Goal: Information Seeking & Learning: Learn about a topic

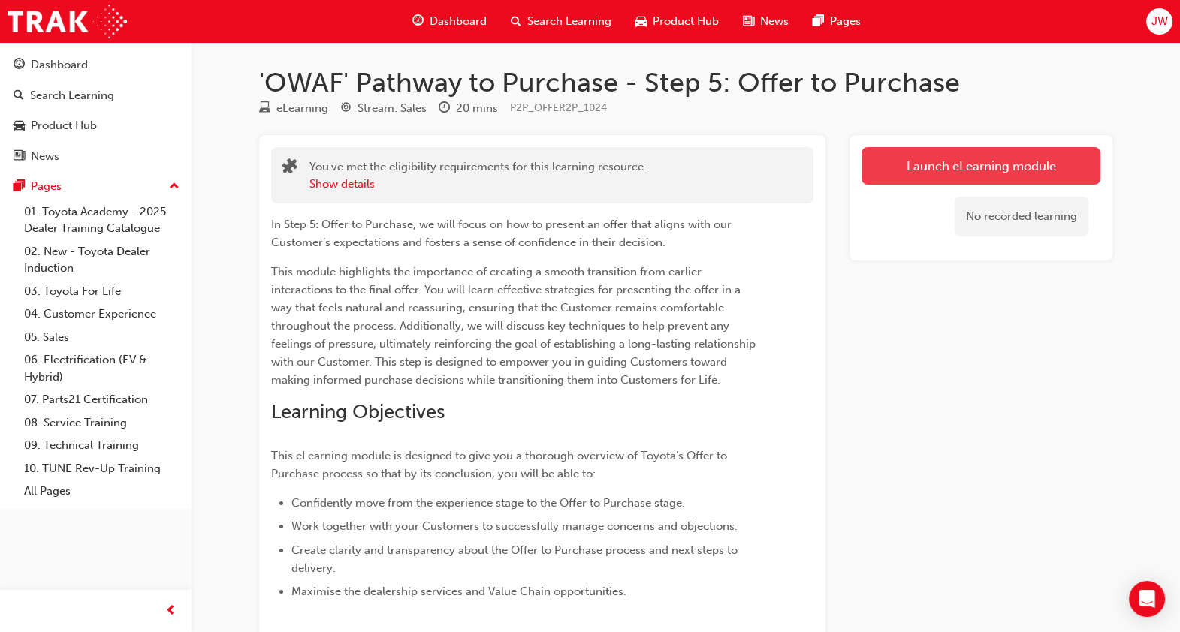
click at [1055, 158] on link "Launch eLearning module" at bounding box center [981, 166] width 239 height 38
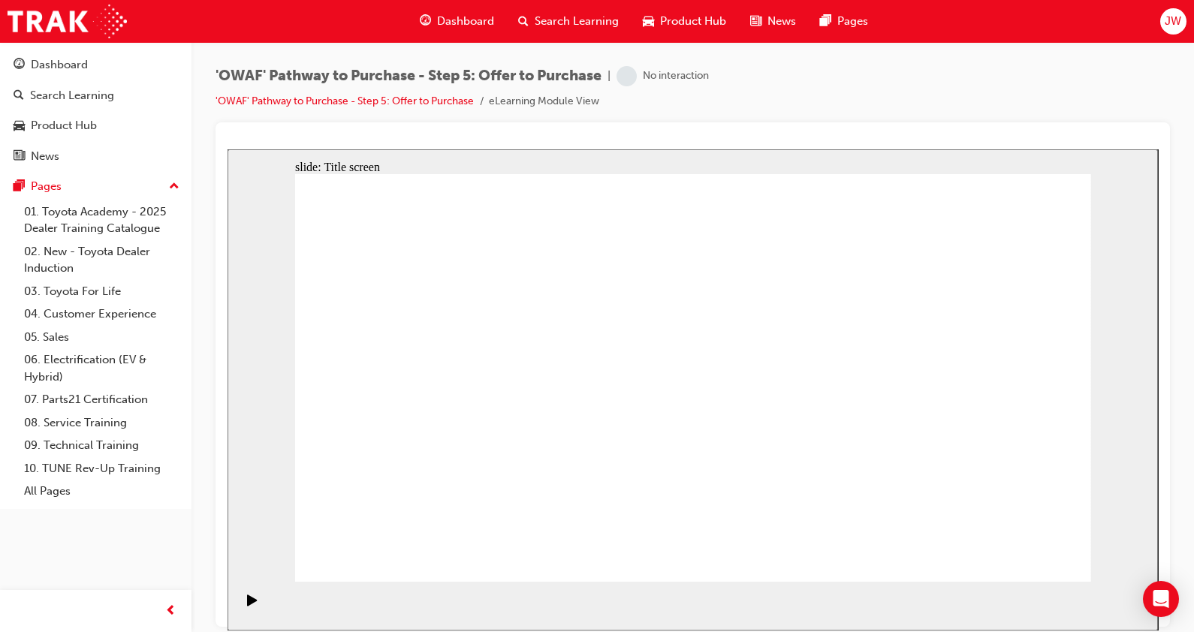
click at [1055, 158] on div "slide: Title screen Oval 1 Rectangle 1 OWAF Toyota Pathway to Purchase Step 5: …" at bounding box center [693, 389] width 931 height 481
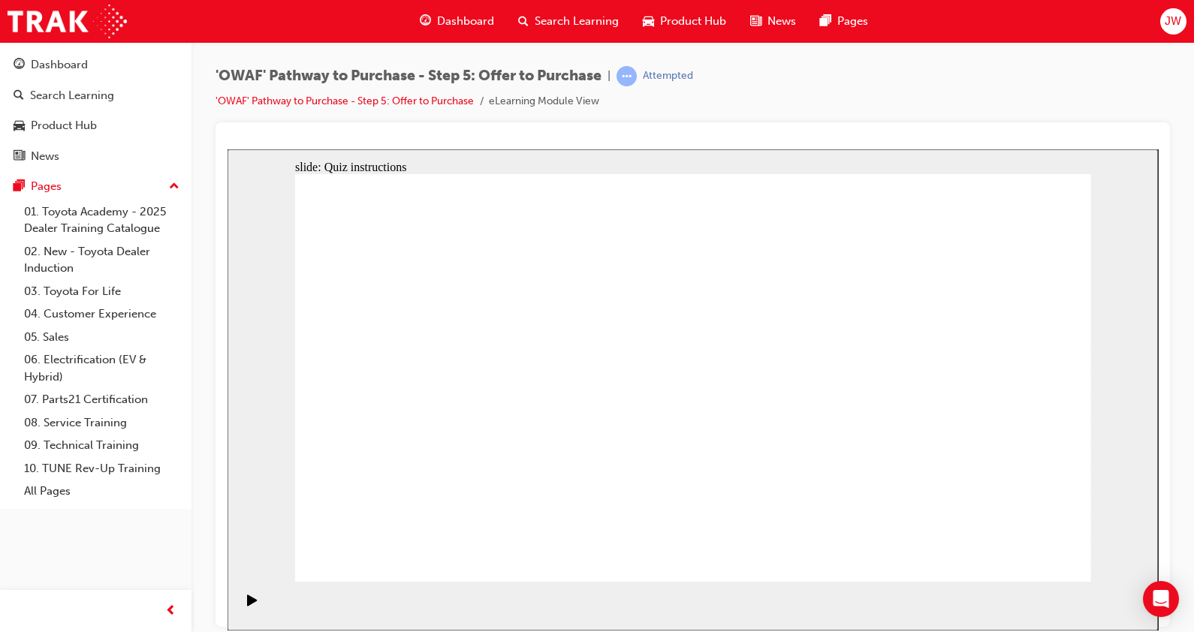
radio input "true"
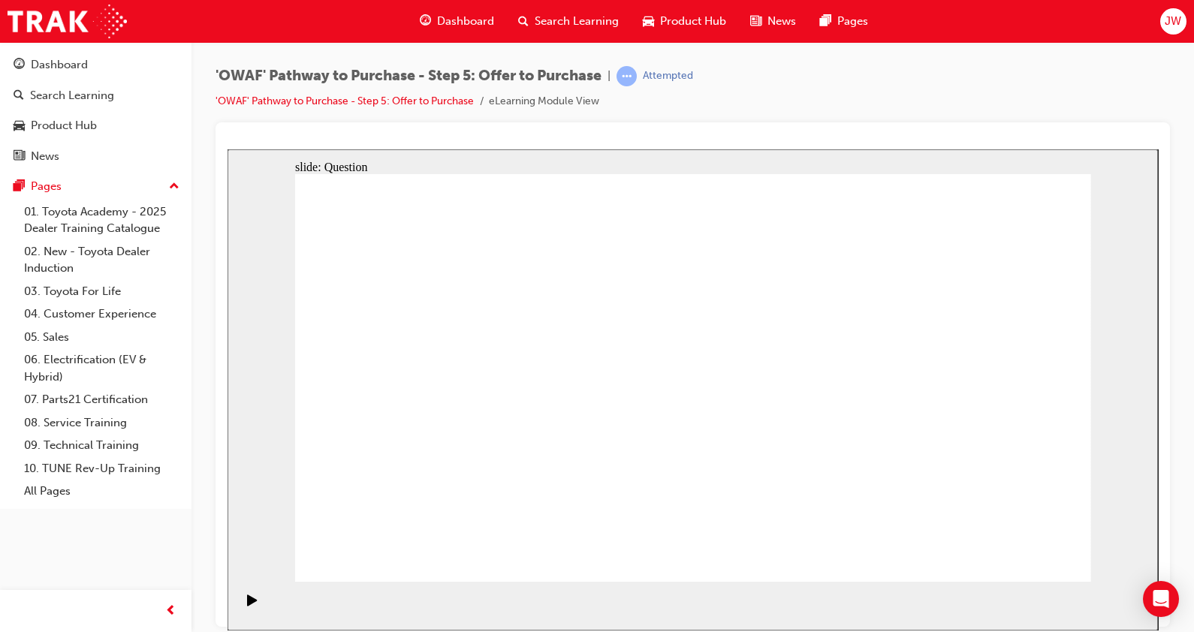
radio input "false"
radio input "true"
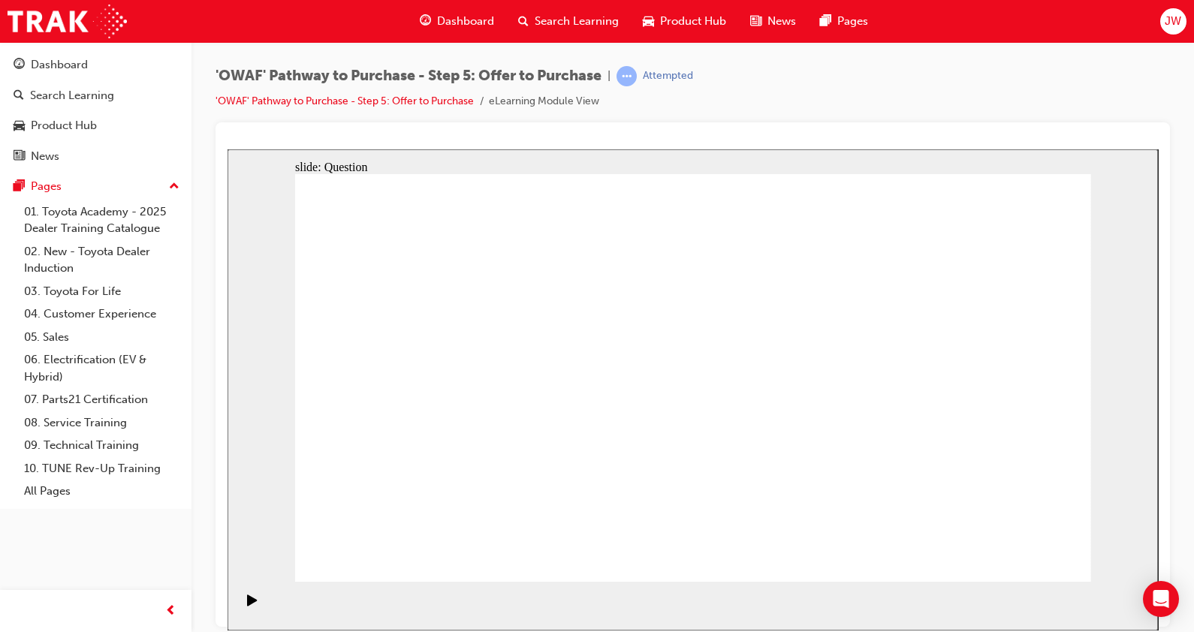
drag, startPoint x: 1027, startPoint y: 381, endPoint x: 494, endPoint y: 485, distance: 542.7
drag, startPoint x: 895, startPoint y: 355, endPoint x: 654, endPoint y: 452, distance: 260.1
drag, startPoint x: 647, startPoint y: 354, endPoint x: 961, endPoint y: 457, distance: 331.4
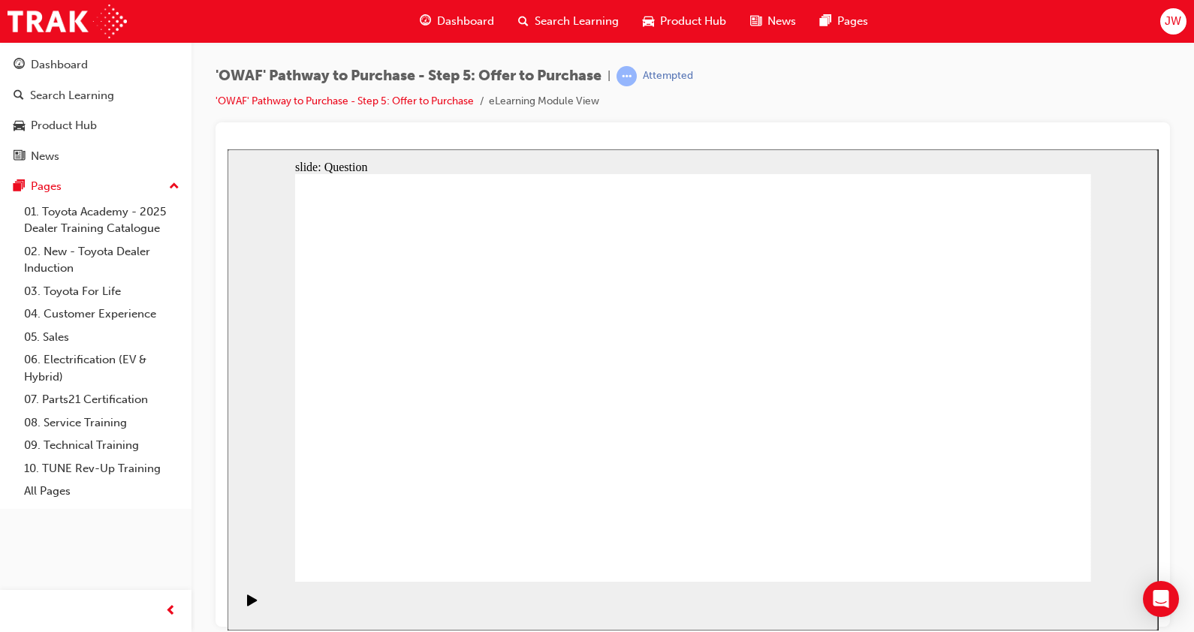
drag, startPoint x: 506, startPoint y: 361, endPoint x: 768, endPoint y: 463, distance: 280.7
drag, startPoint x: 403, startPoint y: 361, endPoint x: 801, endPoint y: 457, distance: 409.7
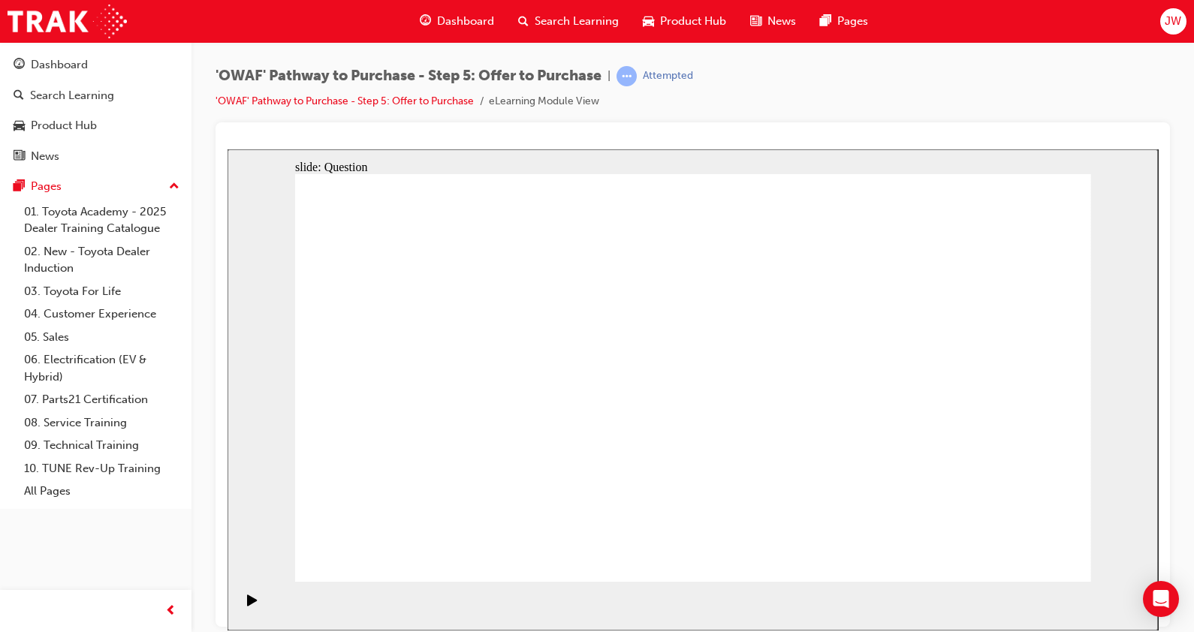
drag, startPoint x: 841, startPoint y: 341, endPoint x: 484, endPoint y: 362, distance: 357.4
drag, startPoint x: 977, startPoint y: 348, endPoint x: 663, endPoint y: 352, distance: 313.3
drag, startPoint x: 857, startPoint y: 415, endPoint x: 483, endPoint y: 436, distance: 374.6
drag, startPoint x: 859, startPoint y: 478, endPoint x: 834, endPoint y: 466, distance: 27.9
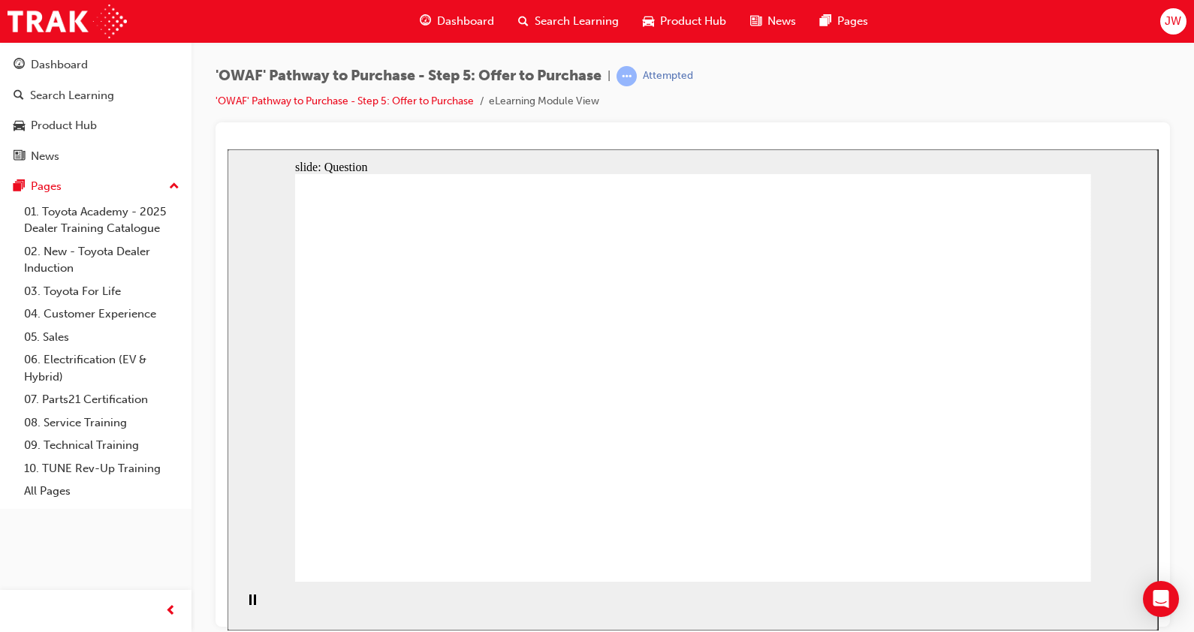
drag, startPoint x: 980, startPoint y: 475, endPoint x: 456, endPoint y: 483, distance: 524.4
drag, startPoint x: 1025, startPoint y: 406, endPoint x: 694, endPoint y: 406, distance: 331.3
drag, startPoint x: 833, startPoint y: 482, endPoint x: 642, endPoint y: 491, distance: 191.0
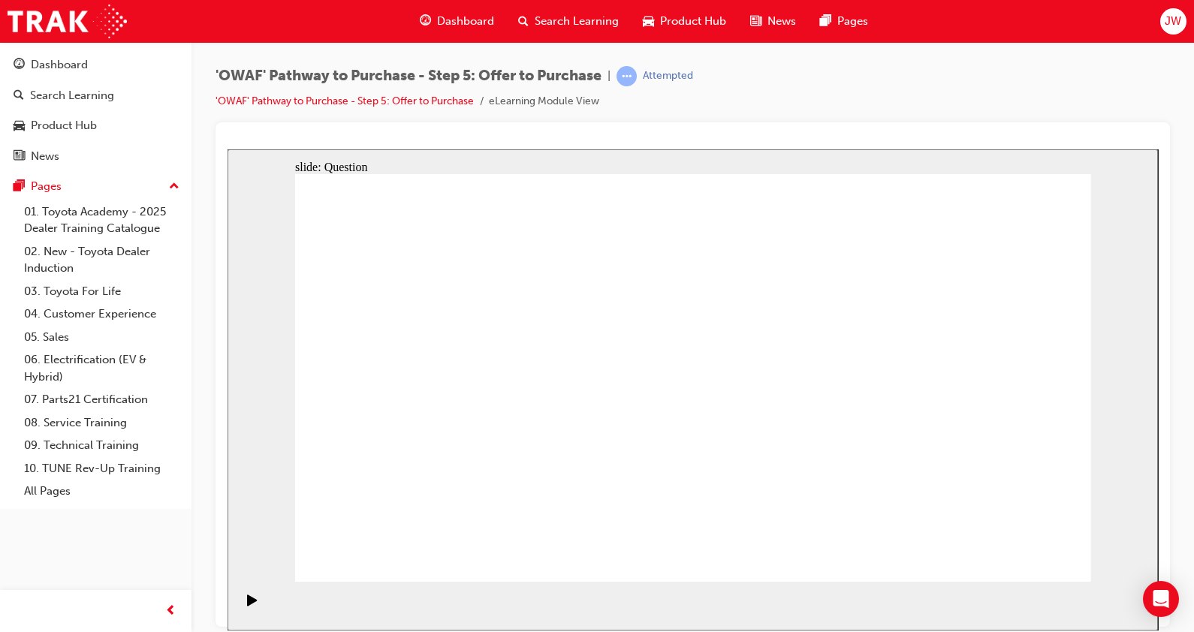
checkbox input "true"
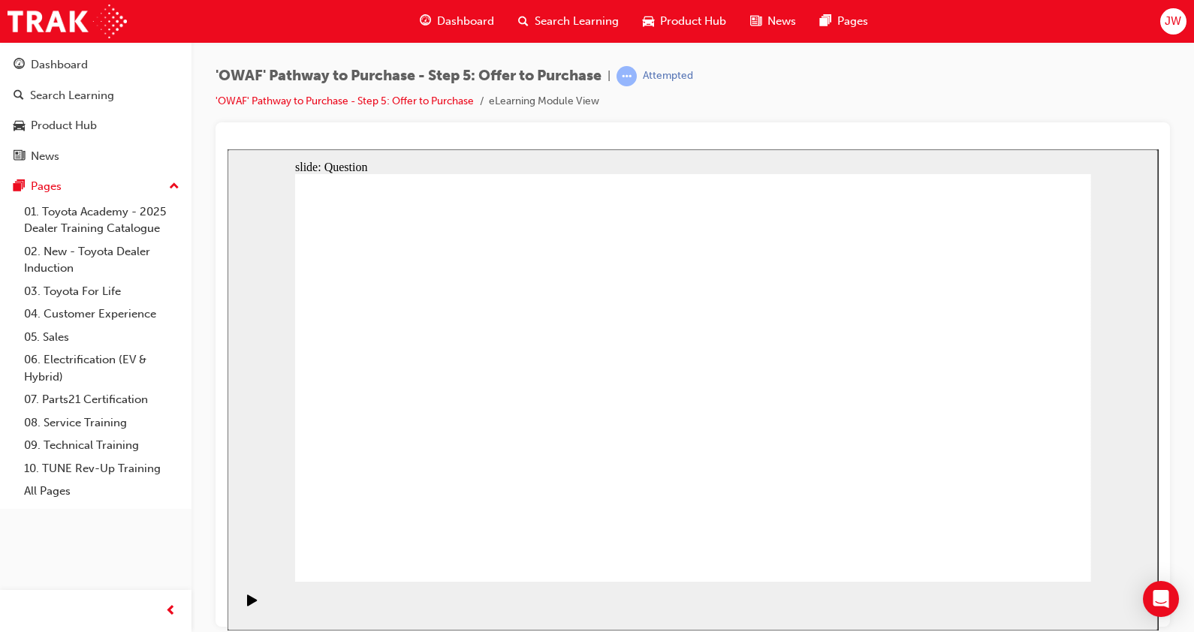
checkbox input "true"
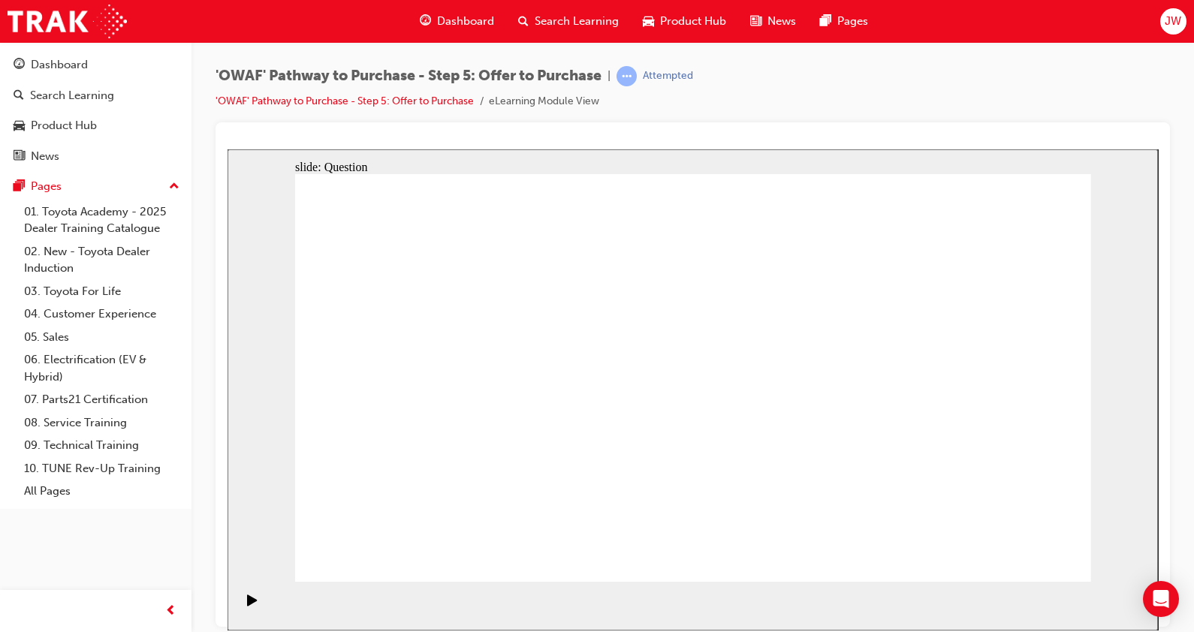
drag, startPoint x: 755, startPoint y: 279, endPoint x: 909, endPoint y: 248, distance: 157.0
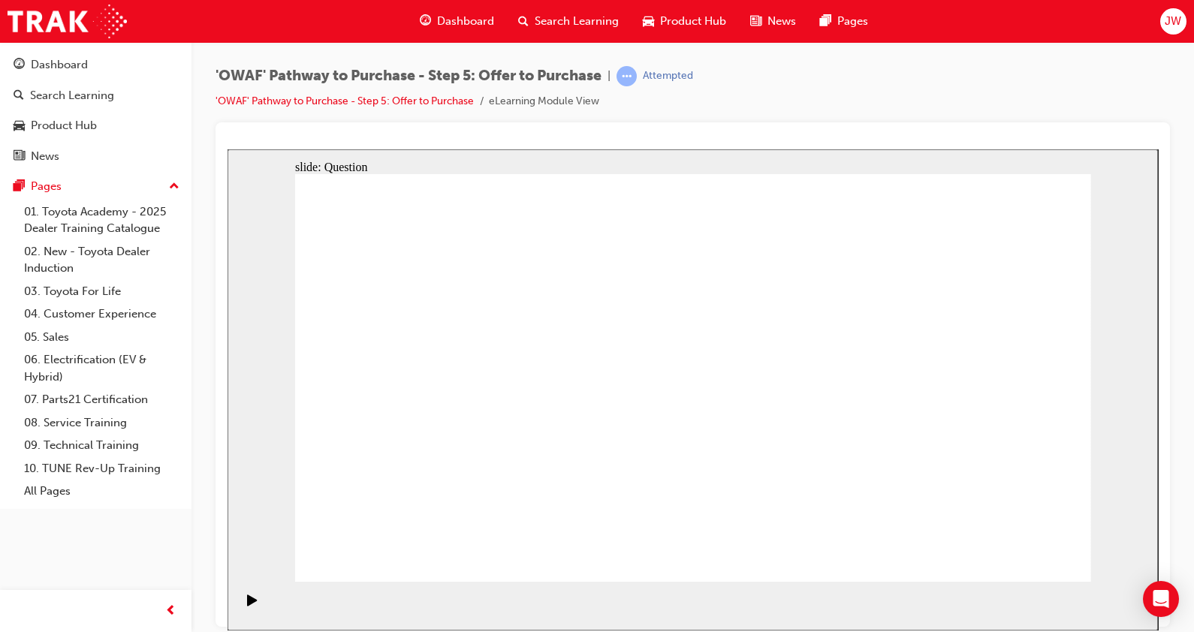
radio input "false"
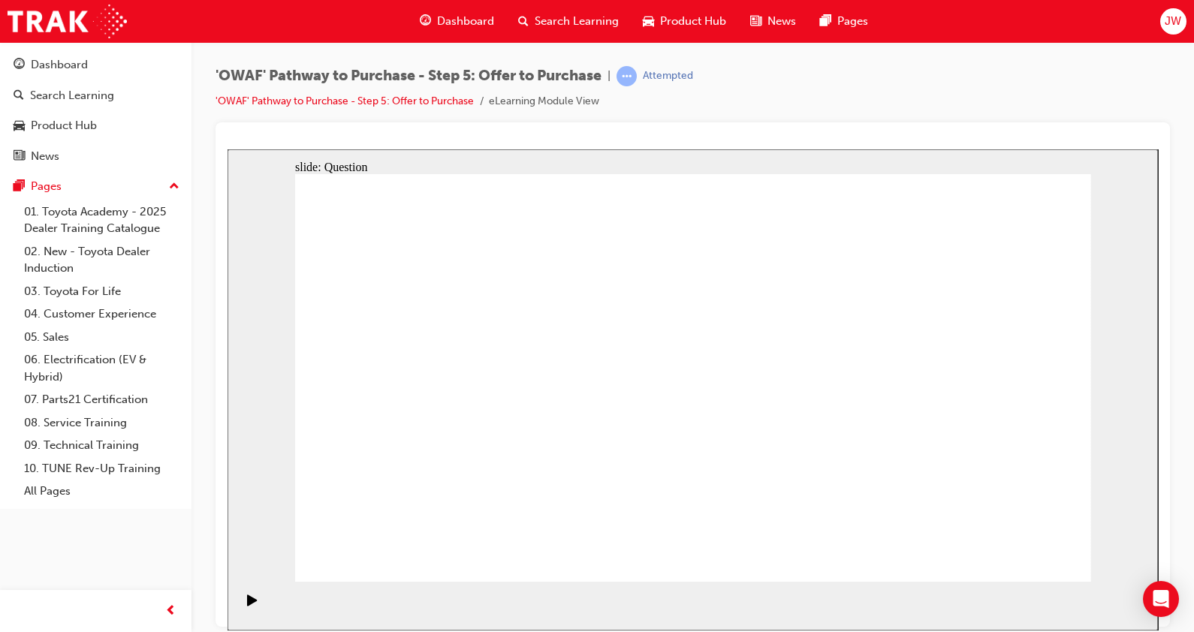
radio input "false"
radio input "true"
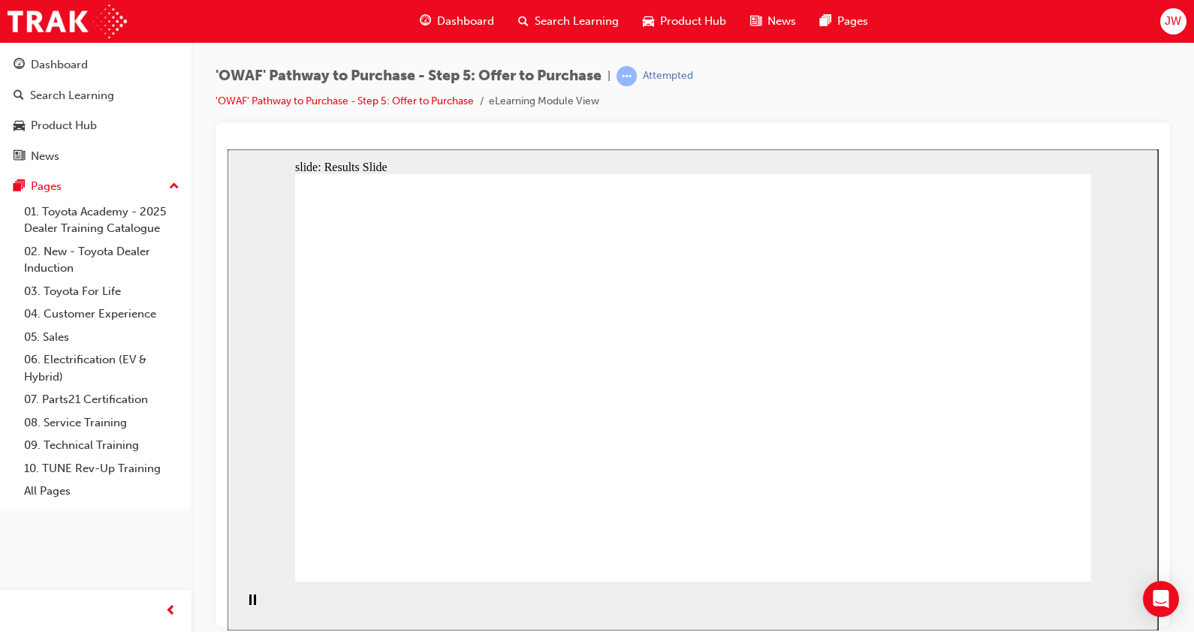
radio input "false"
radio input "true"
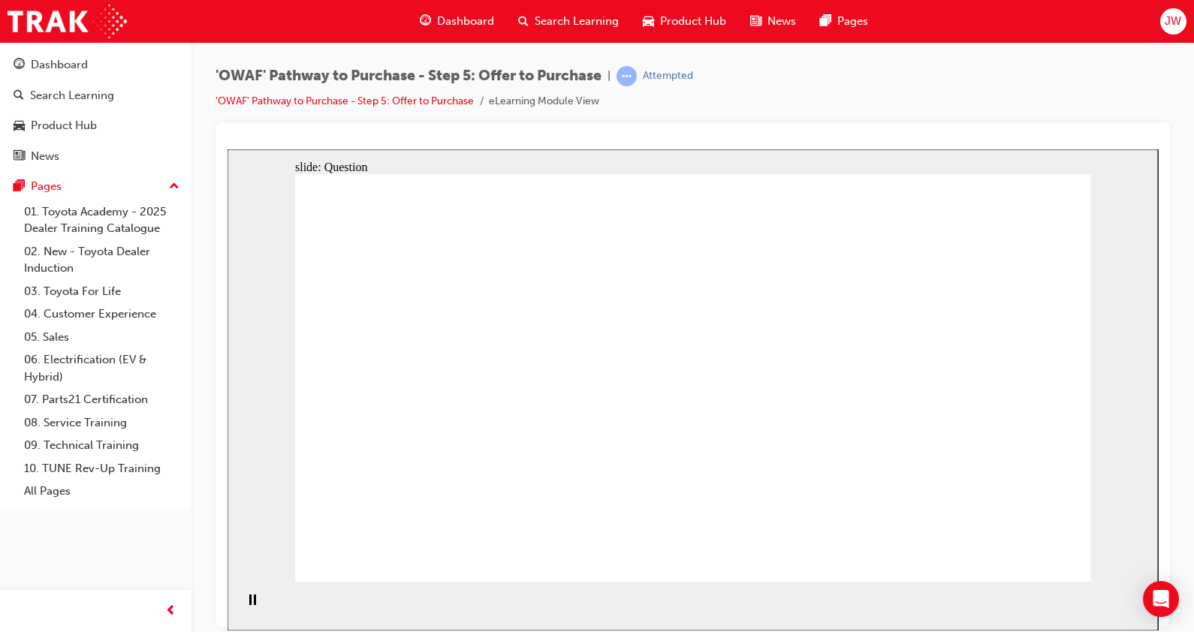
drag, startPoint x: 426, startPoint y: 342, endPoint x: 827, endPoint y: 442, distance: 413.4
drag, startPoint x: 988, startPoint y: 352, endPoint x: 463, endPoint y: 456, distance: 534.6
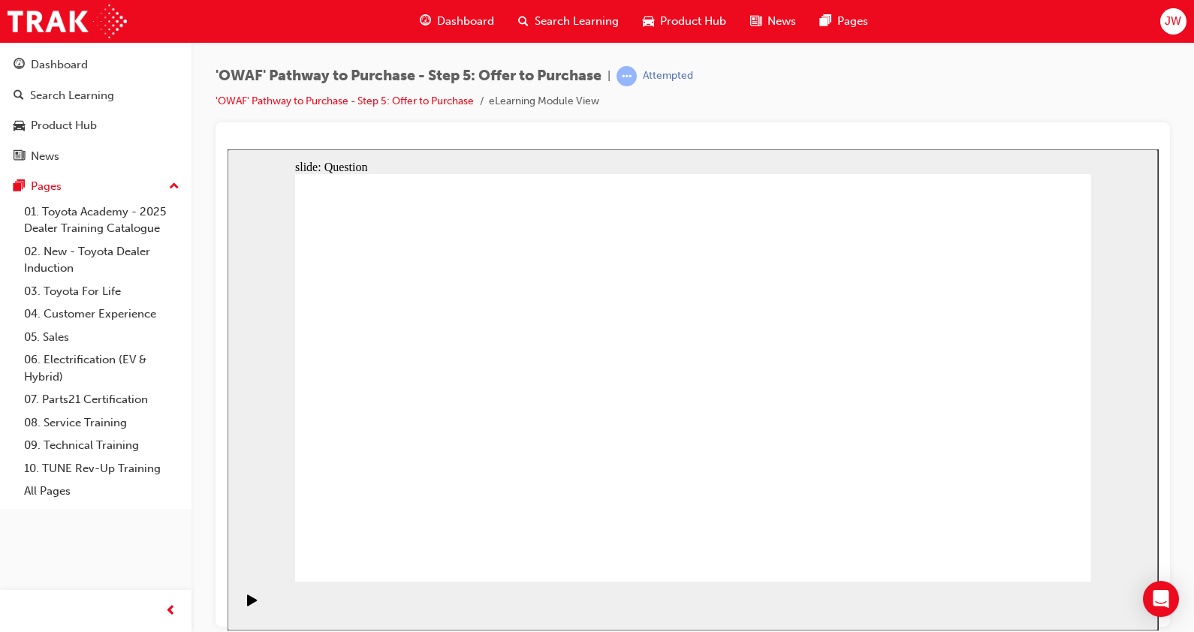
drag, startPoint x: 889, startPoint y: 355, endPoint x: 646, endPoint y: 451, distance: 260.7
drag, startPoint x: 744, startPoint y: 354, endPoint x: 723, endPoint y: 347, distance: 21.4
drag, startPoint x: 643, startPoint y: 357, endPoint x: 943, endPoint y: 461, distance: 317.4
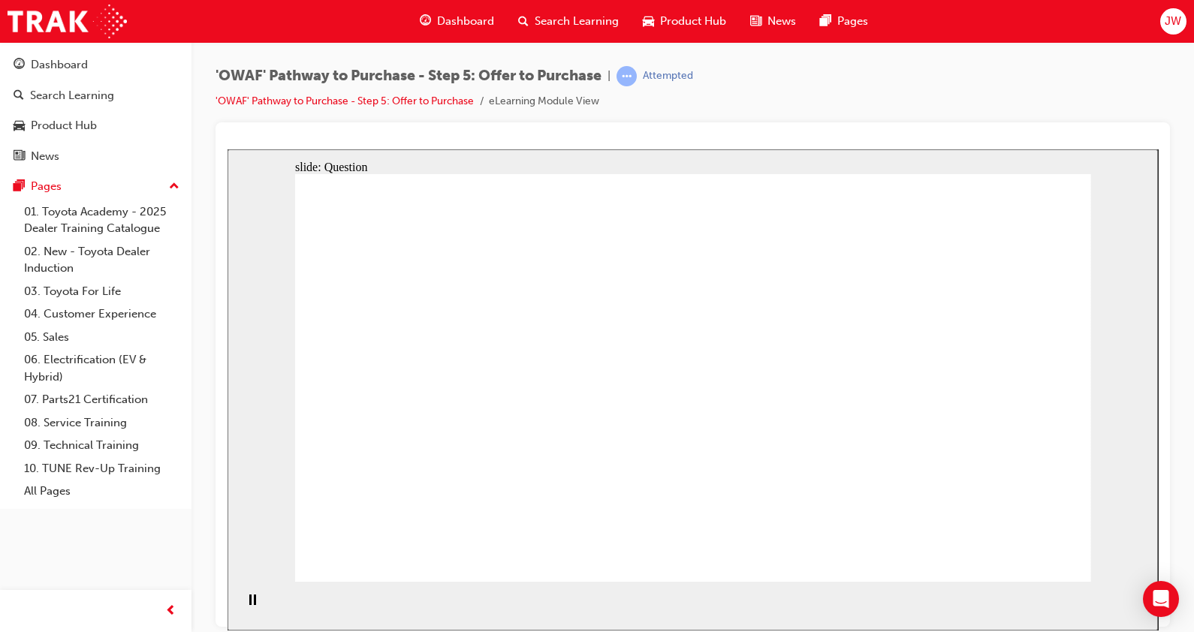
drag, startPoint x: 882, startPoint y: 472, endPoint x: 684, endPoint y: 340, distance: 237.9
drag, startPoint x: 880, startPoint y: 344, endPoint x: 475, endPoint y: 391, distance: 406.9
drag, startPoint x: 874, startPoint y: 406, endPoint x: 678, endPoint y: 383, distance: 196.6
drag, startPoint x: 1006, startPoint y: 337, endPoint x: 675, endPoint y: 427, distance: 342.6
drag, startPoint x: 992, startPoint y: 404, endPoint x: 454, endPoint y: 337, distance: 542.1
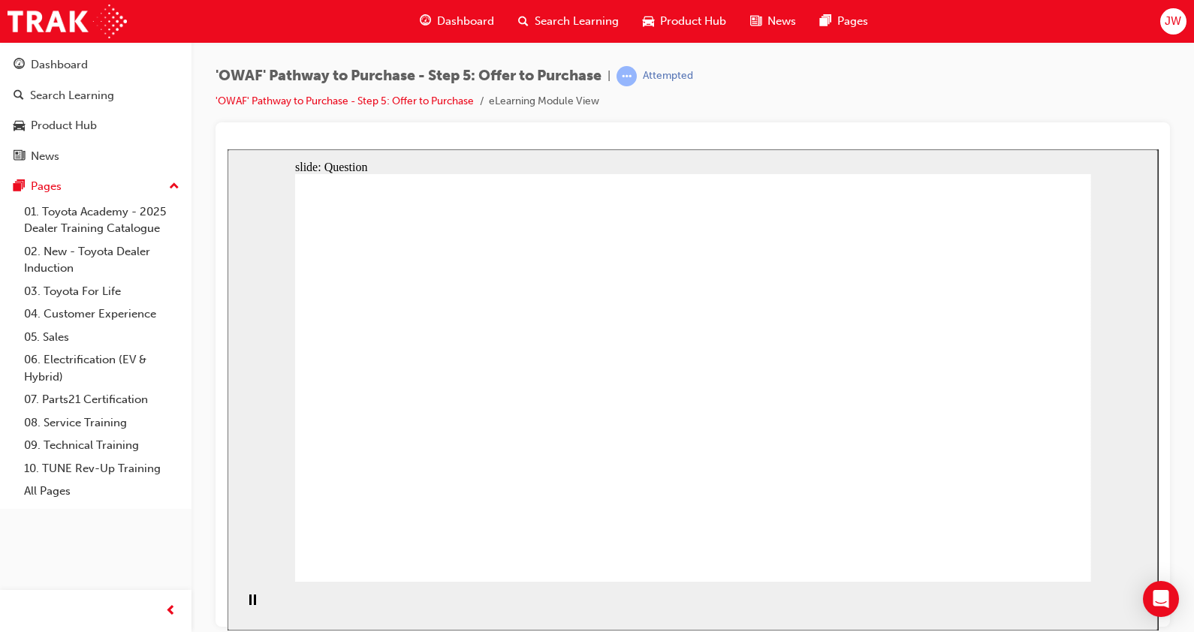
drag, startPoint x: 955, startPoint y: 466, endPoint x: 419, endPoint y: 450, distance: 536.6
checkbox input "true"
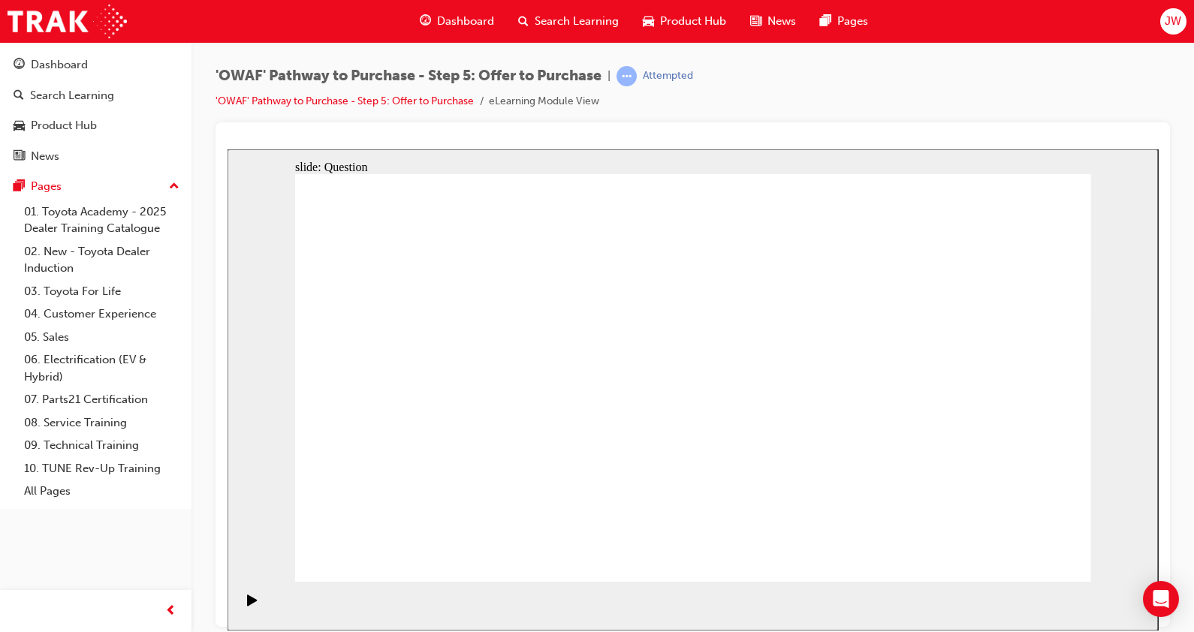
checkbox input "true"
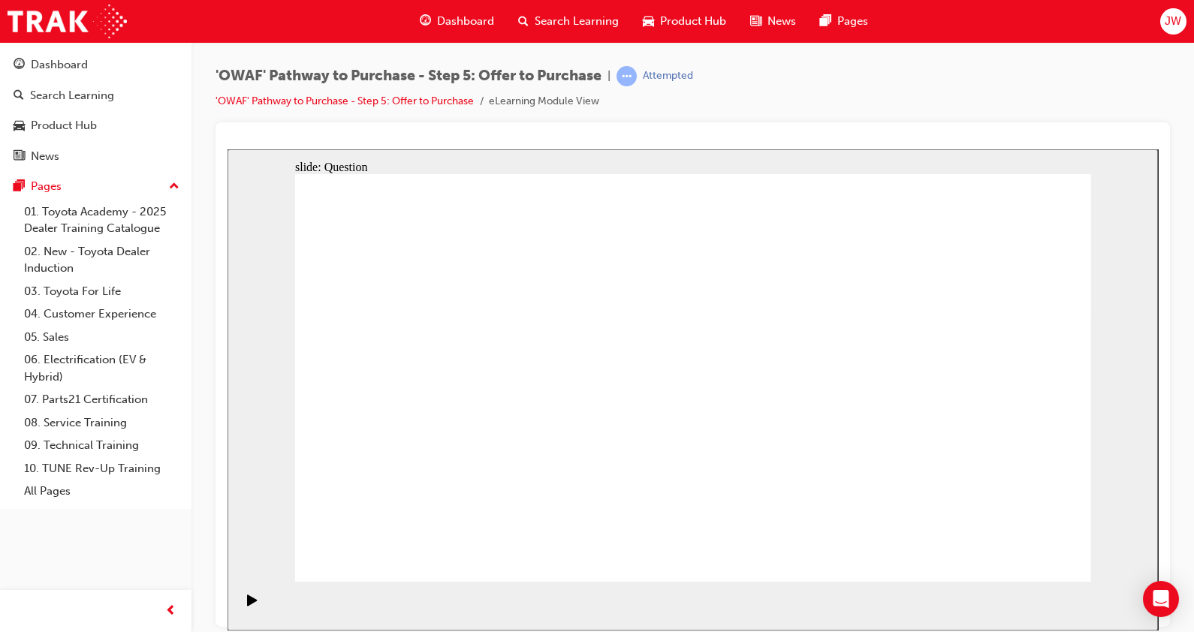
checkbox input "true"
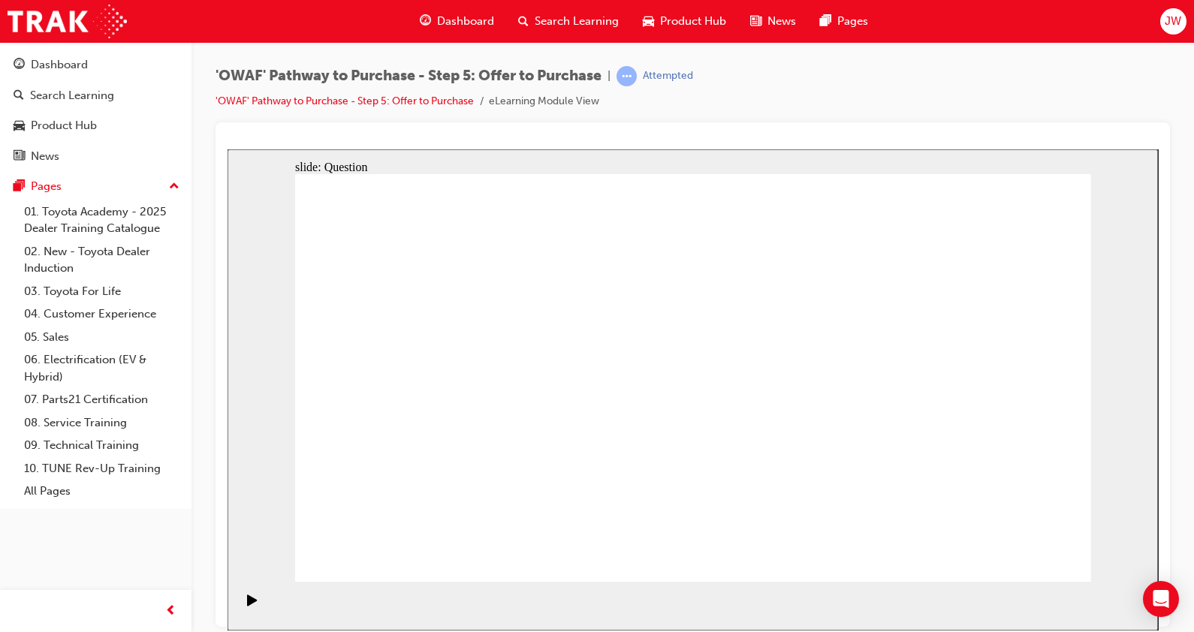
checkbox input "true"
checkbox input "false"
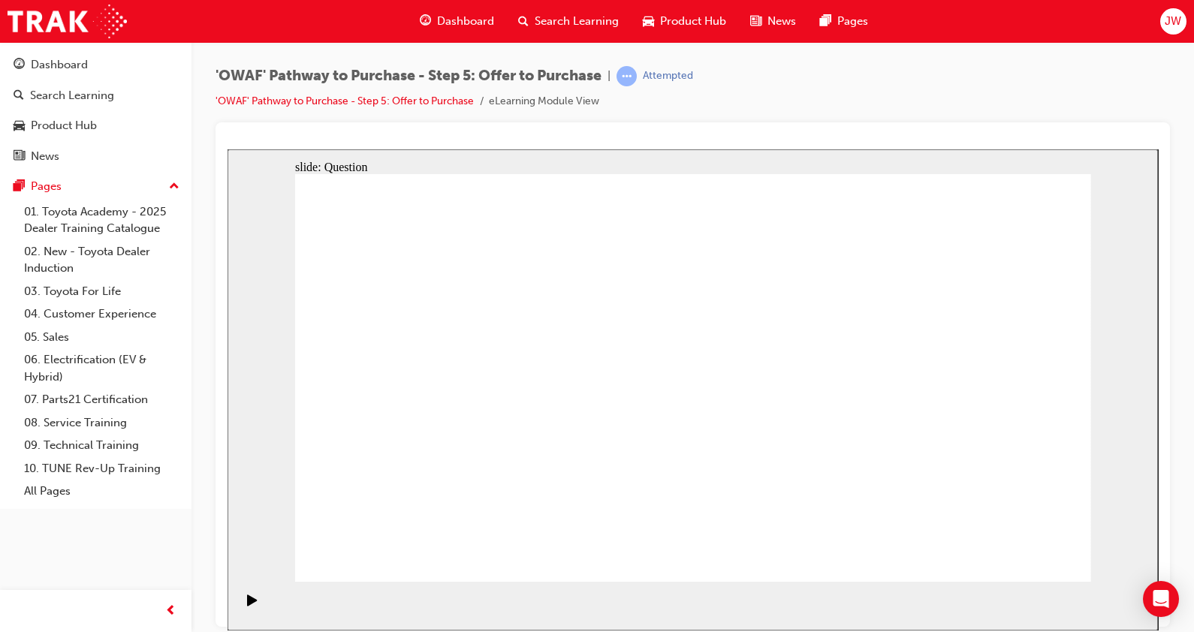
checkbox input "false"
checkbox input "true"
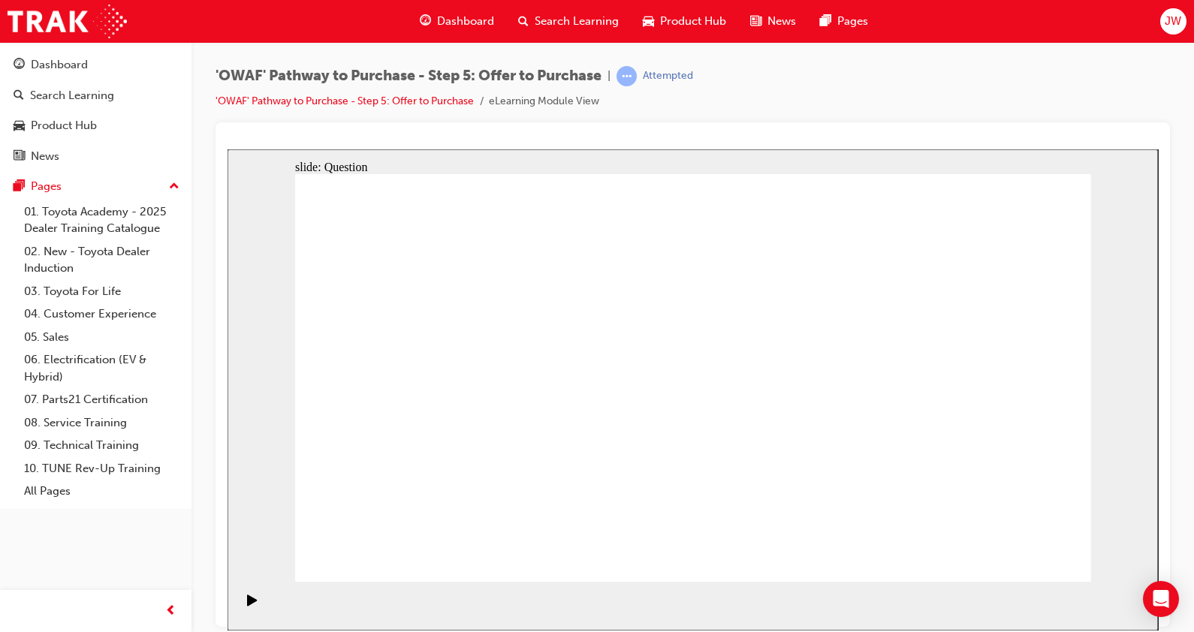
checkbox input "true"
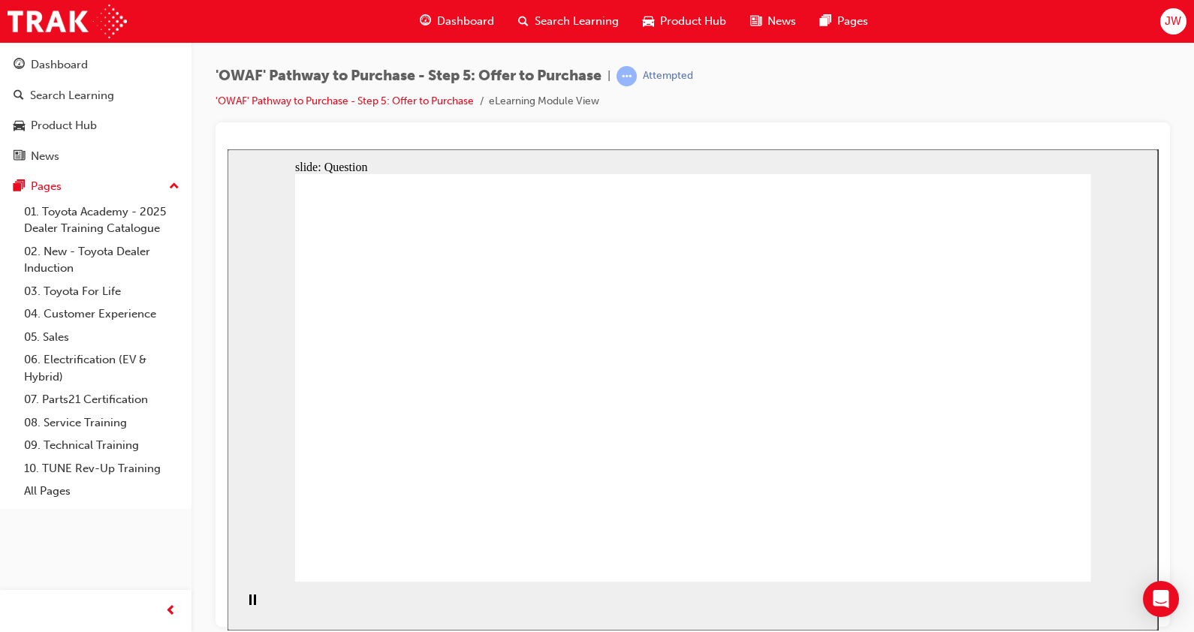
radio input "true"
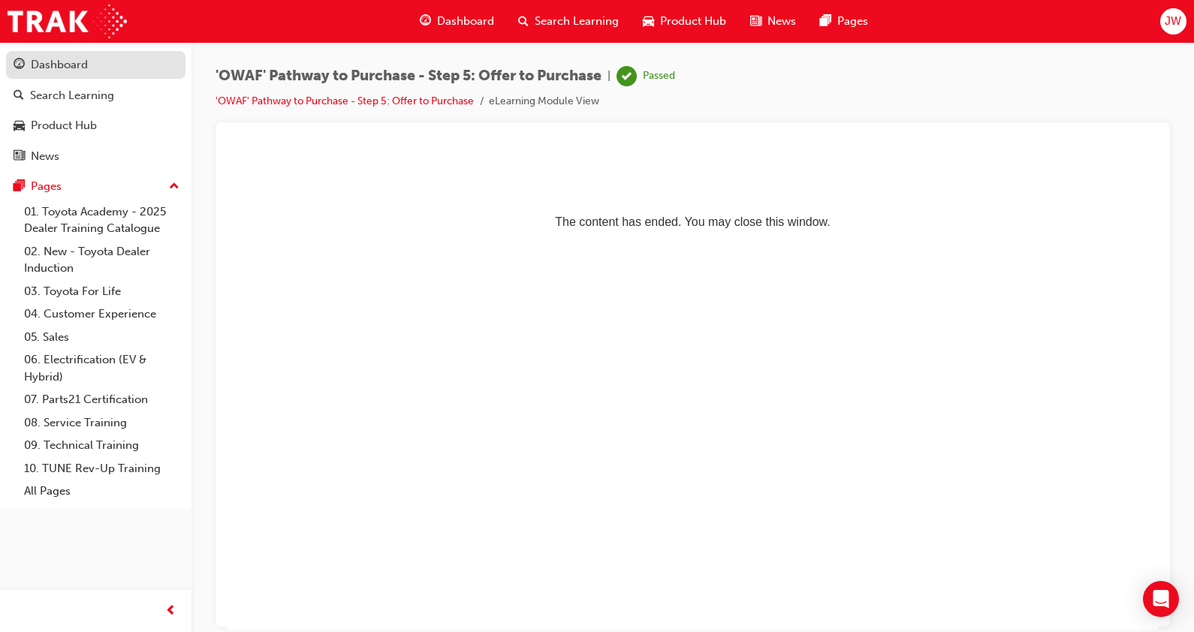
click at [41, 60] on div "Dashboard" at bounding box center [59, 64] width 57 height 17
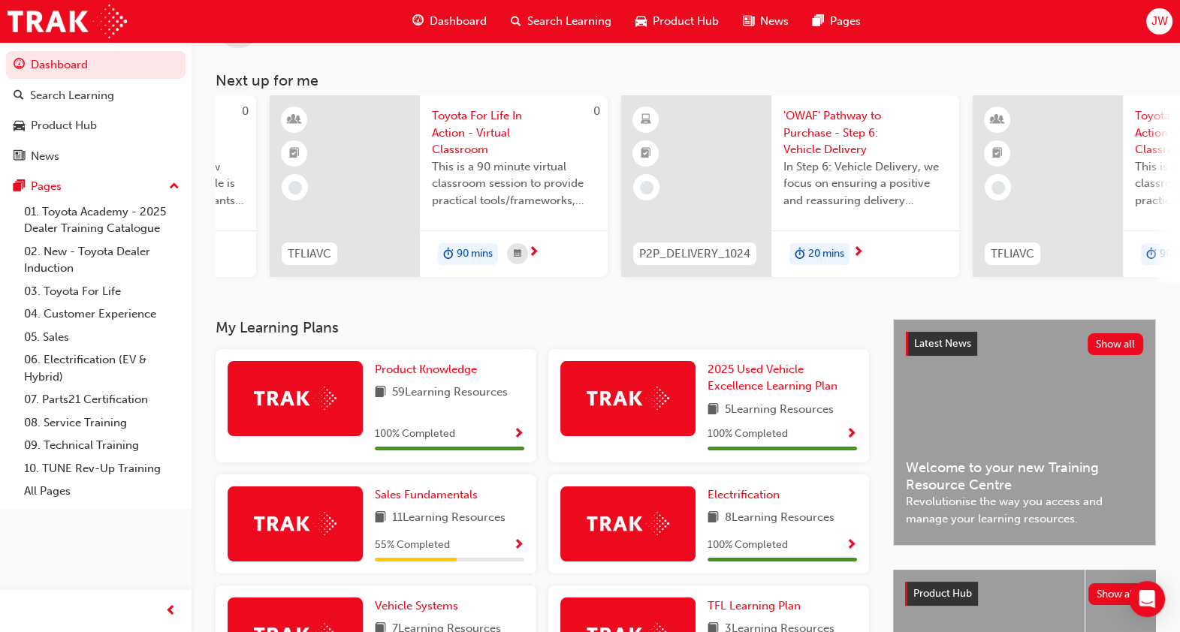
scroll to position [0, 303]
click at [830, 153] on span "'OWAF' Pathway to Purchase - Step 6: Vehicle Delivery" at bounding box center [859, 132] width 164 height 51
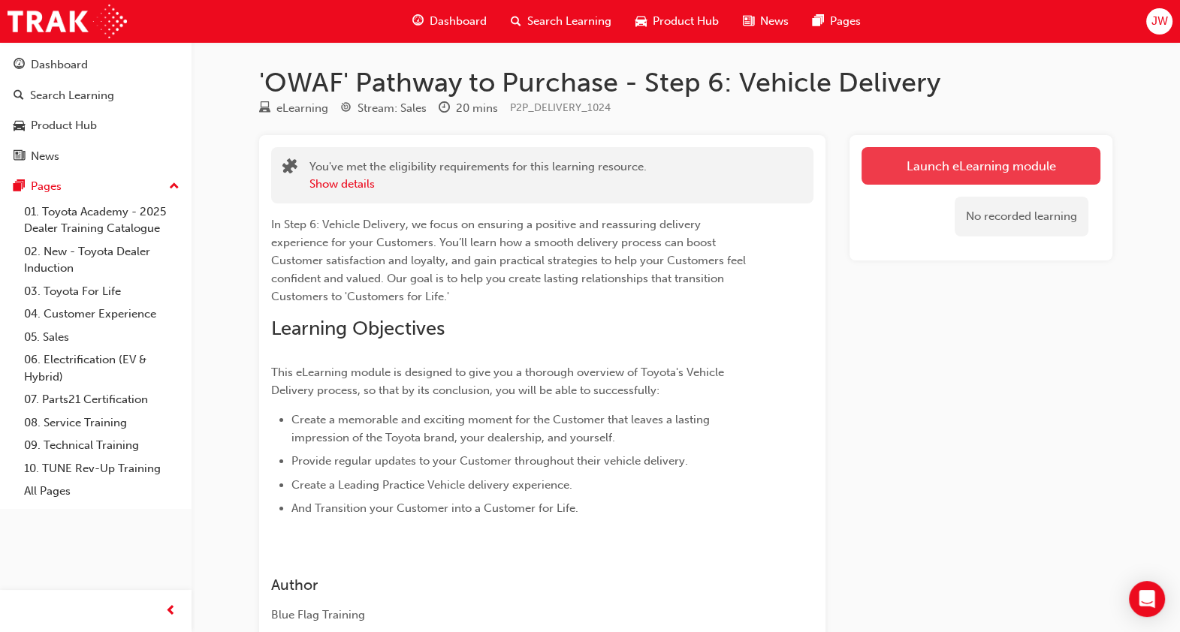
click at [913, 177] on link "Launch eLearning module" at bounding box center [981, 166] width 239 height 38
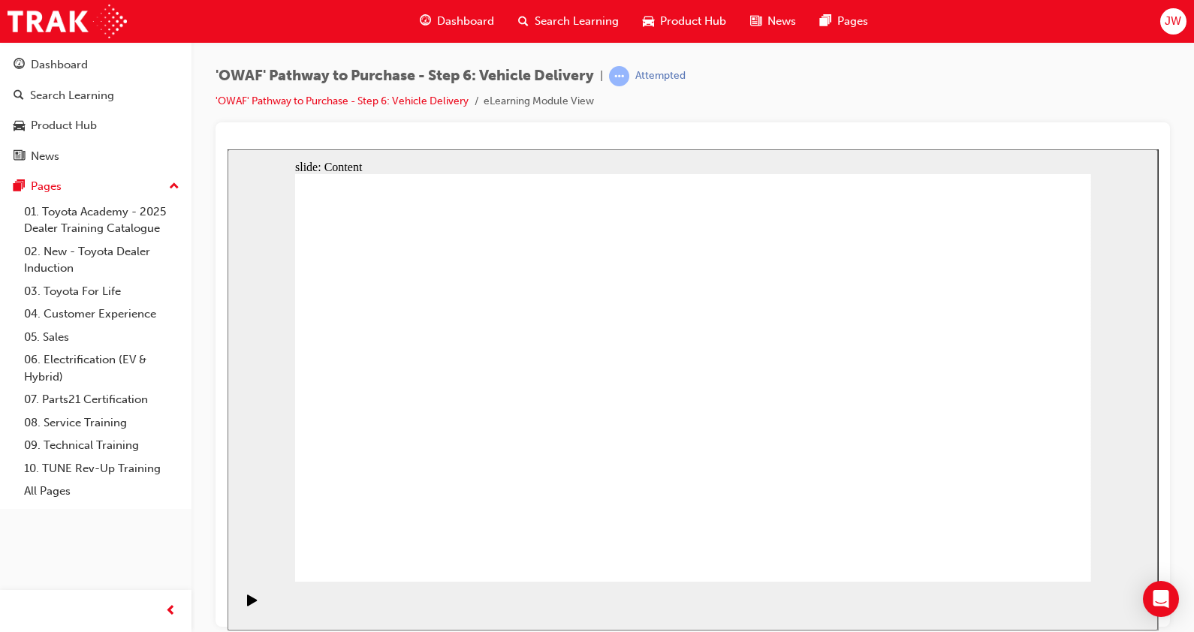
drag, startPoint x: 1031, startPoint y: 246, endPoint x: 1034, endPoint y: 265, distance: 19.0
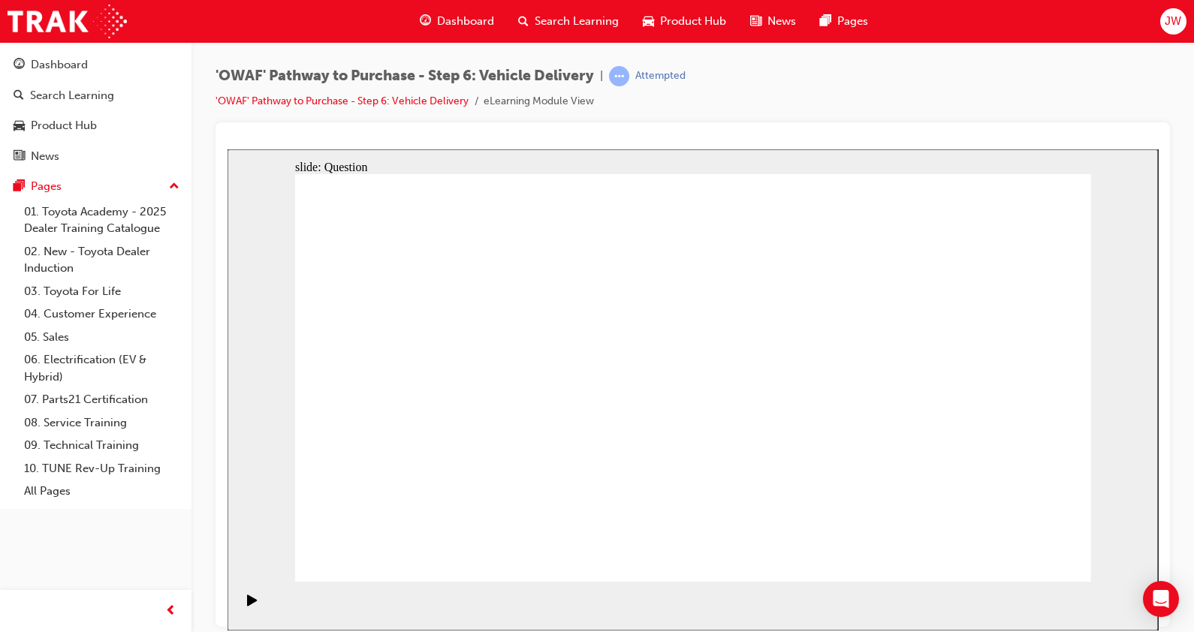
radio input "false"
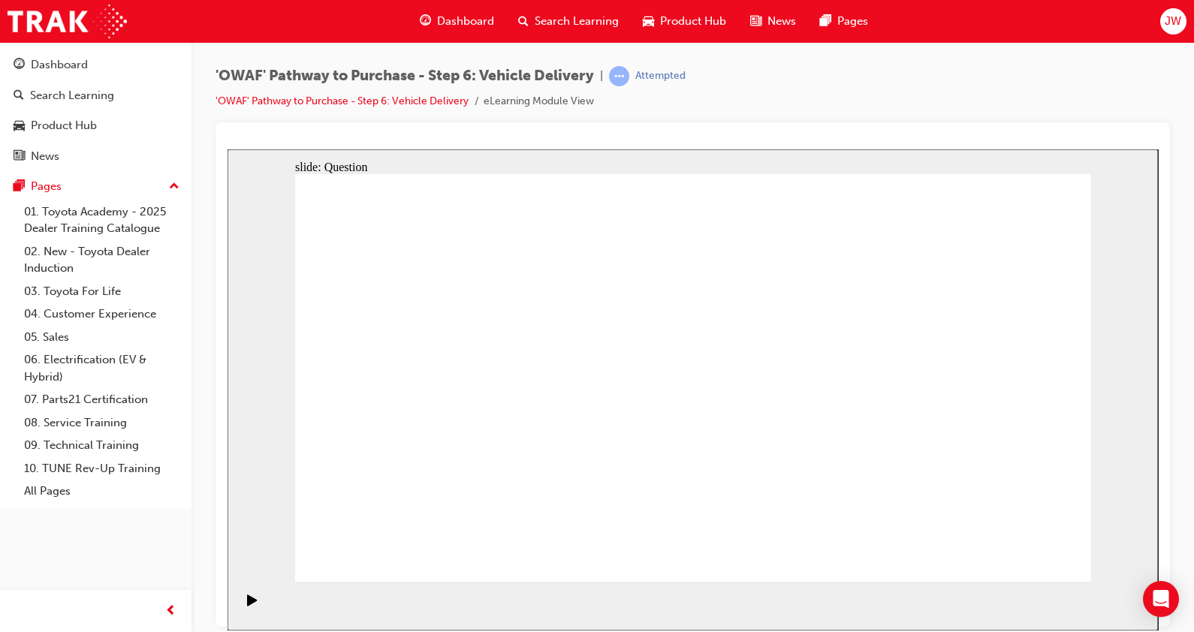
radio input "true"
drag, startPoint x: 663, startPoint y: 462, endPoint x: 792, endPoint y: 337, distance: 180.1
drag, startPoint x: 844, startPoint y: 474, endPoint x: 506, endPoint y: 402, distance: 345.6
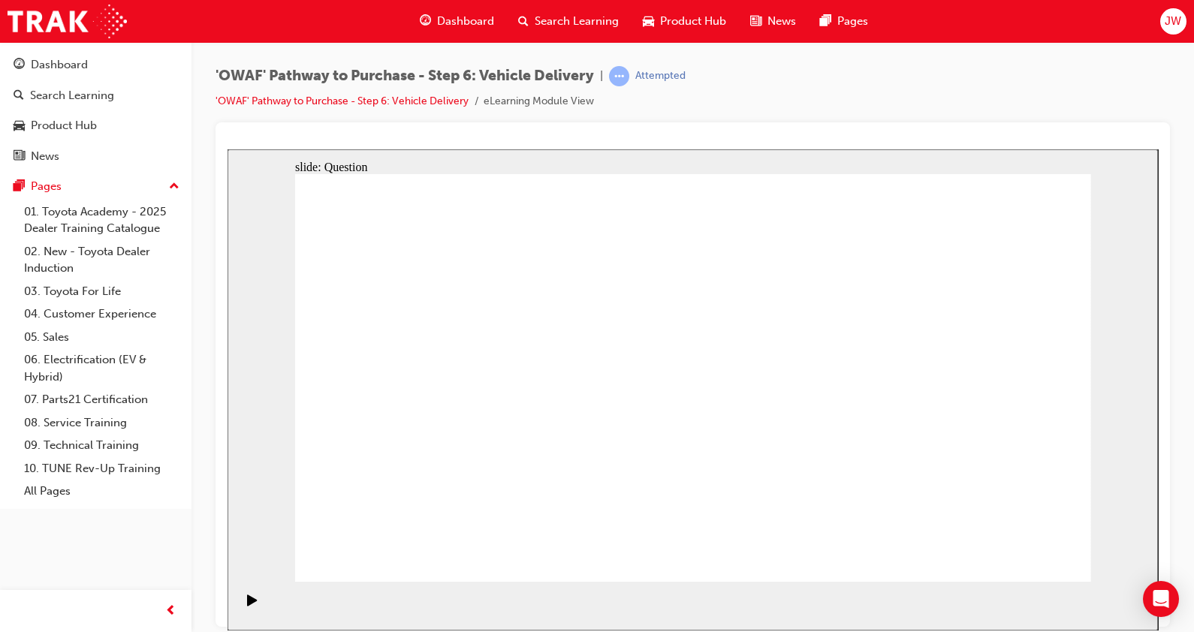
drag, startPoint x: 588, startPoint y: 466, endPoint x: 617, endPoint y: 348, distance: 122.1
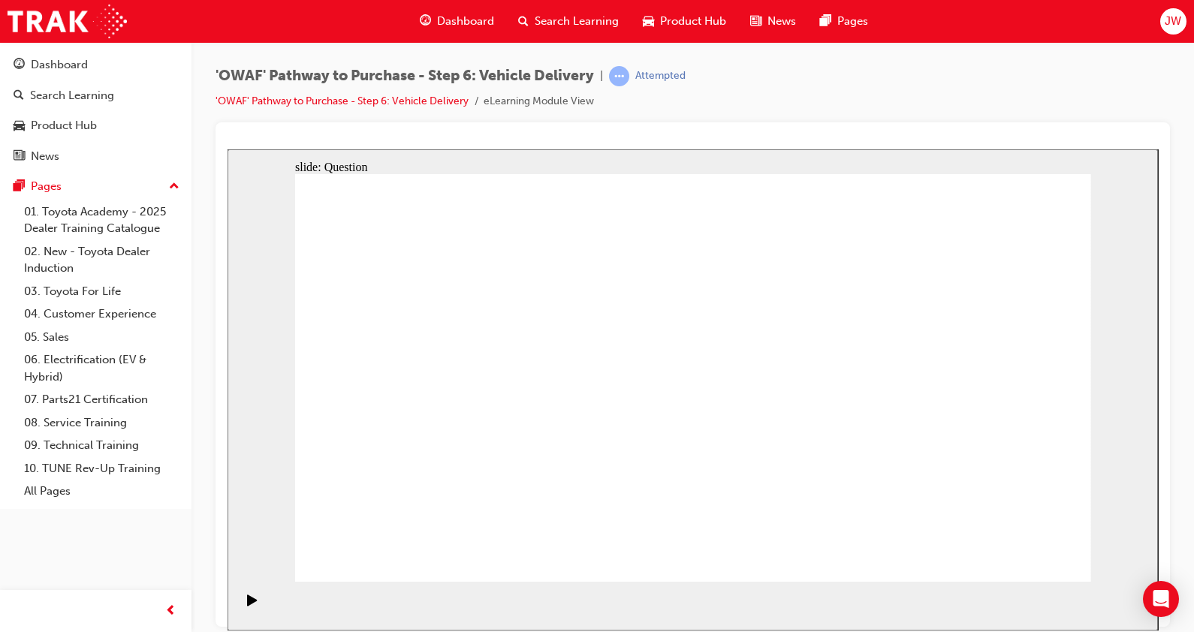
checkbox input "true"
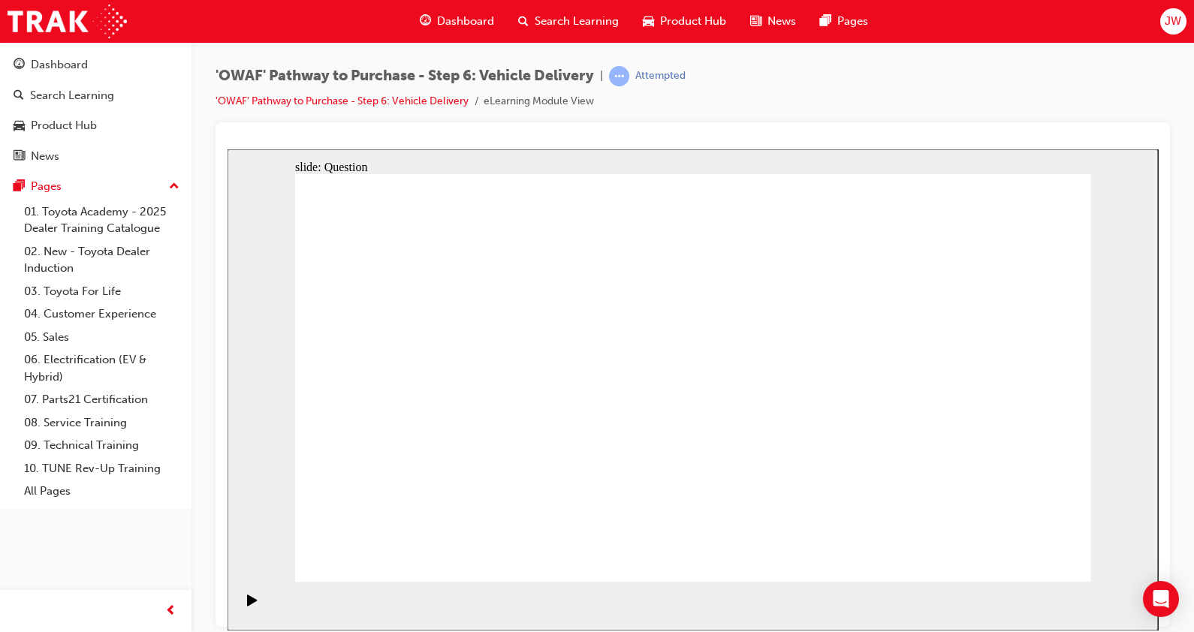
checkbox input "false"
checkbox input "true"
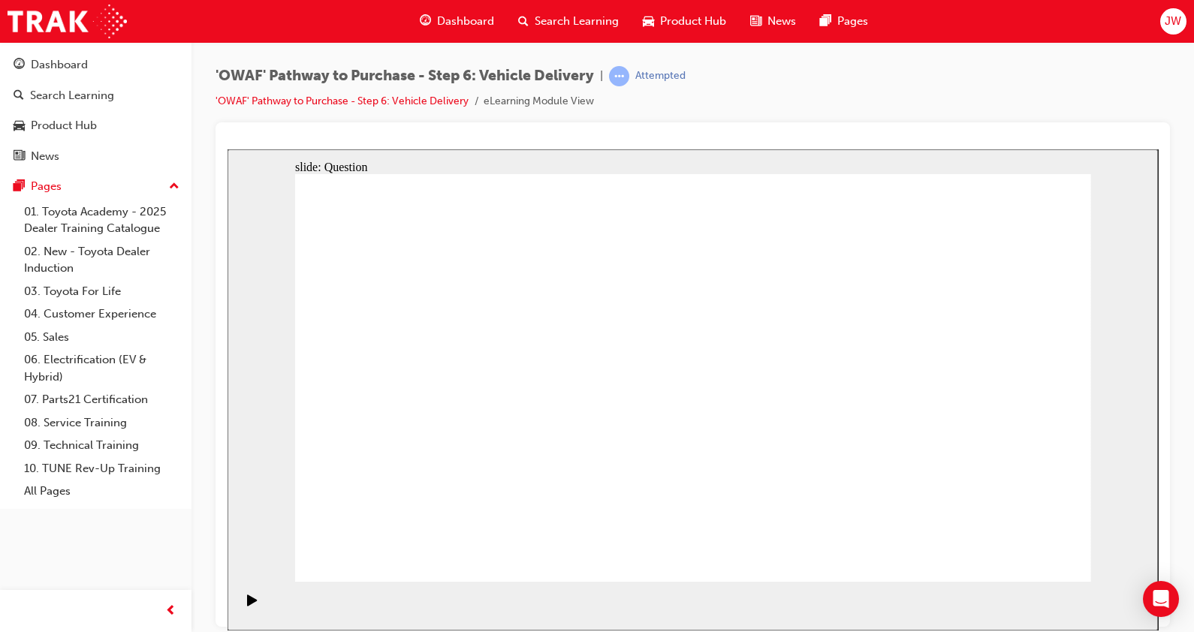
checkbox input "true"
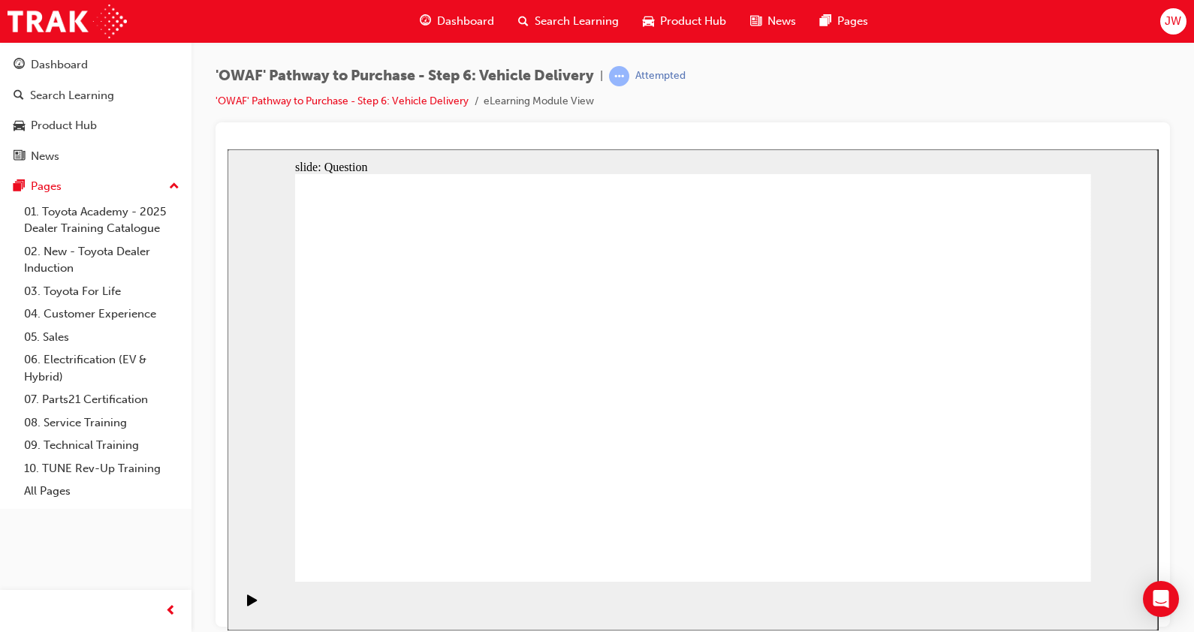
checkbox input "false"
drag, startPoint x: 977, startPoint y: 422, endPoint x: 448, endPoint y: 472, distance: 531.1
drag, startPoint x: 961, startPoint y: 421, endPoint x: 454, endPoint y: 449, distance: 507.0
drag, startPoint x: 971, startPoint y: 430, endPoint x: 686, endPoint y: 468, distance: 287.9
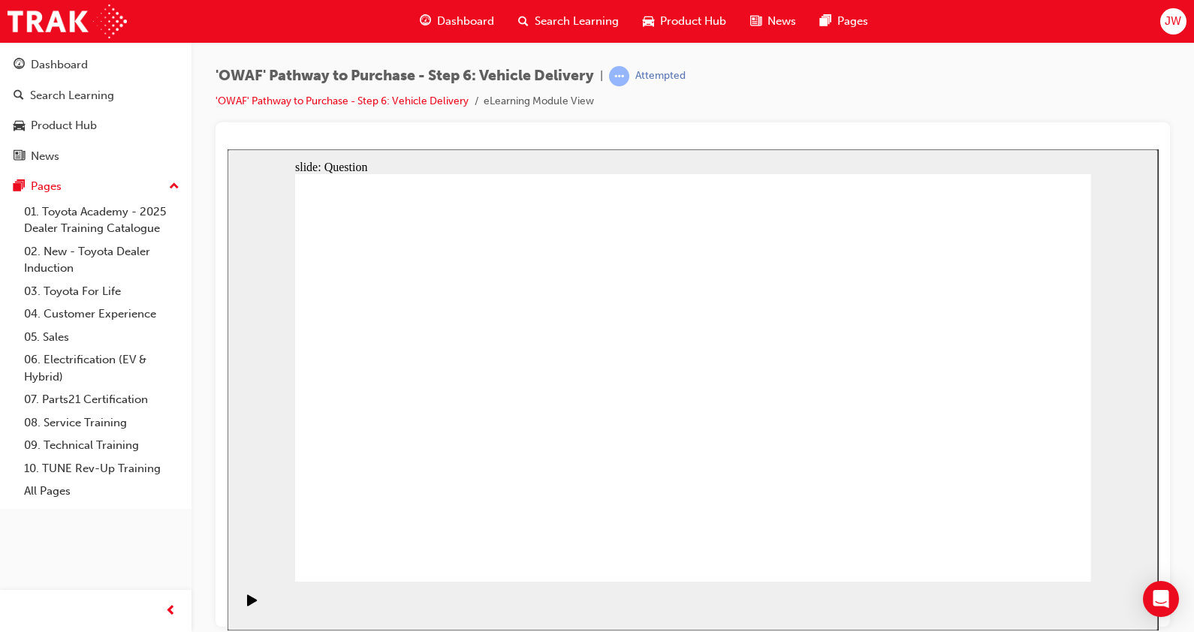
drag, startPoint x: 987, startPoint y: 421, endPoint x: 504, endPoint y: 458, distance: 484.4
drag, startPoint x: 968, startPoint y: 409, endPoint x: 439, endPoint y: 425, distance: 529.1
drag, startPoint x: 973, startPoint y: 424, endPoint x: 693, endPoint y: 457, distance: 282.0
drag, startPoint x: 981, startPoint y: 437, endPoint x: 475, endPoint y: 467, distance: 506.4
drag, startPoint x: 954, startPoint y: 442, endPoint x: 442, endPoint y: 463, distance: 512.0
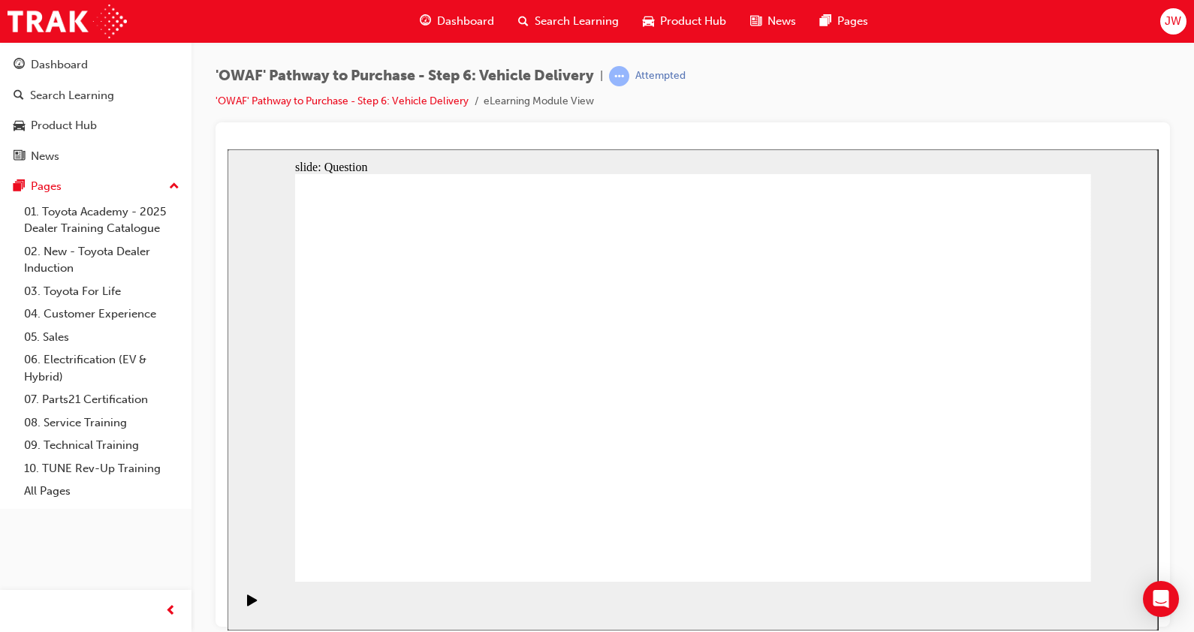
radio input "true"
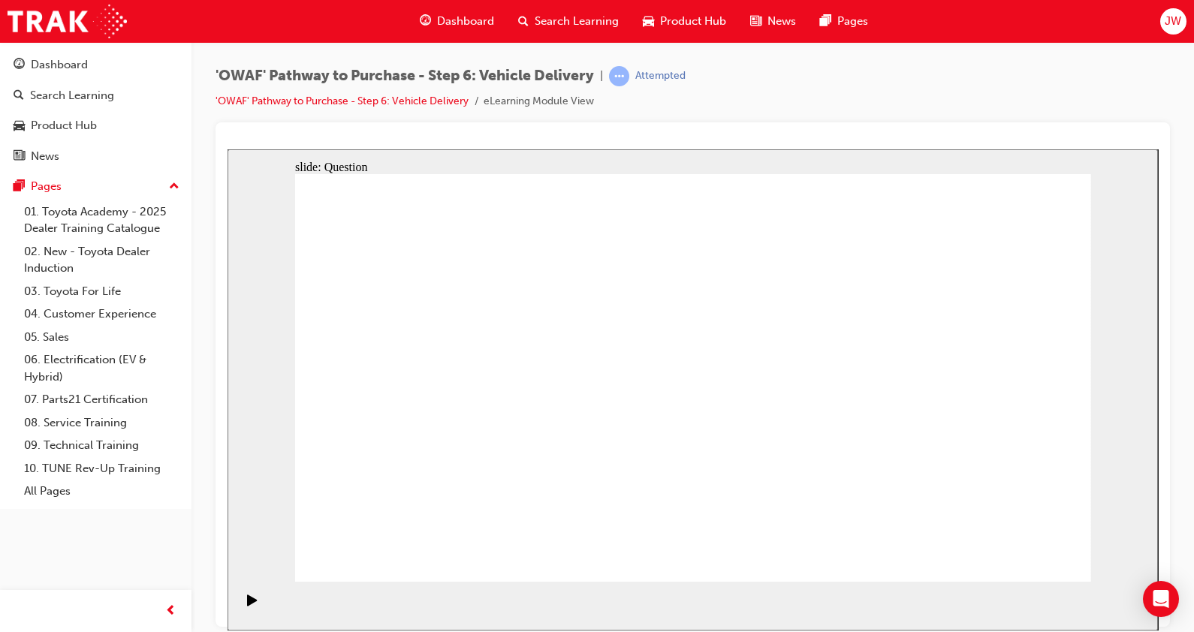
click at [62, 60] on div "Dashboard" at bounding box center [59, 64] width 57 height 17
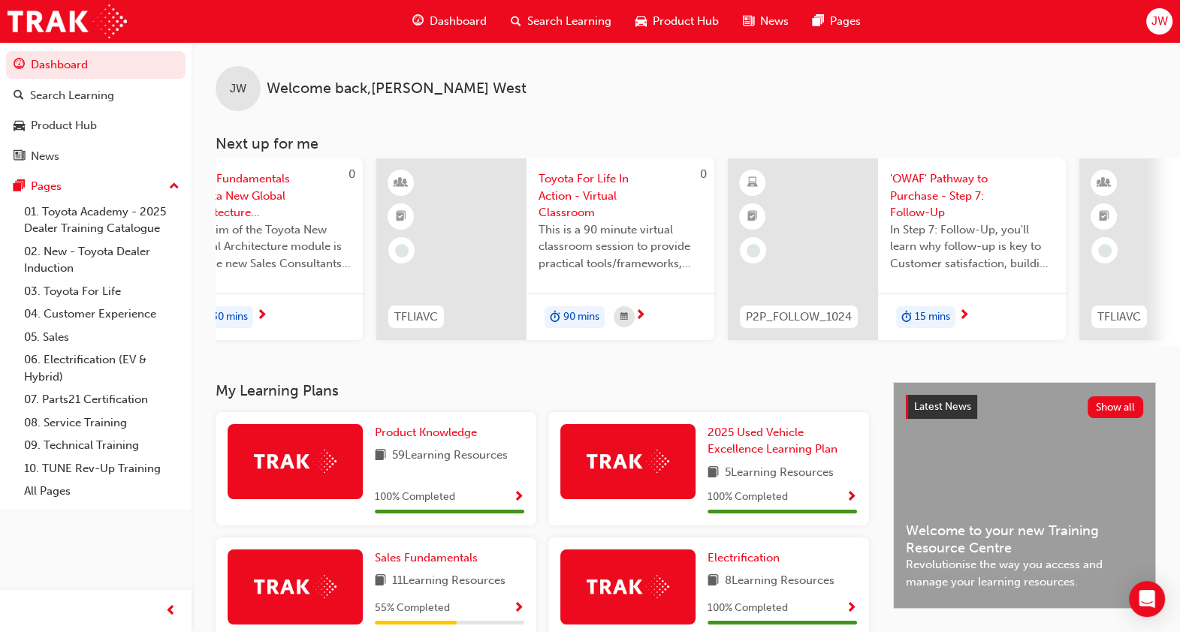
scroll to position [0, 192]
click at [926, 197] on span "'OWAF' Pathway to Purchase - Step 7: Follow-Up" at bounding box center [971, 196] width 164 height 51
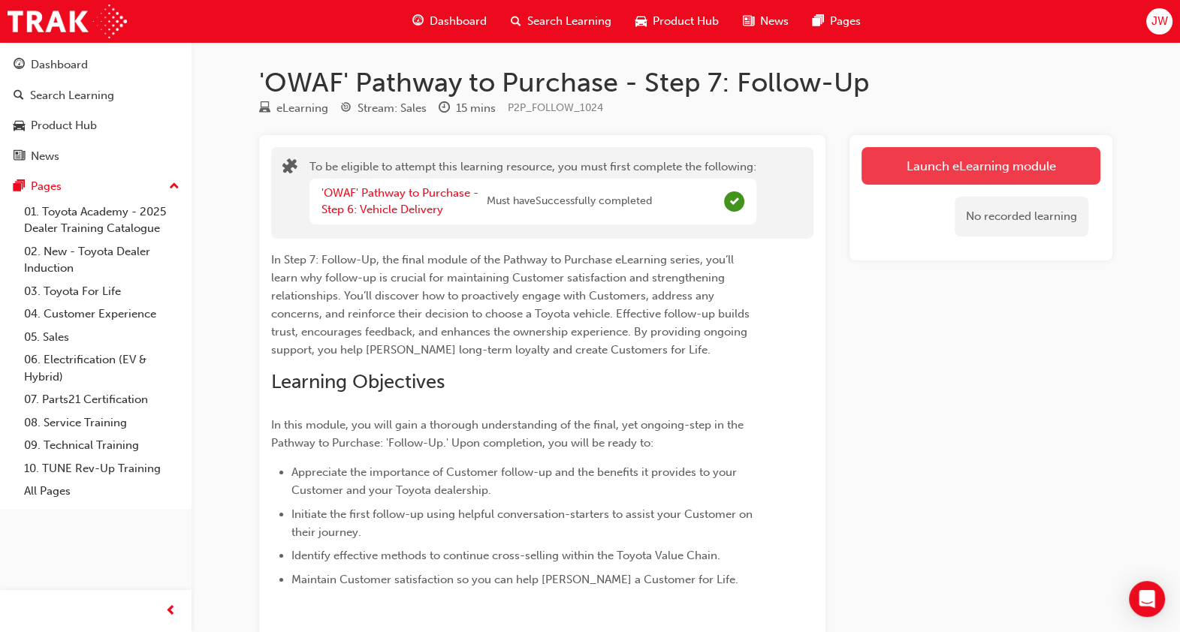
click at [959, 165] on button "Launch eLearning module" at bounding box center [981, 166] width 239 height 38
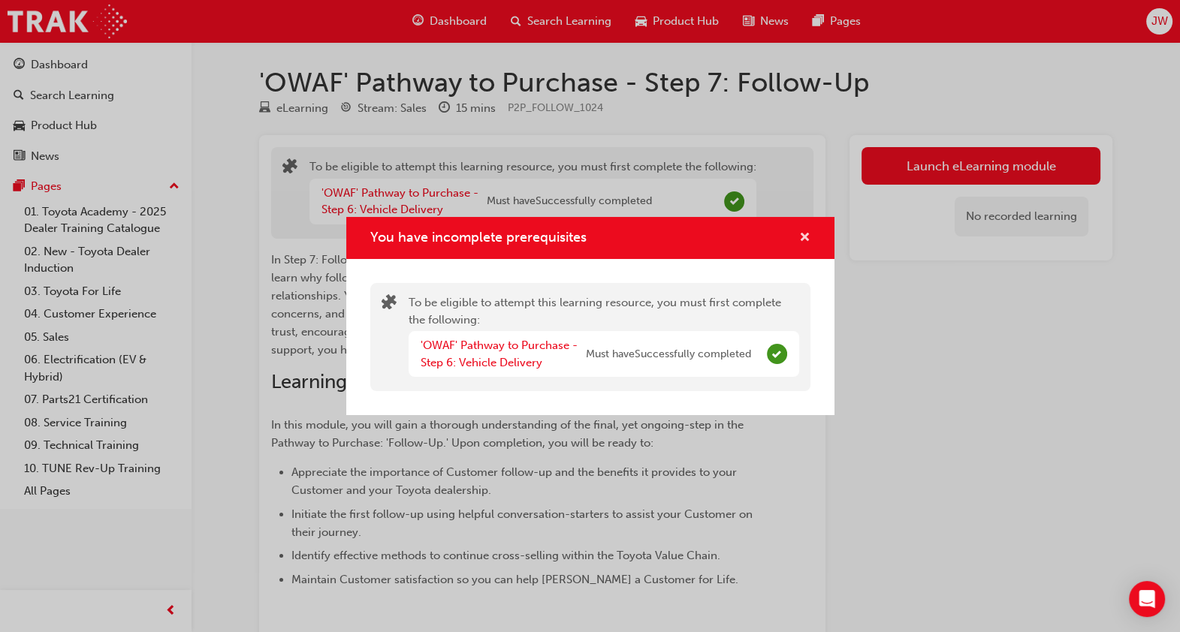
drag, startPoint x: 828, startPoint y: 236, endPoint x: 807, endPoint y: 243, distance: 21.4
click at [807, 243] on span "cross-icon" at bounding box center [804, 239] width 11 height 14
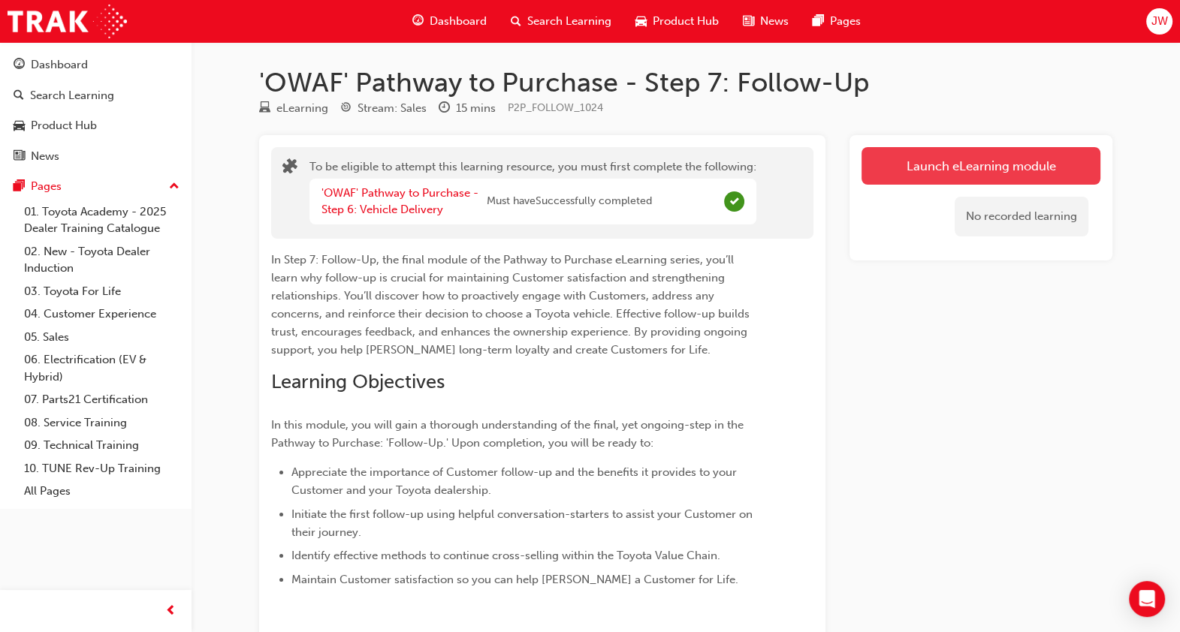
click at [971, 158] on button "Launch eLearning module" at bounding box center [981, 166] width 239 height 38
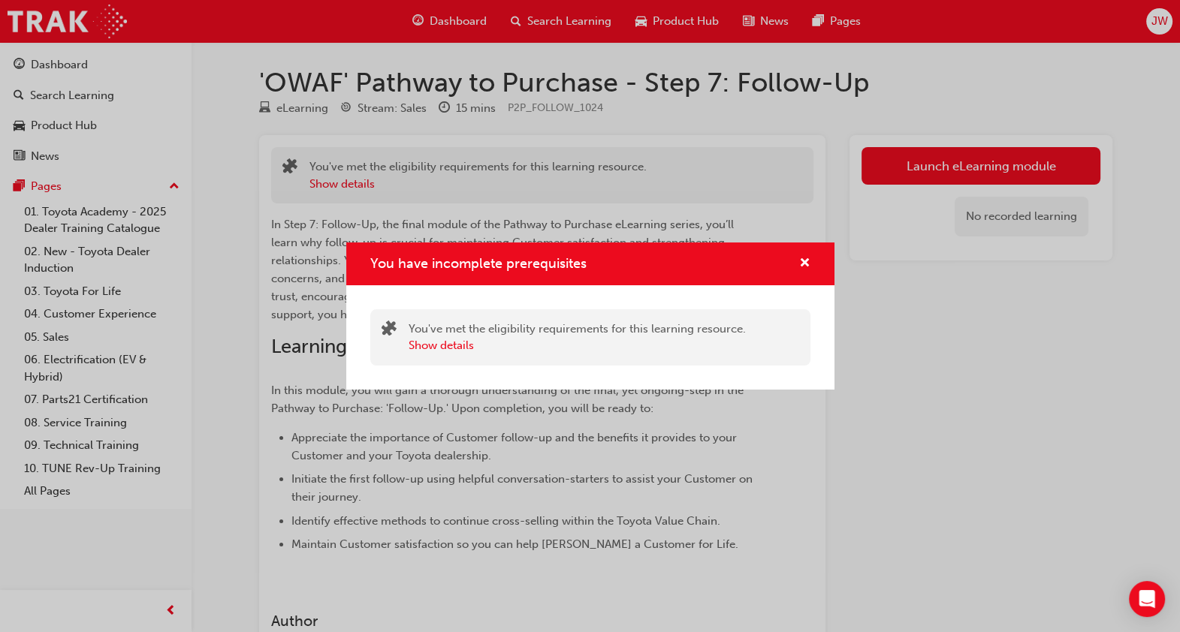
drag, startPoint x: 825, startPoint y: 261, endPoint x: 792, endPoint y: 259, distance: 32.4
click at [792, 259] on div "You have incomplete prerequisites" at bounding box center [590, 264] width 488 height 43
click at [792, 259] on div "You have incomplete prerequisites" at bounding box center [798, 264] width 23 height 19
click at [807, 259] on span "cross-icon" at bounding box center [804, 265] width 11 height 14
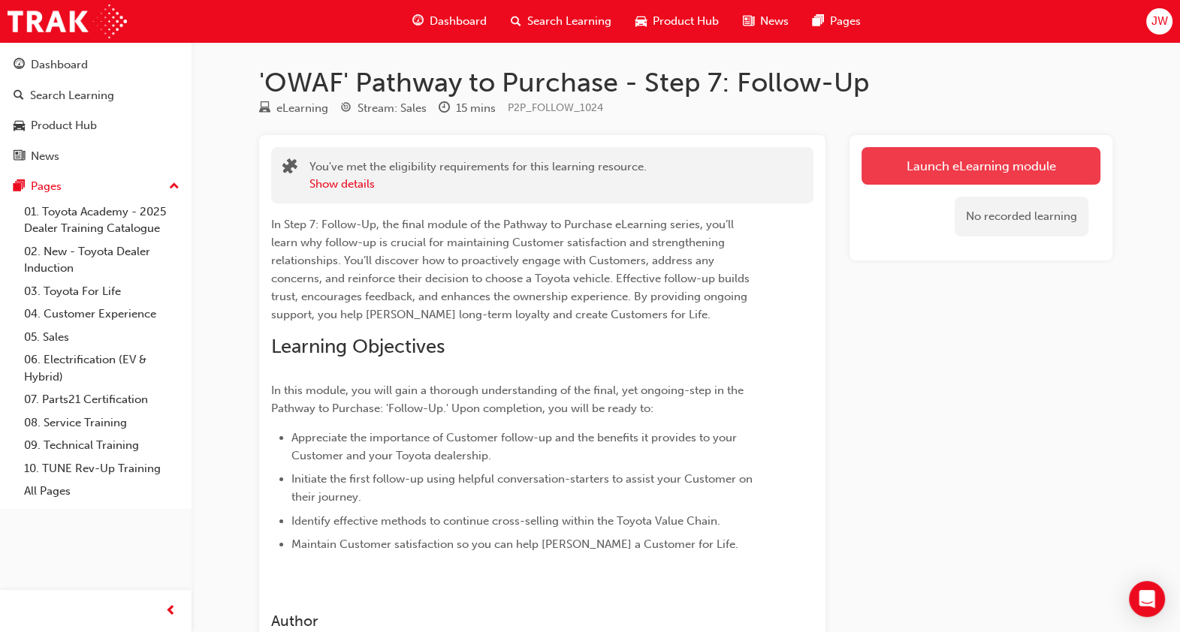
click at [946, 178] on button "Launch eLearning module" at bounding box center [981, 166] width 239 height 38
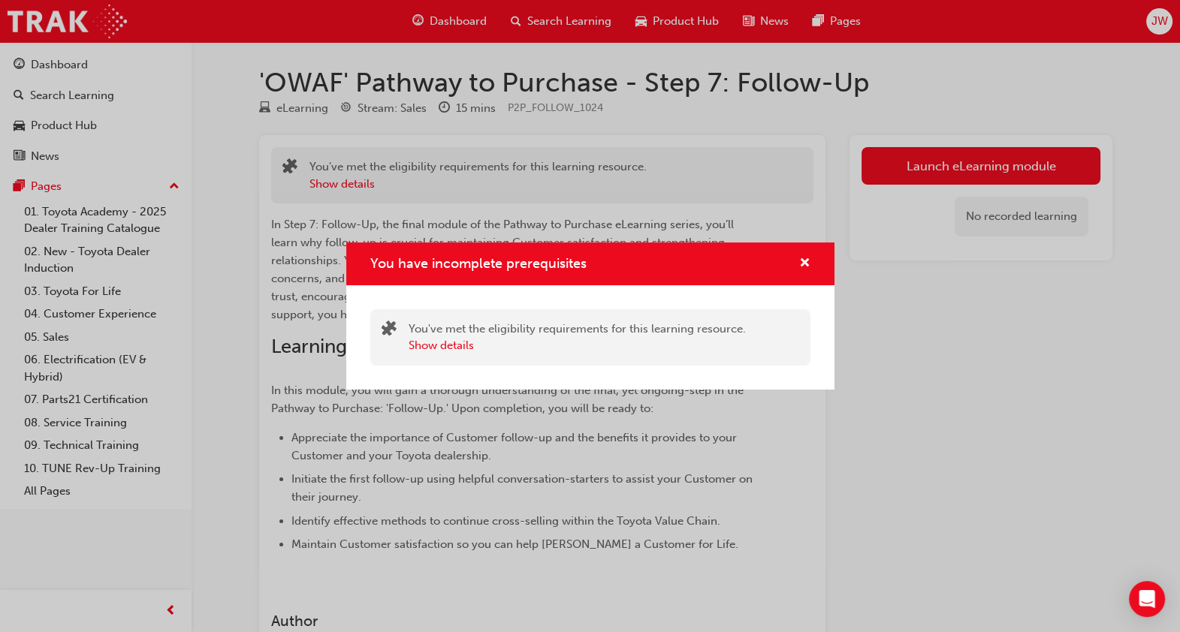
click at [804, 253] on div "You have incomplete prerequisites" at bounding box center [590, 264] width 488 height 43
click at [803, 266] on span "cross-icon" at bounding box center [804, 265] width 11 height 14
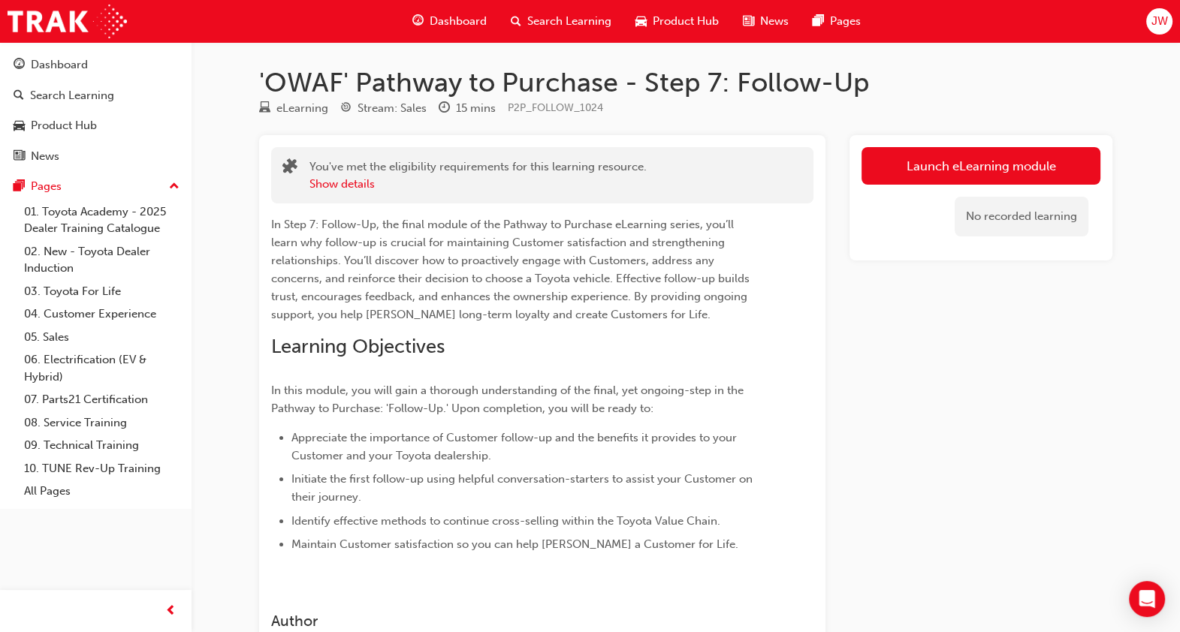
click at [937, 146] on div "Launch eLearning module No recorded learning" at bounding box center [981, 197] width 263 height 125
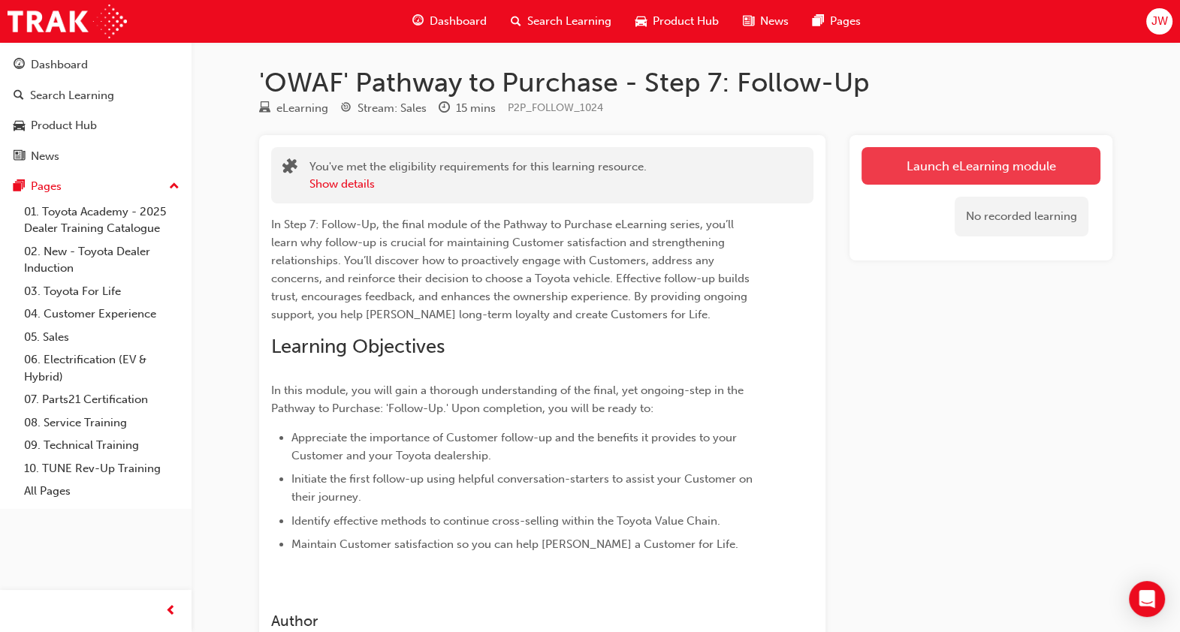
click at [925, 162] on button "Launch eLearning module" at bounding box center [981, 166] width 239 height 38
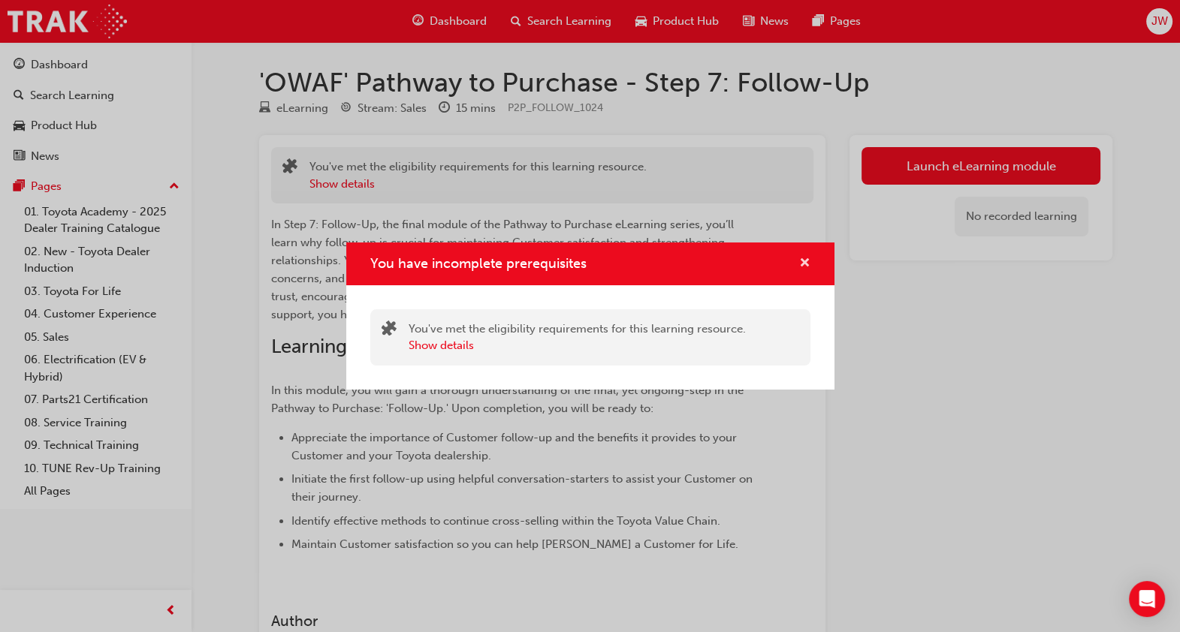
click at [800, 258] on span "cross-icon" at bounding box center [804, 265] width 11 height 14
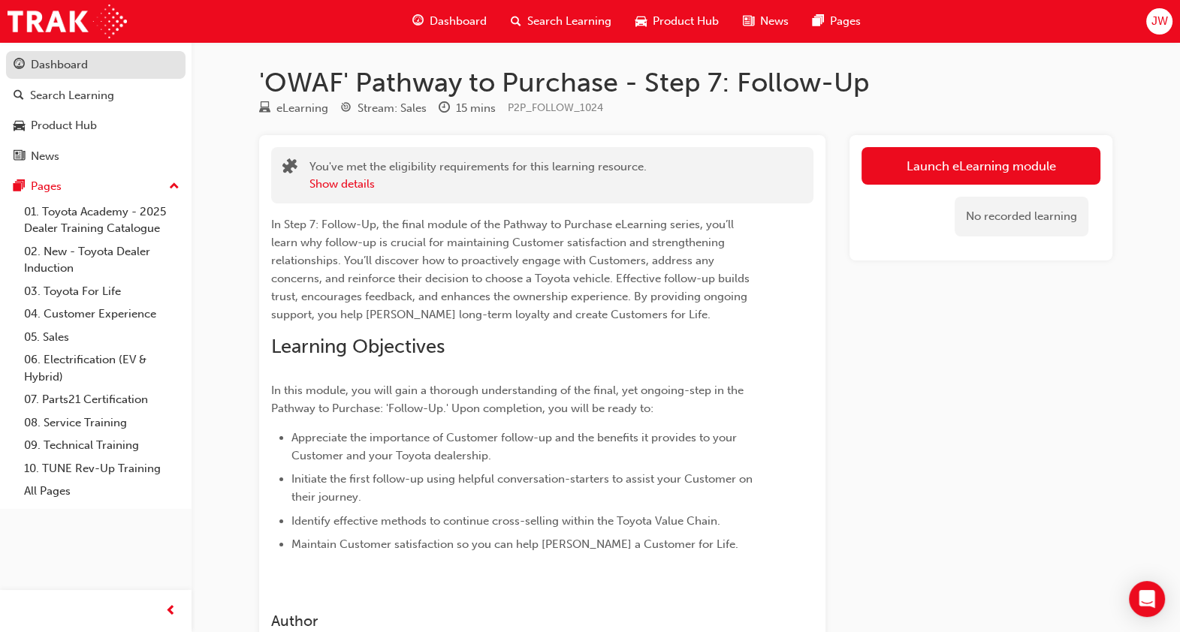
click at [56, 56] on div "Dashboard" at bounding box center [59, 64] width 57 height 17
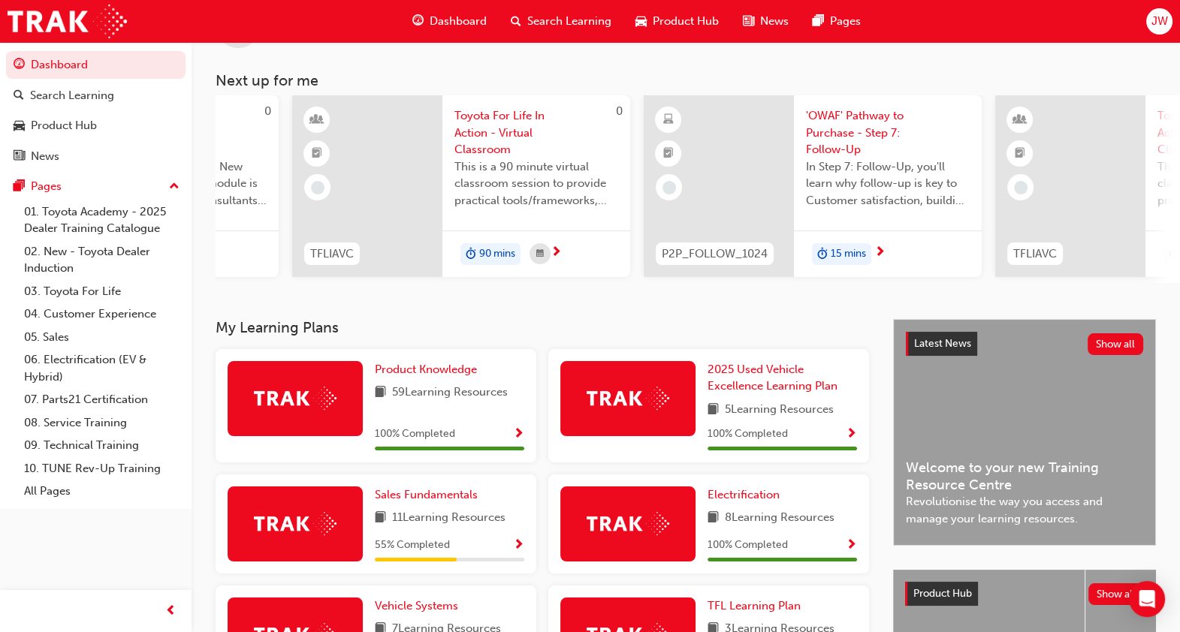
scroll to position [57, 0]
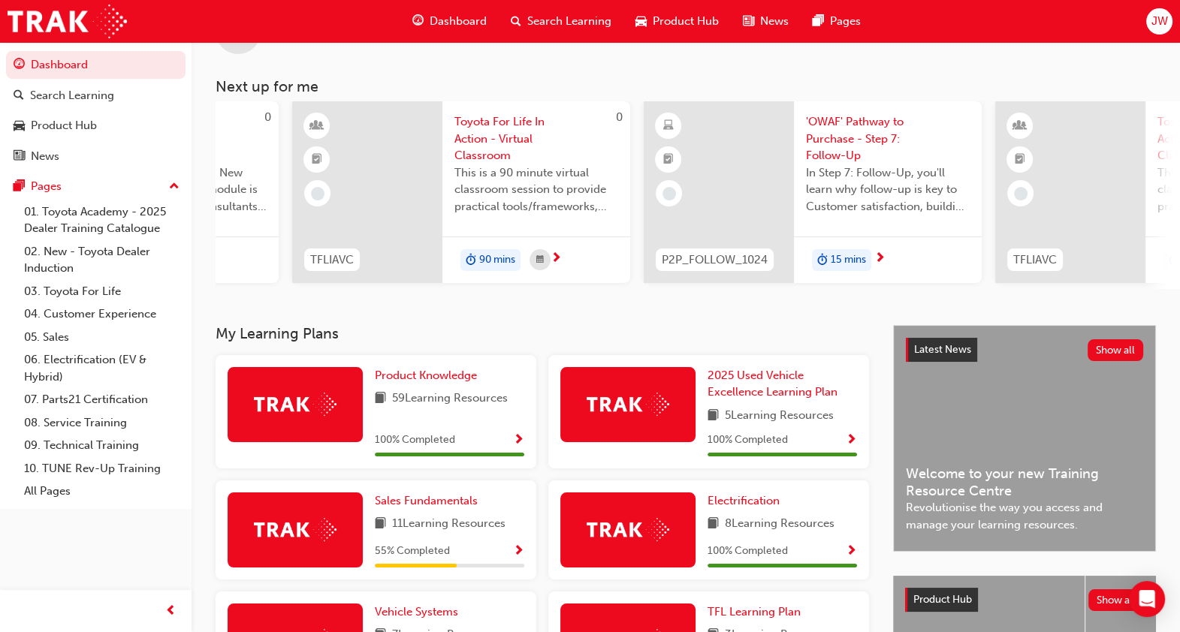
click at [859, 131] on span "'OWAF' Pathway to Purchase - Step 7: Follow-Up" at bounding box center [888, 138] width 164 height 51
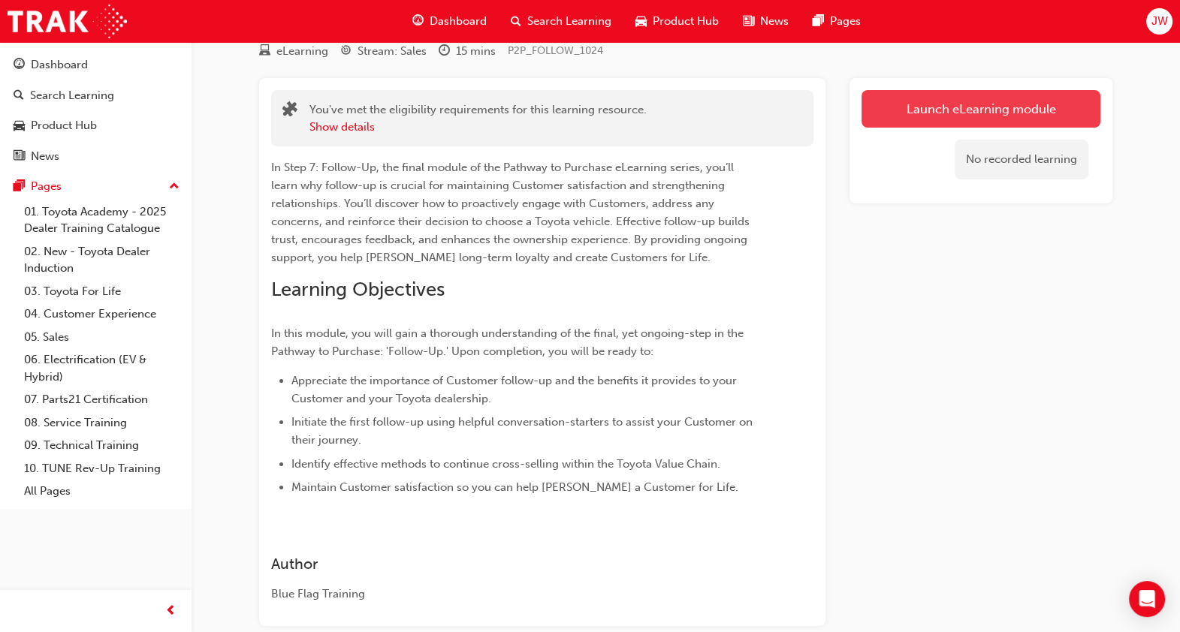
click at [883, 113] on link "Launch eLearning module" at bounding box center [981, 109] width 239 height 38
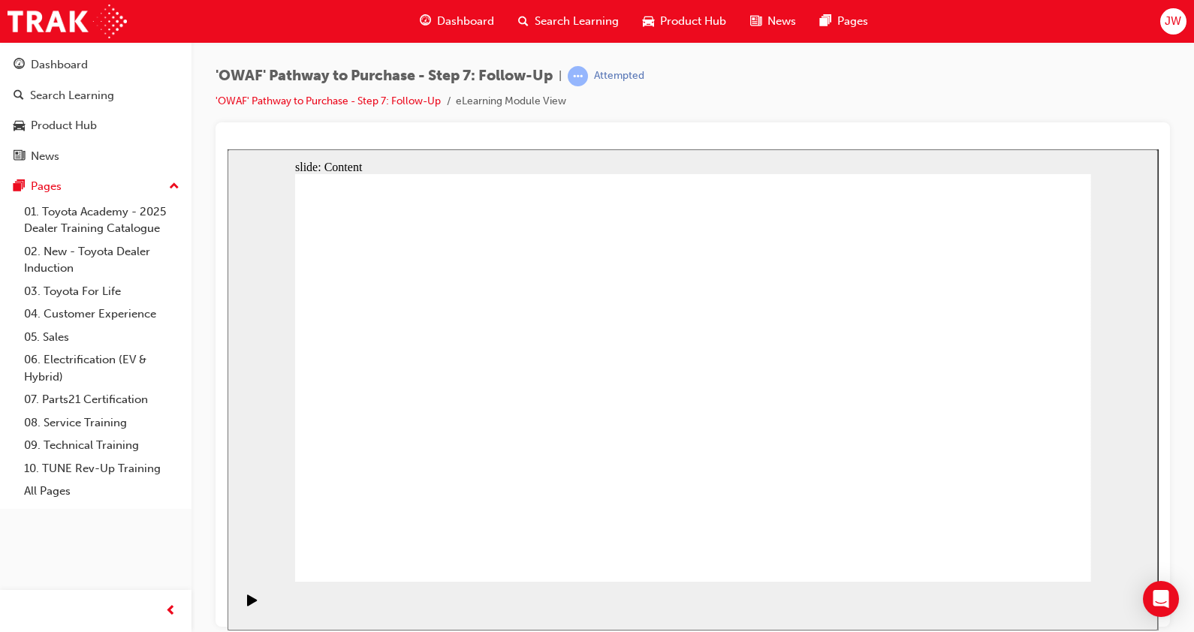
radio input "true"
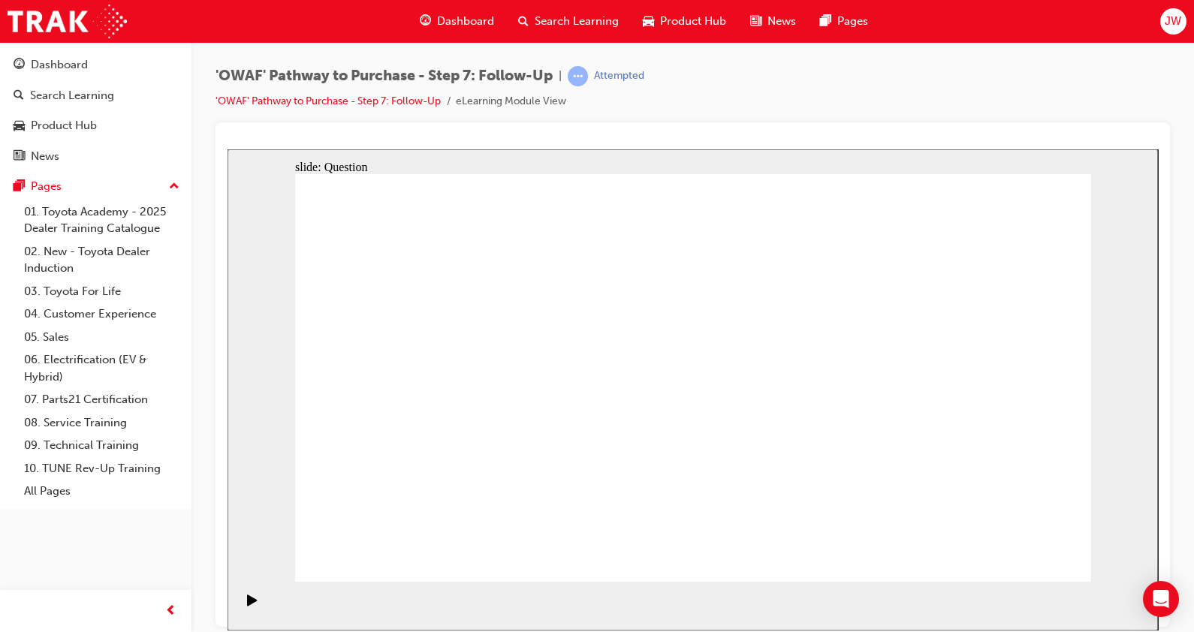
drag, startPoint x: 557, startPoint y: 493, endPoint x: 678, endPoint y: 332, distance: 201.2
drag, startPoint x: 702, startPoint y: 530, endPoint x: 530, endPoint y: 370, distance: 233.9
drag, startPoint x: 832, startPoint y: 494, endPoint x: 583, endPoint y: 428, distance: 257.8
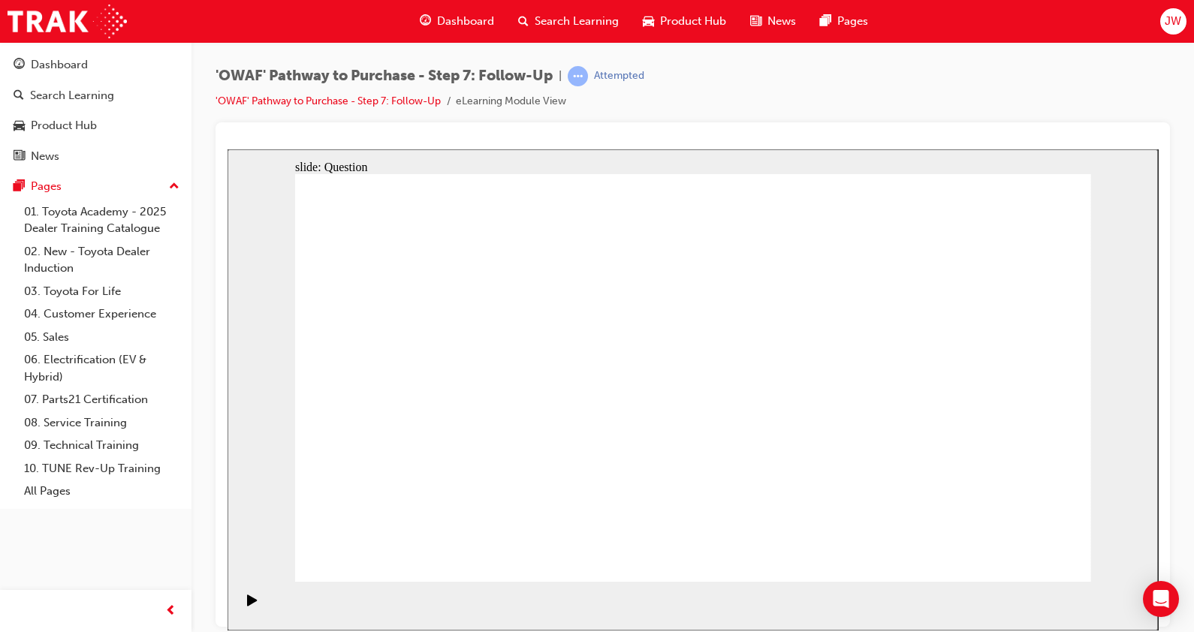
drag, startPoint x: 439, startPoint y: 349, endPoint x: 522, endPoint y: 349, distance: 83.4
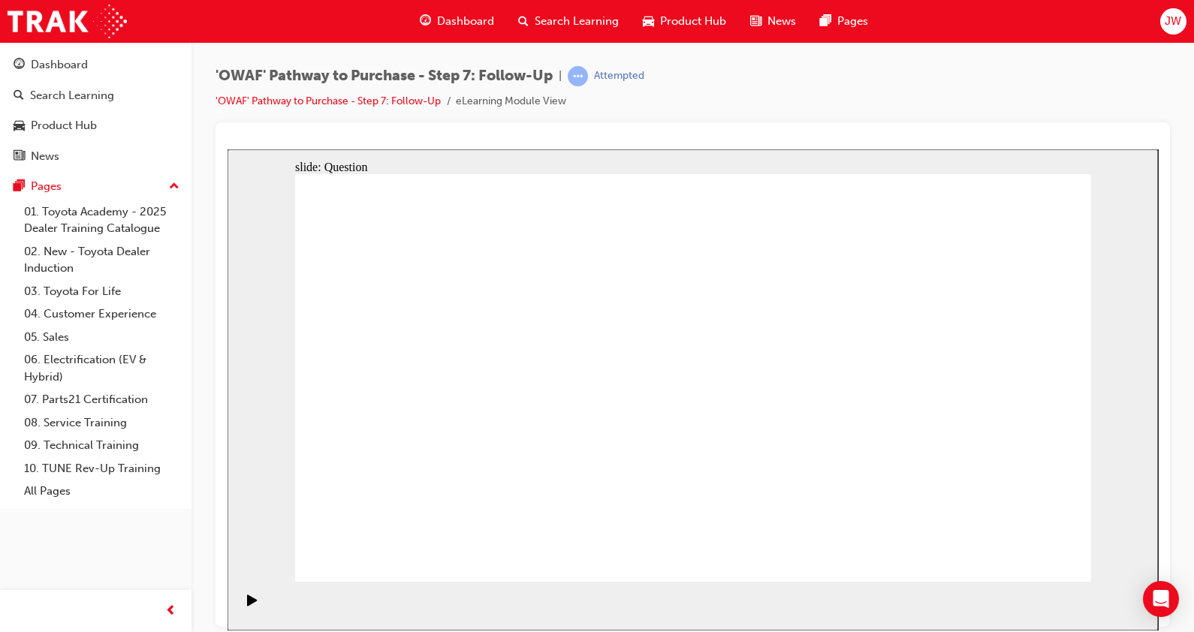
radio input "true"
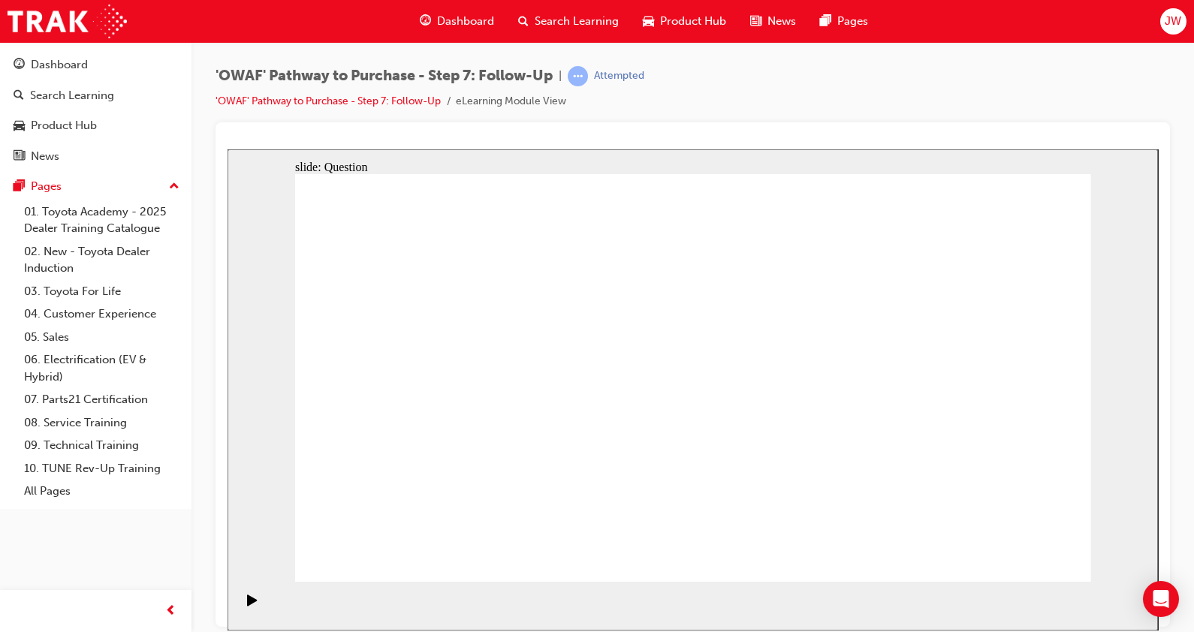
radio input "true"
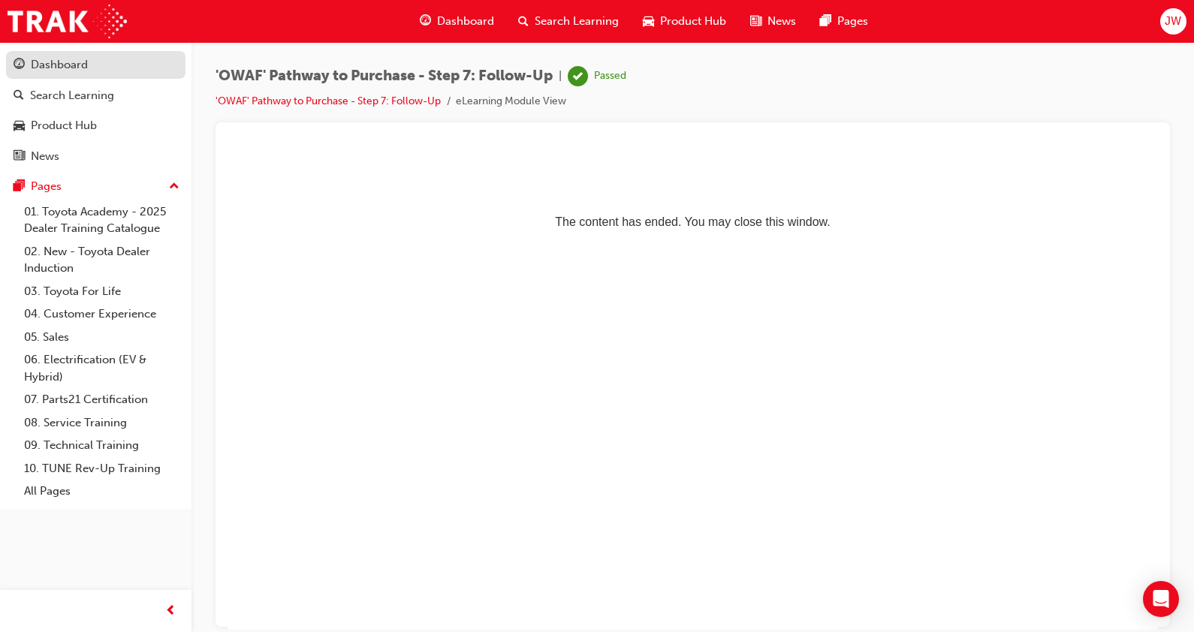
click at [74, 68] on div "Dashboard" at bounding box center [59, 64] width 57 height 17
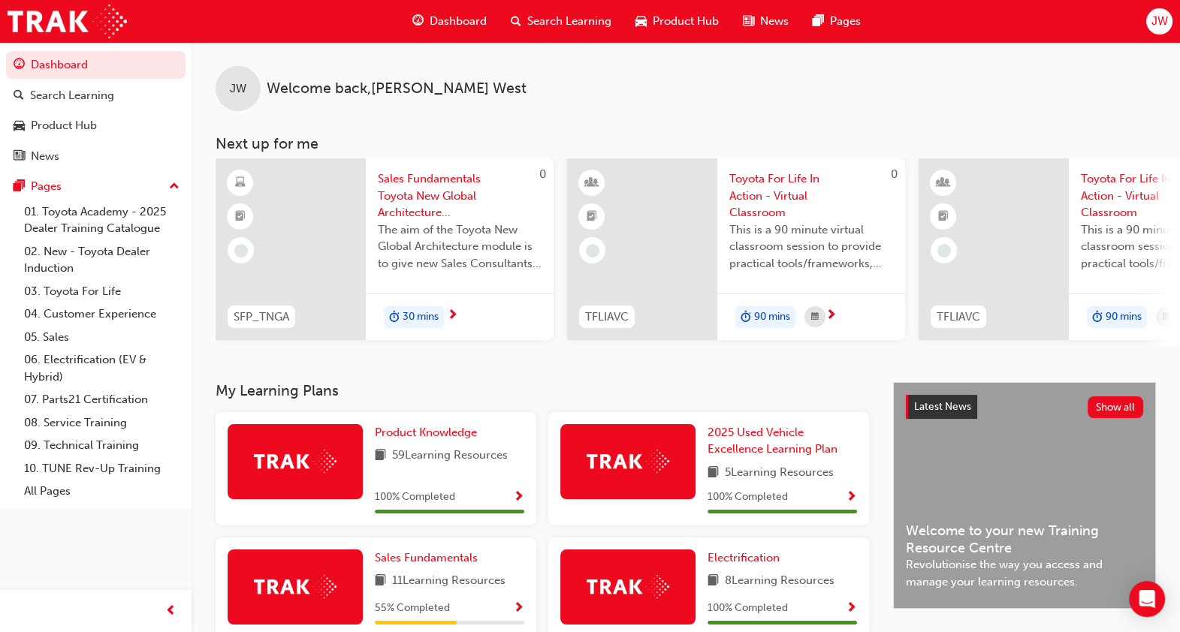
click at [428, 188] on span "Sales Fundamentals Toyota New Global Architecture eLearning Module" at bounding box center [460, 196] width 164 height 51
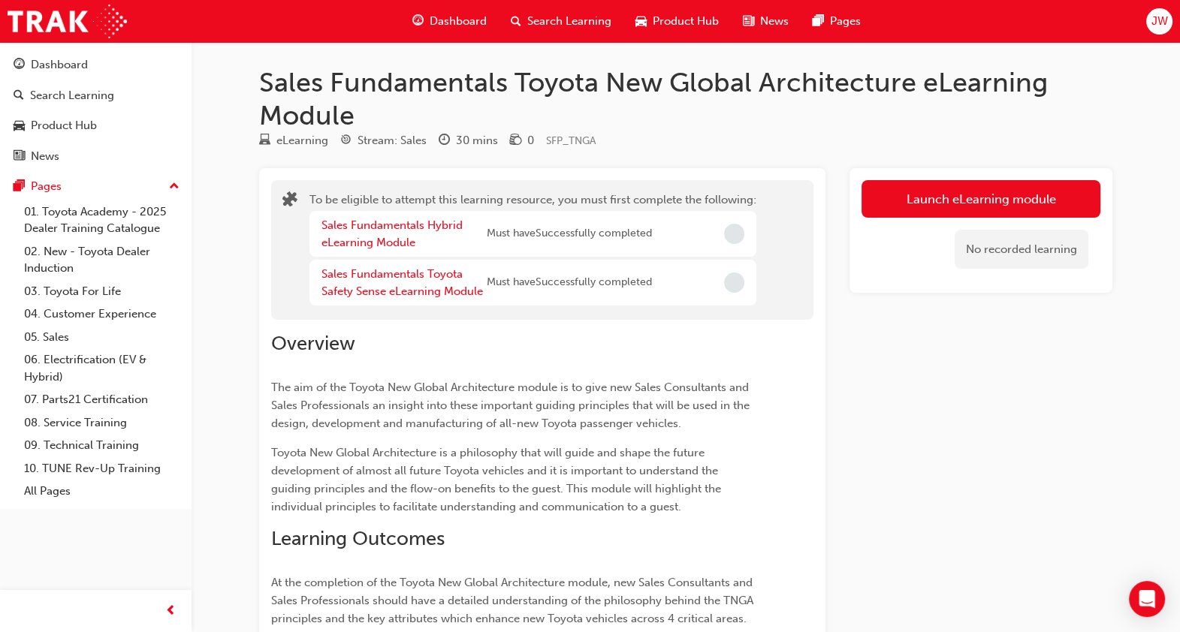
click at [936, 225] on div "No recorded learning" at bounding box center [981, 250] width 239 height 64
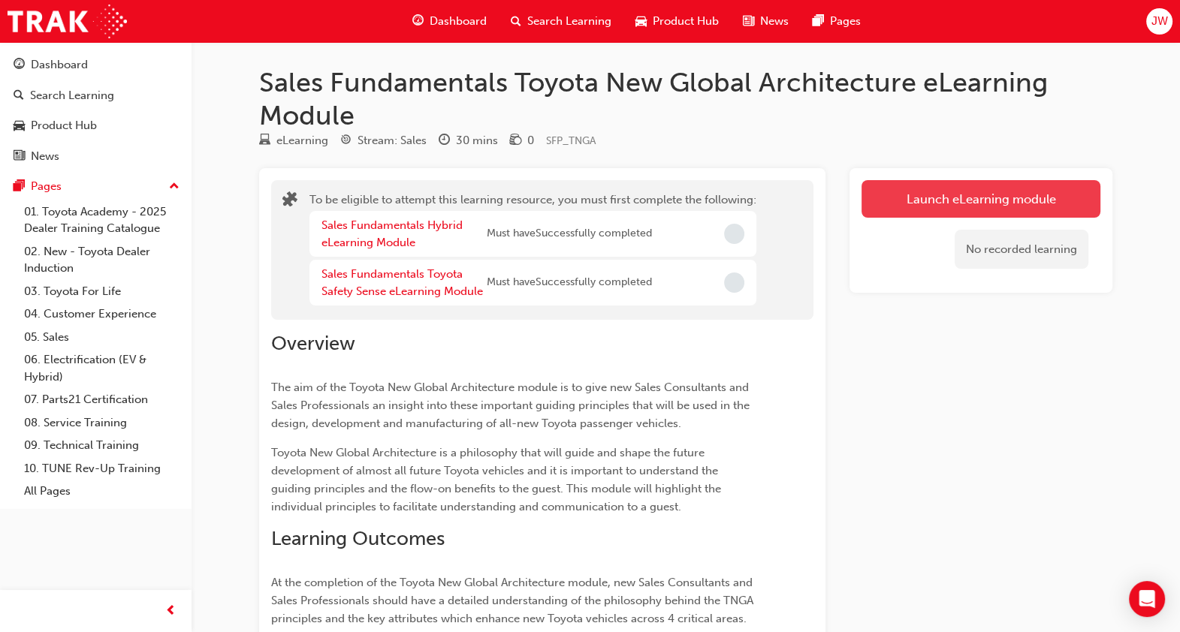
click at [936, 210] on button "Launch eLearning module" at bounding box center [981, 199] width 239 height 38
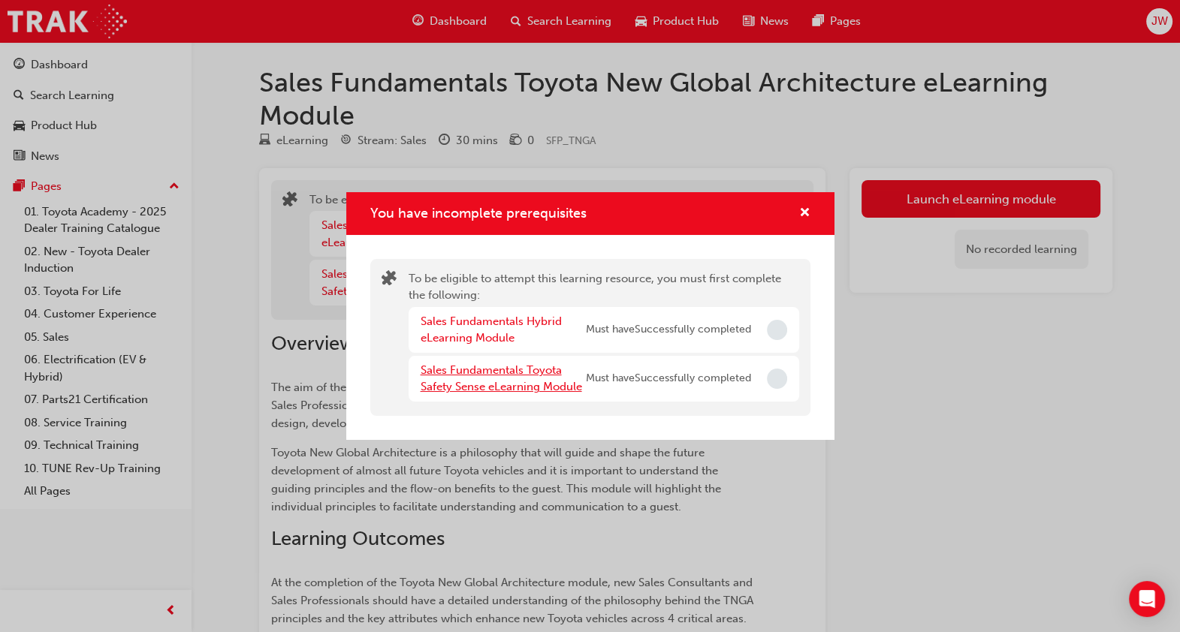
click at [496, 376] on link "Sales Fundamentals Toyota Safety Sense eLearning Module" at bounding box center [501, 379] width 161 height 31
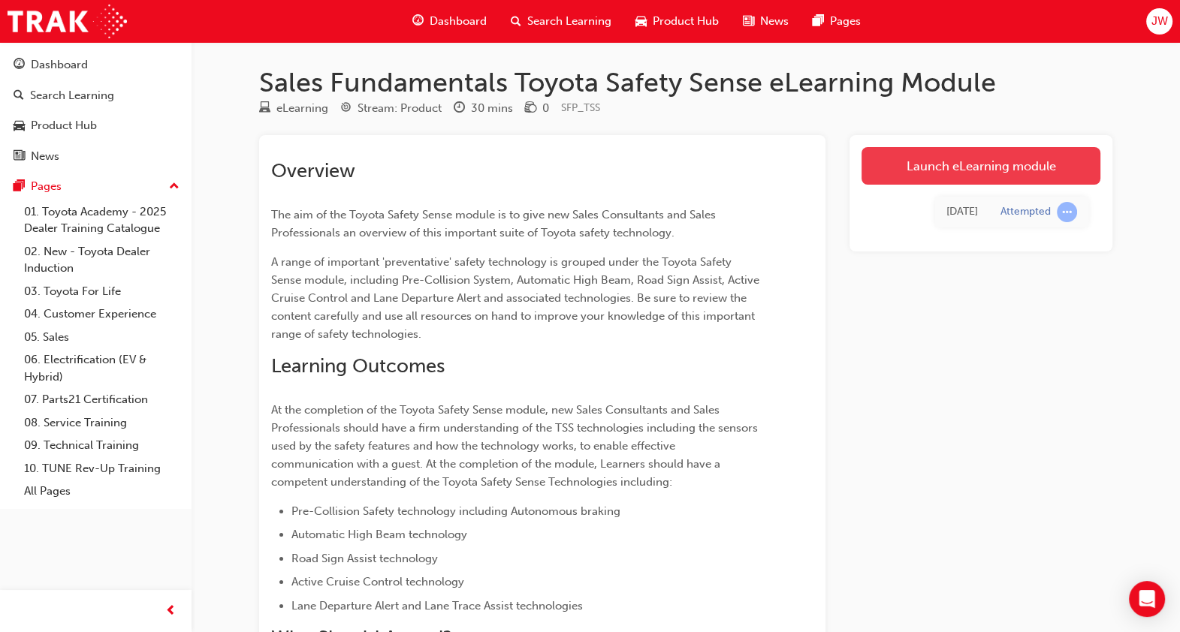
click at [981, 178] on link "Launch eLearning module" at bounding box center [981, 166] width 239 height 38
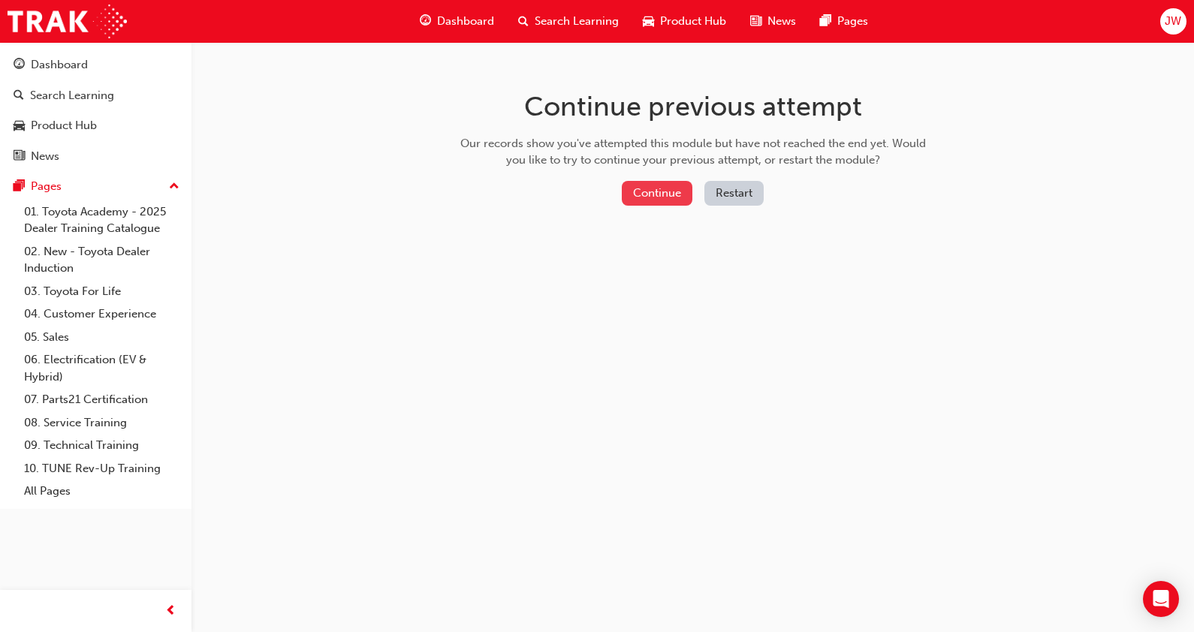
click at [675, 199] on button "Continue" at bounding box center [657, 193] width 71 height 25
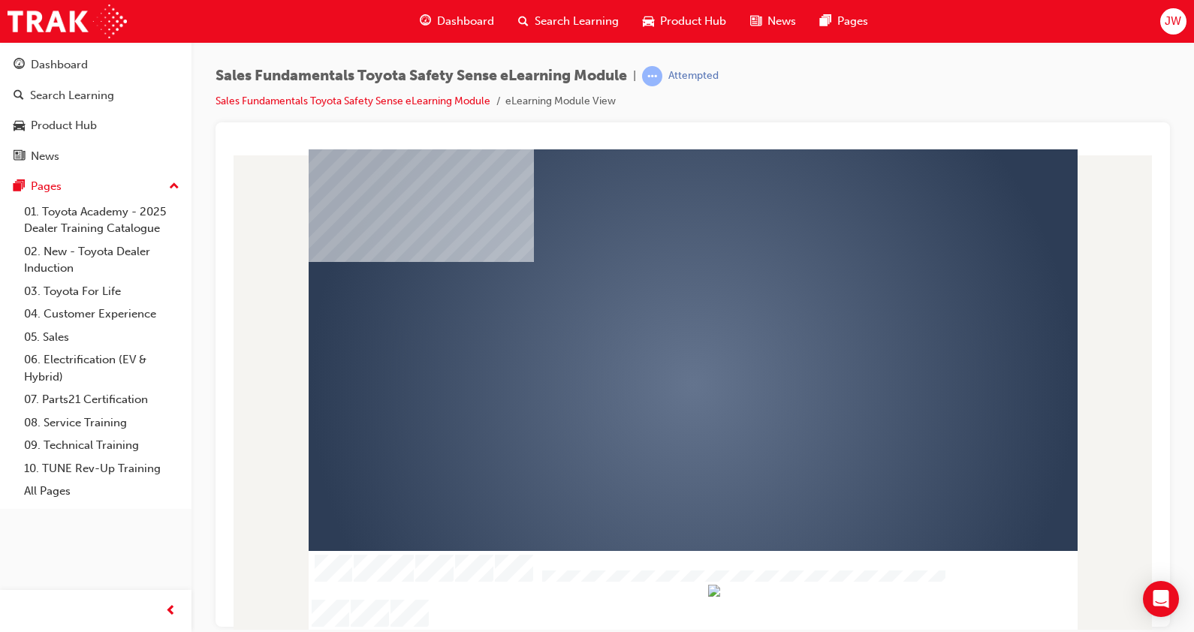
click at [650, 341] on div "play" at bounding box center [650, 341] width 0 height 0
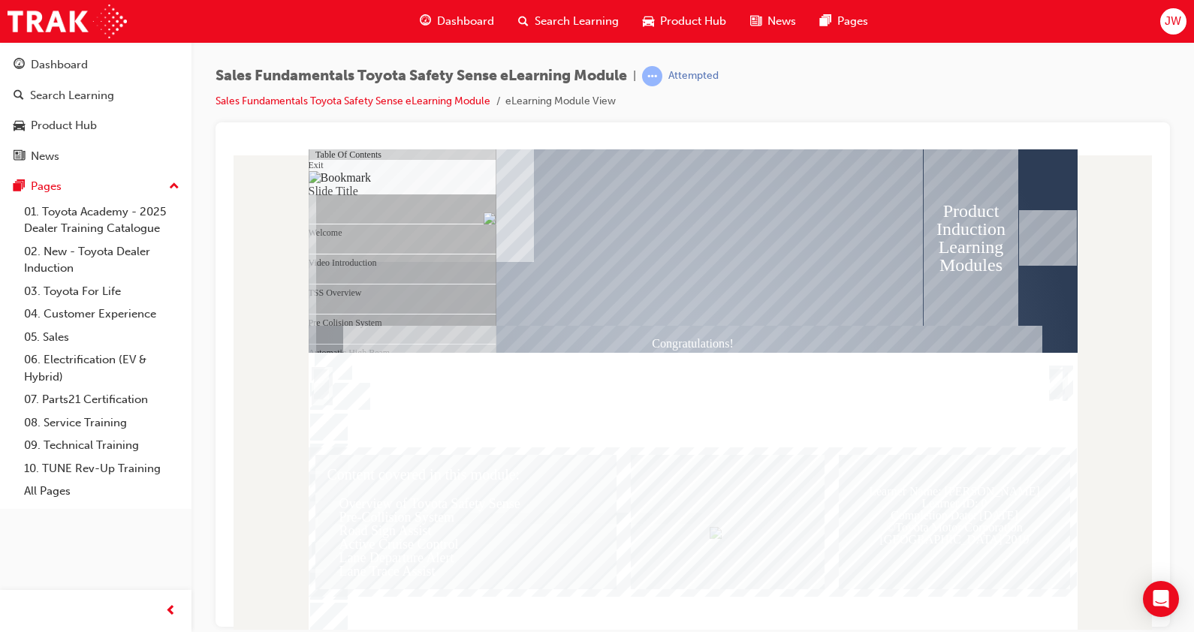
click at [423, 179] on div "Lane Departure Alert" at bounding box center [410, 164] width 174 height 30
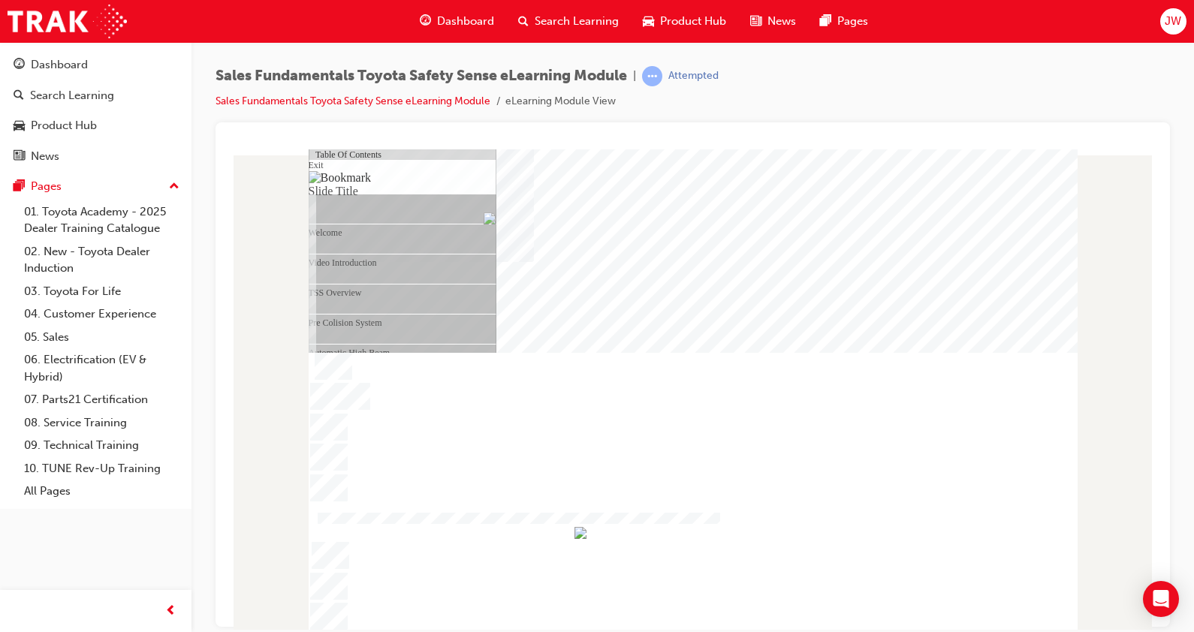
click at [602, 314] on div at bounding box center [693, 372] width 769 height 433
click at [333, 620] on img "Hide table of contents" at bounding box center [327, 626] width 12 height 13
click at [397, 179] on div "Video Introduction" at bounding box center [410, 164] width 174 height 30
click at [333, 620] on img "Hide table of contents" at bounding box center [327, 626] width 12 height 13
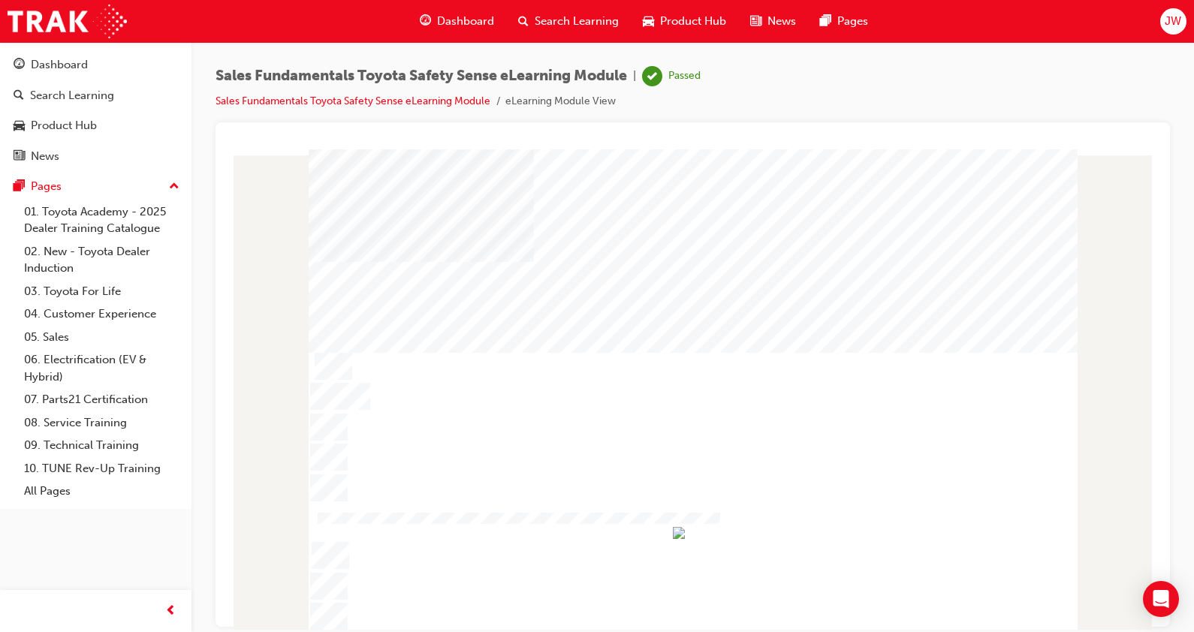
click at [319, 620] on img "Show table of contents" at bounding box center [315, 626] width 12 height 13
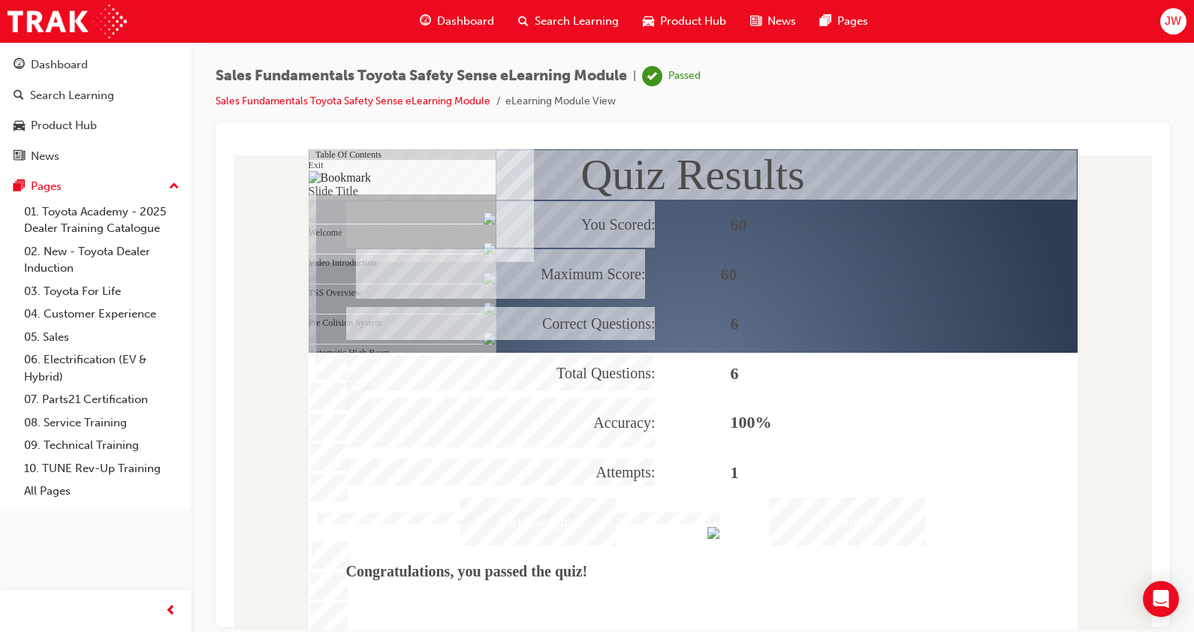
click at [868, 539] on div "Continue" at bounding box center [848, 521] width 156 height 48
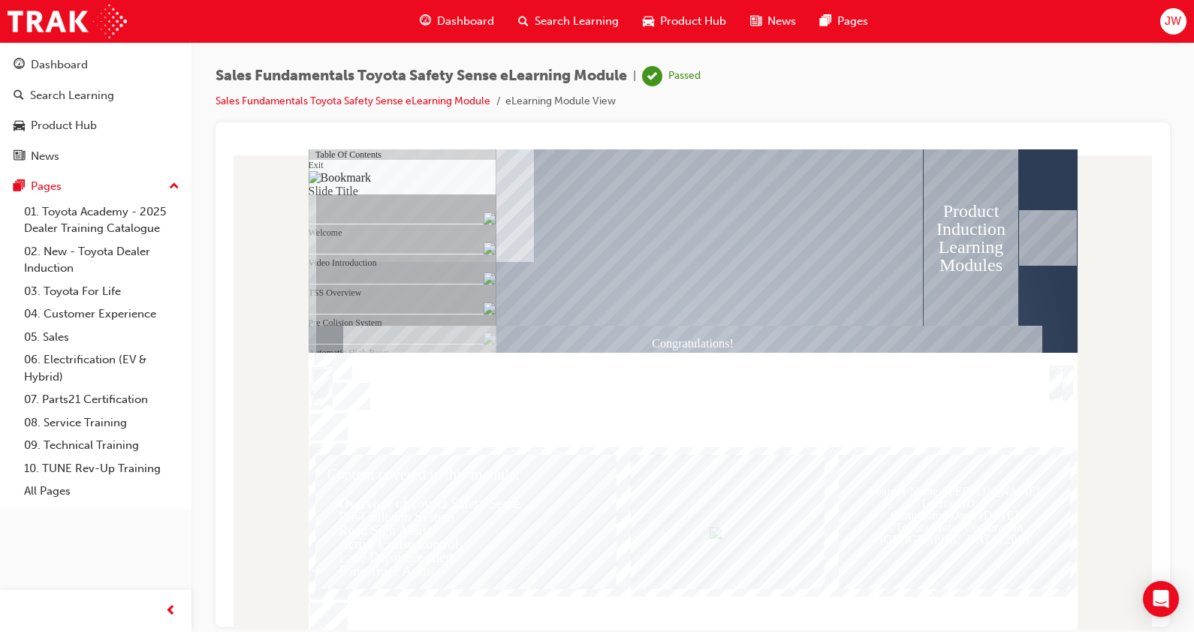
click at [333, 620] on img "Hide table of contents" at bounding box center [327, 626] width 12 height 13
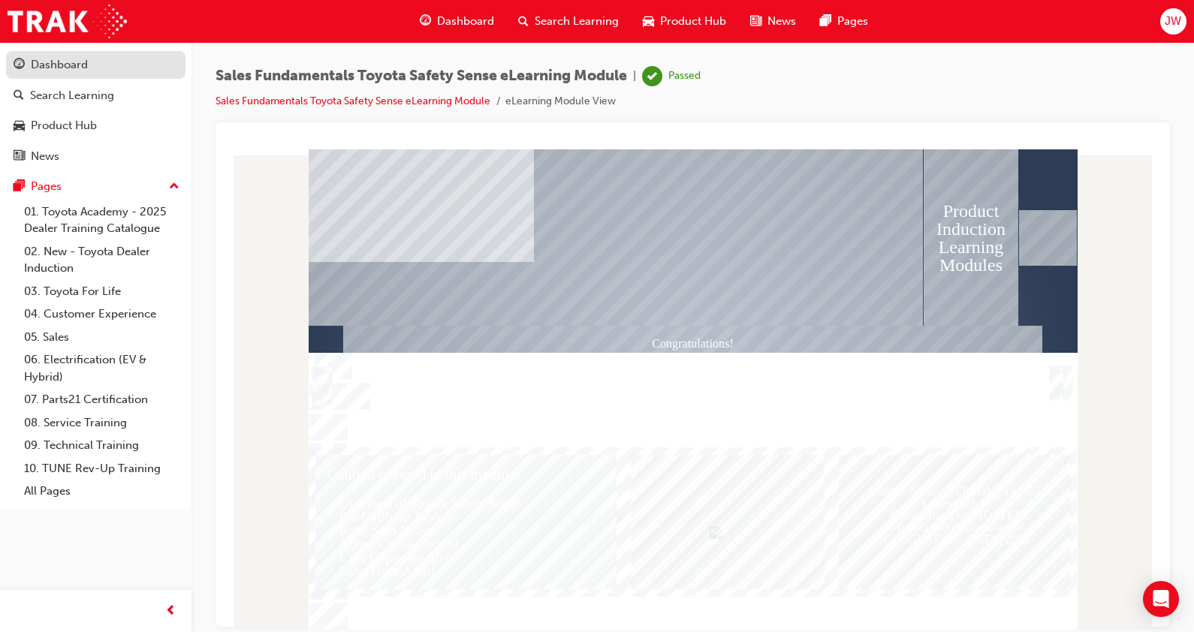
click at [87, 62] on div "Dashboard" at bounding box center [59, 64] width 57 height 17
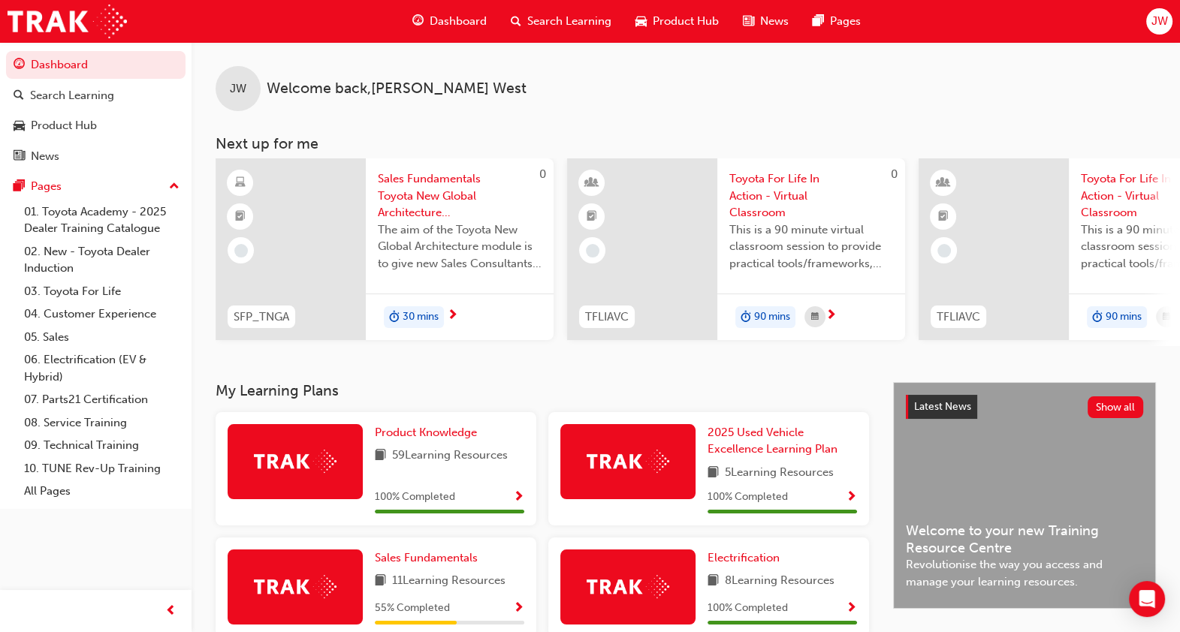
click at [433, 200] on span "Sales Fundamentals Toyota New Global Architecture eLearning Module" at bounding box center [460, 196] width 164 height 51
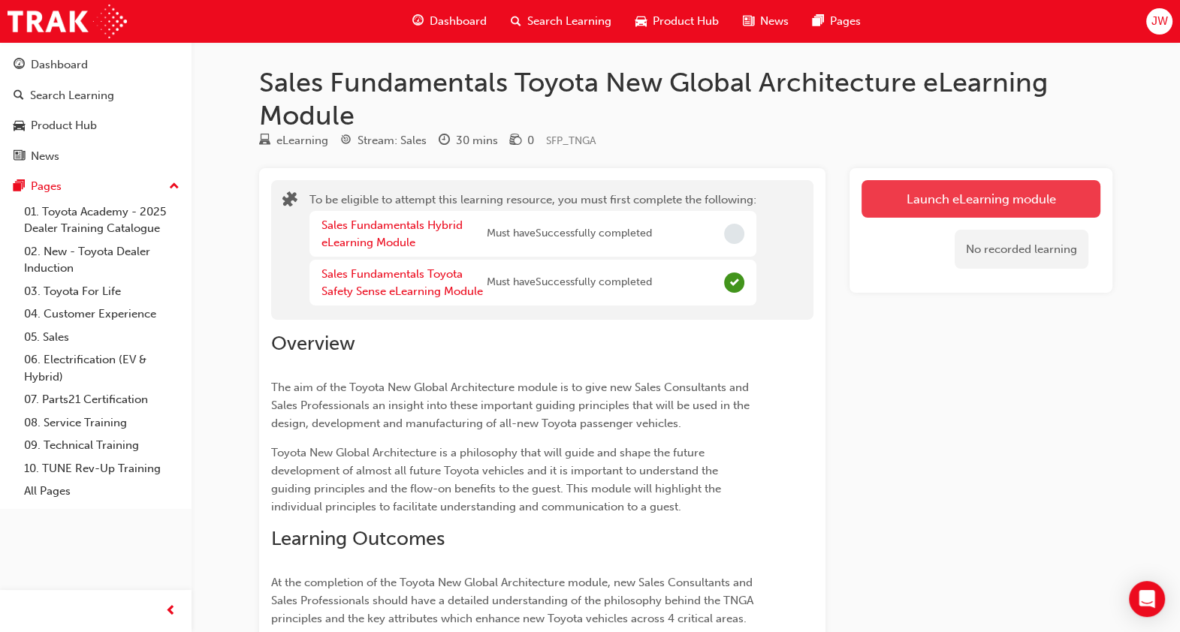
click at [885, 188] on button "Launch eLearning module" at bounding box center [981, 199] width 239 height 38
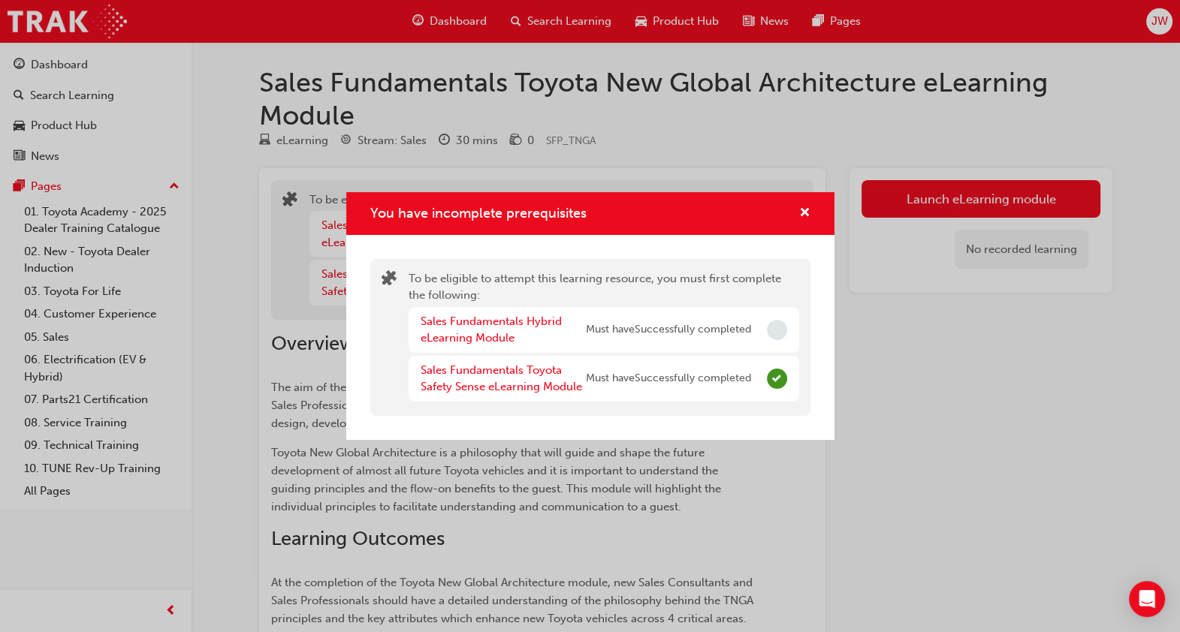
click at [469, 330] on div "Sales Fundamentals Hybrid eLearning Module" at bounding box center [503, 330] width 165 height 34
click at [490, 331] on div "Sales Fundamentals Hybrid eLearning Module" at bounding box center [503, 330] width 165 height 34
click at [494, 321] on link "Sales Fundamentals Hybrid eLearning Module" at bounding box center [491, 330] width 141 height 31
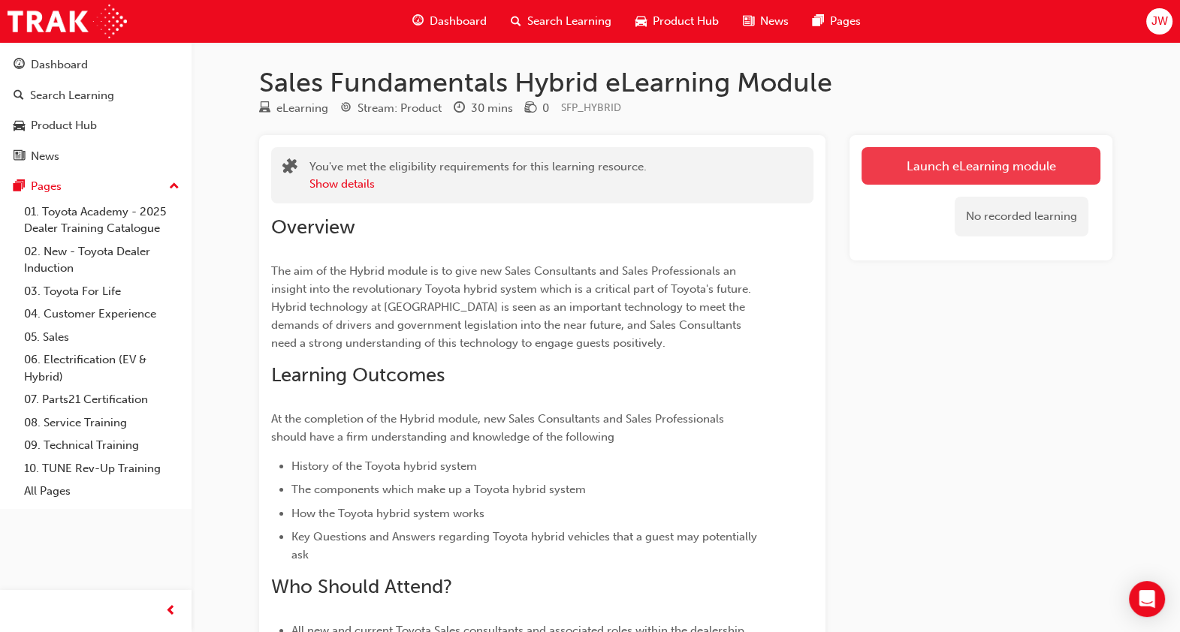
click at [922, 159] on link "Launch eLearning module" at bounding box center [981, 166] width 239 height 38
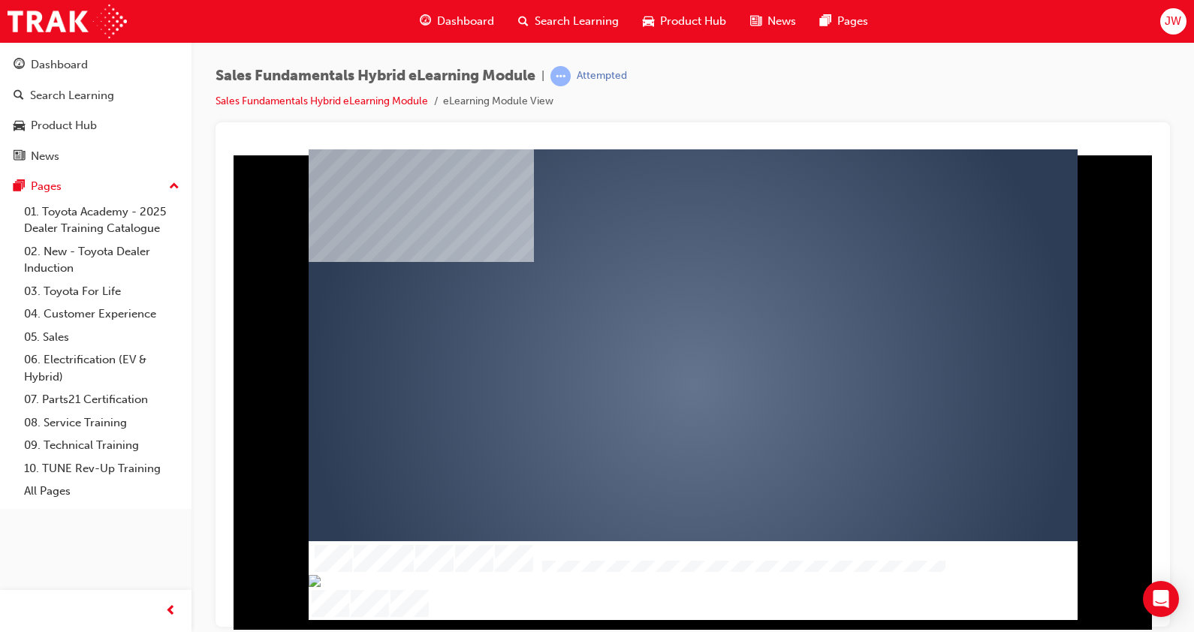
click at [650, 341] on div "play" at bounding box center [650, 341] width 0 height 0
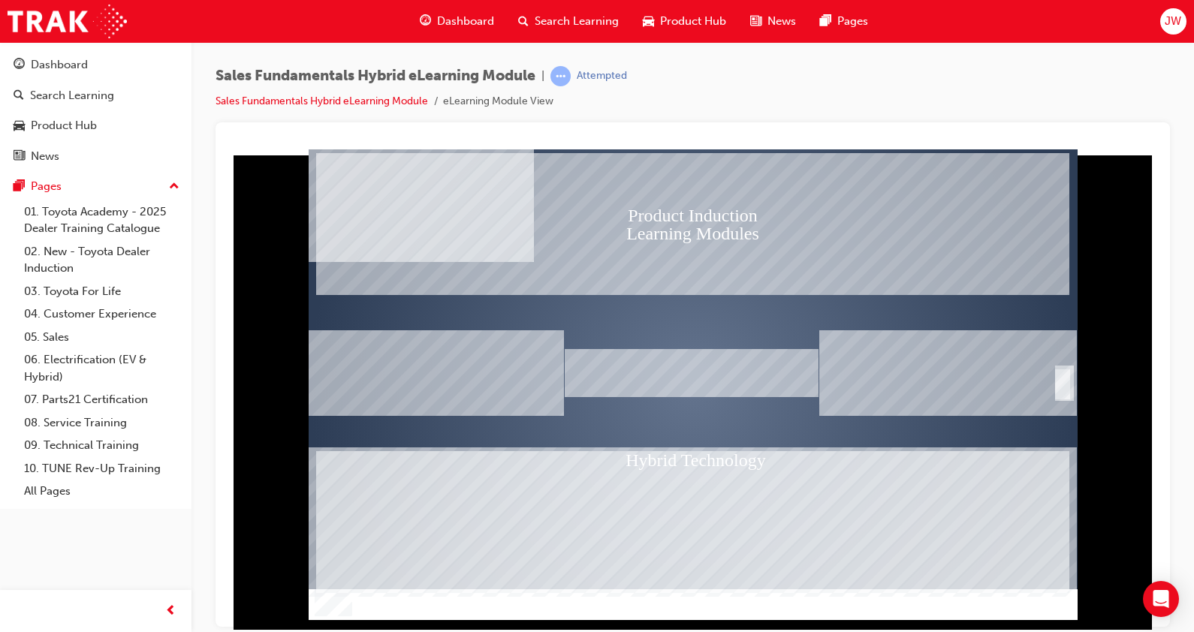
click at [1061, 377] on div "SmartShape" at bounding box center [1063, 384] width 15 height 30
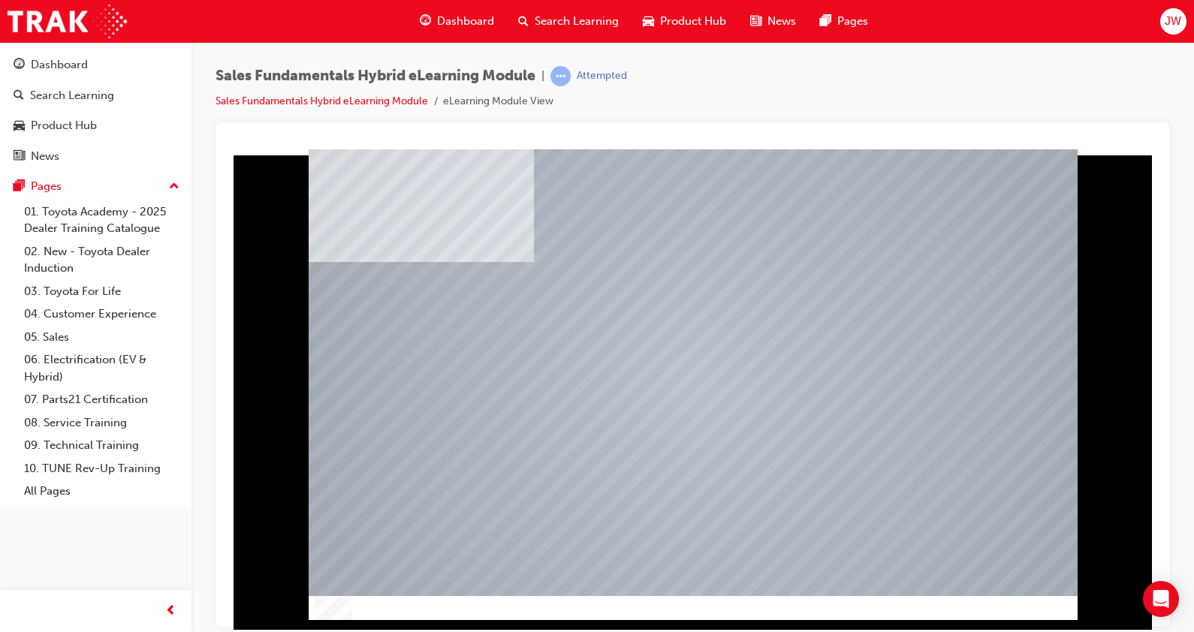
click at [307, 157] on div at bounding box center [693, 389] width 931 height 481
click at [315, 620] on img "Show table of contents" at bounding box center [315, 626] width 12 height 13
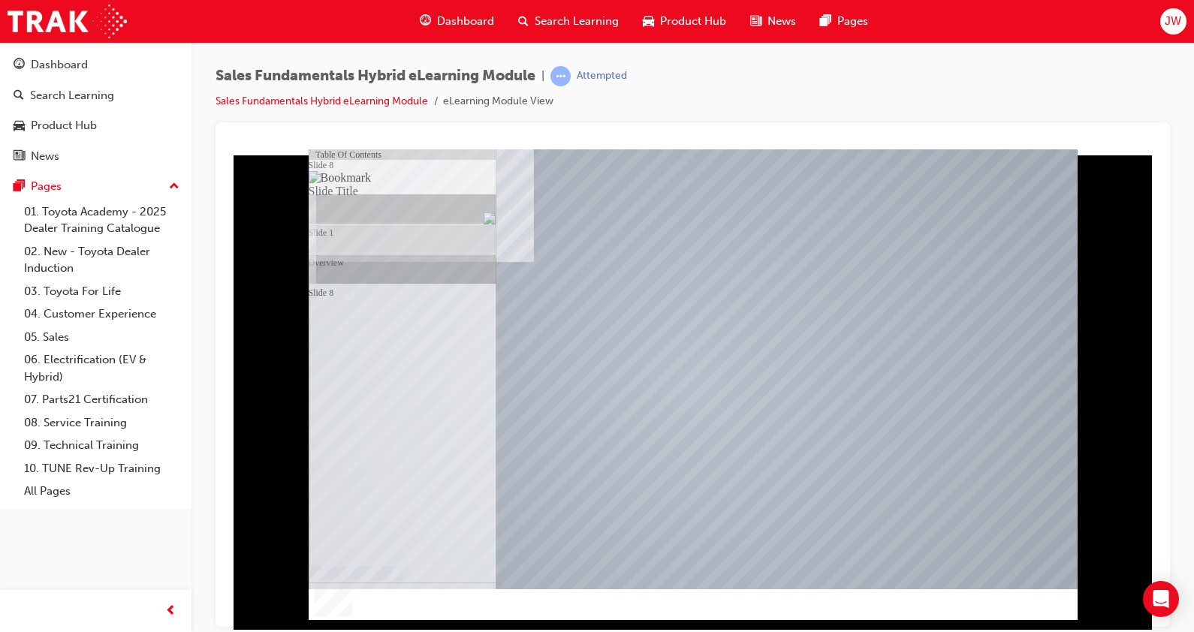
click at [333, 620] on img "Hide table of contents" at bounding box center [327, 626] width 12 height 13
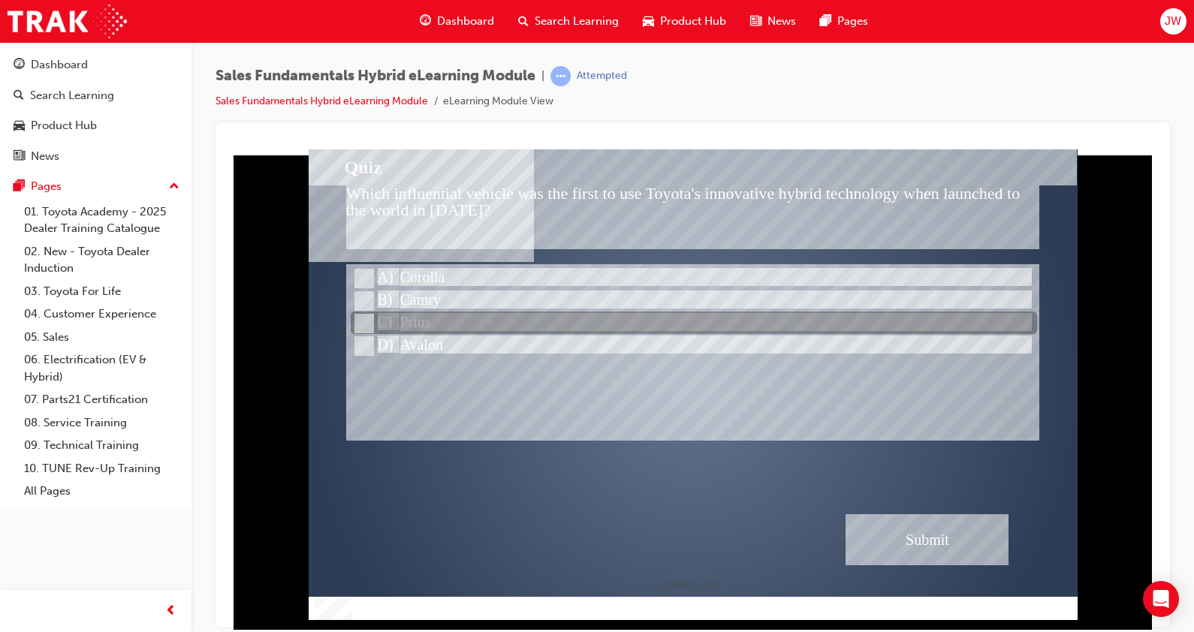
click at [405, 322] on div at bounding box center [694, 323] width 687 height 23
radio input "true"
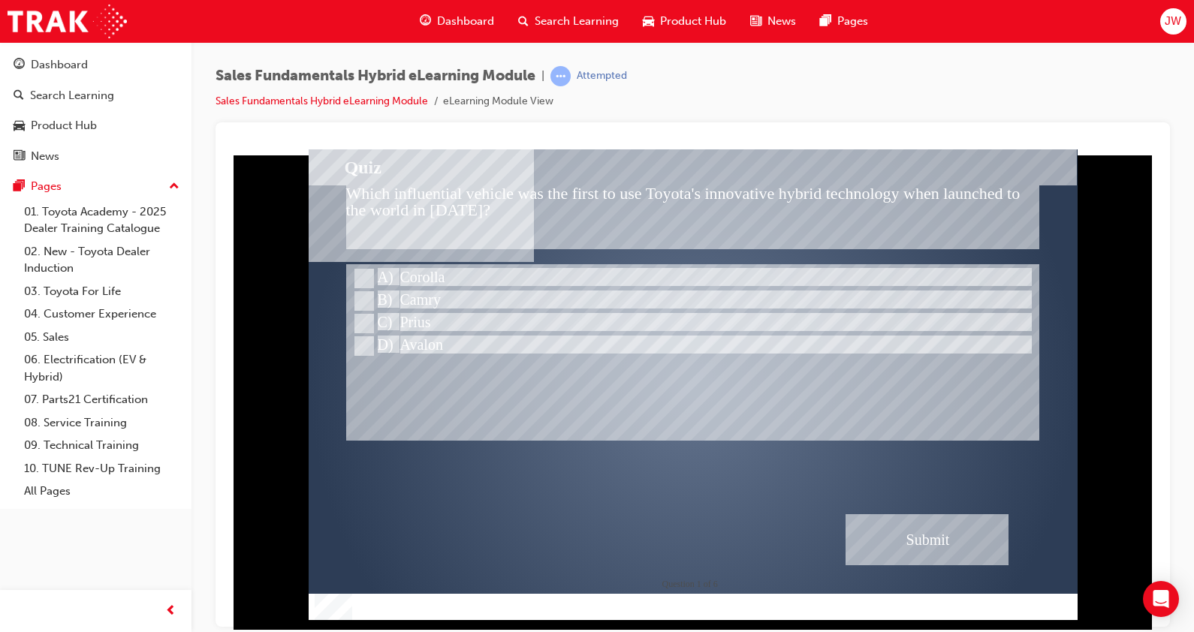
click at [916, 543] on div "Submit" at bounding box center [928, 539] width 164 height 51
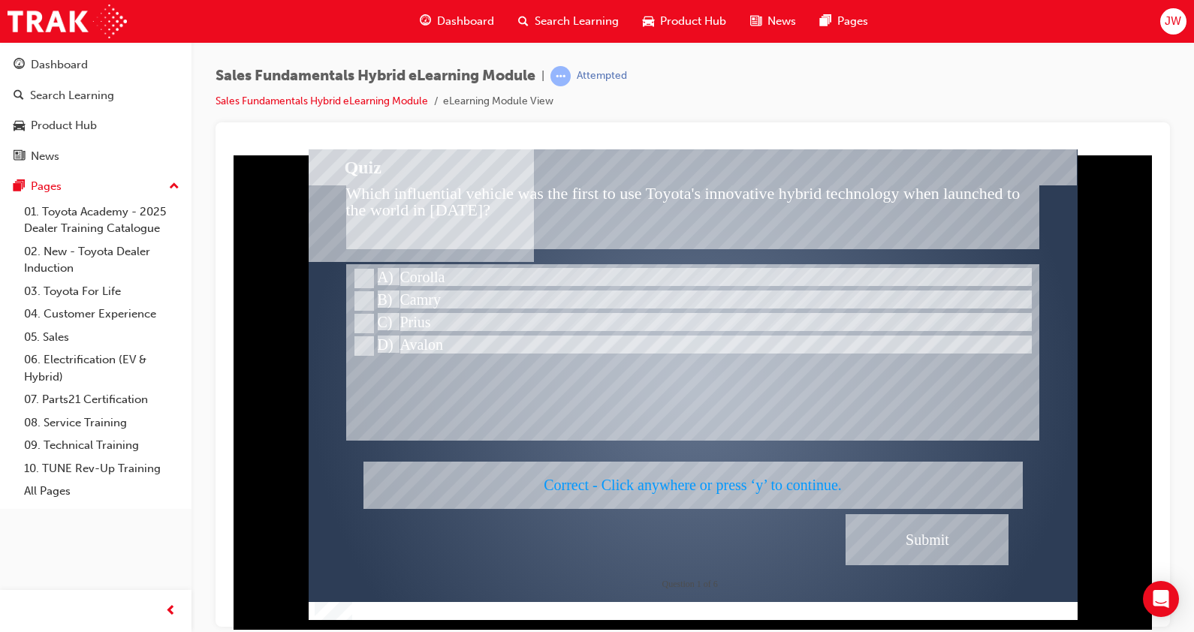
click at [924, 535] on div at bounding box center [693, 384] width 769 height 471
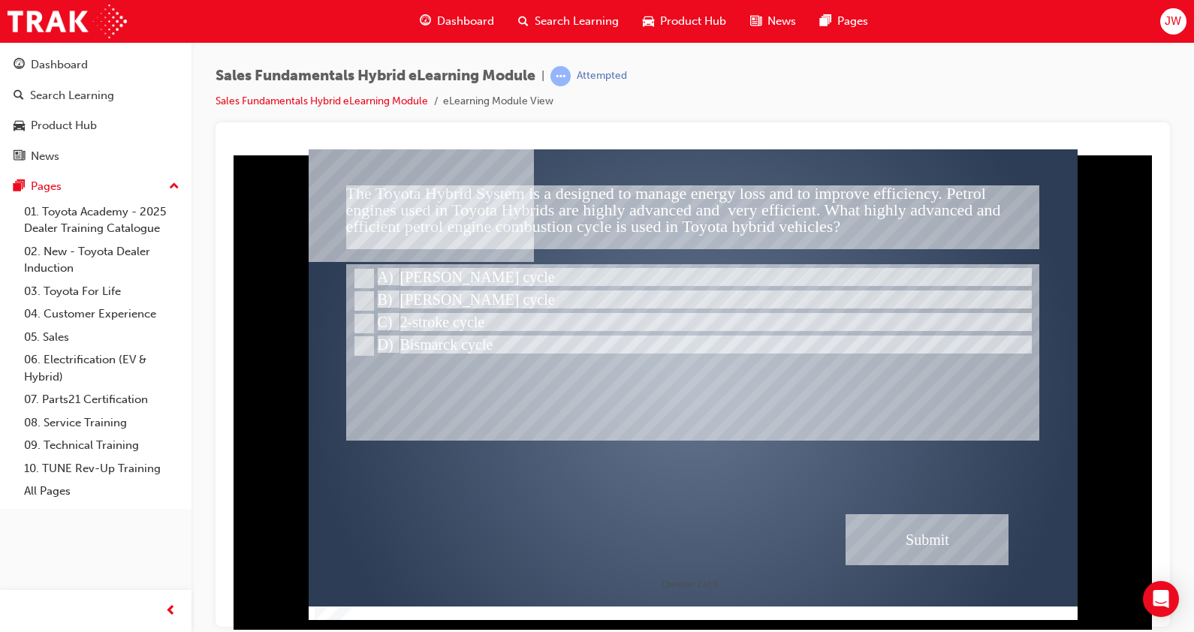
click at [600, 422] on div at bounding box center [693, 352] width 694 height 177
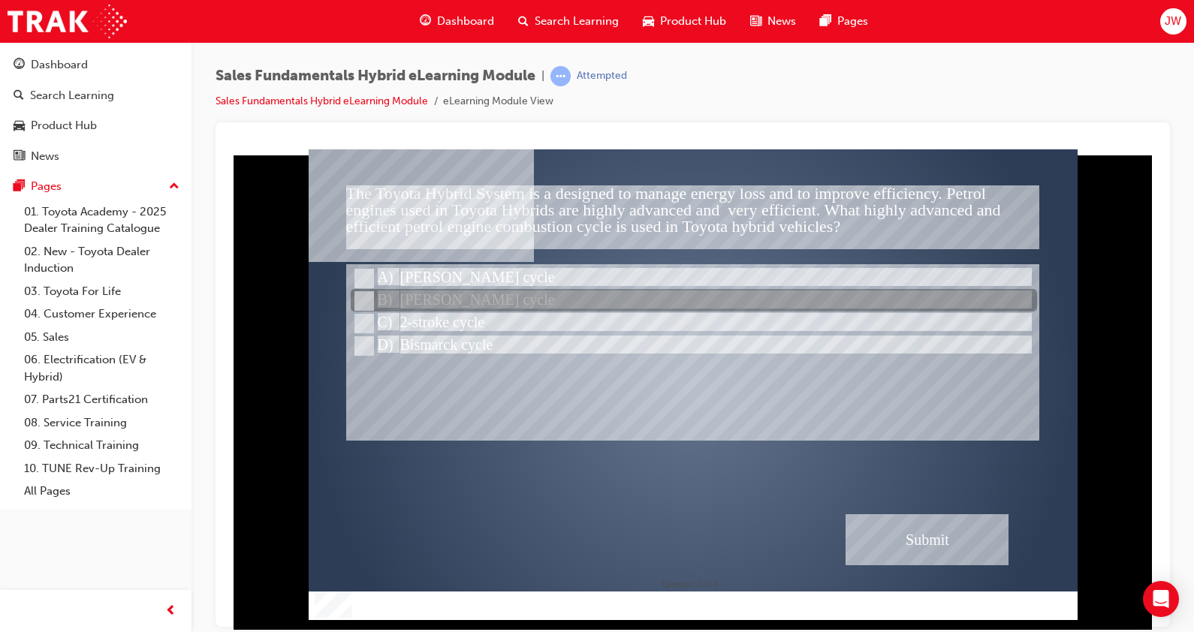
click at [362, 303] on input "Atkinson cycle" at bounding box center [363, 301] width 17 height 17
radio input "true"
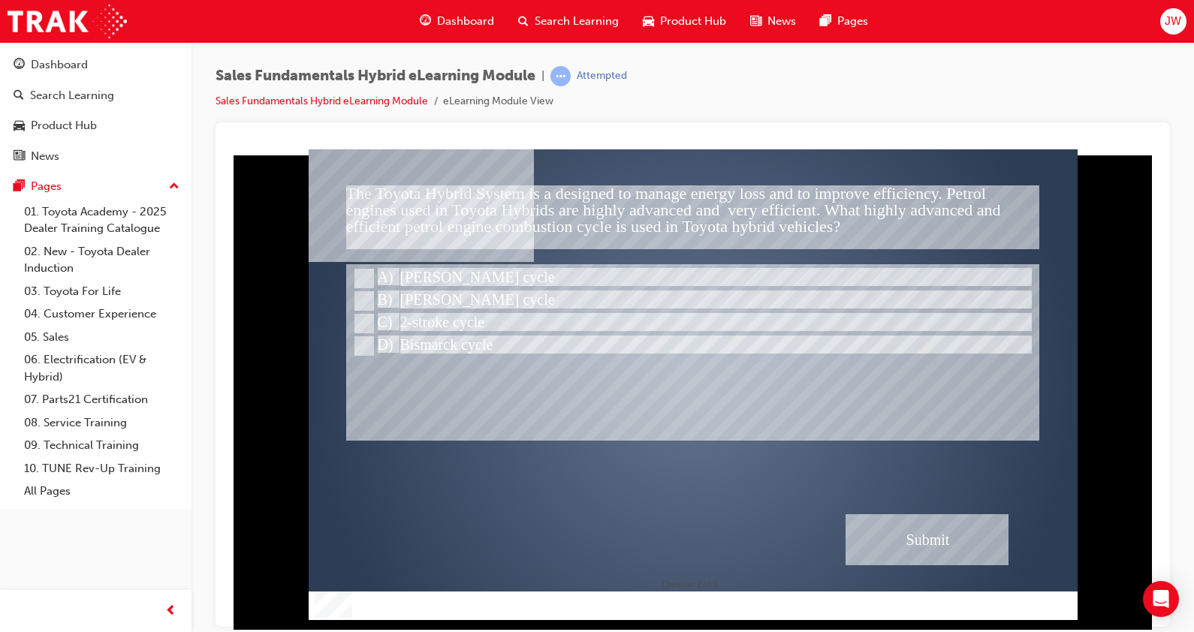
click at [898, 543] on div "Submit" at bounding box center [928, 539] width 164 height 51
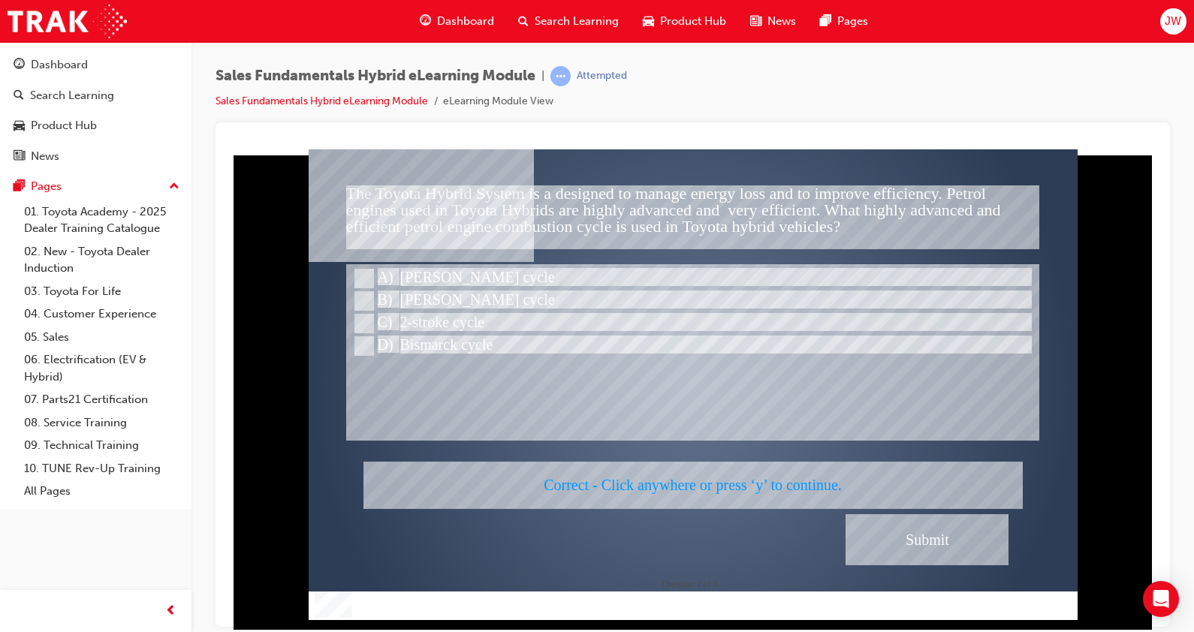
click at [744, 494] on div at bounding box center [693, 384] width 769 height 471
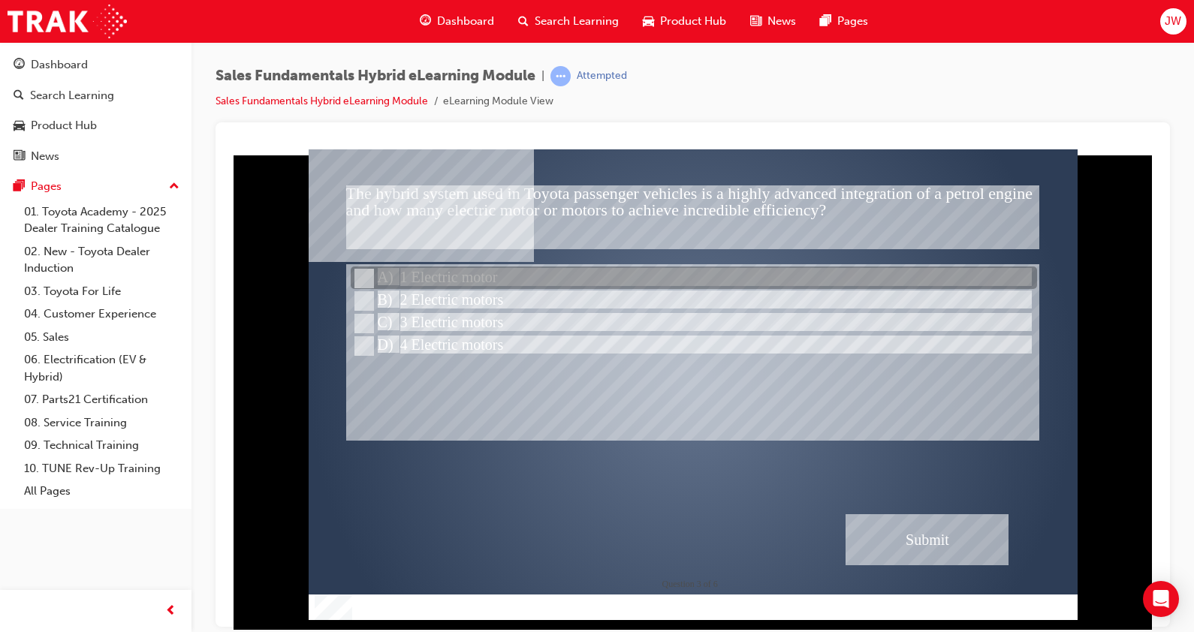
click at [443, 287] on div at bounding box center [694, 278] width 687 height 23
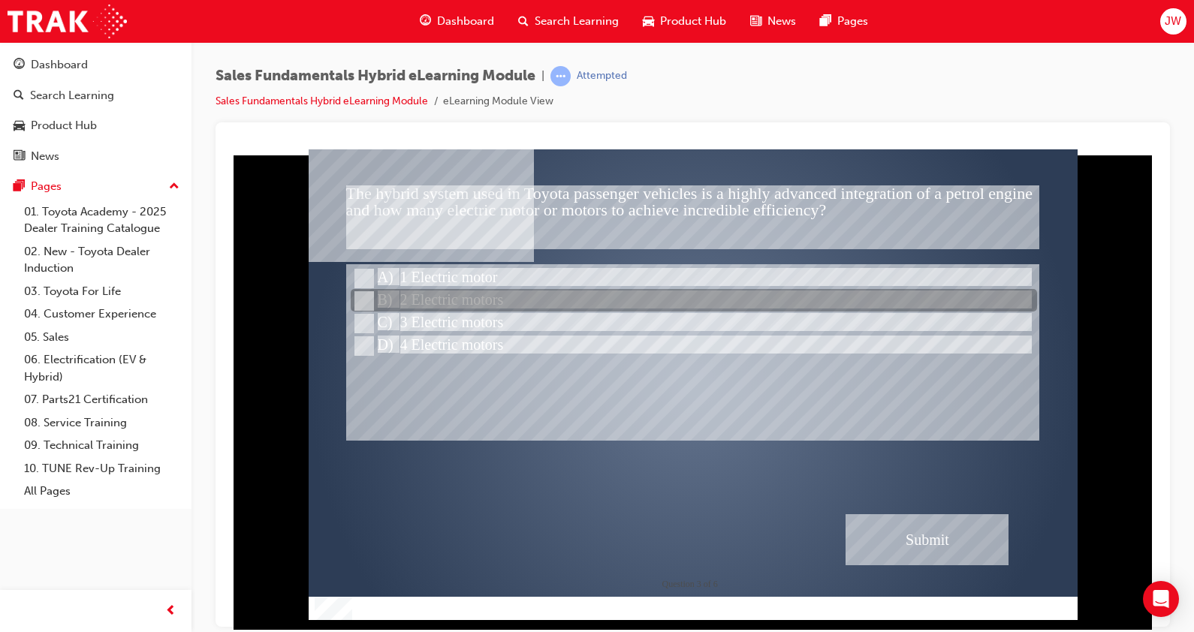
click at [434, 311] on div at bounding box center [694, 301] width 687 height 23
radio input "false"
radio input "true"
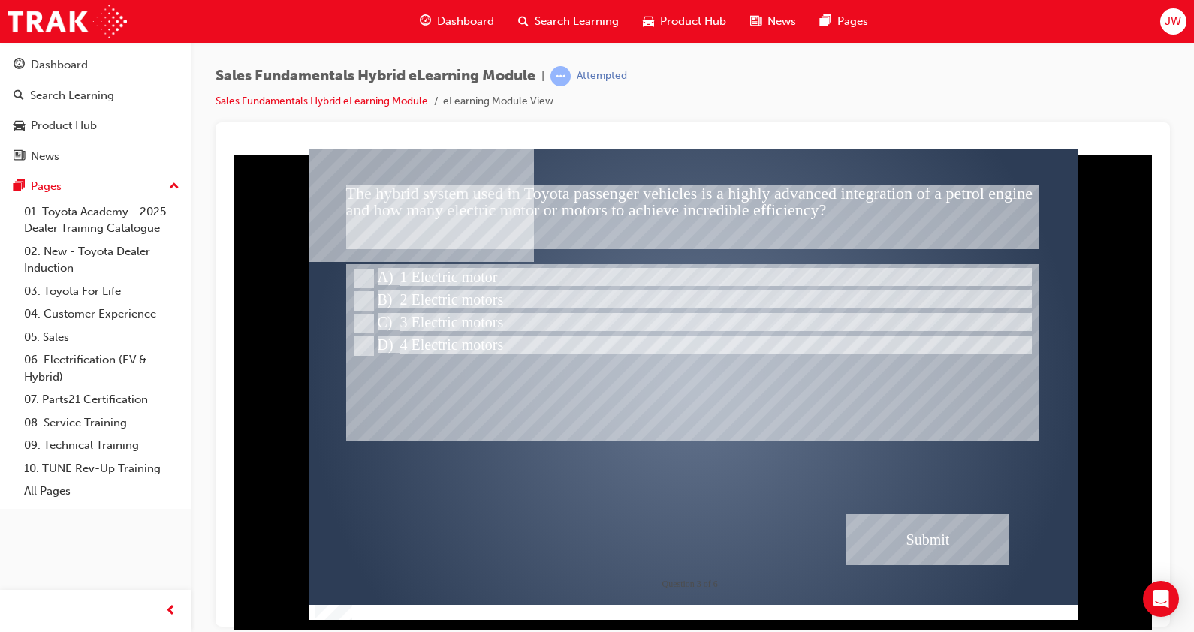
click at [934, 536] on div "Submit" at bounding box center [928, 539] width 164 height 51
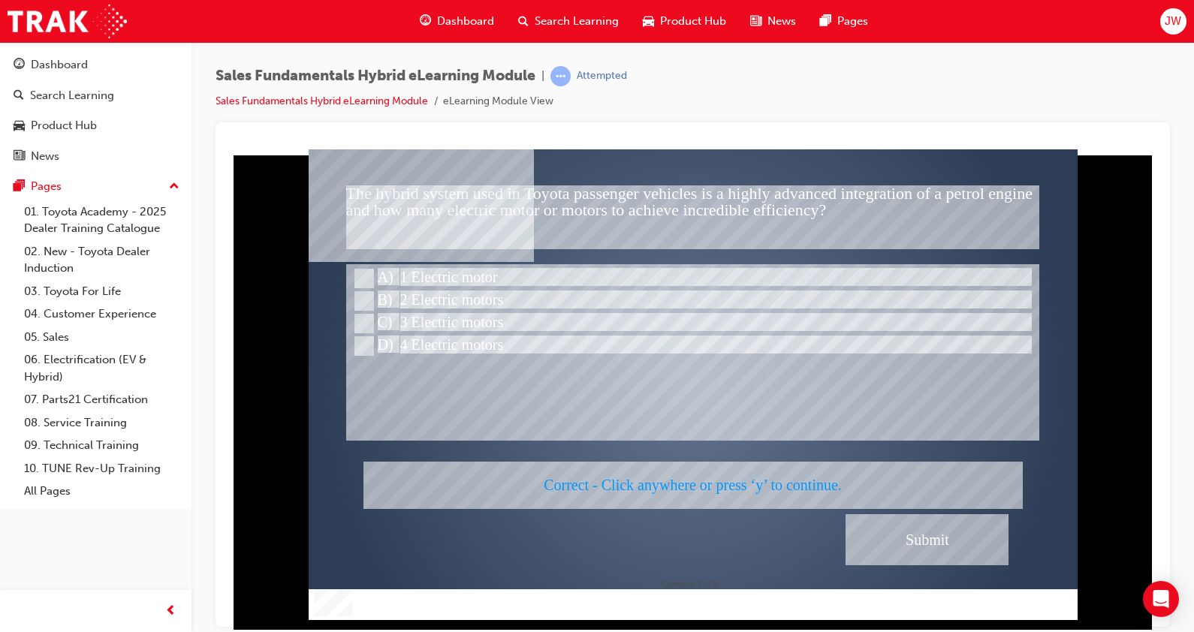
click at [678, 475] on div at bounding box center [693, 384] width 769 height 471
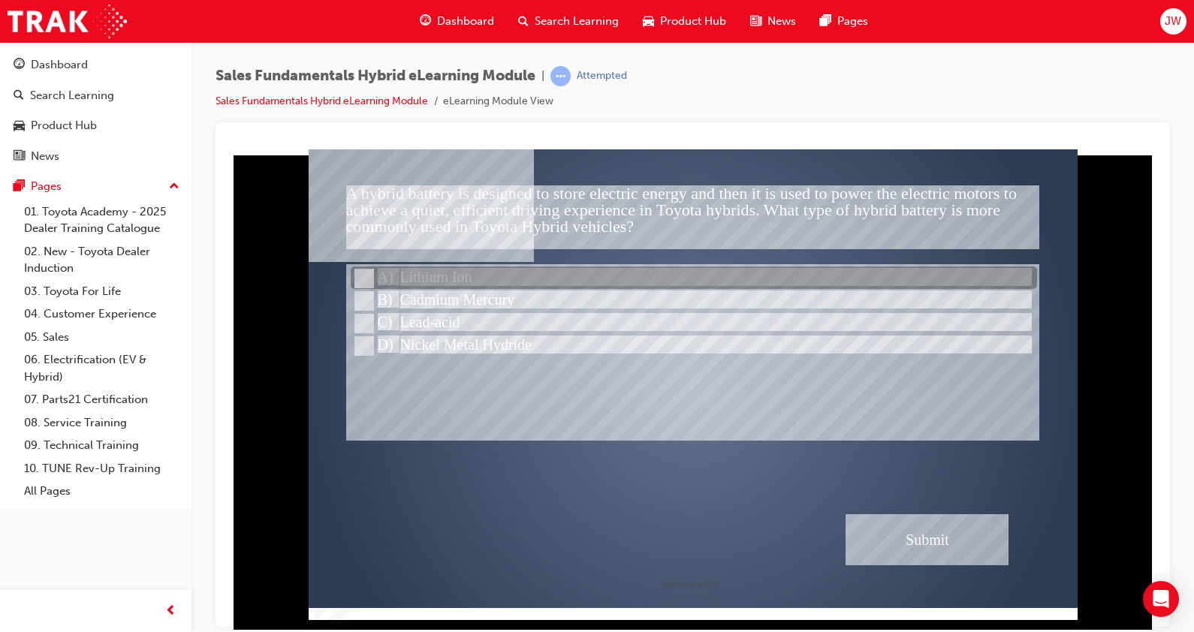
click at [436, 276] on div at bounding box center [694, 278] width 687 height 23
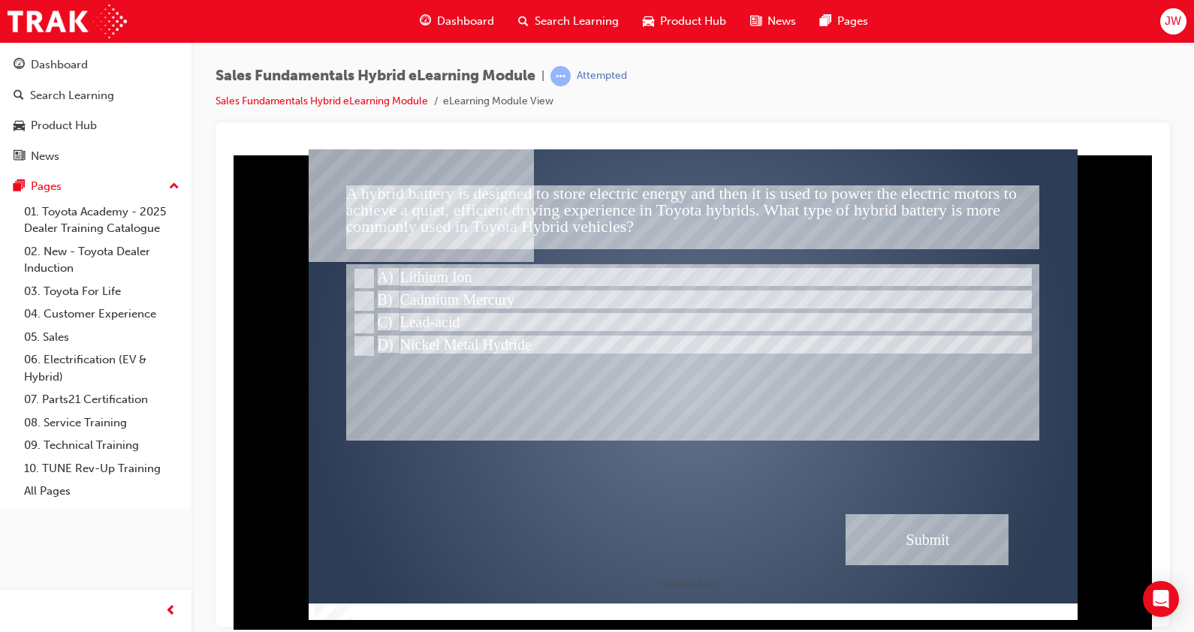
click at [958, 534] on div "Submit" at bounding box center [928, 539] width 164 height 51
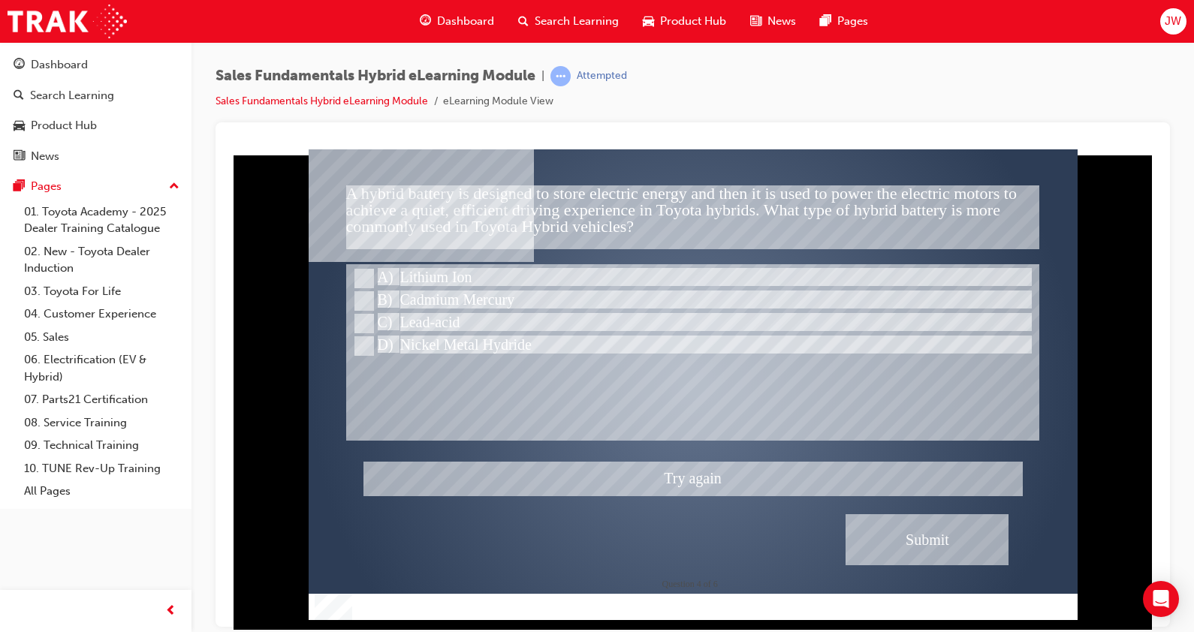
click at [367, 292] on div at bounding box center [693, 384] width 769 height 471
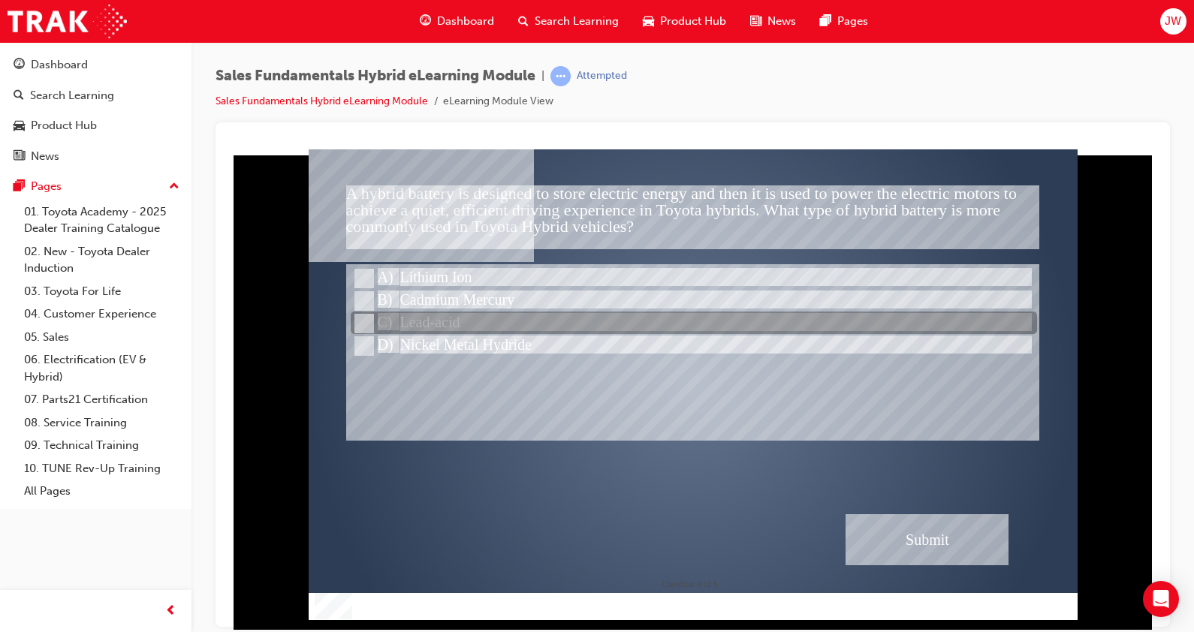
click at [373, 319] on div at bounding box center [694, 323] width 687 height 23
radio input "false"
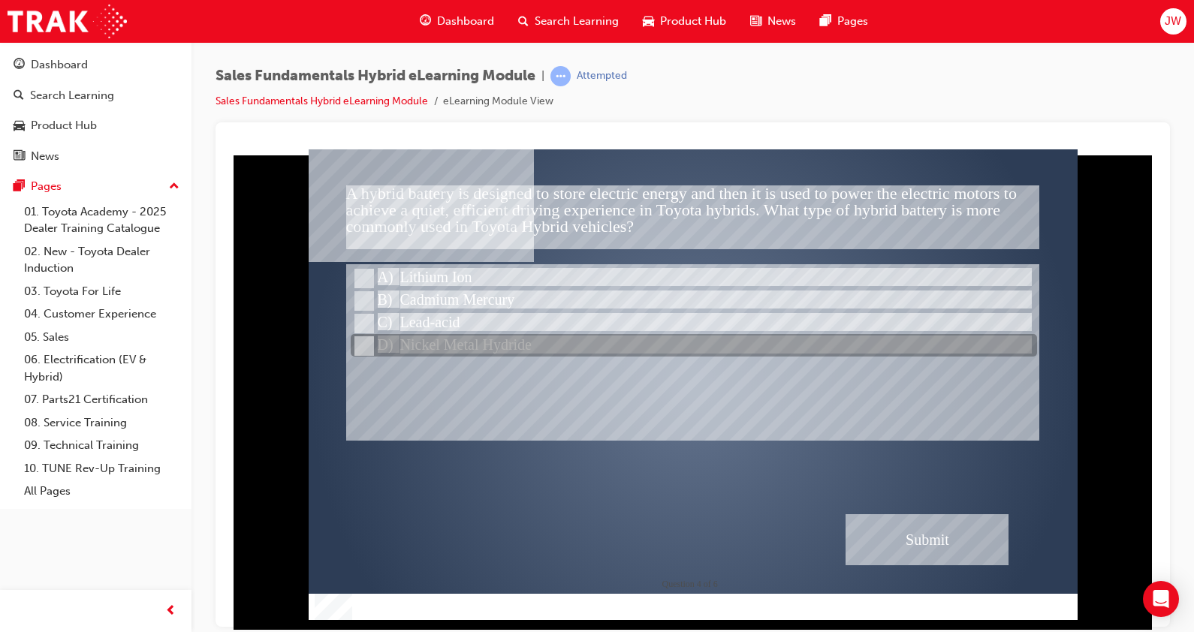
click at [445, 352] on div at bounding box center [694, 346] width 687 height 23
radio input "false"
radio input "true"
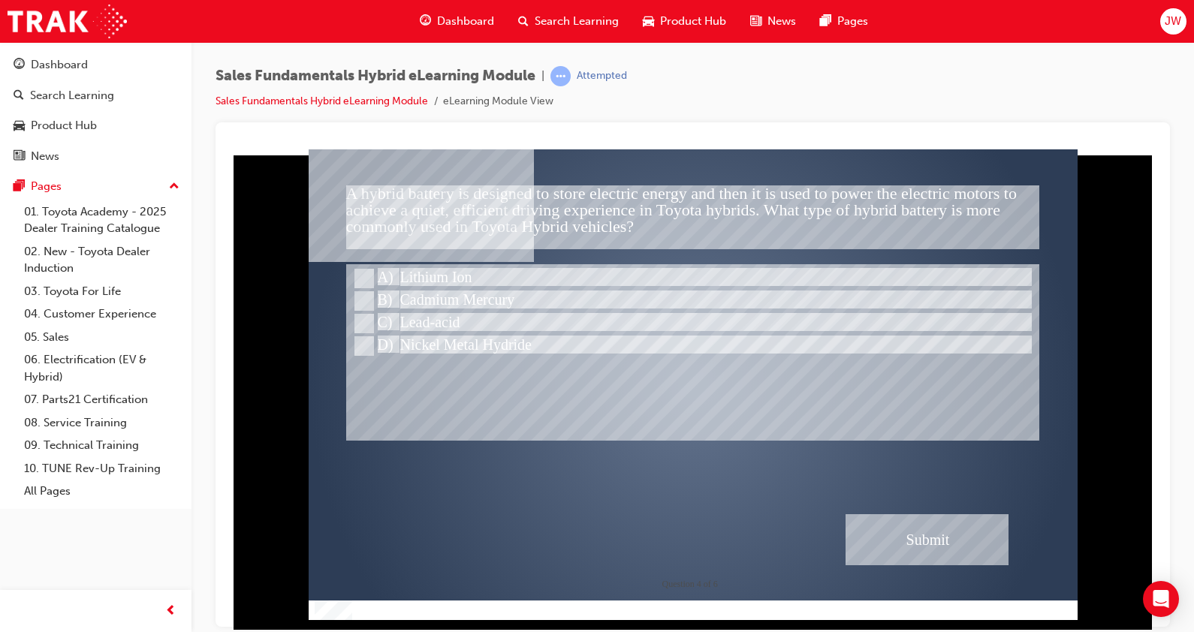
click at [879, 522] on div "Submit" at bounding box center [928, 539] width 164 height 51
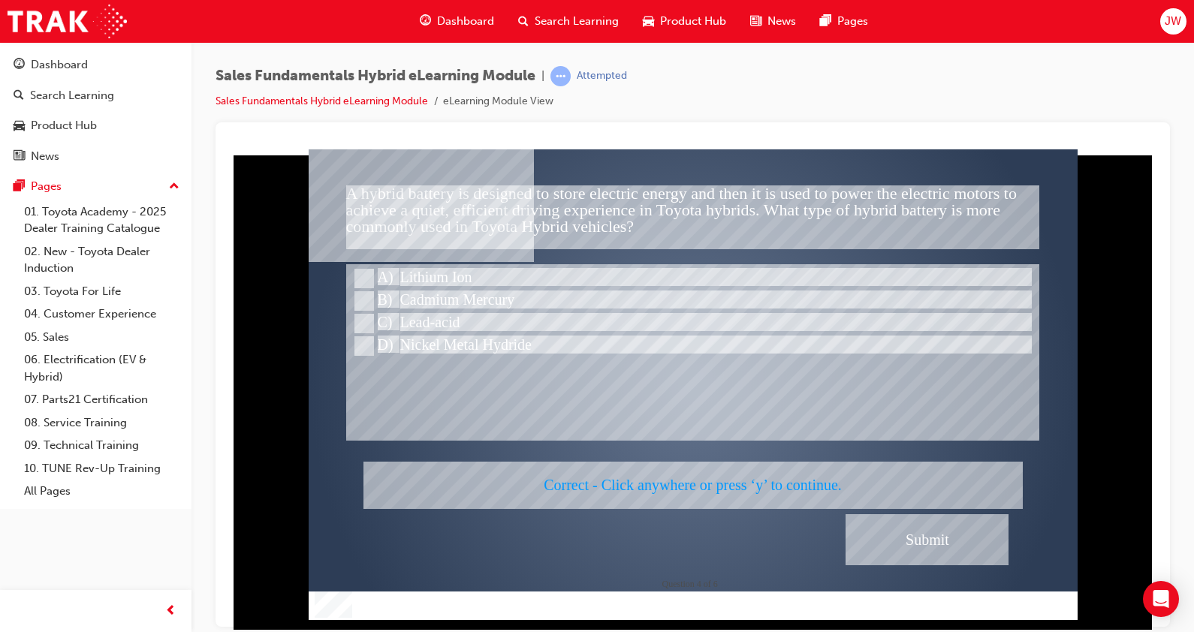
click at [678, 491] on div at bounding box center [693, 384] width 769 height 471
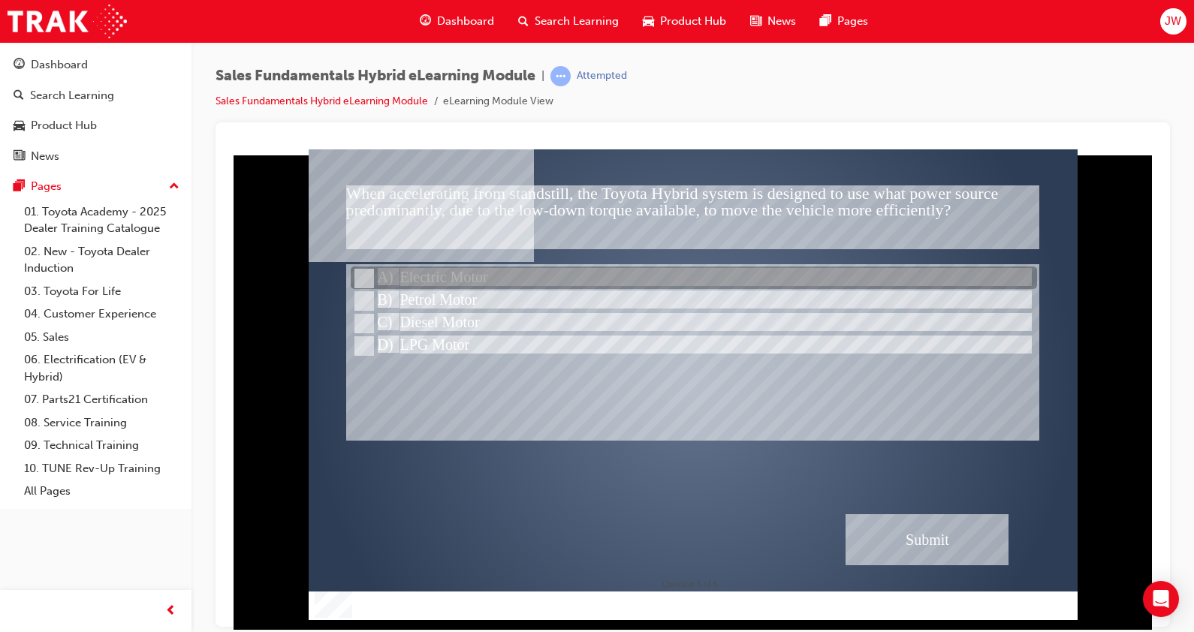
click at [442, 278] on div at bounding box center [694, 278] width 687 height 23
radio input "true"
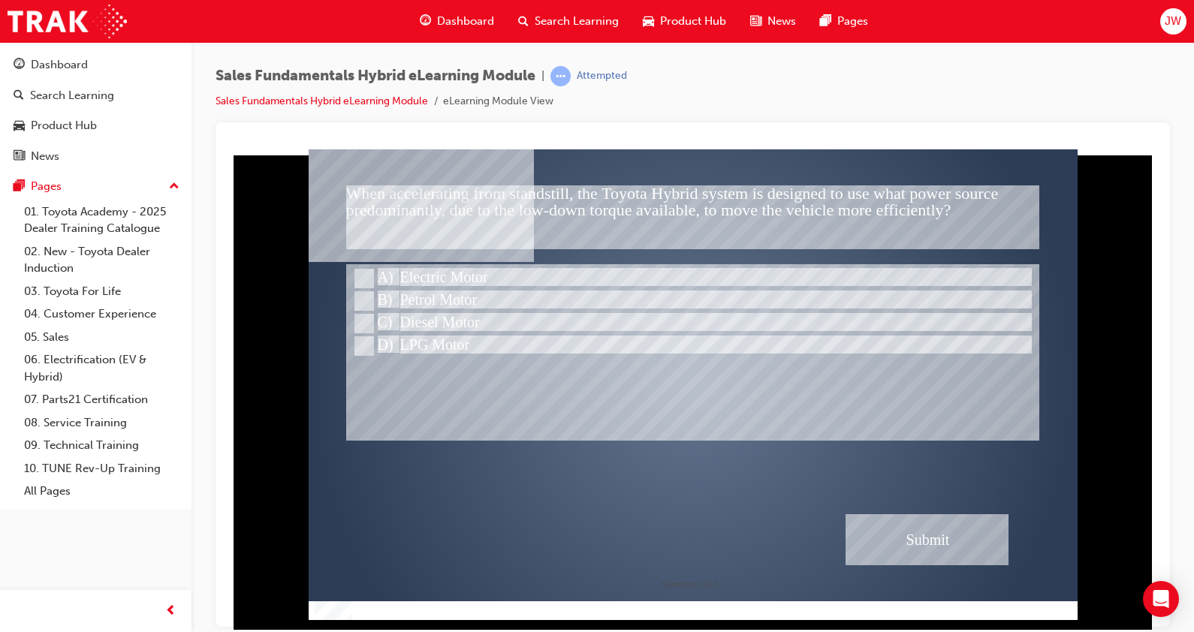
click at [928, 547] on div "Submit" at bounding box center [928, 539] width 164 height 51
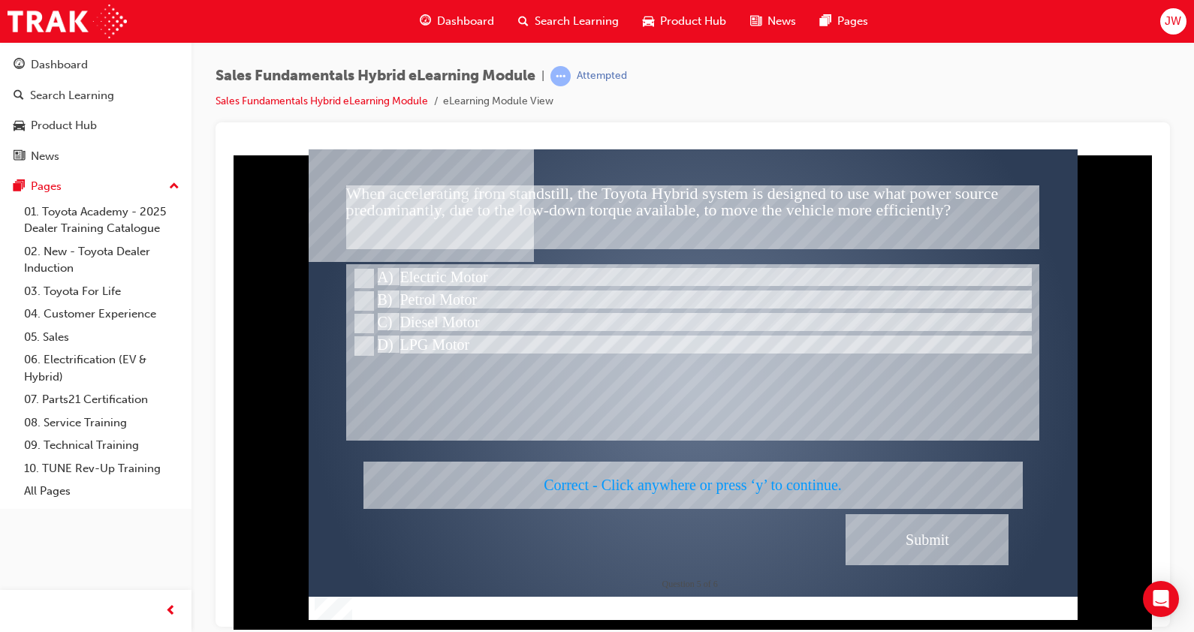
click at [646, 418] on div at bounding box center [693, 384] width 769 height 471
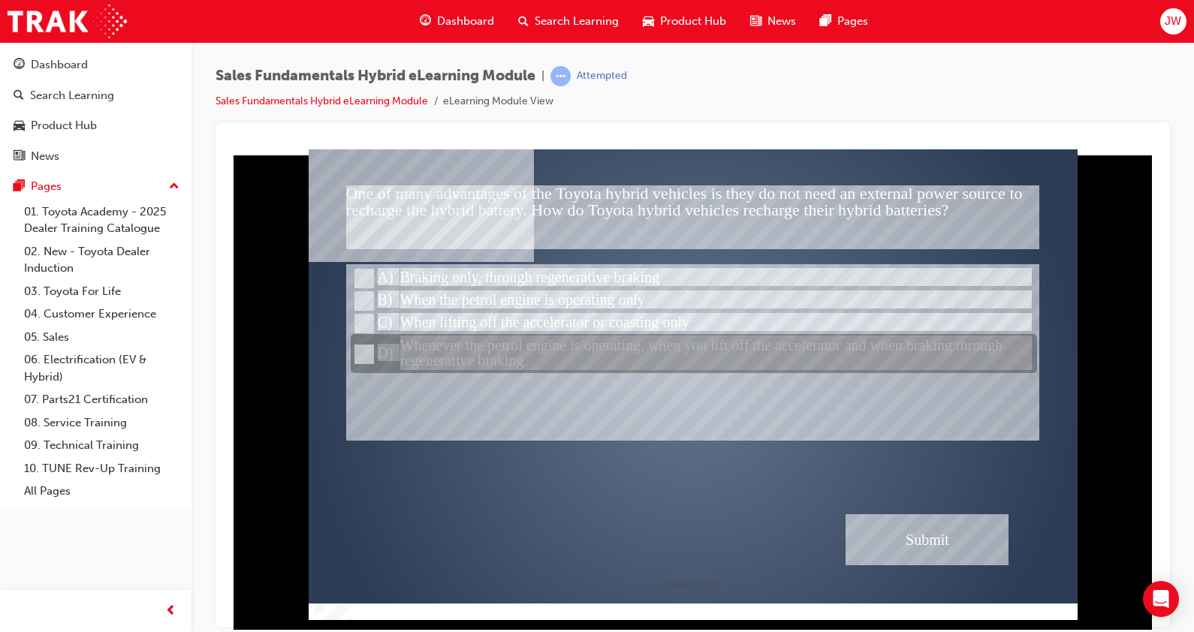
click at [616, 362] on div at bounding box center [694, 354] width 687 height 39
radio input "true"
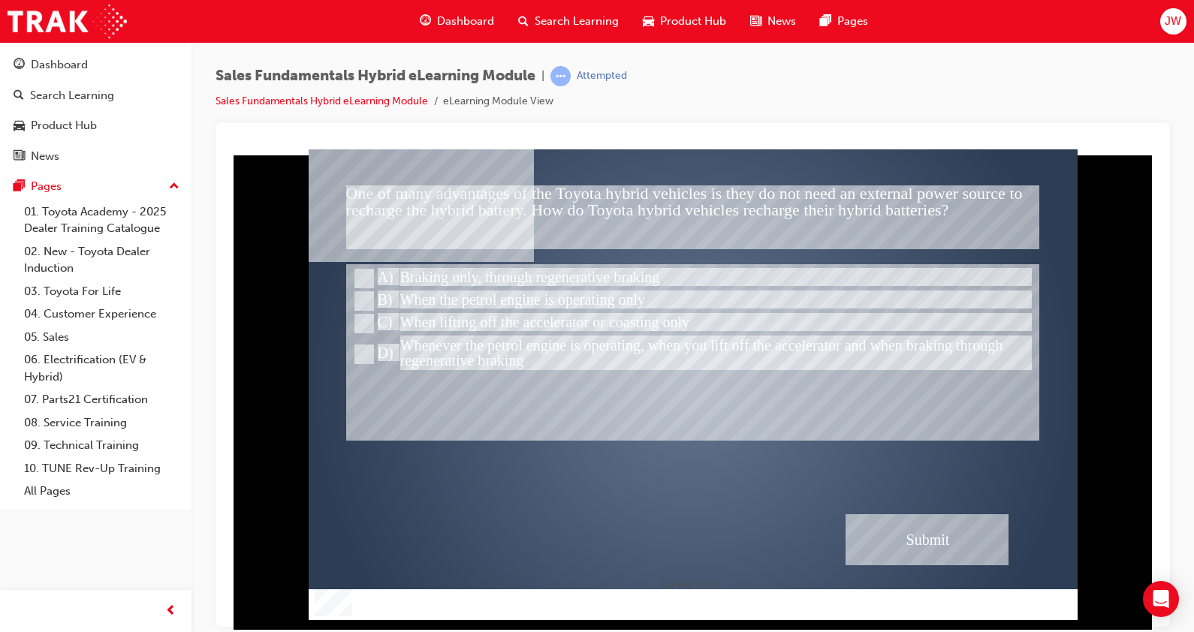
click at [874, 524] on div "Submit" at bounding box center [928, 539] width 164 height 51
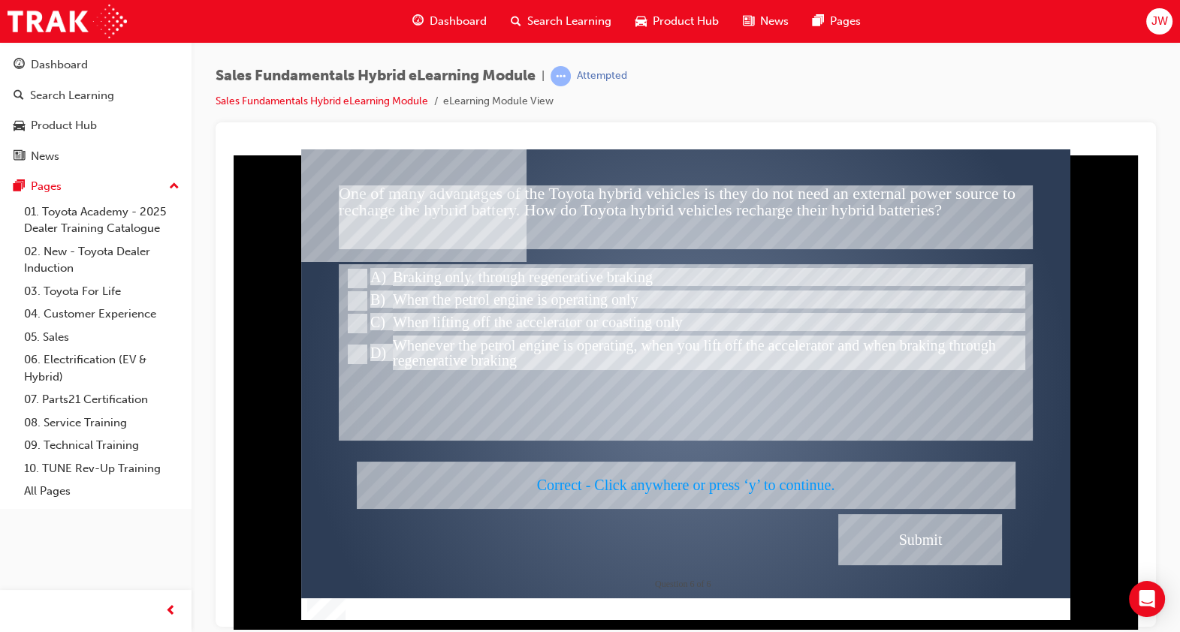
click at [691, 473] on div at bounding box center [685, 384] width 769 height 471
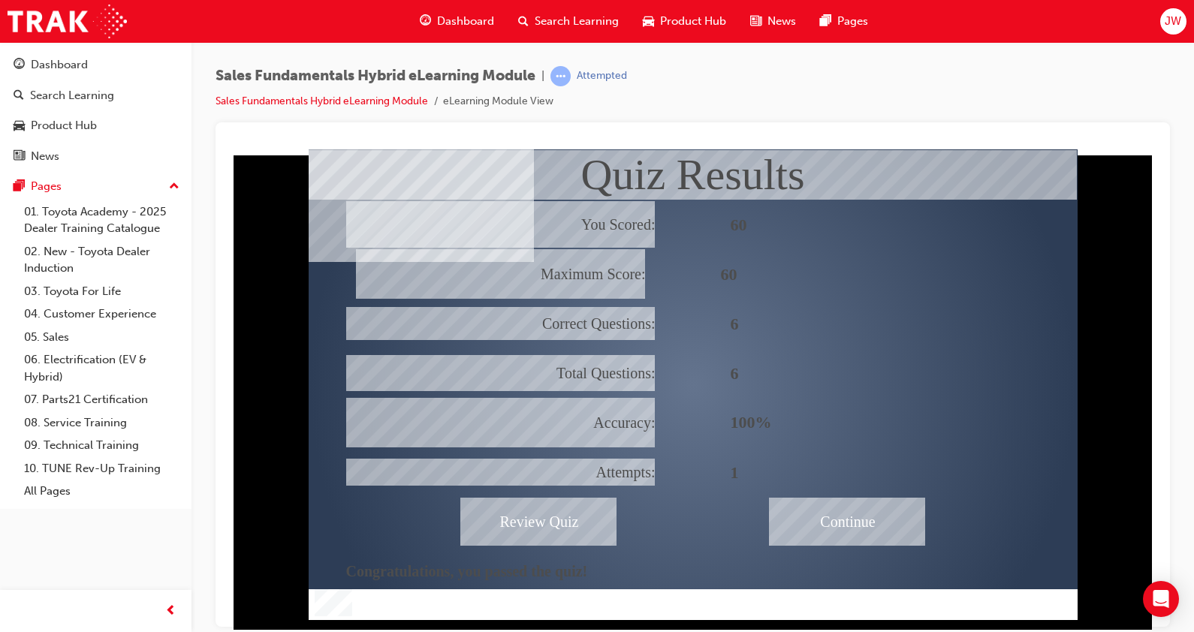
click at [818, 503] on div "Continue" at bounding box center [848, 521] width 156 height 48
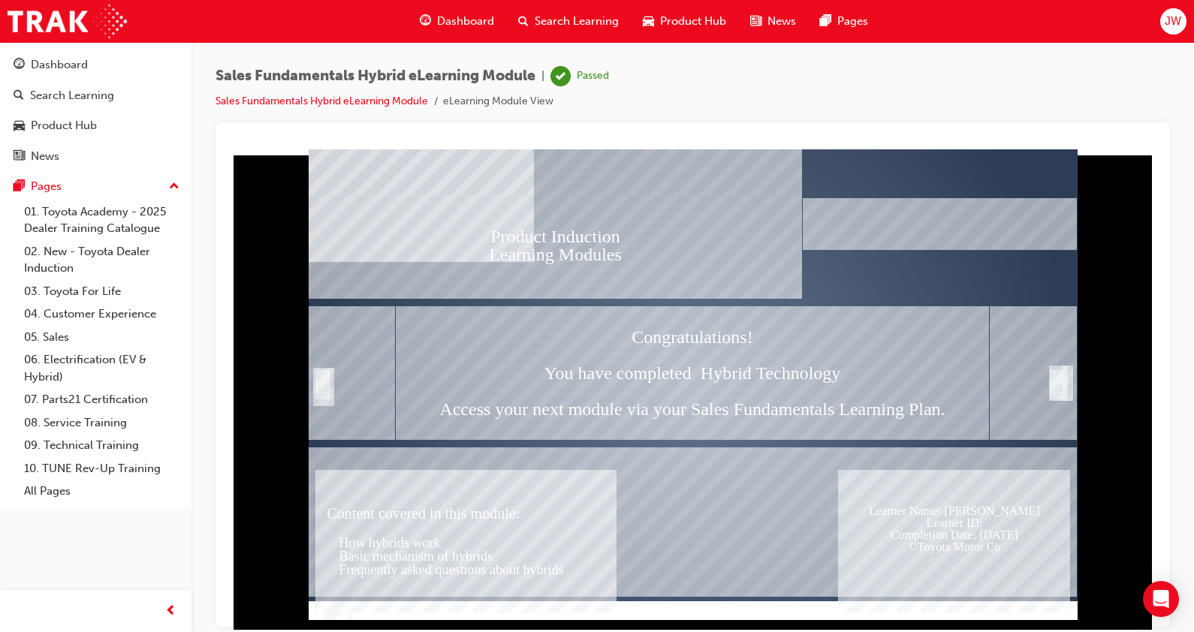
click at [316, 620] on img "Show table of contents" at bounding box center [315, 626] width 12 height 13
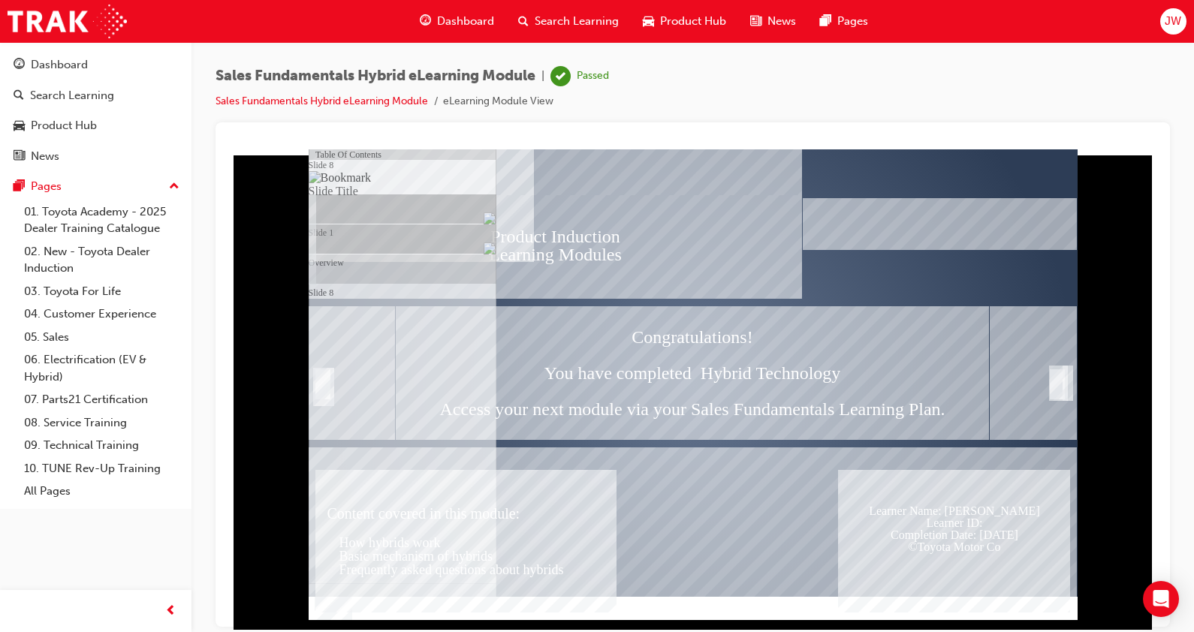
click at [361, 179] on div "Slide 8" at bounding box center [410, 164] width 174 height 30
click at [772, 434] on div "Congratulations! You have completed Hybrid Technology Access your next module v…" at bounding box center [693, 373] width 594 height 134
click at [1055, 388] on div "Trigger this button to exit" at bounding box center [1057, 384] width 15 height 30
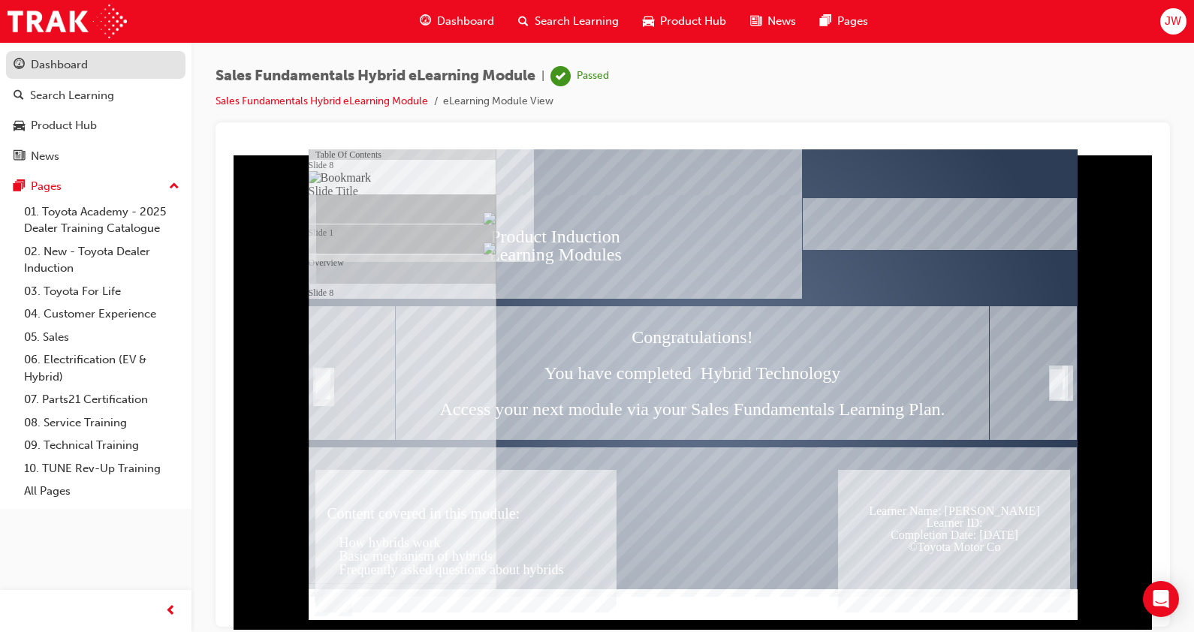
click at [74, 67] on div "Dashboard" at bounding box center [59, 64] width 57 height 17
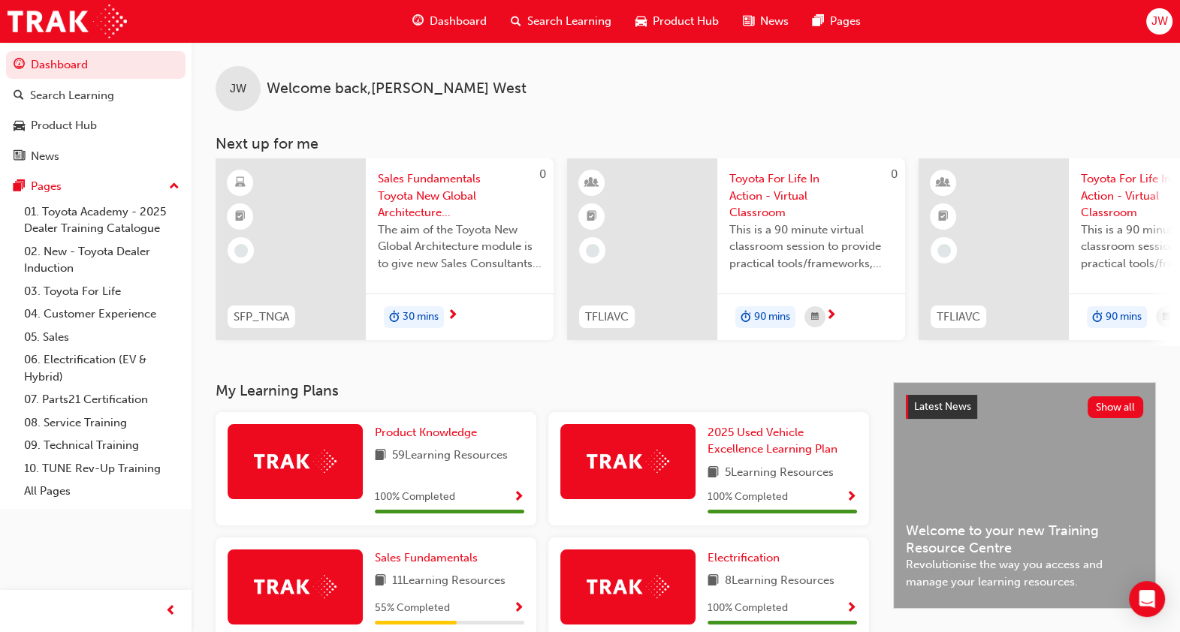
click at [421, 188] on span "Sales Fundamentals Toyota New Global Architecture eLearning Module" at bounding box center [460, 196] width 164 height 51
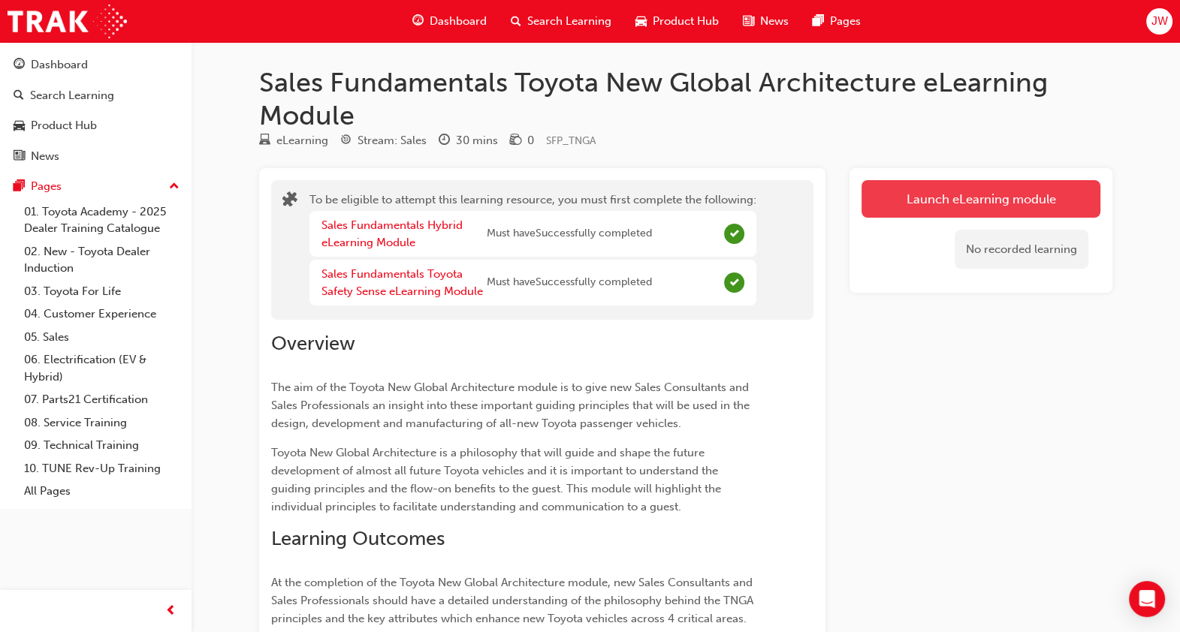
click at [1002, 210] on button "Launch eLearning module" at bounding box center [981, 199] width 239 height 38
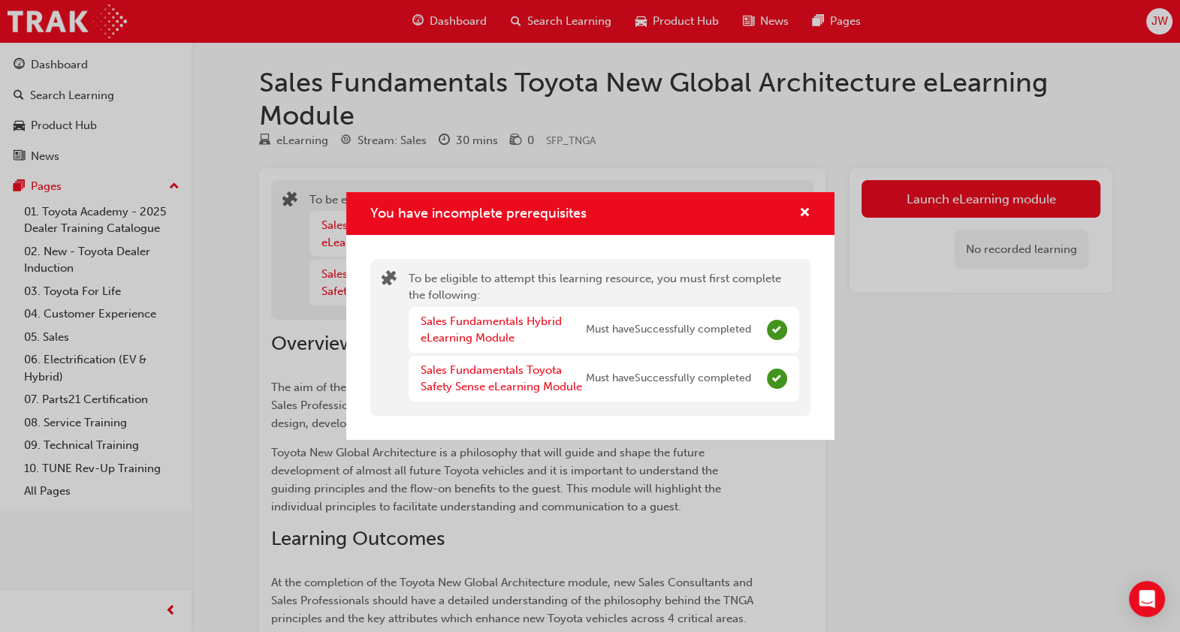
click at [795, 210] on div "You have incomplete prerequisites" at bounding box center [798, 213] width 23 height 19
click at [800, 207] on span "cross-icon" at bounding box center [804, 214] width 11 height 14
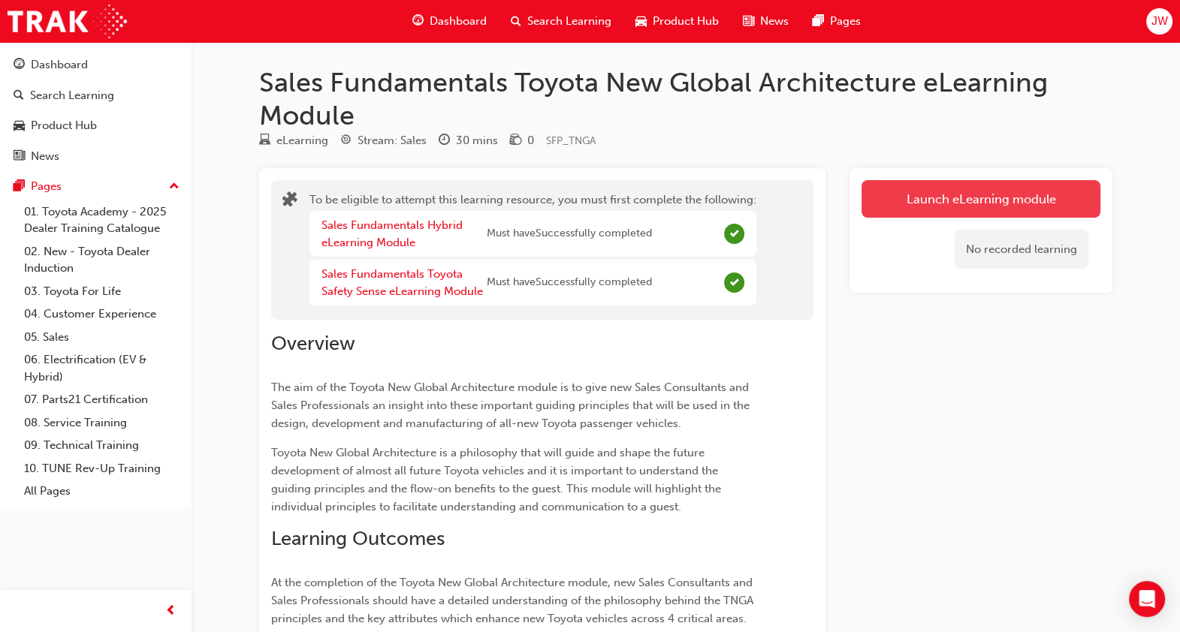
click at [930, 205] on button "Launch eLearning module" at bounding box center [981, 199] width 239 height 38
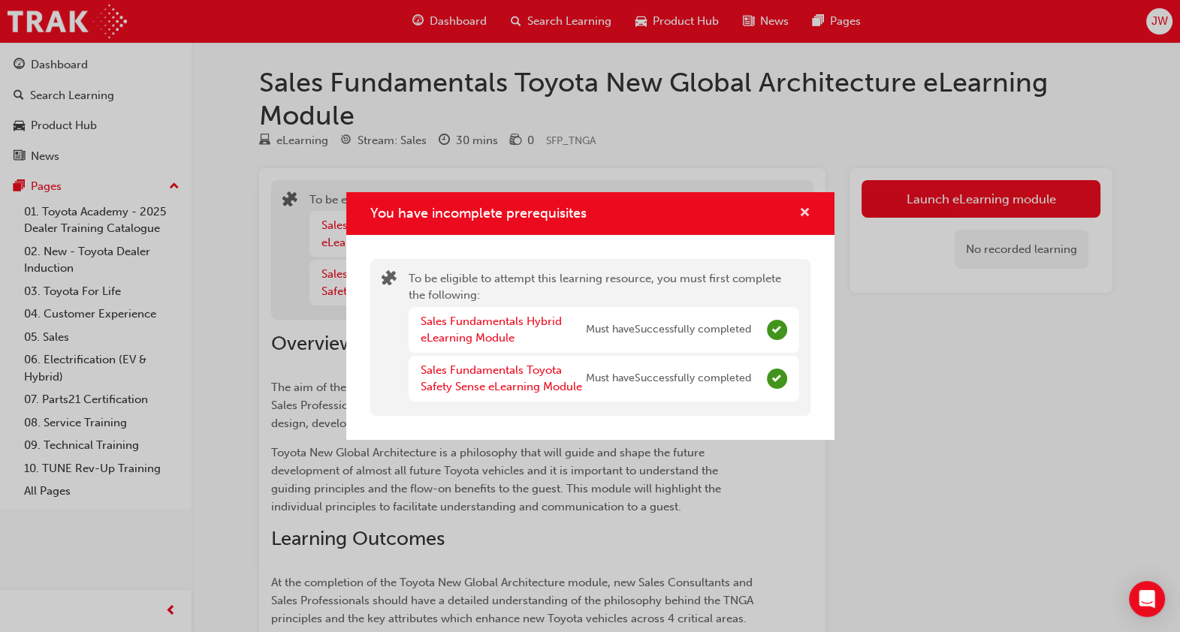
click at [802, 211] on span "cross-icon" at bounding box center [804, 214] width 11 height 14
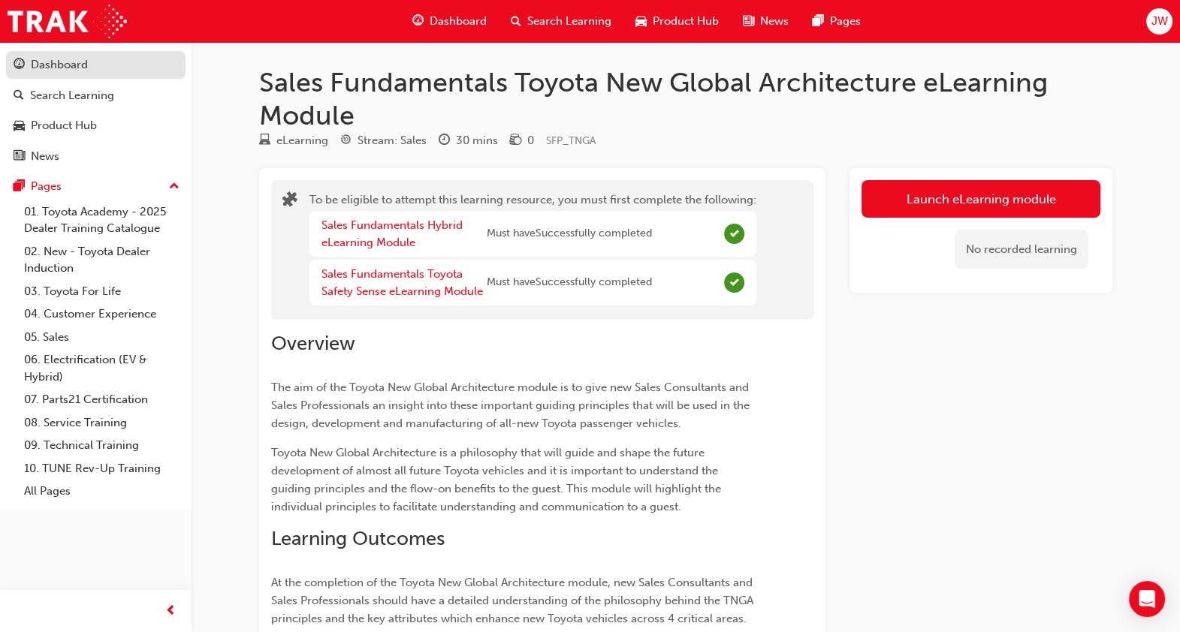
click at [123, 71] on div "Dashboard" at bounding box center [96, 65] width 165 height 19
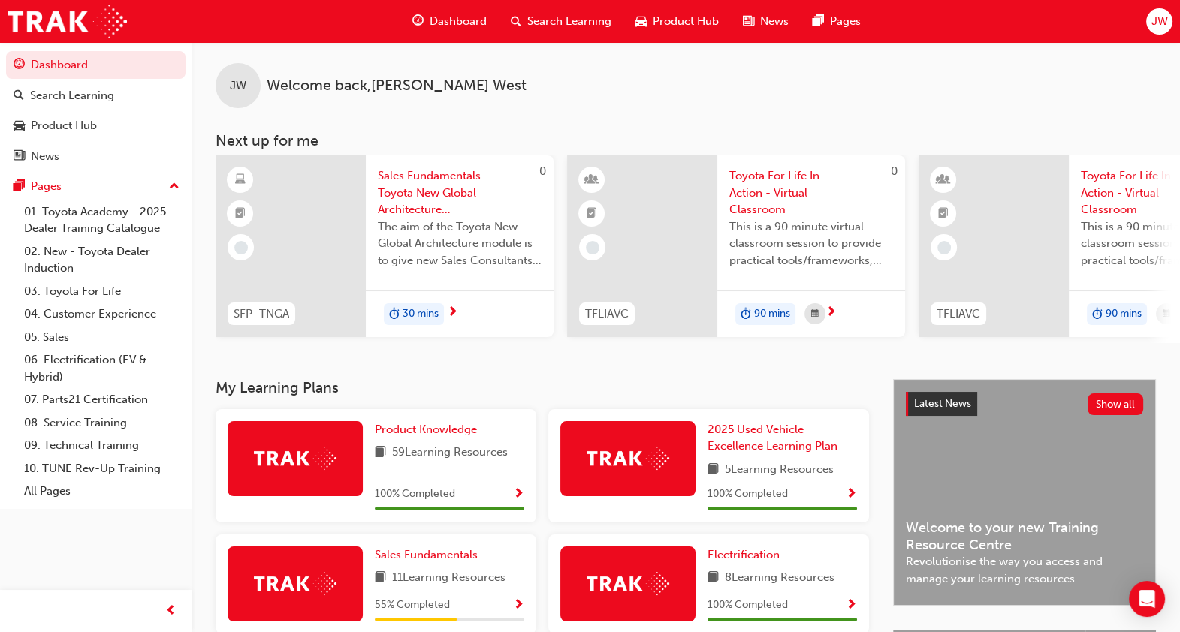
click at [424, 201] on span "Sales Fundamentals Toyota New Global Architecture eLearning Module" at bounding box center [460, 193] width 164 height 51
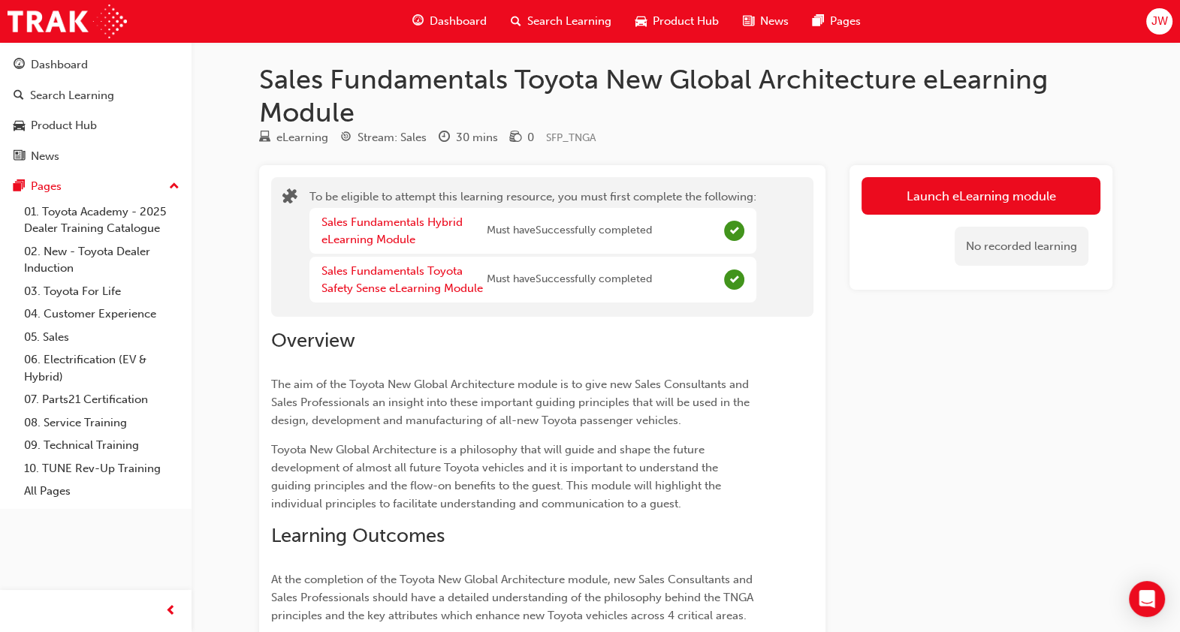
click at [937, 215] on div "No recorded learning" at bounding box center [981, 247] width 239 height 64
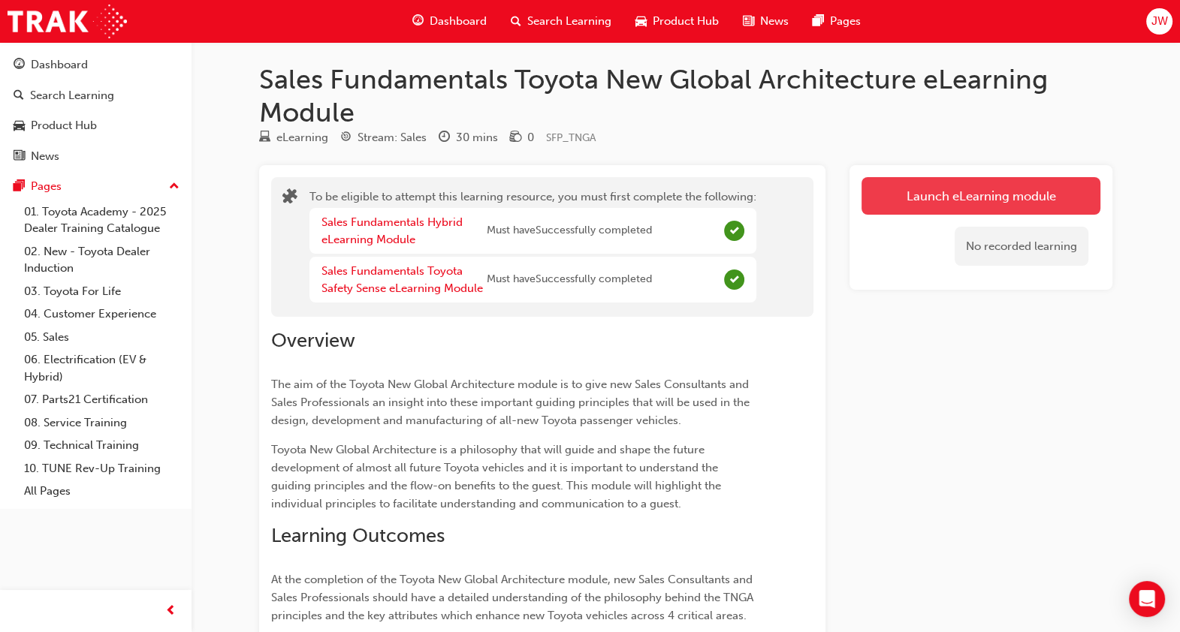
click at [943, 186] on button "Launch eLearning module" at bounding box center [981, 196] width 239 height 38
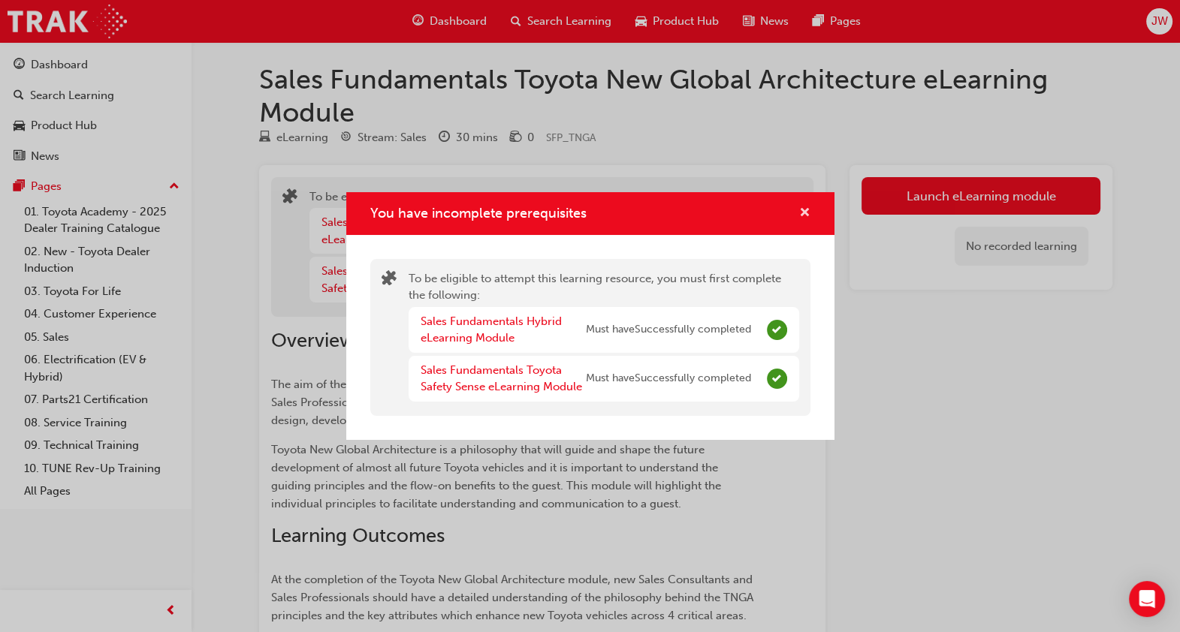
click at [800, 208] on span "cross-icon" at bounding box center [804, 214] width 11 height 14
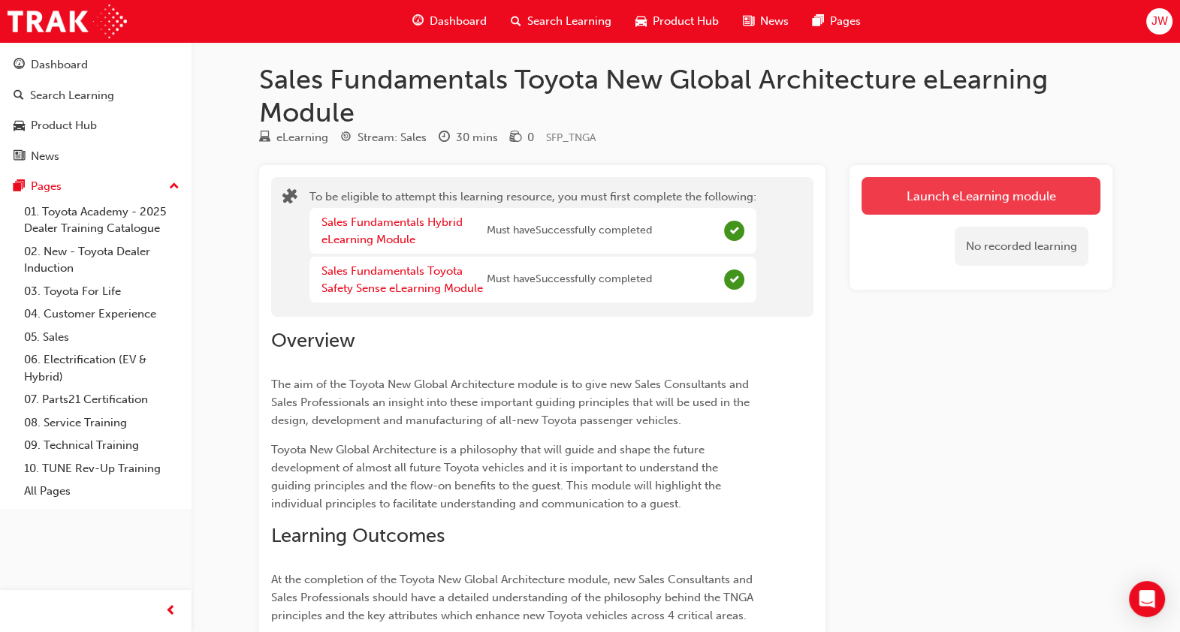
click at [952, 192] on button "Launch eLearning module" at bounding box center [981, 196] width 239 height 38
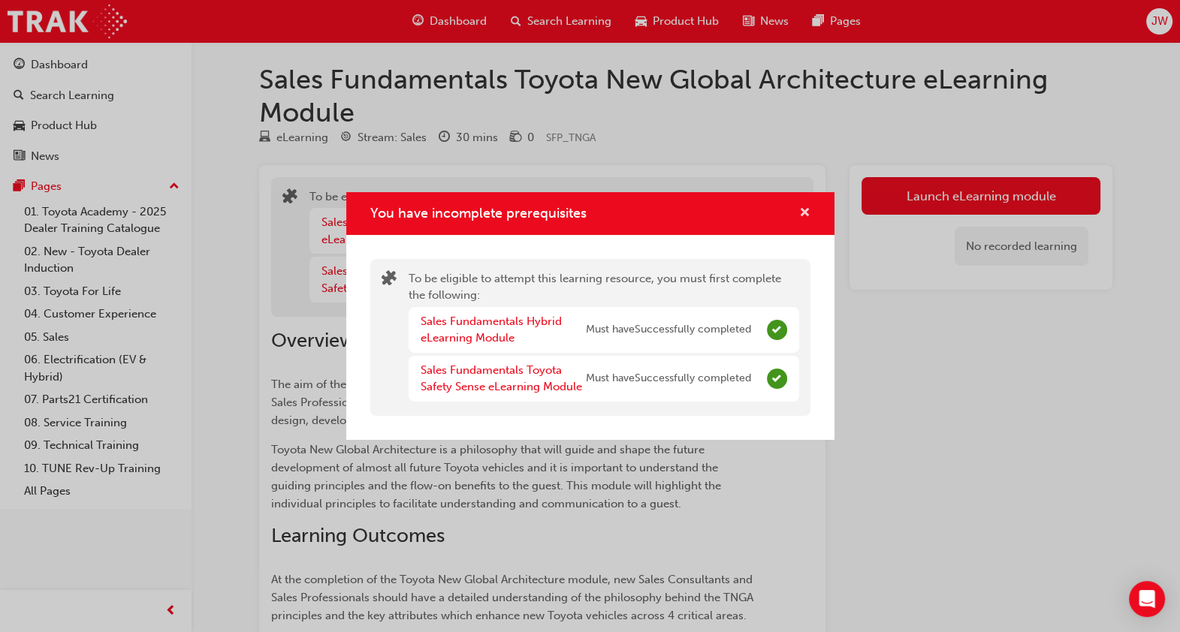
click at [809, 211] on span "cross-icon" at bounding box center [804, 214] width 11 height 14
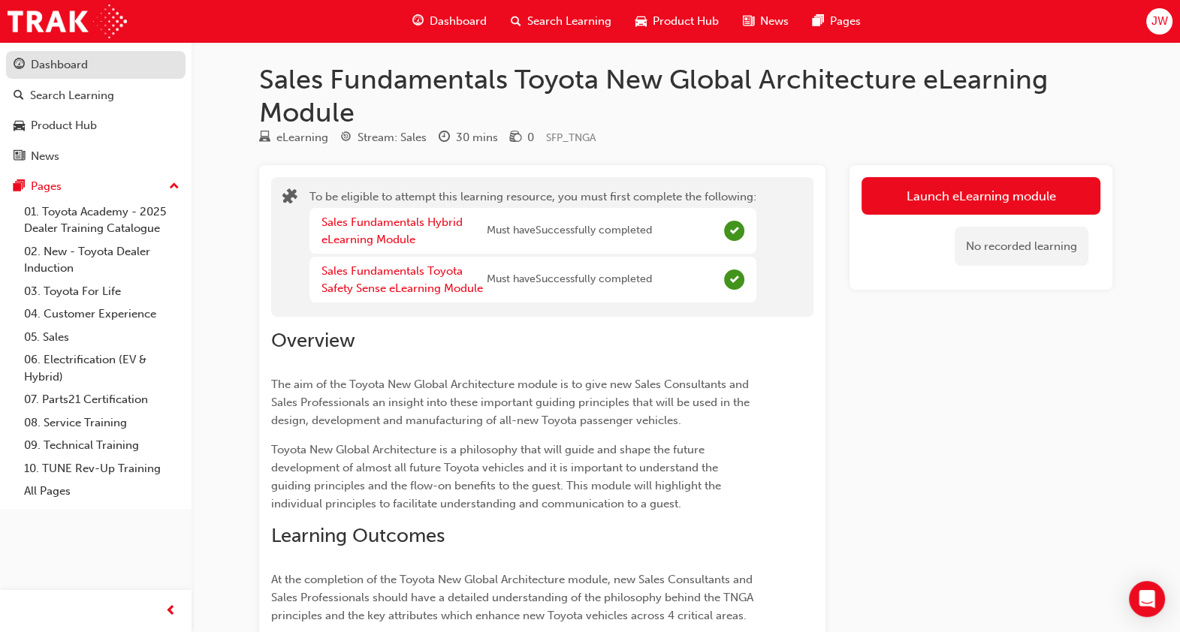
click at [89, 62] on div "Dashboard" at bounding box center [96, 65] width 165 height 19
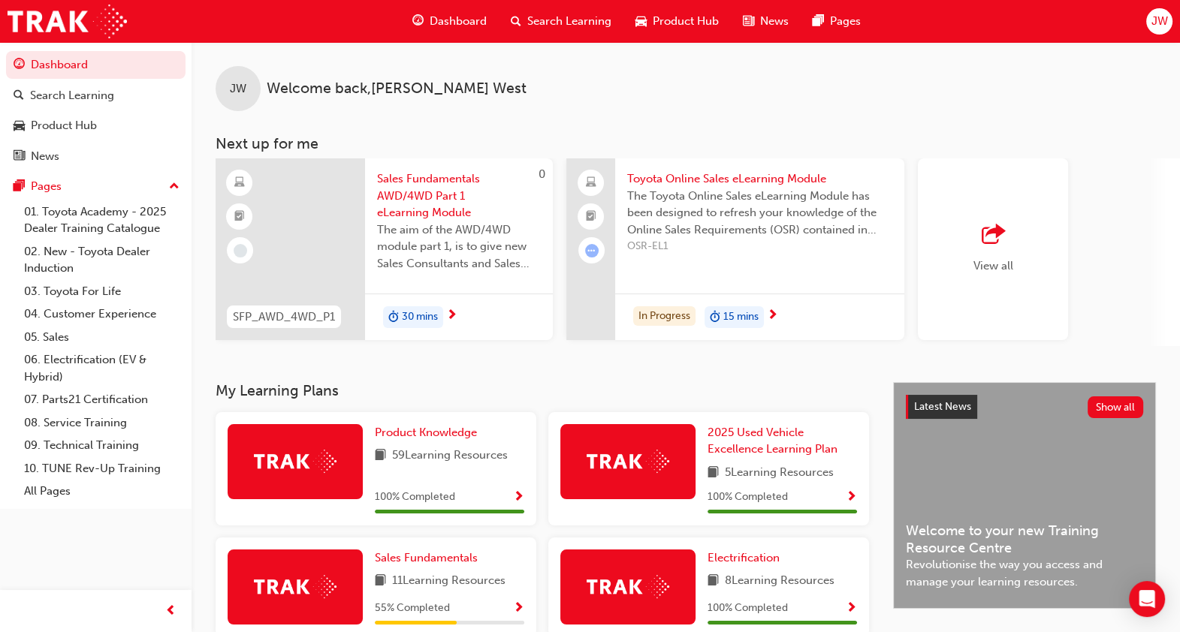
scroll to position [0, 1050]
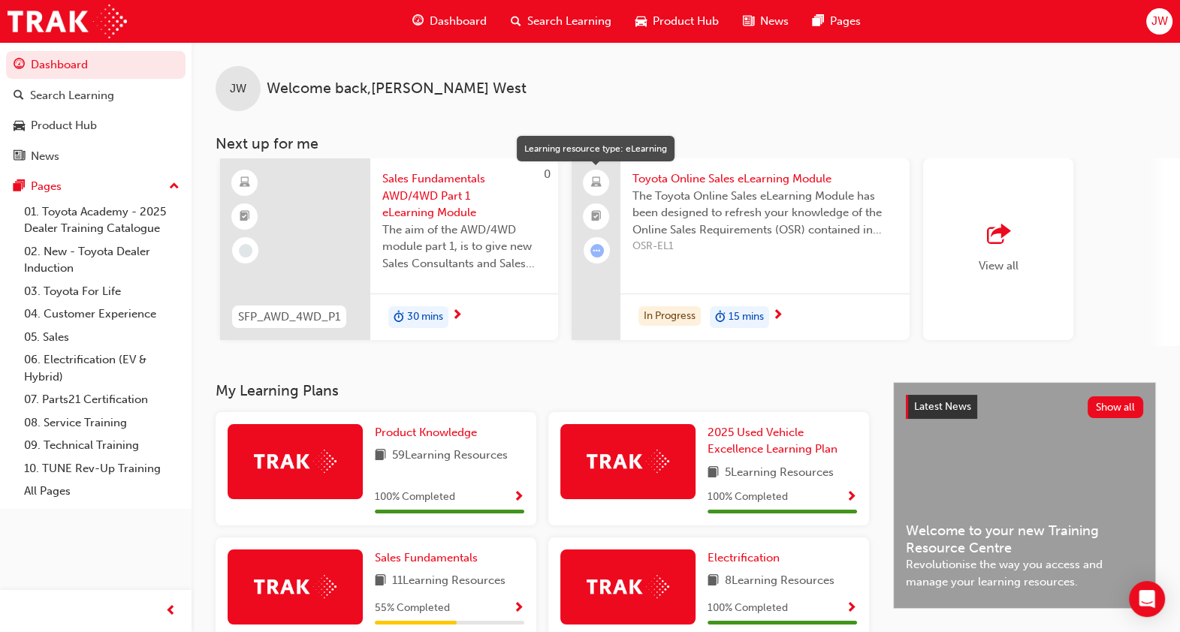
click at [673, 163] on div "Learning resource type: eLearning" at bounding box center [596, 150] width 158 height 36
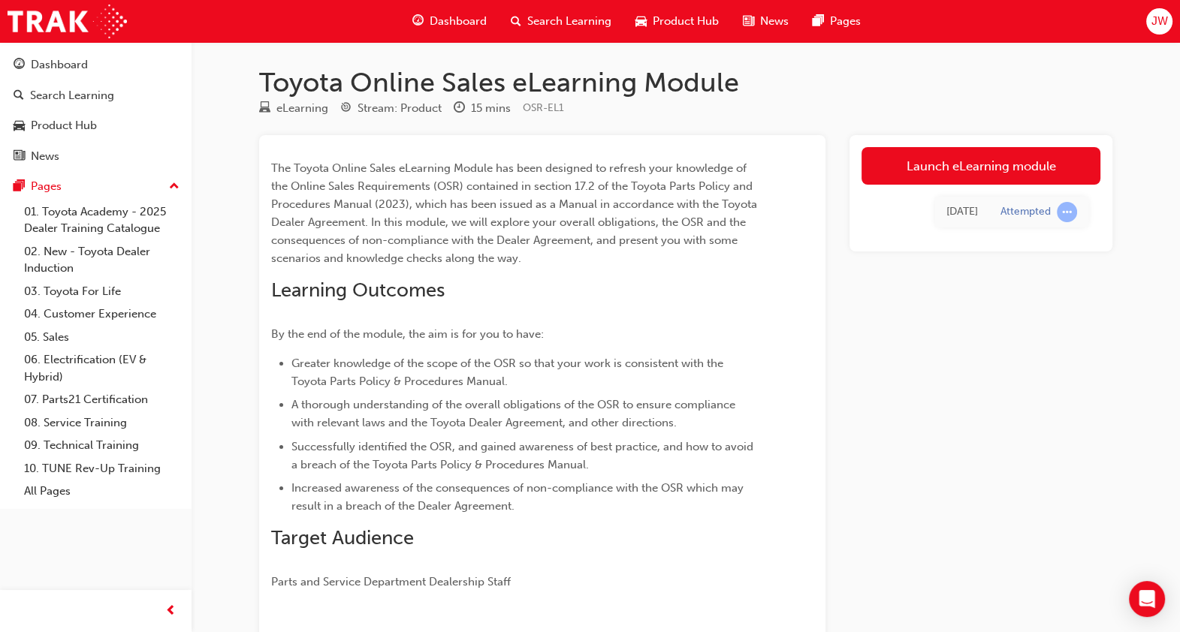
scroll to position [18, 0]
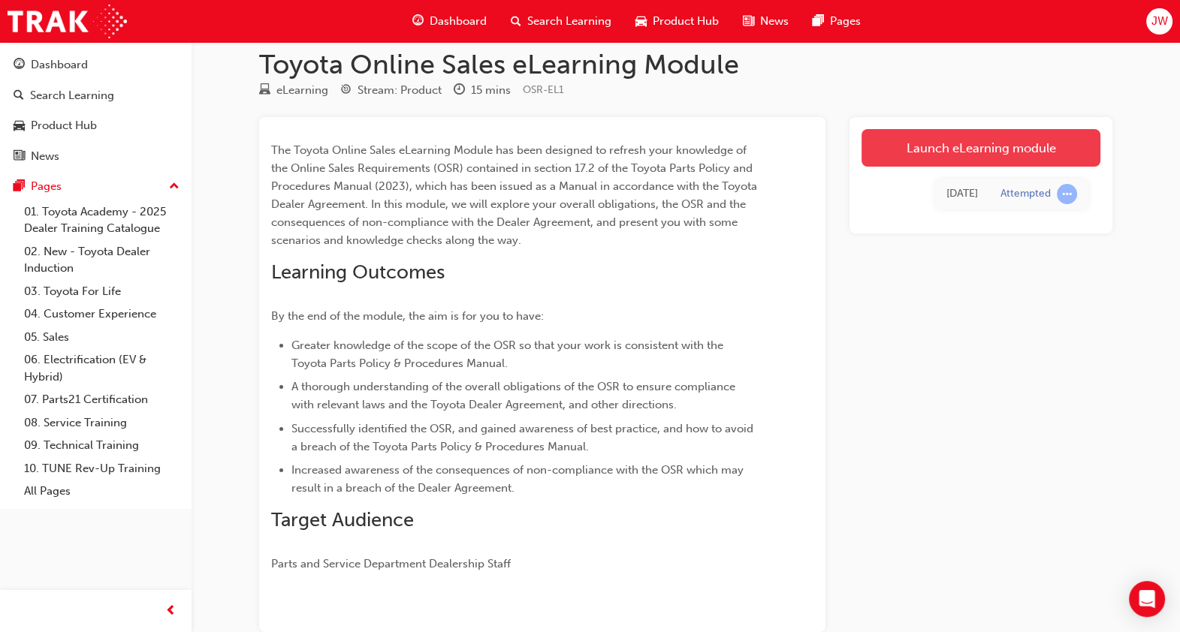
click at [999, 143] on link "Launch eLearning module" at bounding box center [981, 148] width 239 height 38
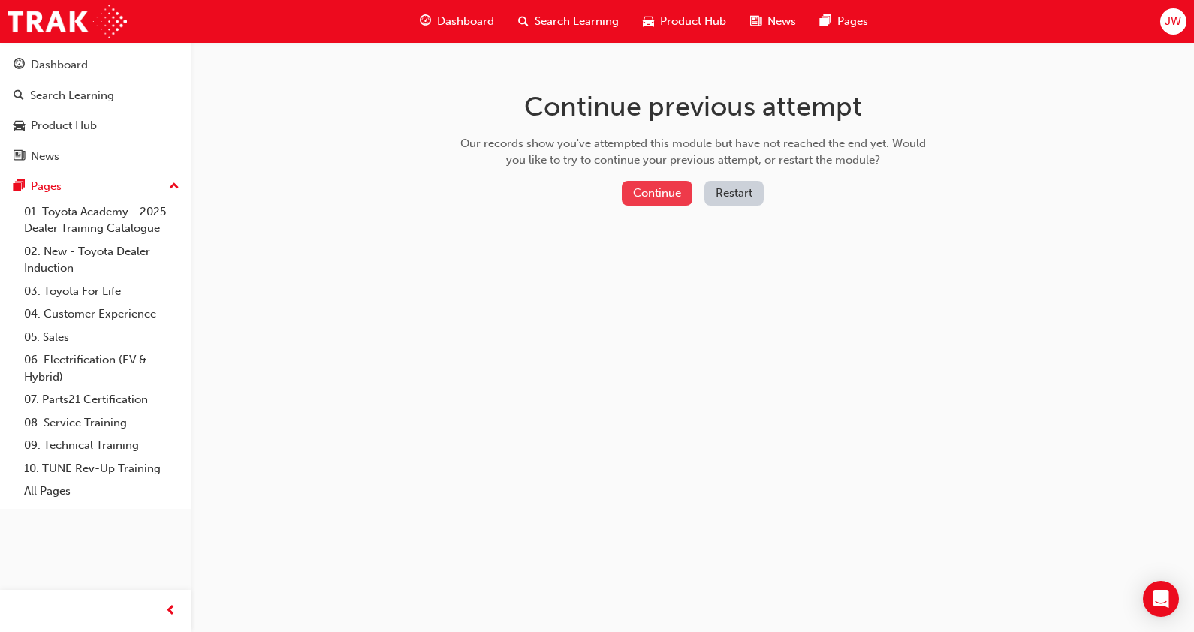
click at [678, 195] on button "Continue" at bounding box center [657, 193] width 71 height 25
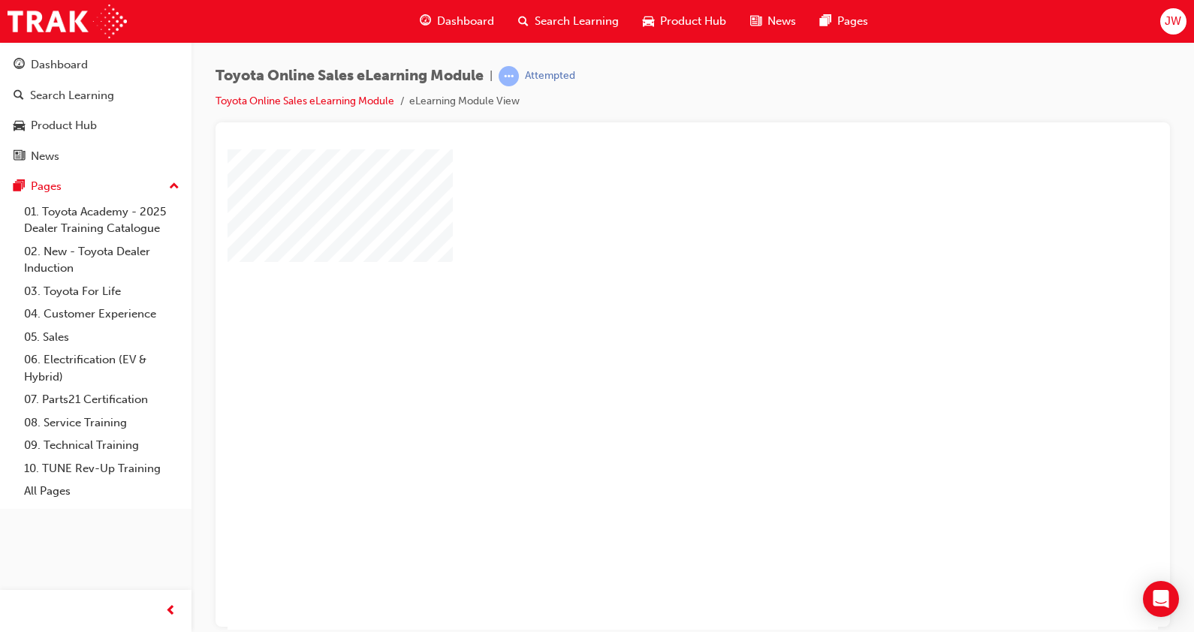
click at [650, 346] on div "play" at bounding box center [650, 346] width 0 height 0
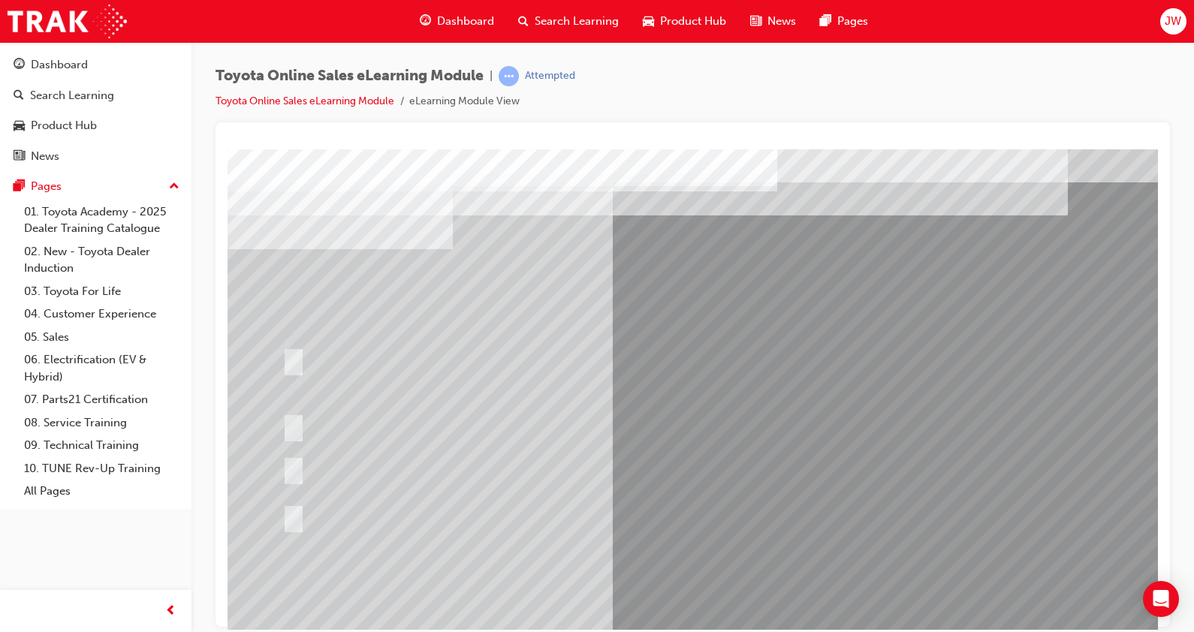
scroll to position [18, 0]
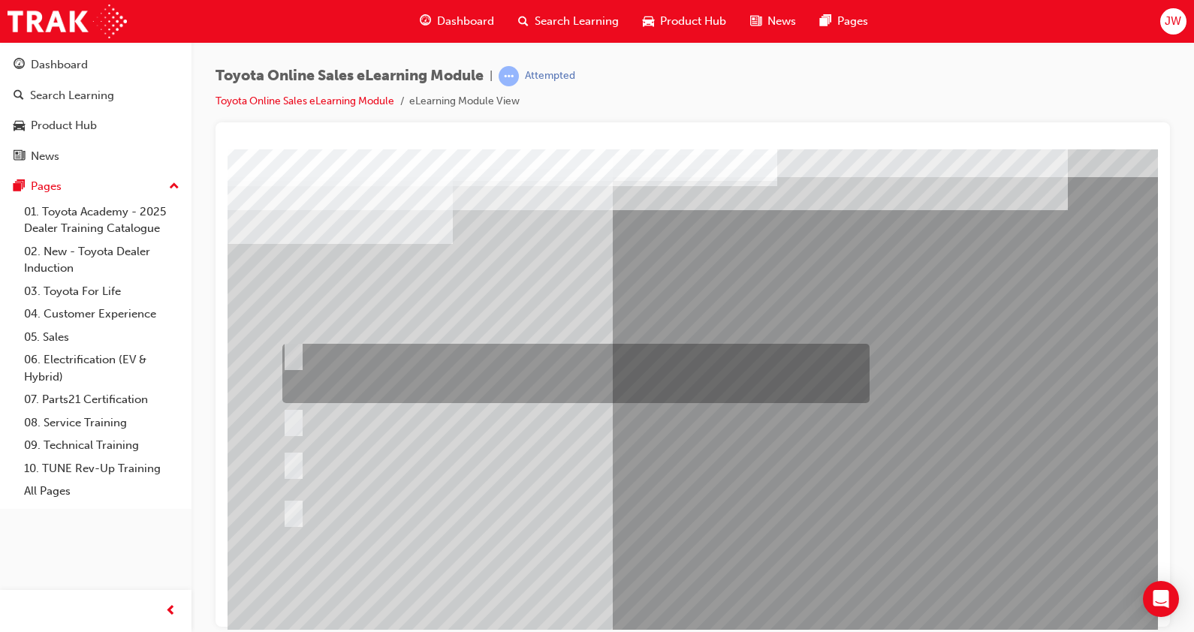
click at [492, 385] on div at bounding box center [572, 373] width 587 height 59
radio input "true"
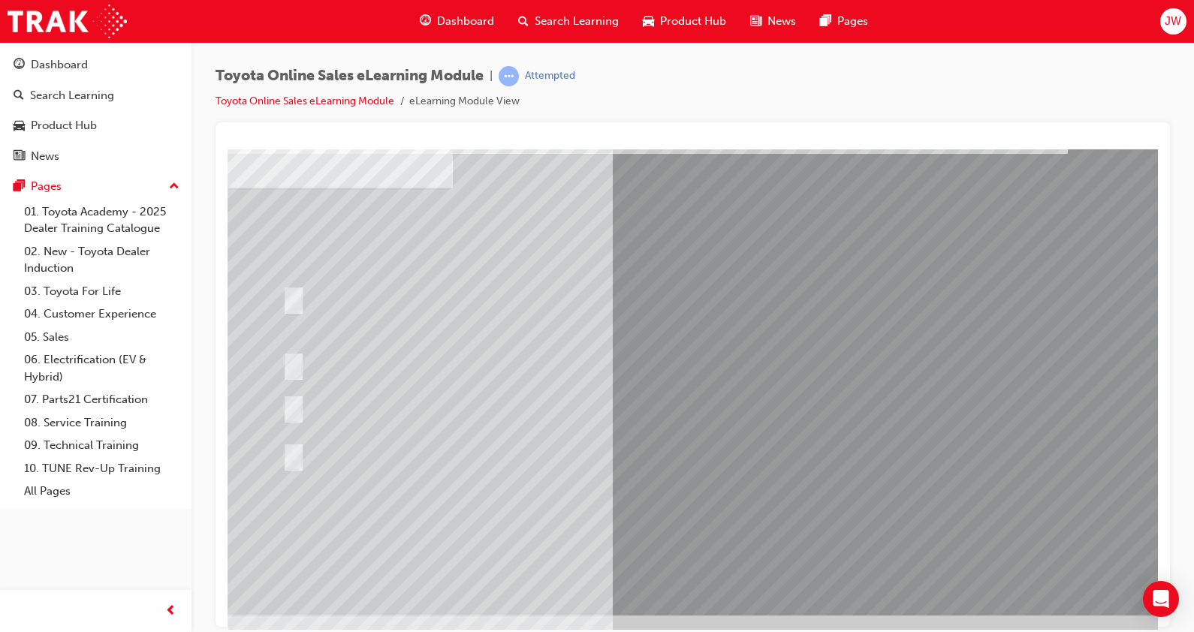
scroll to position [74, 0]
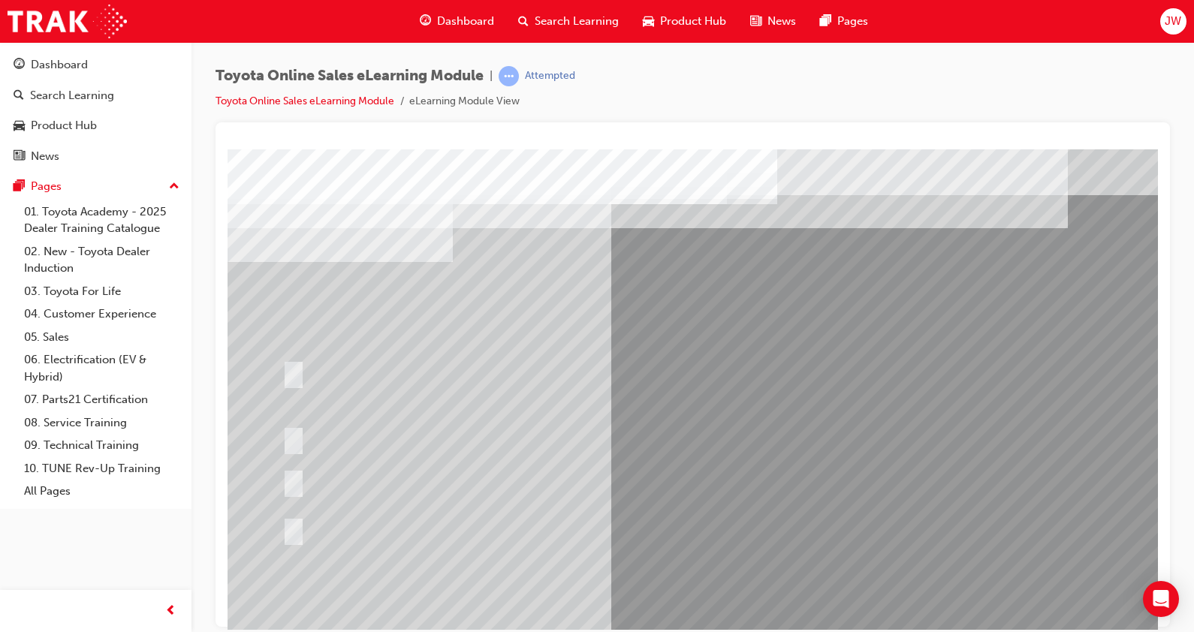
click at [633, 538] on div at bounding box center [572, 529] width 587 height 28
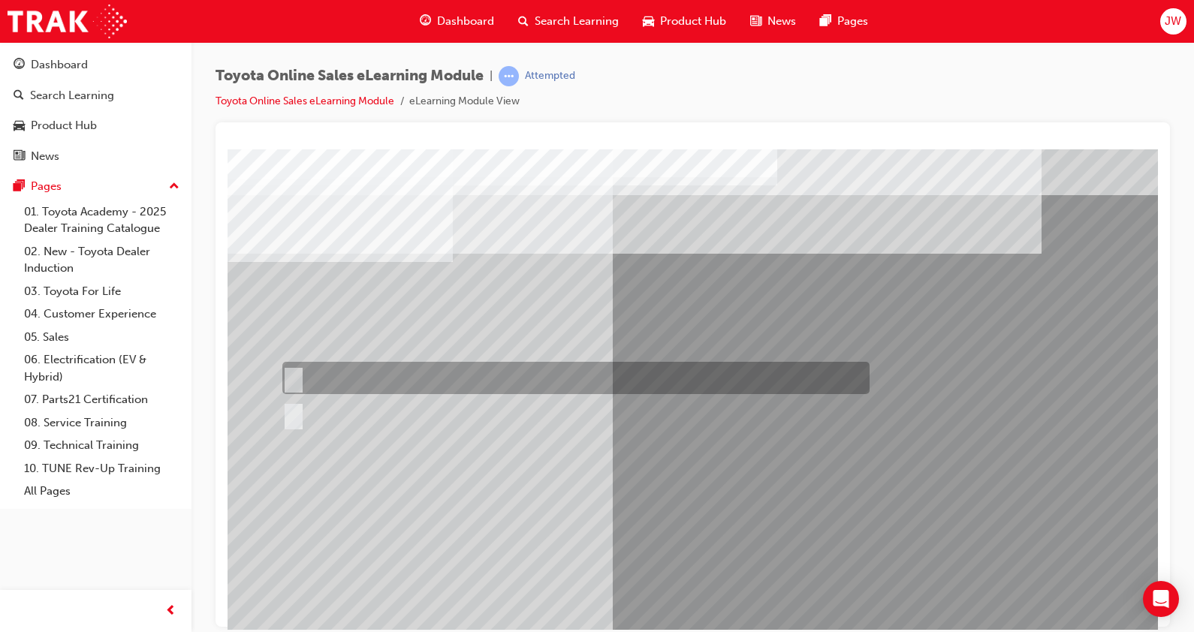
click at [324, 383] on div at bounding box center [572, 378] width 587 height 32
radio input "true"
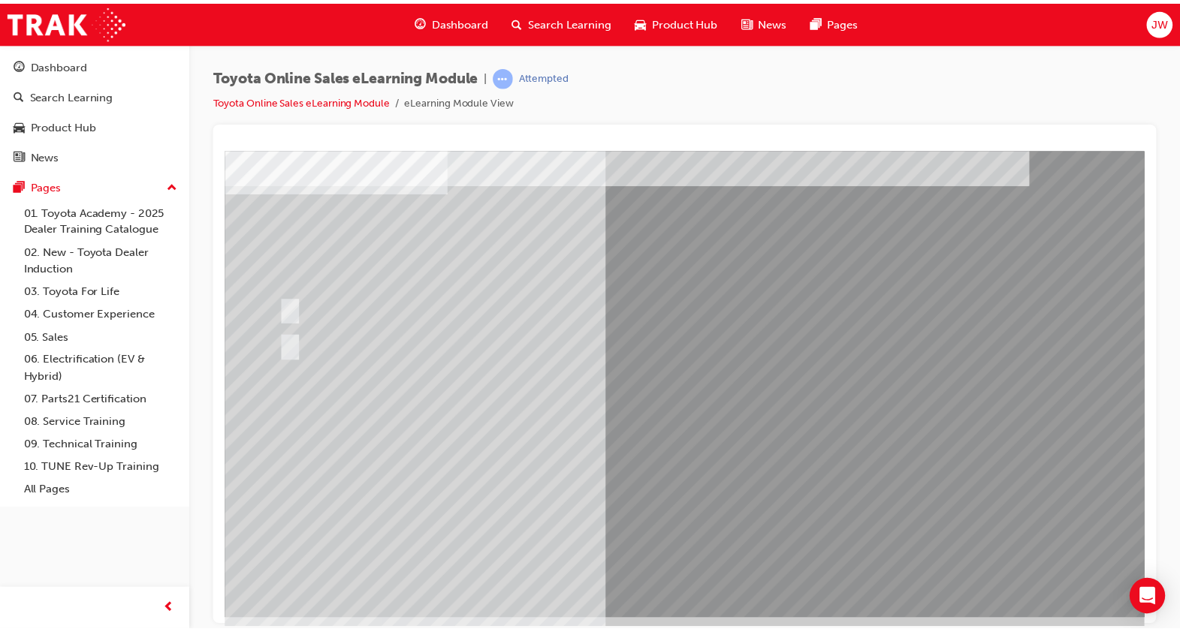
scroll to position [84, 0]
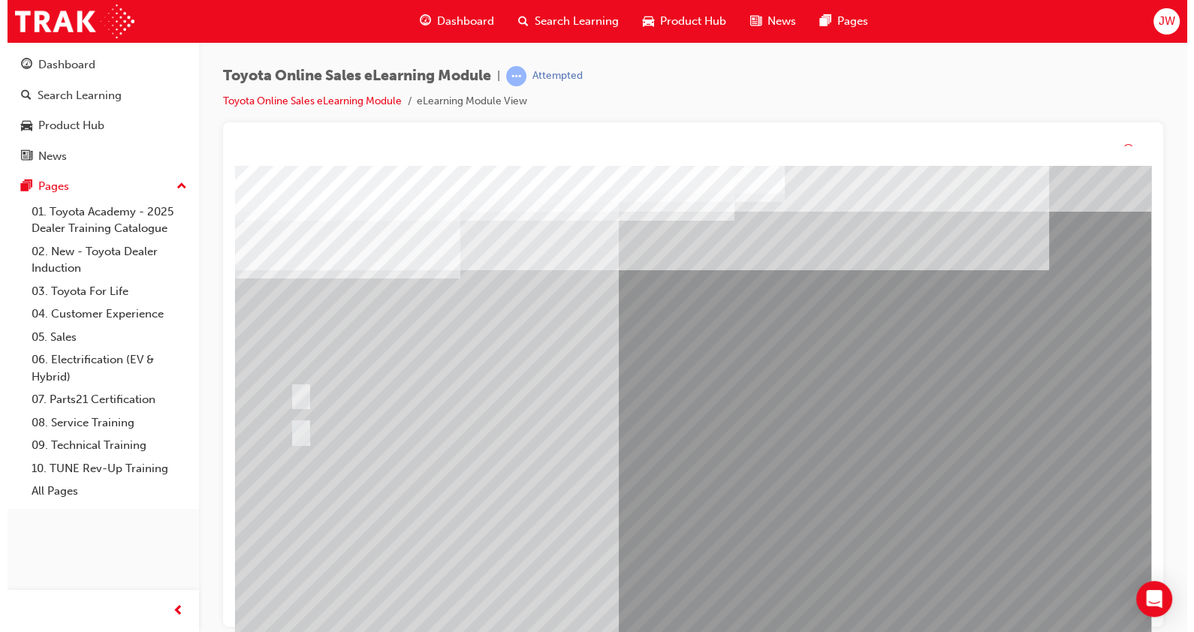
click at [737, 568] on div at bounding box center [745, 436] width 1022 height 541
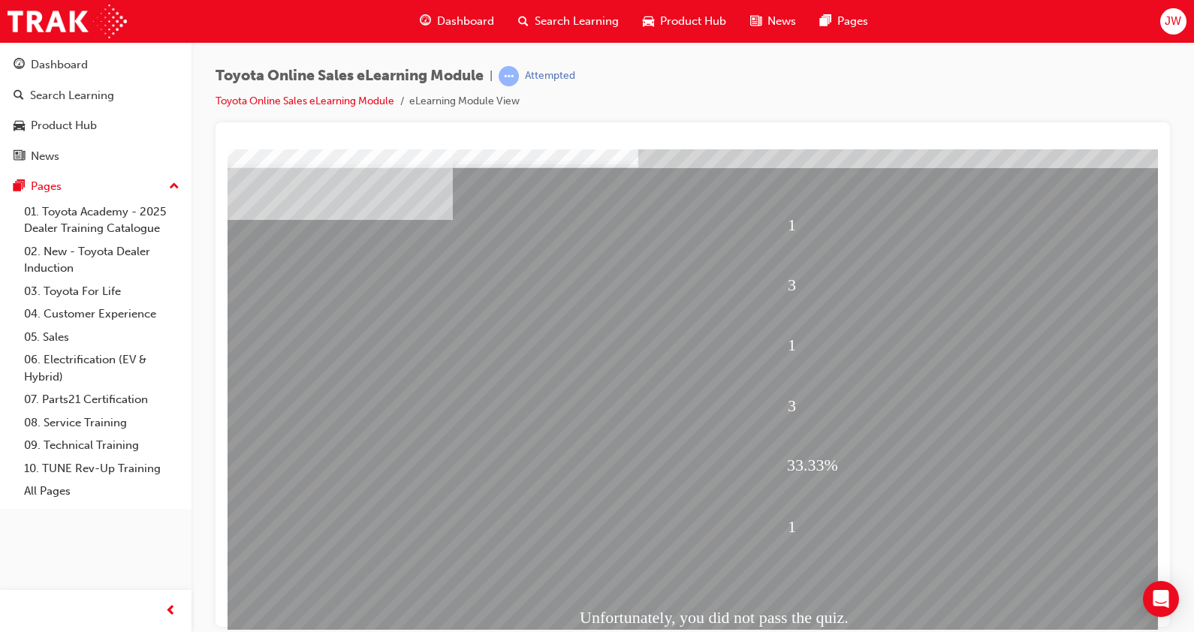
scroll to position [43, 0]
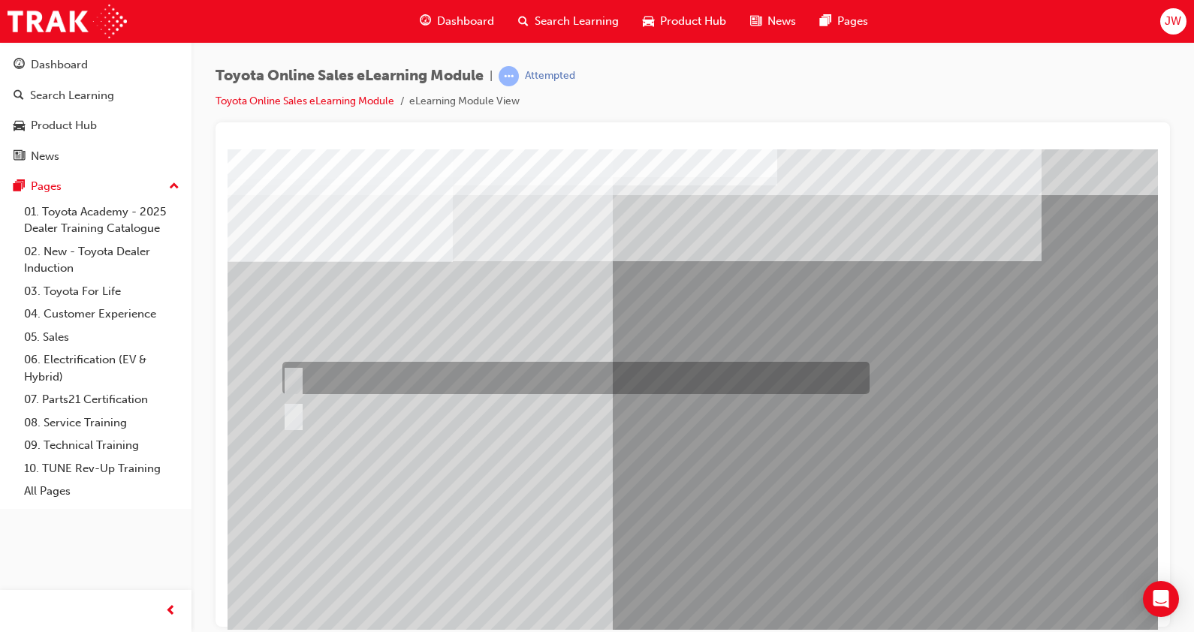
click at [332, 373] on div at bounding box center [572, 378] width 587 height 32
radio input "true"
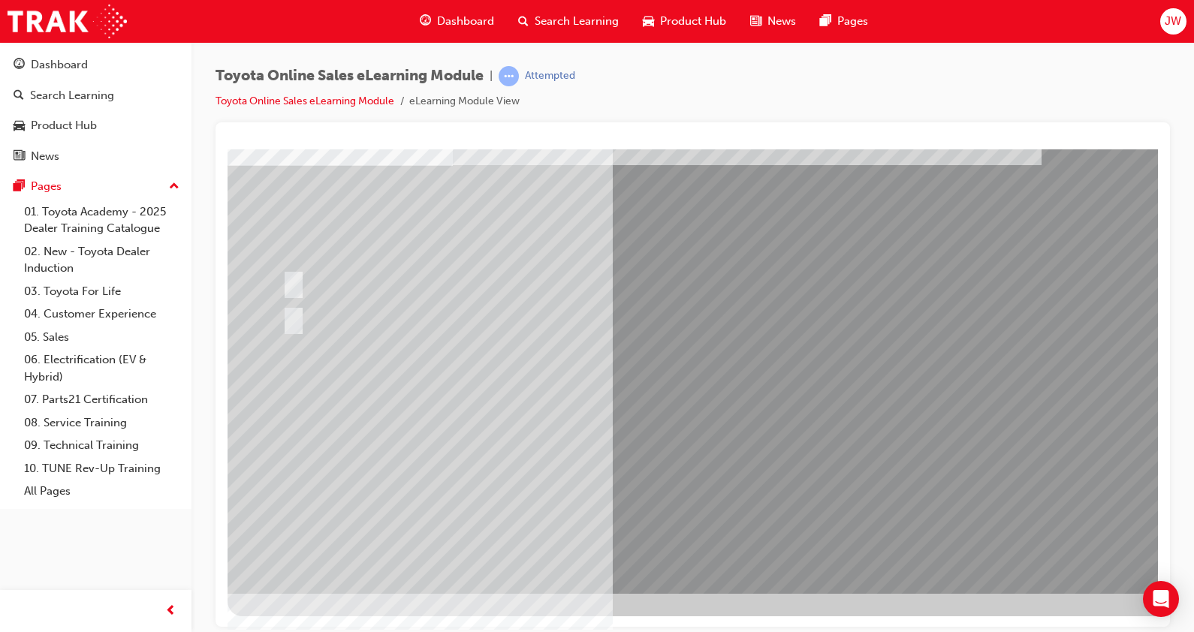
click at [732, 542] on div at bounding box center [739, 323] width 1022 height 541
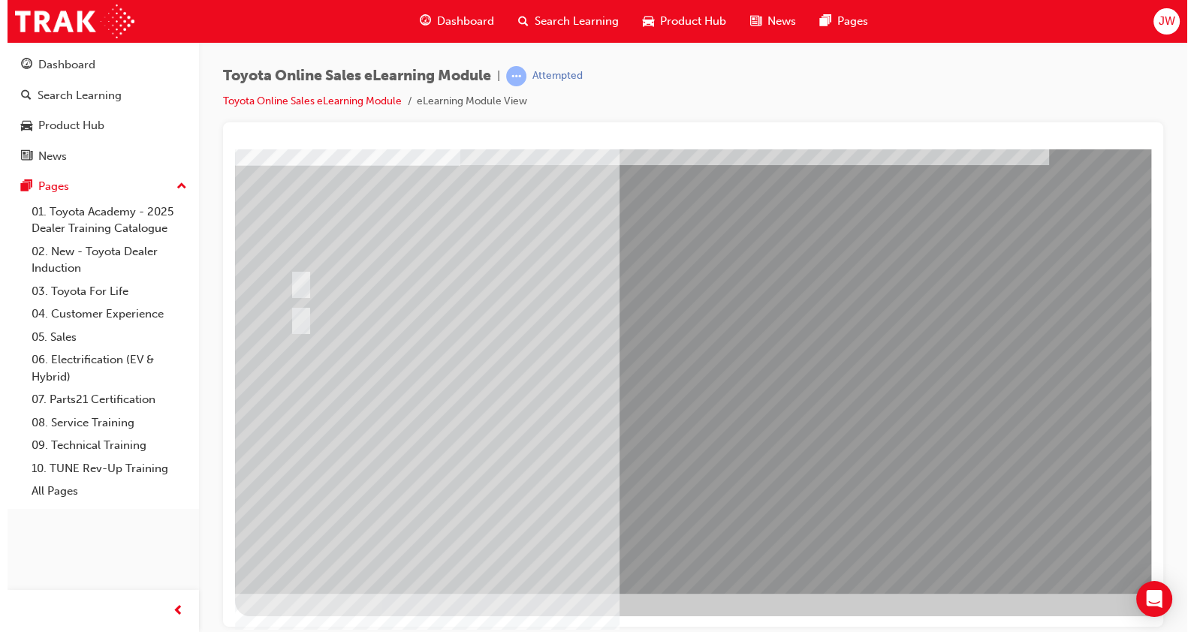
scroll to position [0, 0]
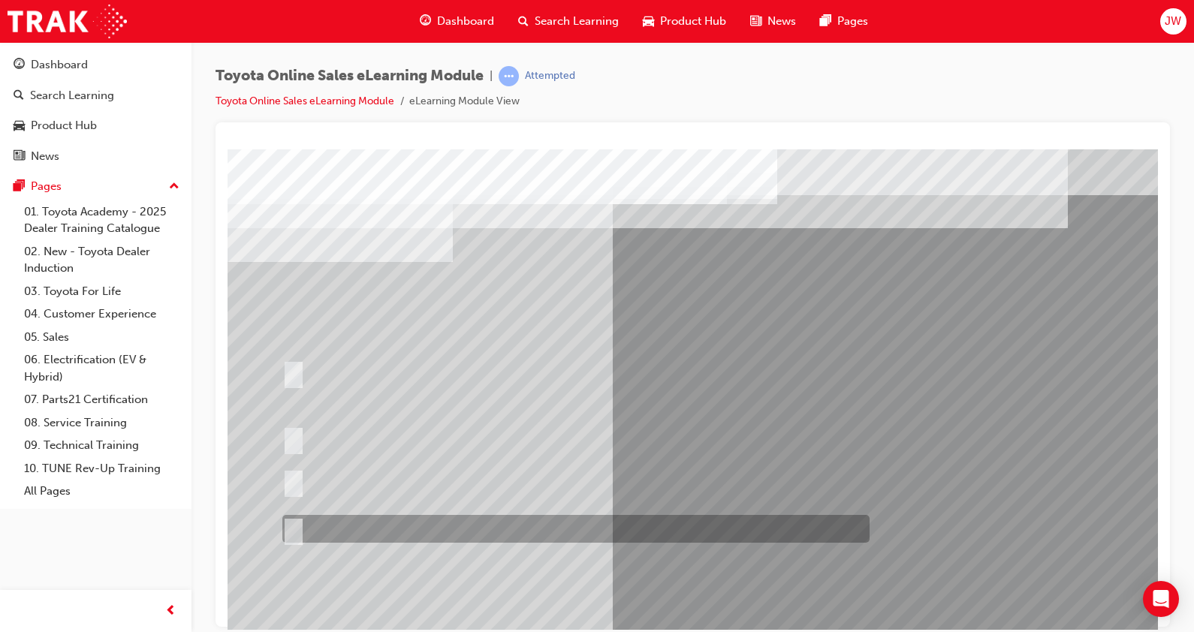
click at [500, 521] on div at bounding box center [572, 529] width 587 height 28
radio input "true"
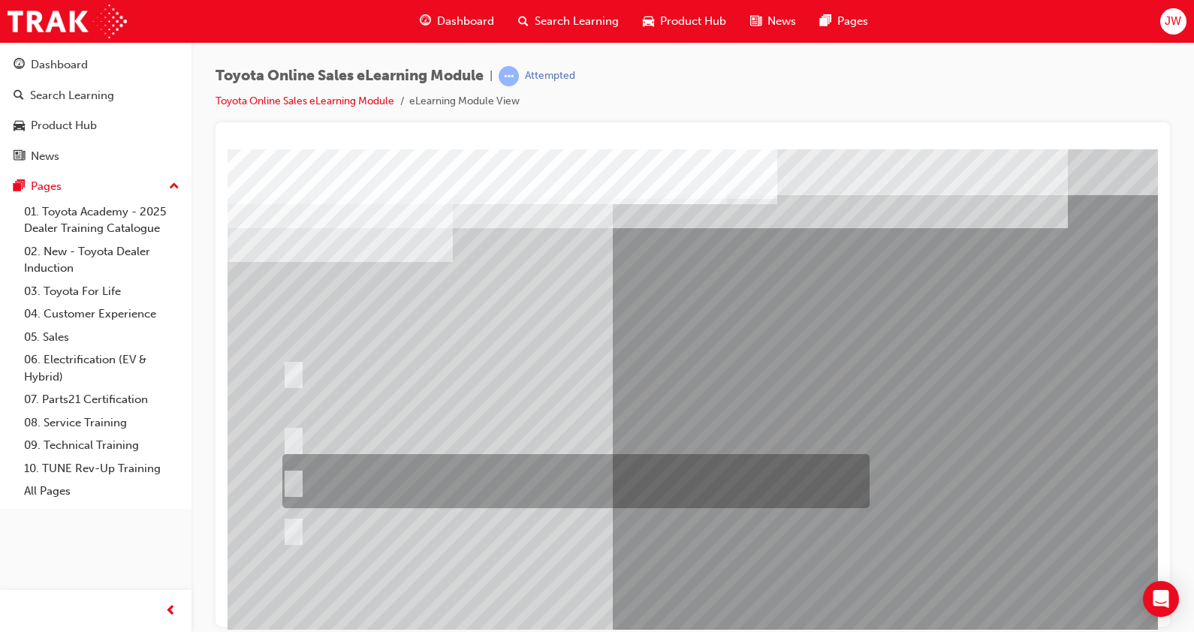
scroll to position [96, 0]
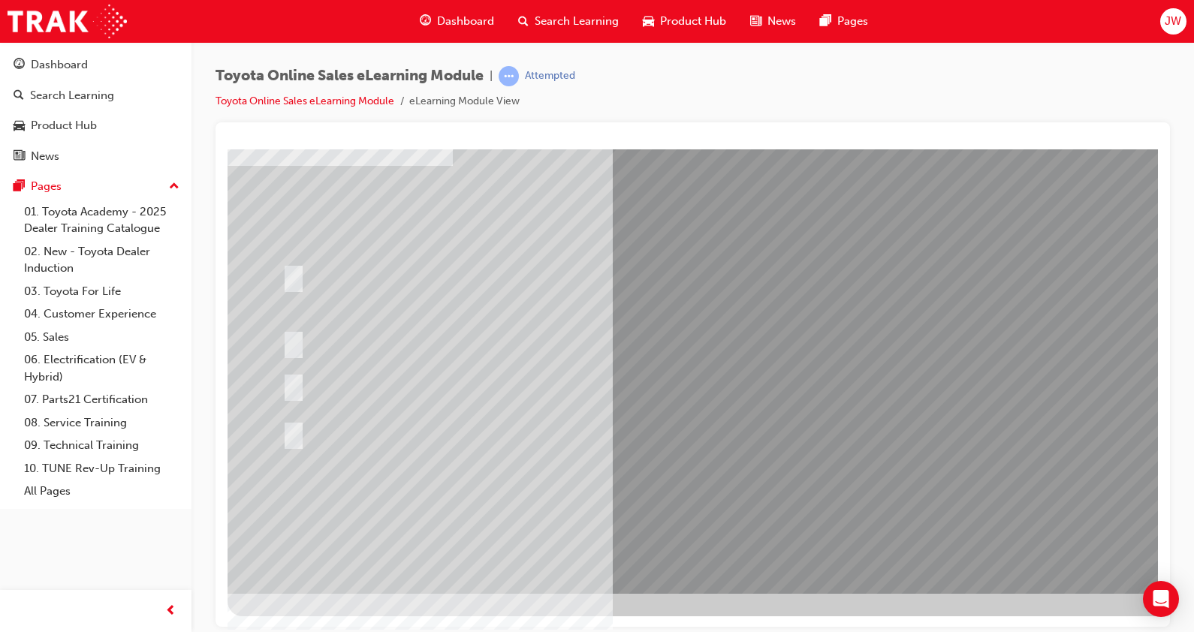
click at [744, 538] on div at bounding box center [739, 323] width 1022 height 541
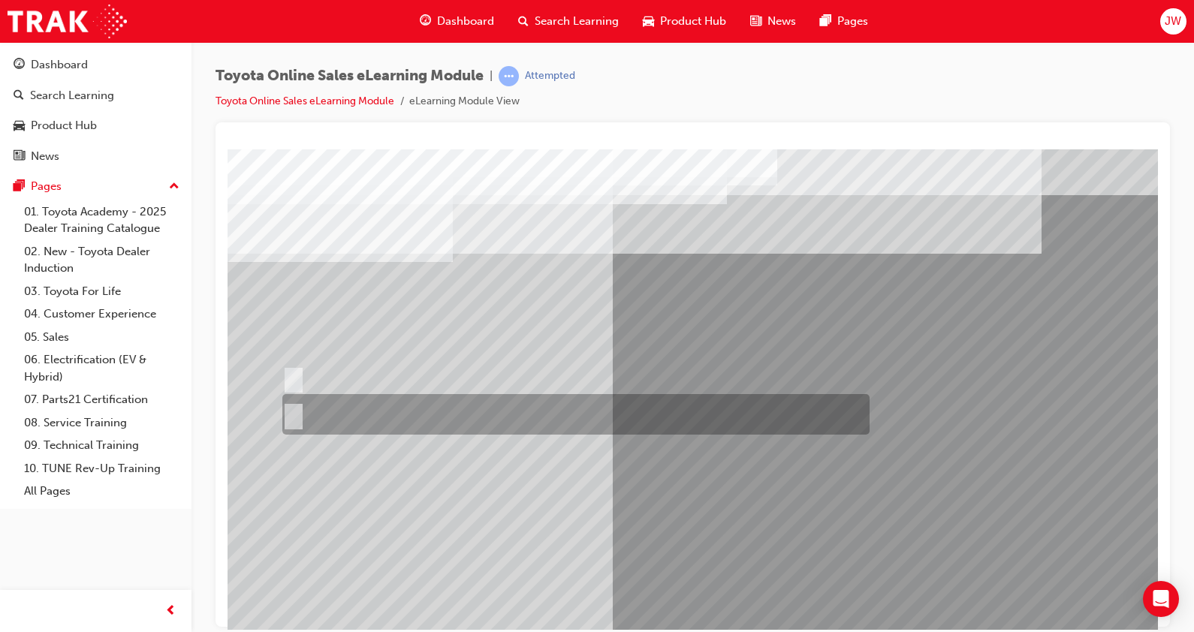
click at [418, 427] on div at bounding box center [572, 414] width 587 height 41
radio input "true"
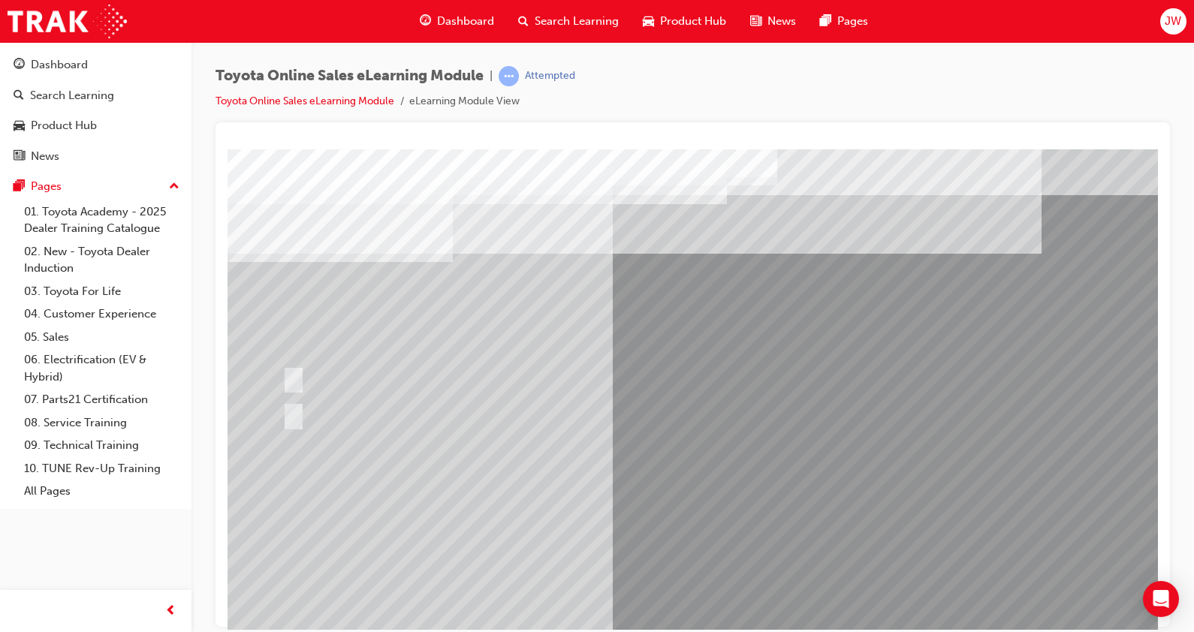
scroll to position [71, 0]
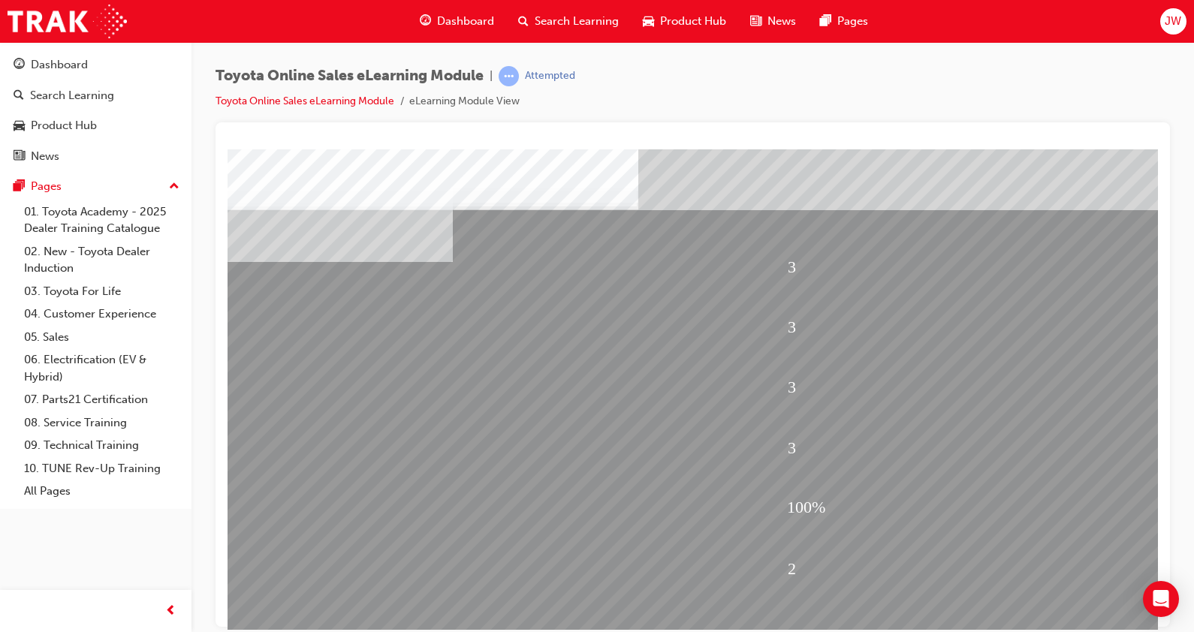
scroll to position [96, 0]
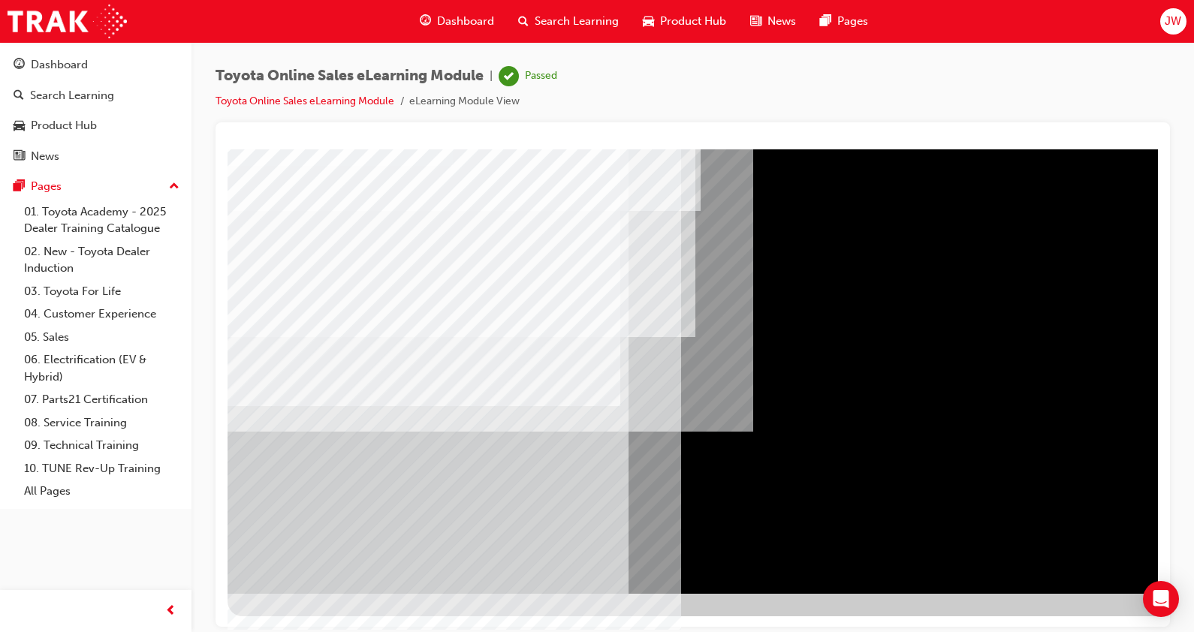
scroll to position [96, 105]
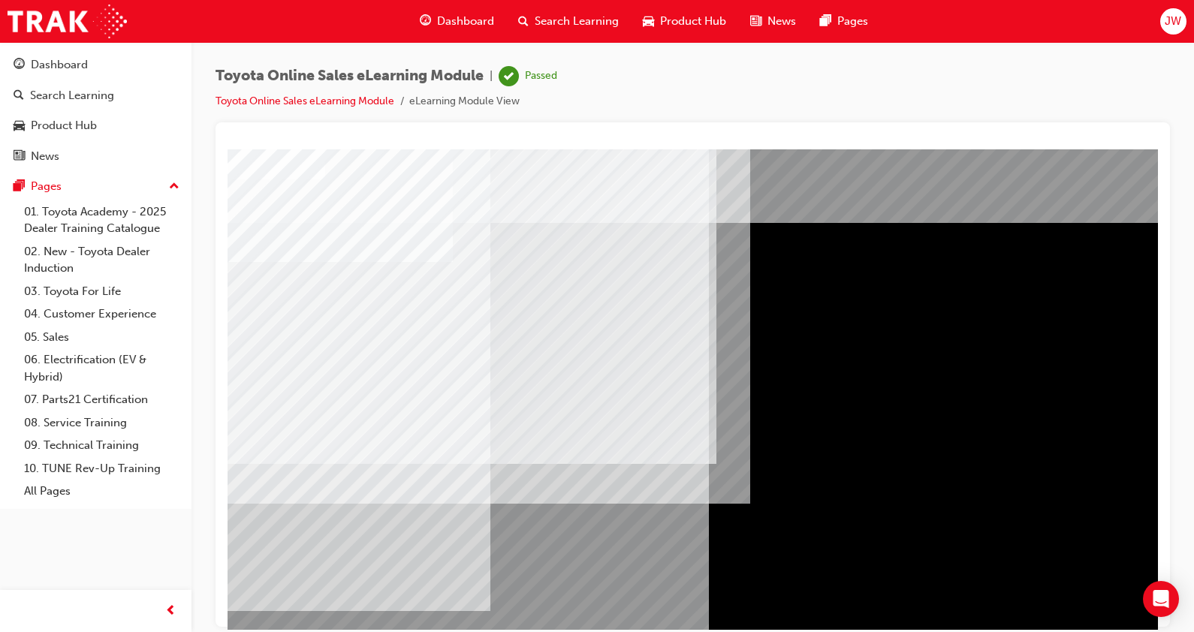
scroll to position [96, 0]
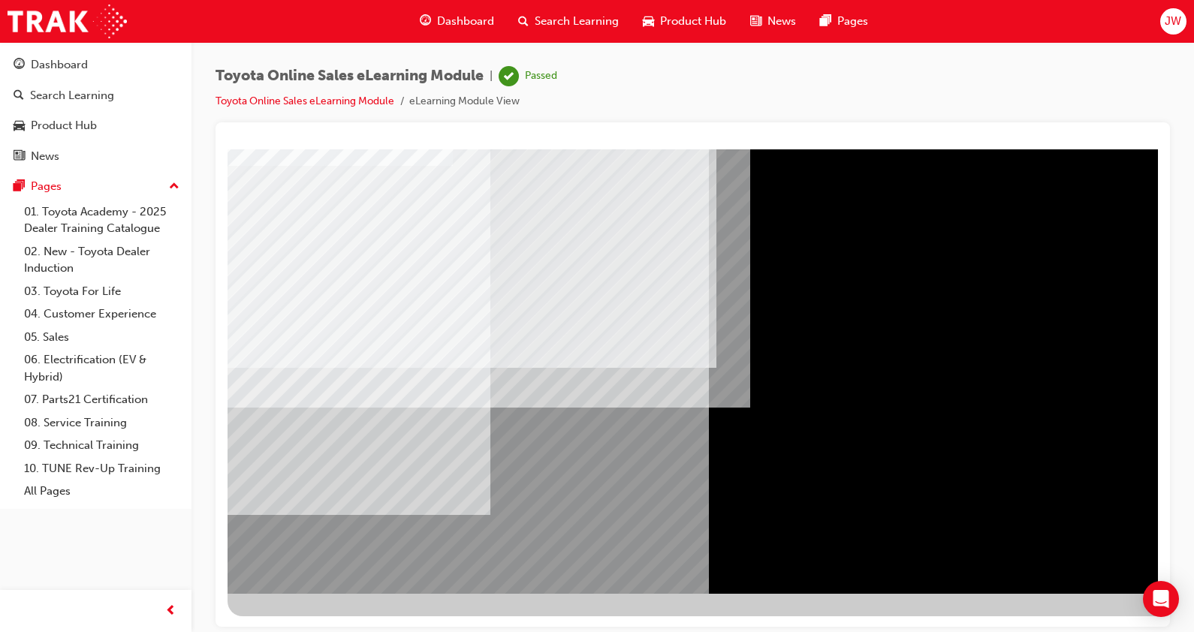
scroll to position [96, 105]
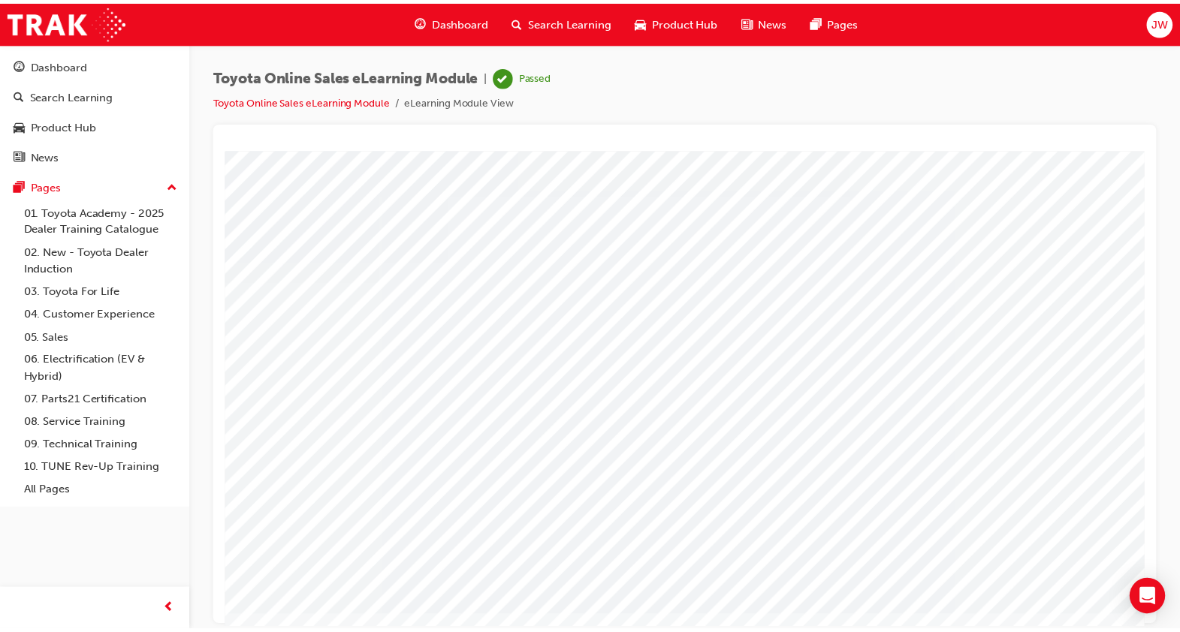
scroll to position [0, 105]
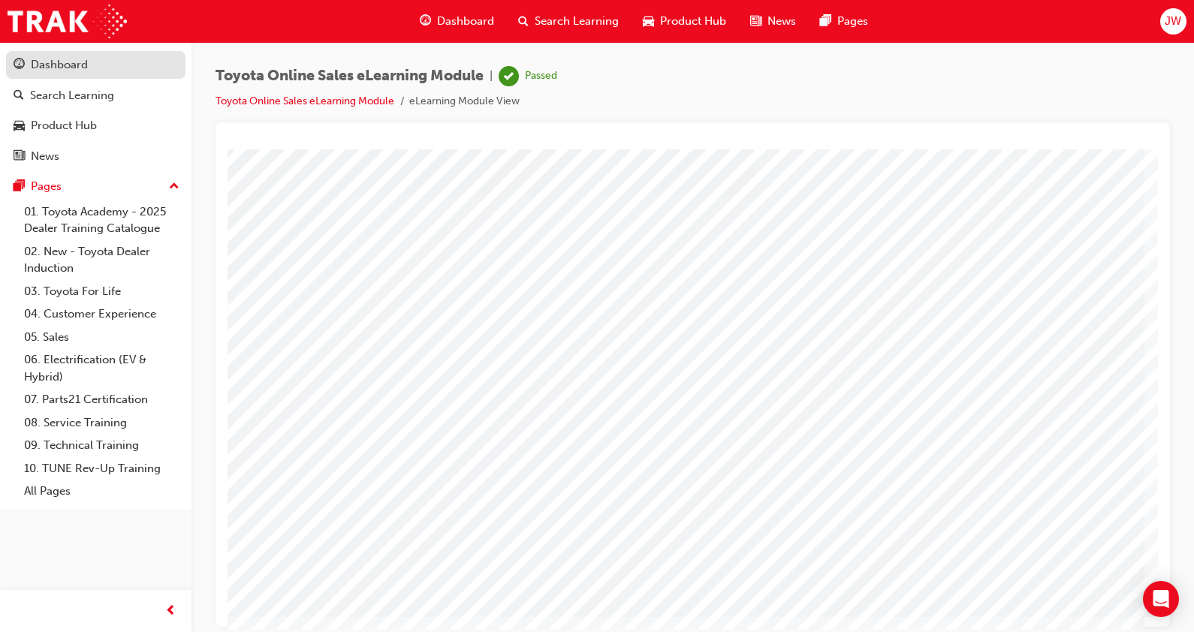
click at [125, 70] on div "Dashboard" at bounding box center [96, 65] width 165 height 19
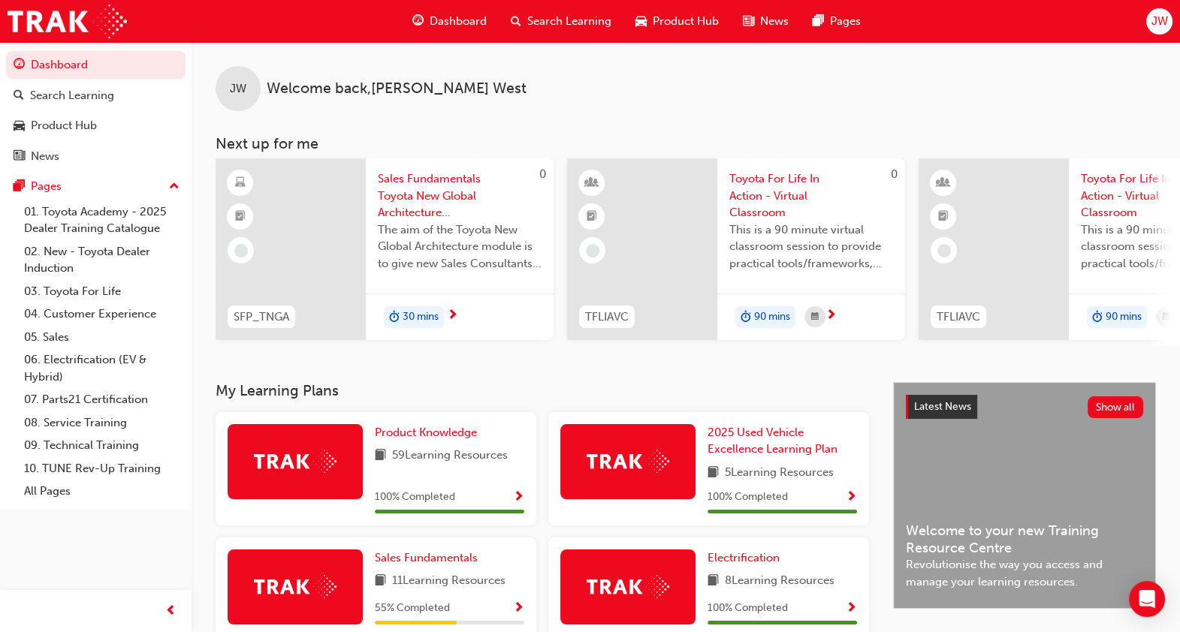
click at [403, 203] on span "Sales Fundamentals Toyota New Global Architecture eLearning Module" at bounding box center [460, 196] width 164 height 51
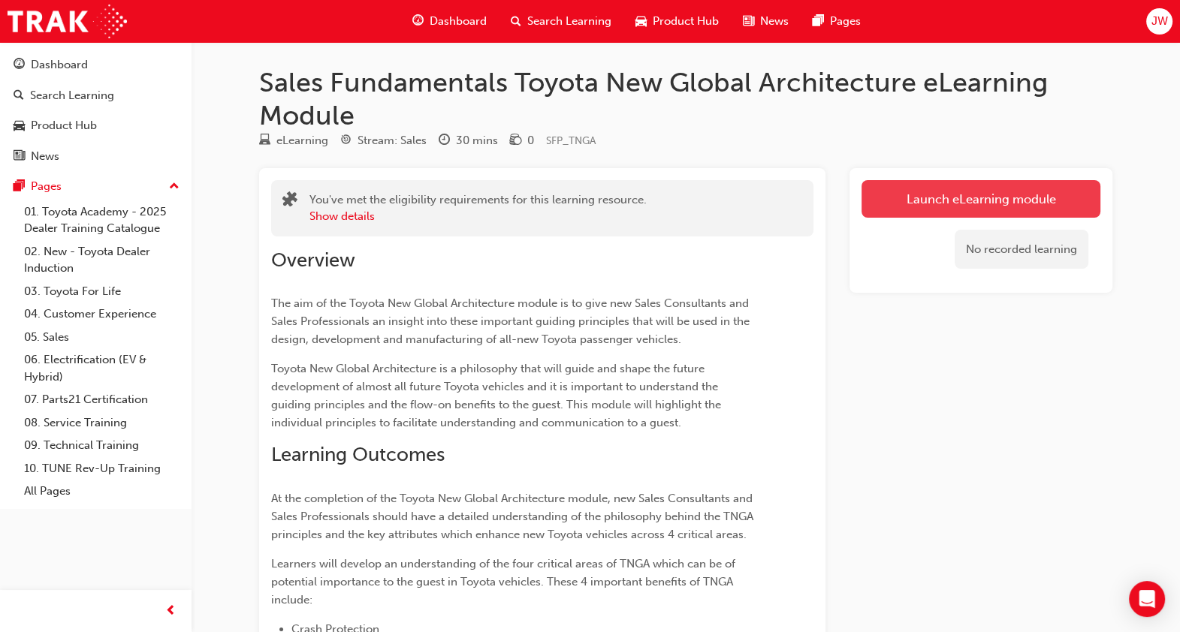
click at [871, 193] on link "Launch eLearning module" at bounding box center [981, 199] width 239 height 38
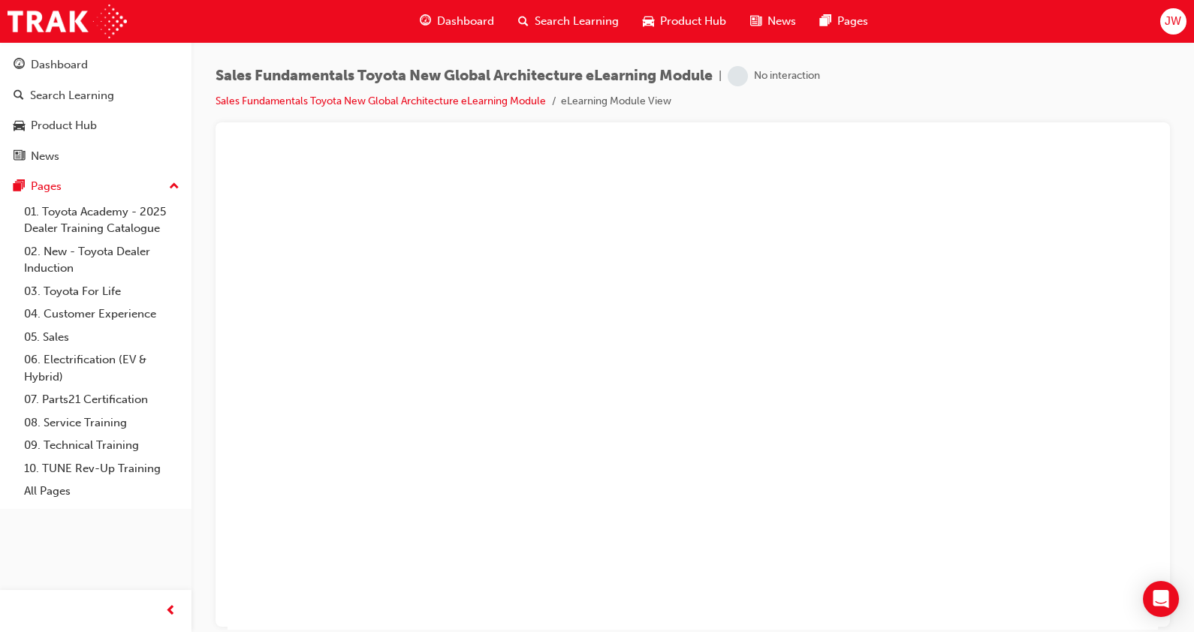
scroll to position [23, 0]
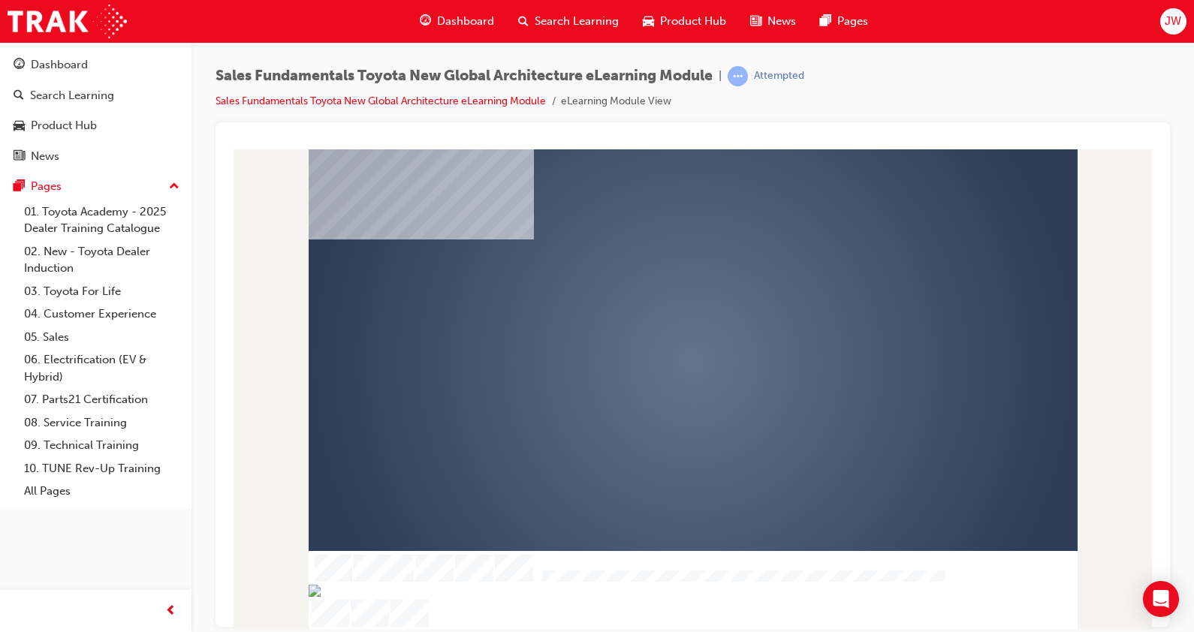
click at [650, 318] on div "play" at bounding box center [650, 318] width 0 height 0
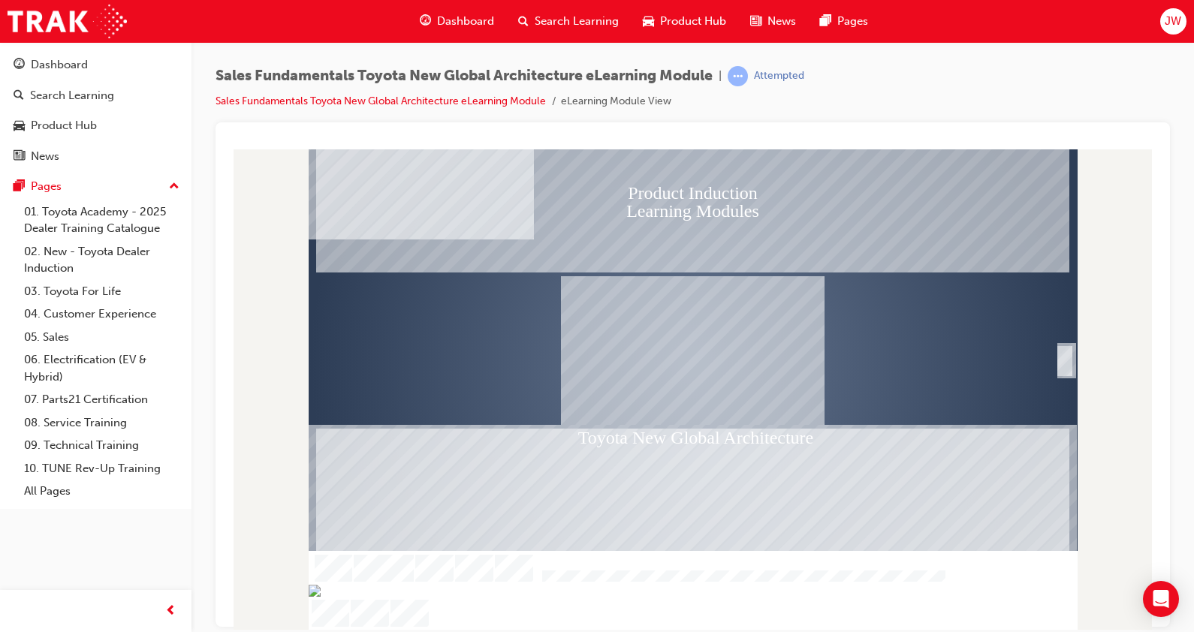
scroll to position [0, 0]
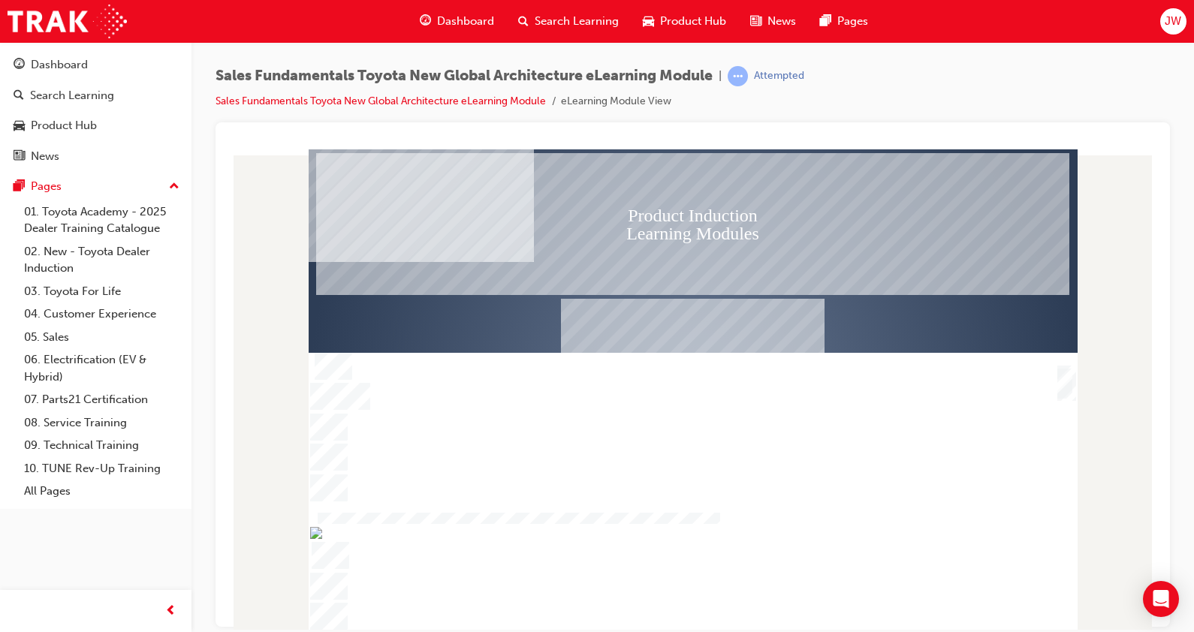
click at [1065, 393] on div "SmartShape" at bounding box center [1065, 400] width 15 height 32
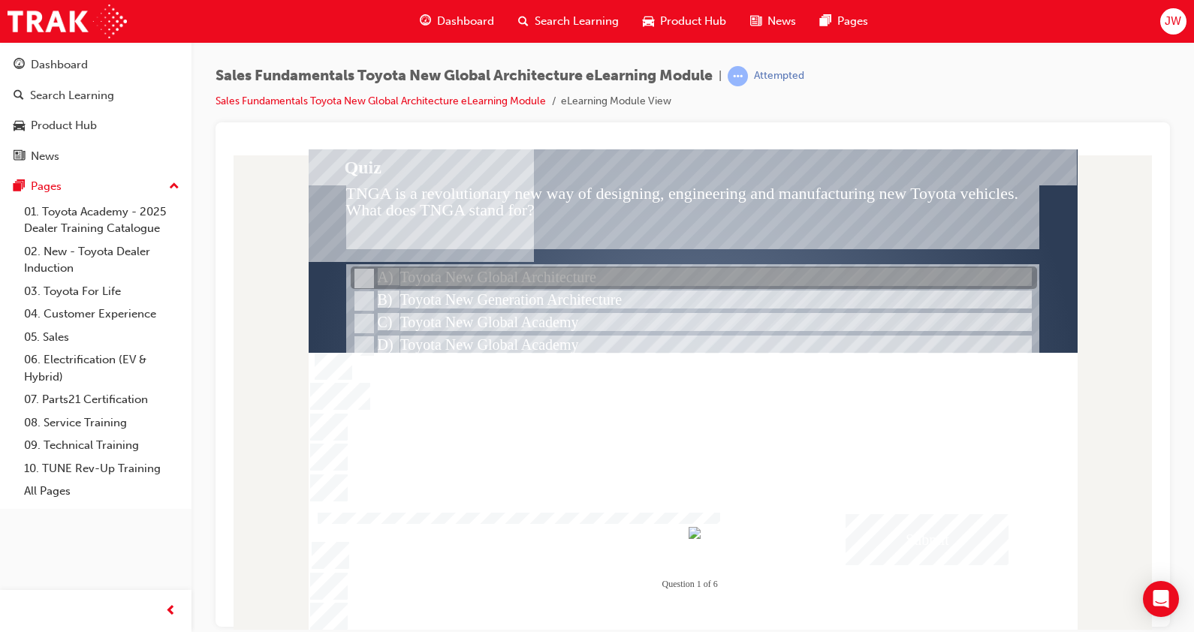
click at [583, 287] on div at bounding box center [694, 278] width 687 height 23
radio input "true"
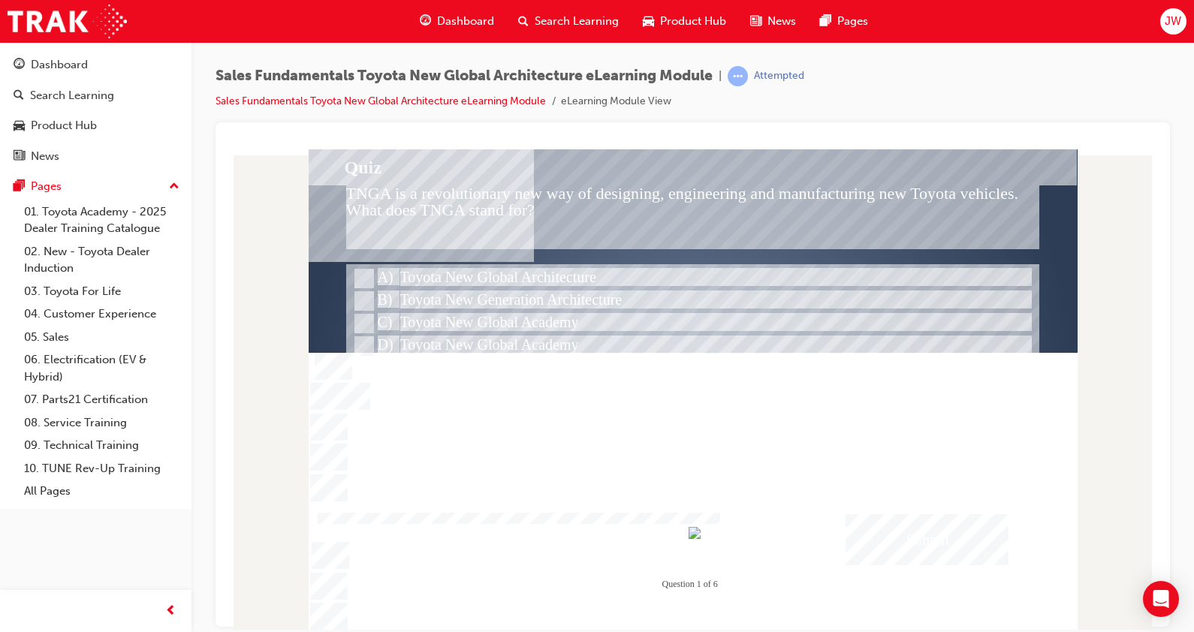
click at [934, 535] on div "Submit" at bounding box center [928, 539] width 164 height 51
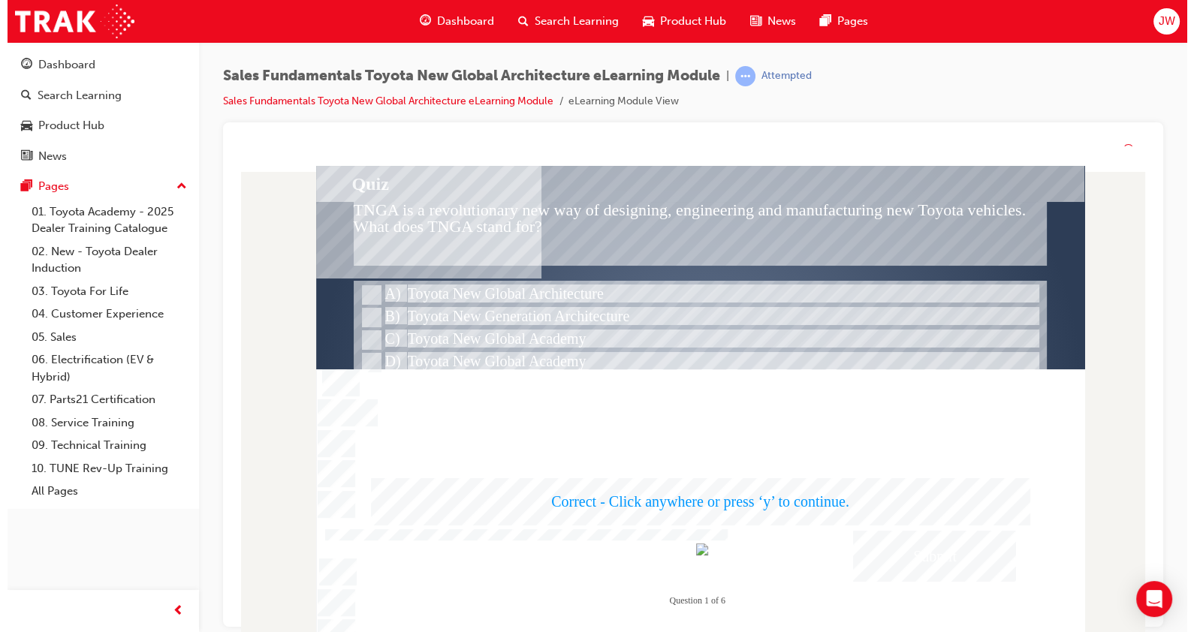
click at [753, 485] on div at bounding box center [699, 418] width 769 height 505
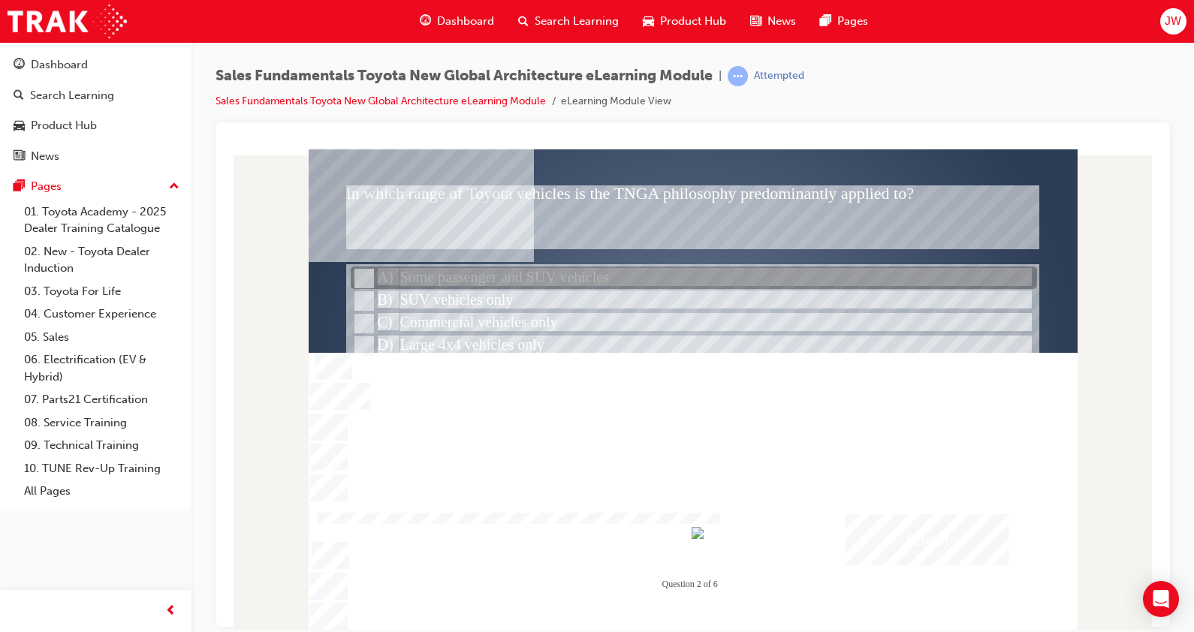
click at [503, 273] on div at bounding box center [694, 278] width 687 height 23
radio input "true"
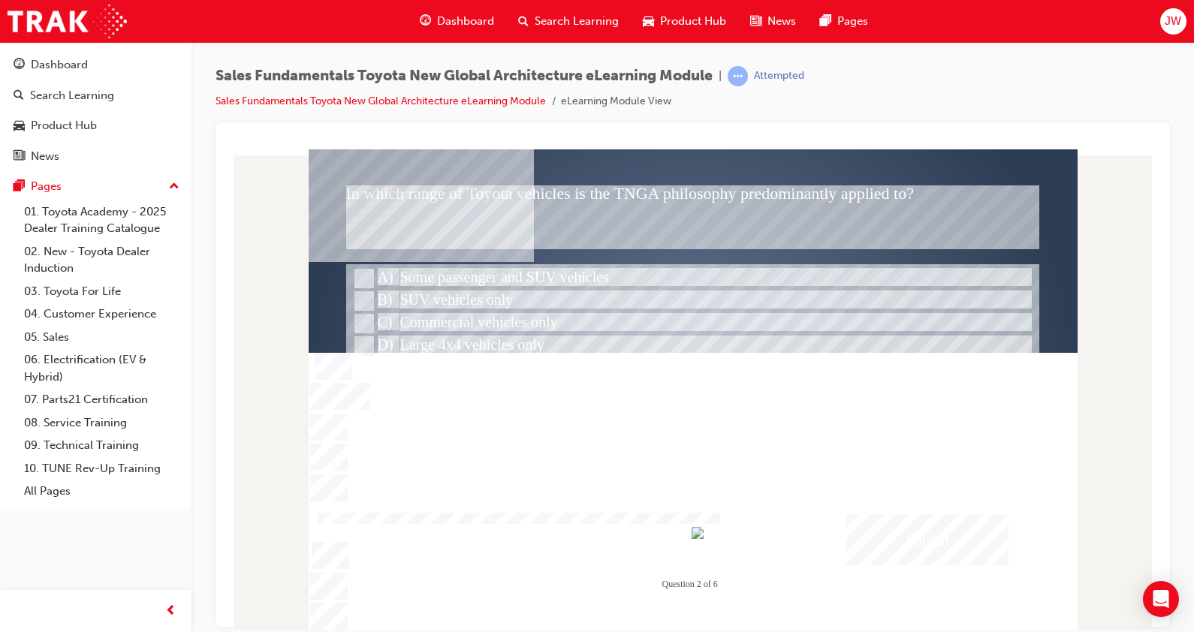
click at [893, 519] on div "Submit" at bounding box center [928, 539] width 164 height 51
click at [735, 483] on div at bounding box center [693, 401] width 769 height 505
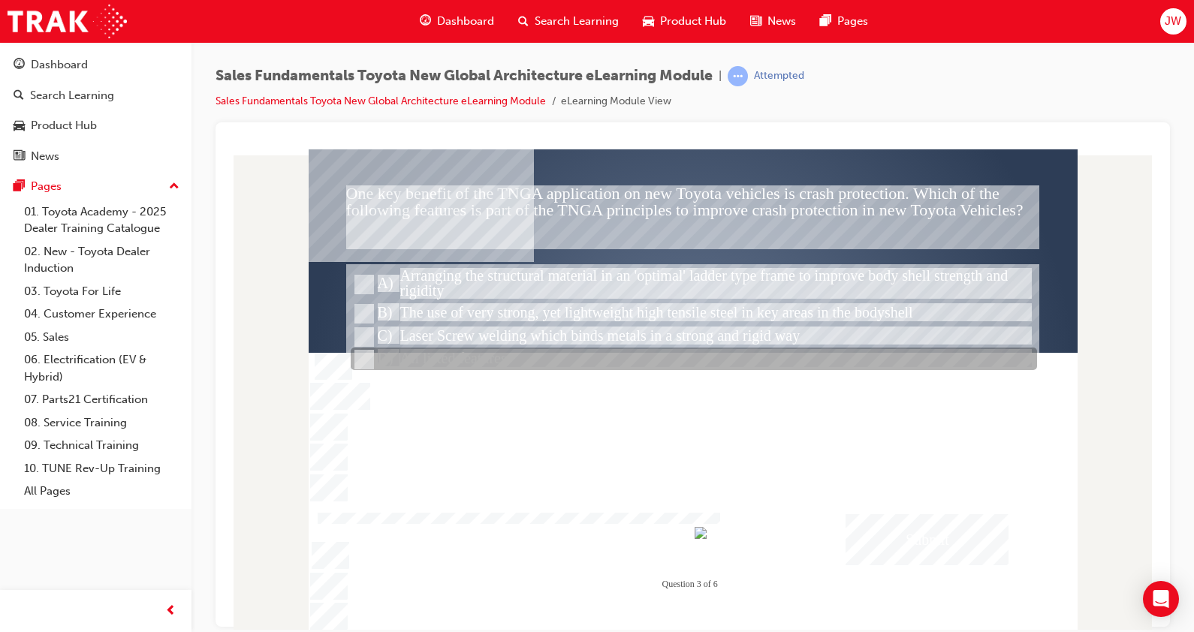
click at [490, 357] on div at bounding box center [694, 360] width 687 height 23
radio input "true"
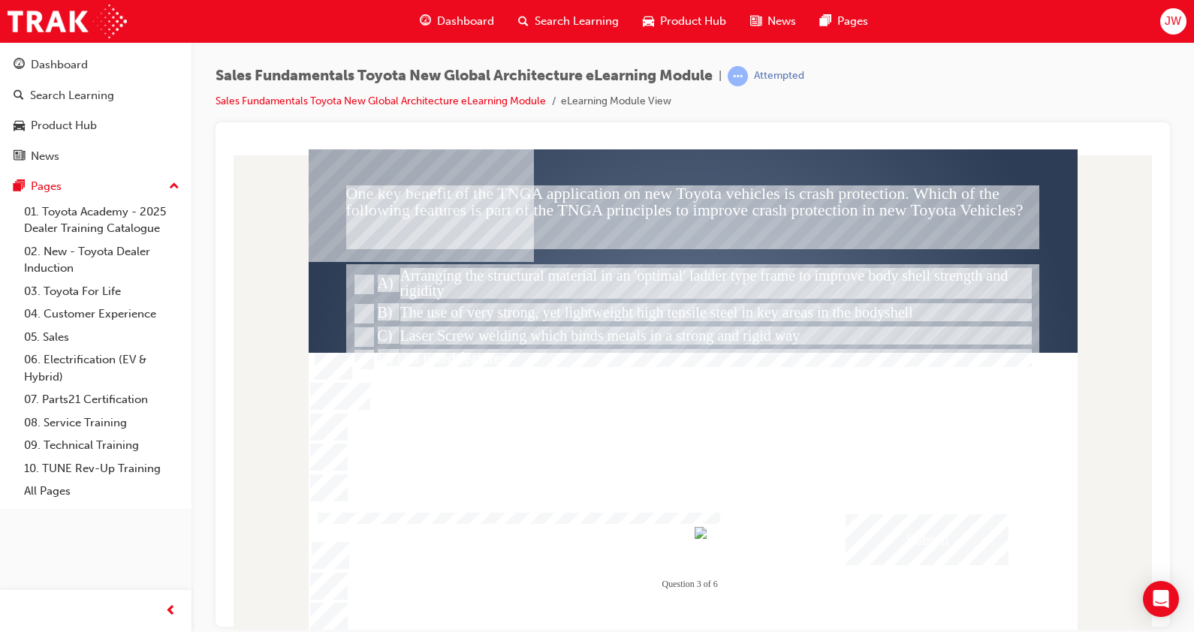
click at [916, 537] on div "Submit" at bounding box center [928, 539] width 164 height 51
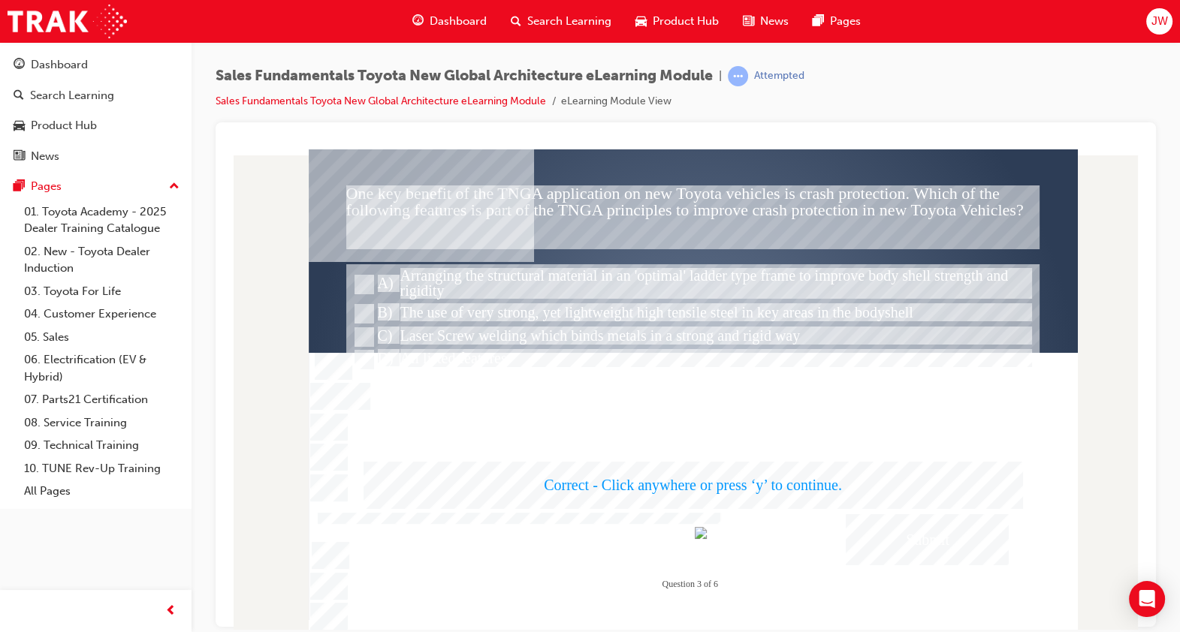
click at [725, 473] on div at bounding box center [693, 401] width 769 height 505
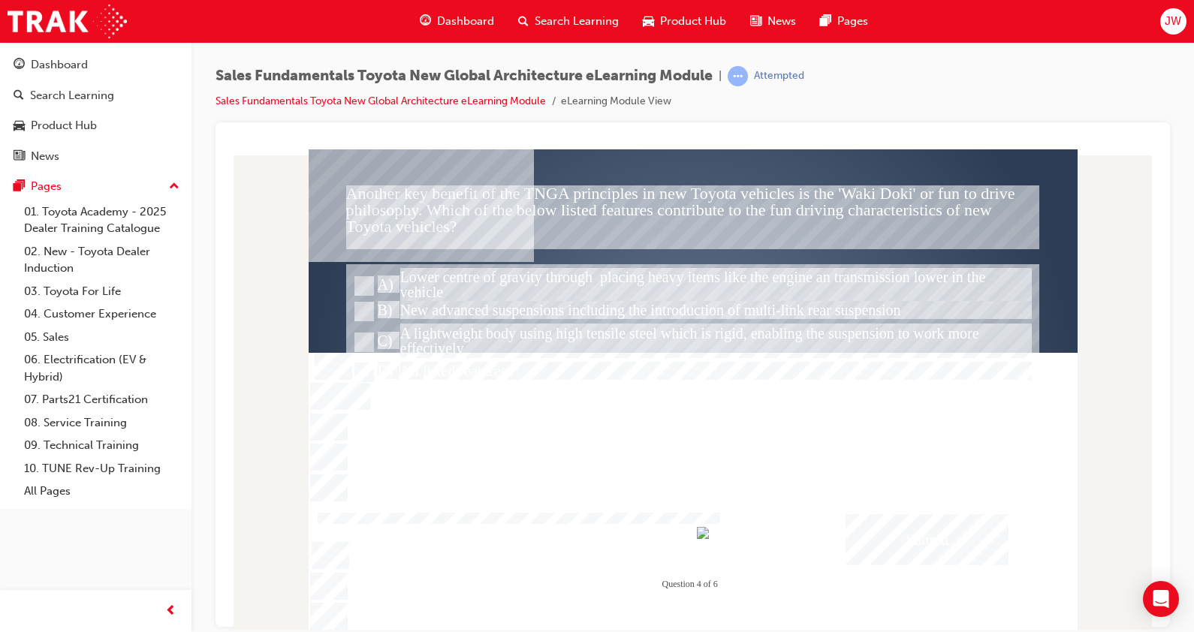
drag, startPoint x: 391, startPoint y: 194, endPoint x: 582, endPoint y: 213, distance: 192.5
click at [582, 213] on div at bounding box center [693, 372] width 769 height 433
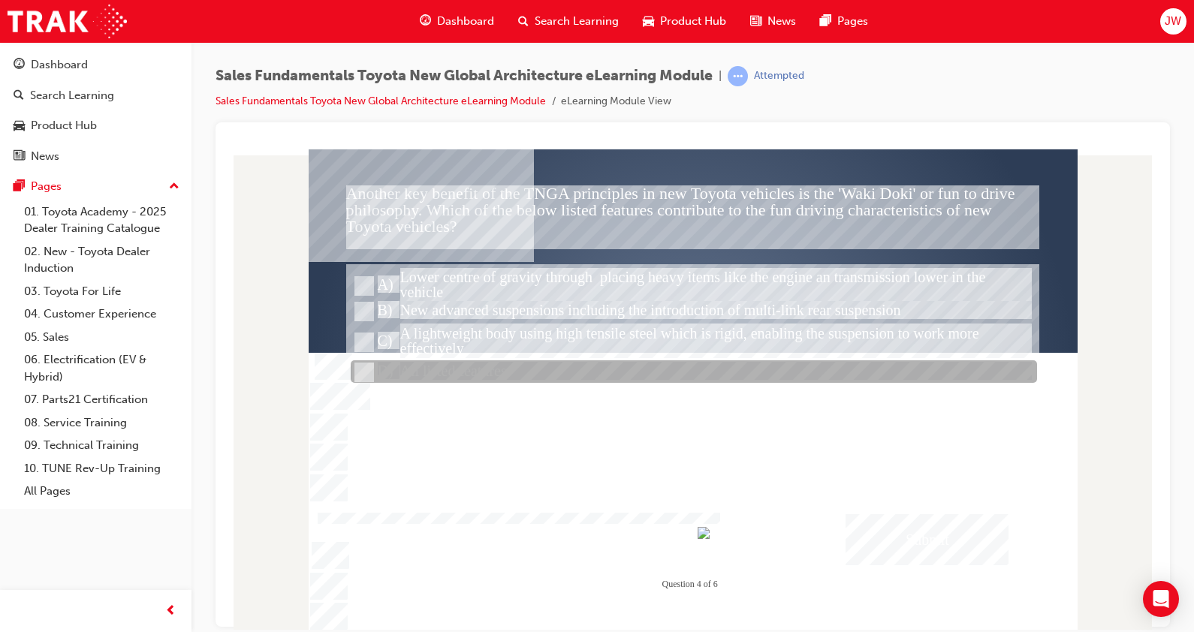
click at [489, 363] on div at bounding box center [694, 372] width 687 height 23
radio input "true"
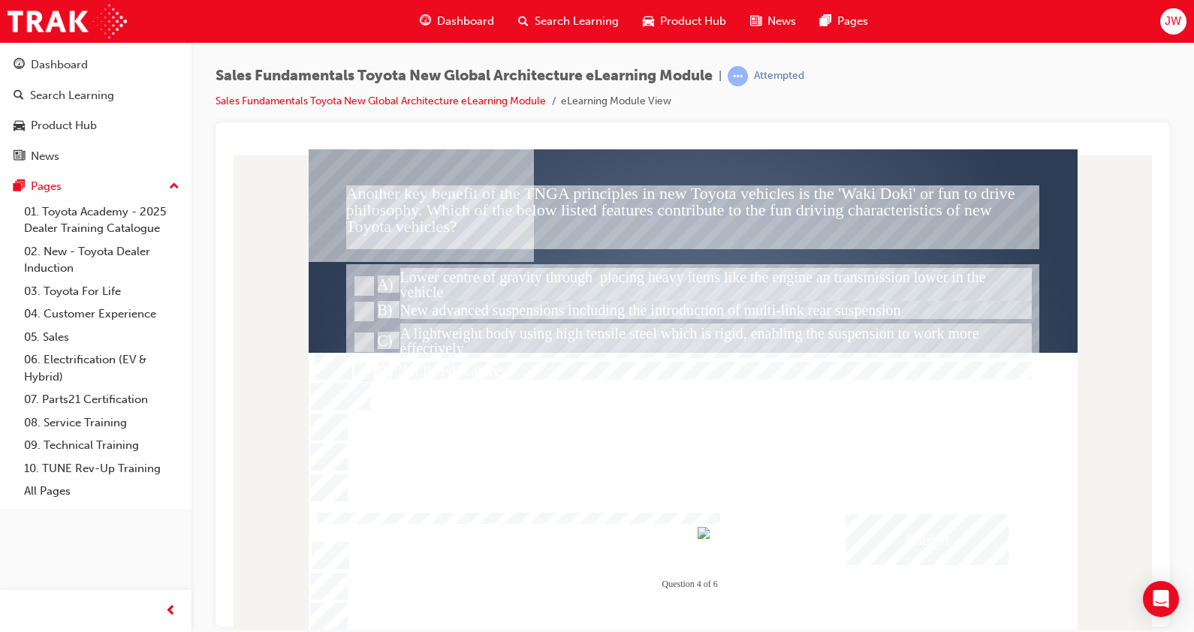
click at [897, 535] on div "Submit" at bounding box center [928, 539] width 164 height 51
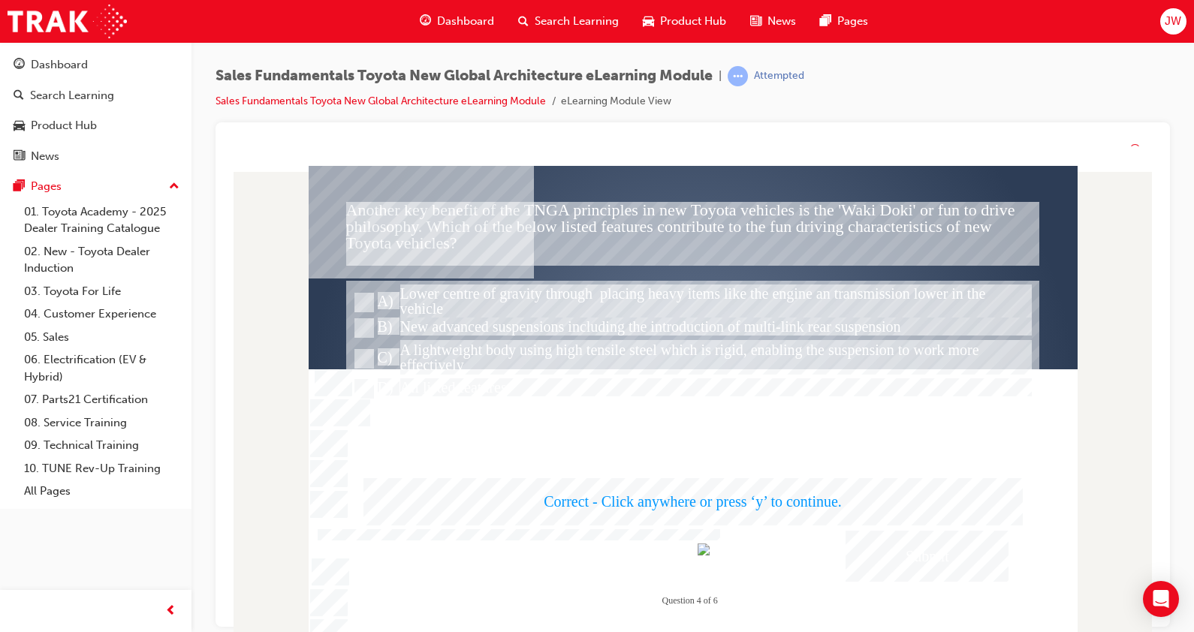
click at [712, 491] on div at bounding box center [693, 418] width 769 height 505
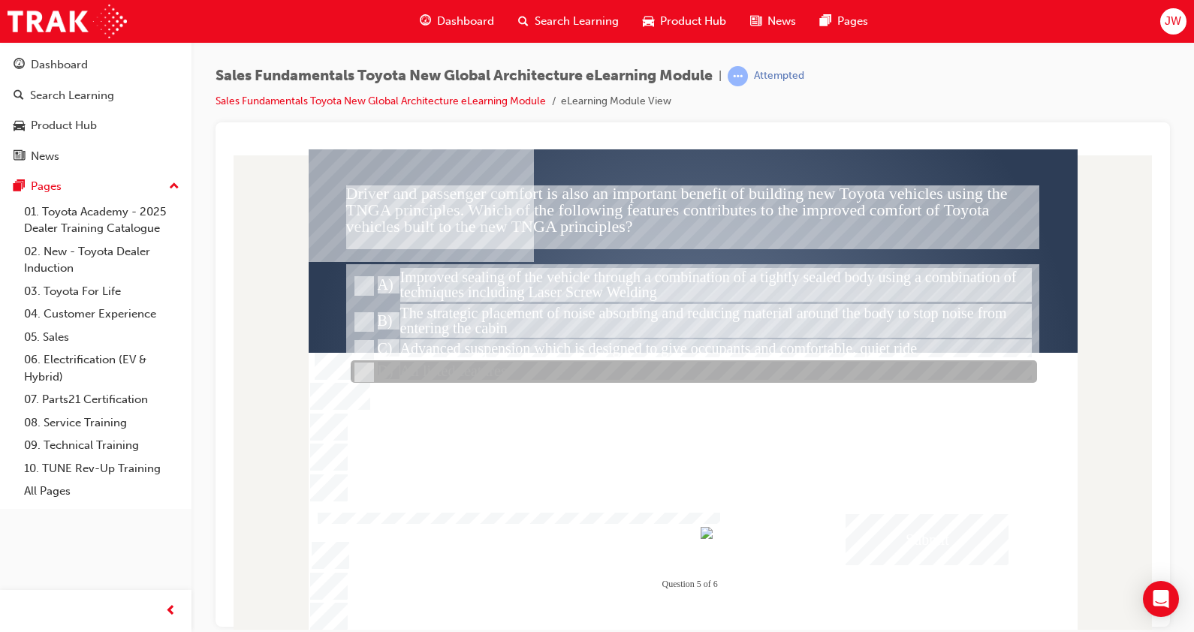
click at [451, 371] on div at bounding box center [694, 372] width 687 height 23
radio input "true"
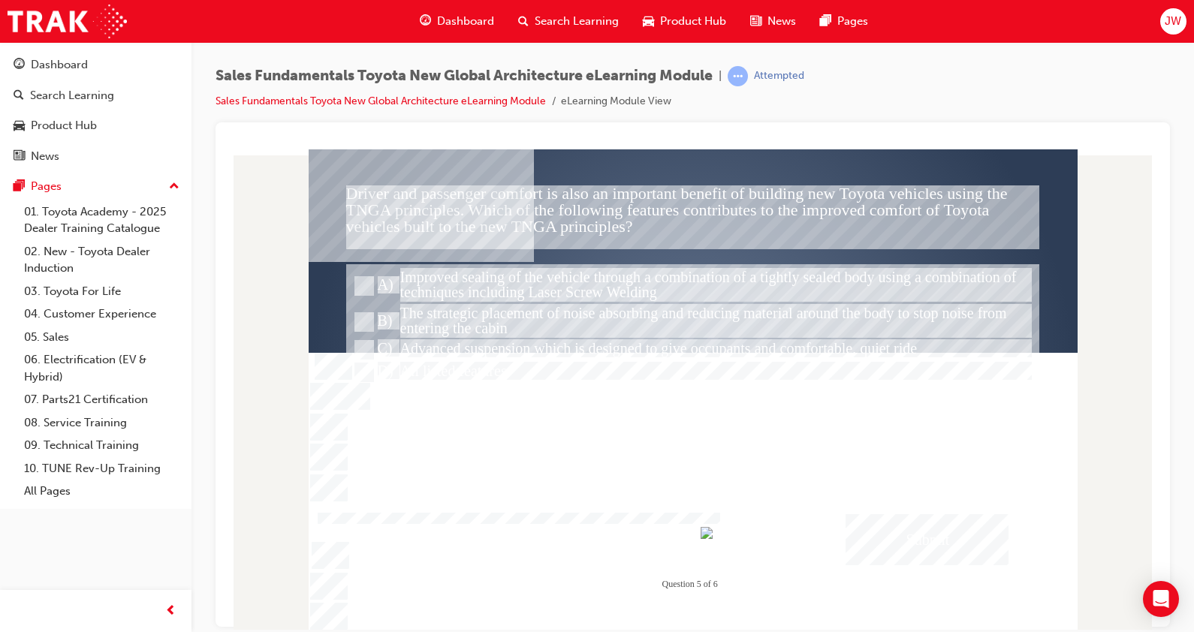
click at [918, 536] on div "Submit" at bounding box center [928, 539] width 164 height 51
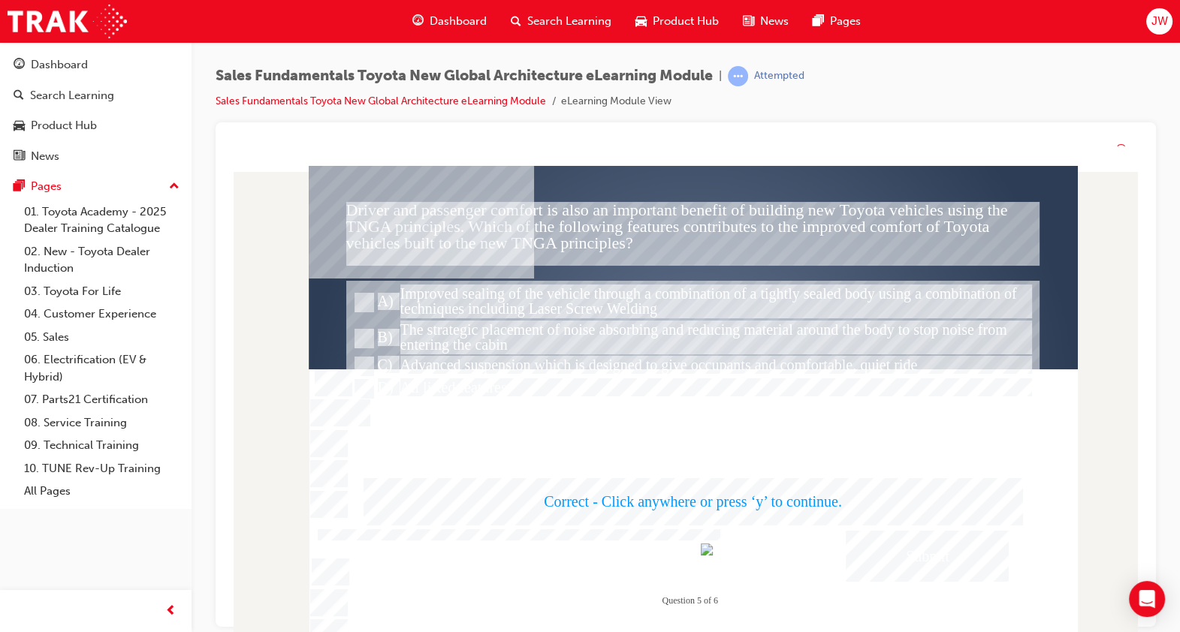
click at [710, 467] on div at bounding box center [693, 418] width 769 height 505
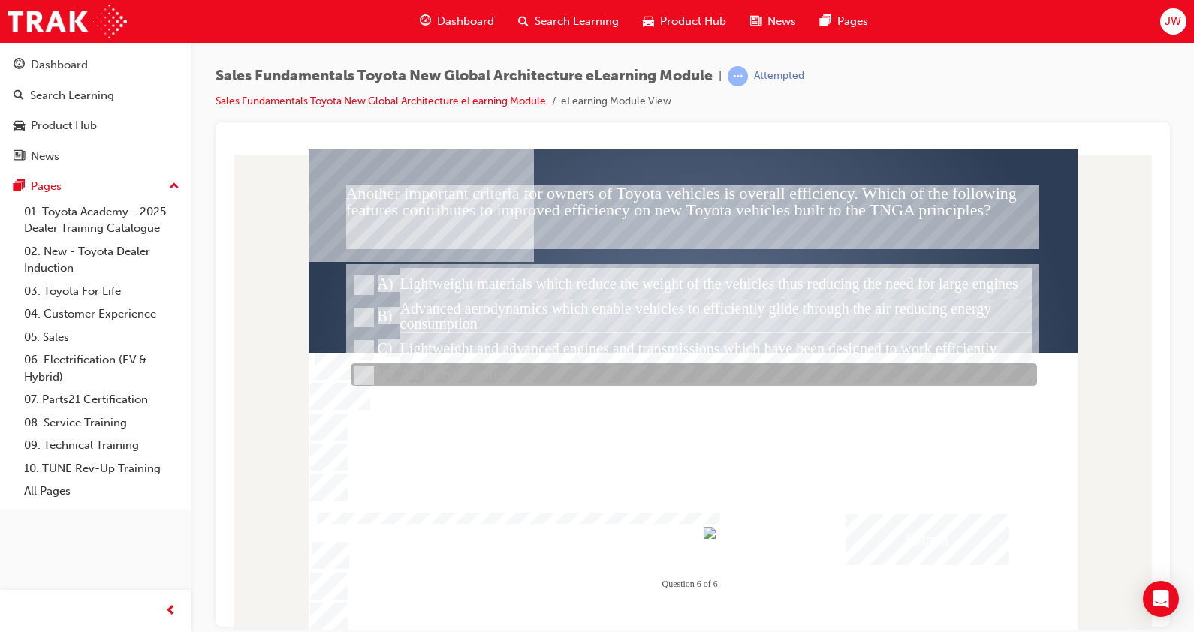
click at [499, 374] on div at bounding box center [694, 375] width 687 height 23
radio input "true"
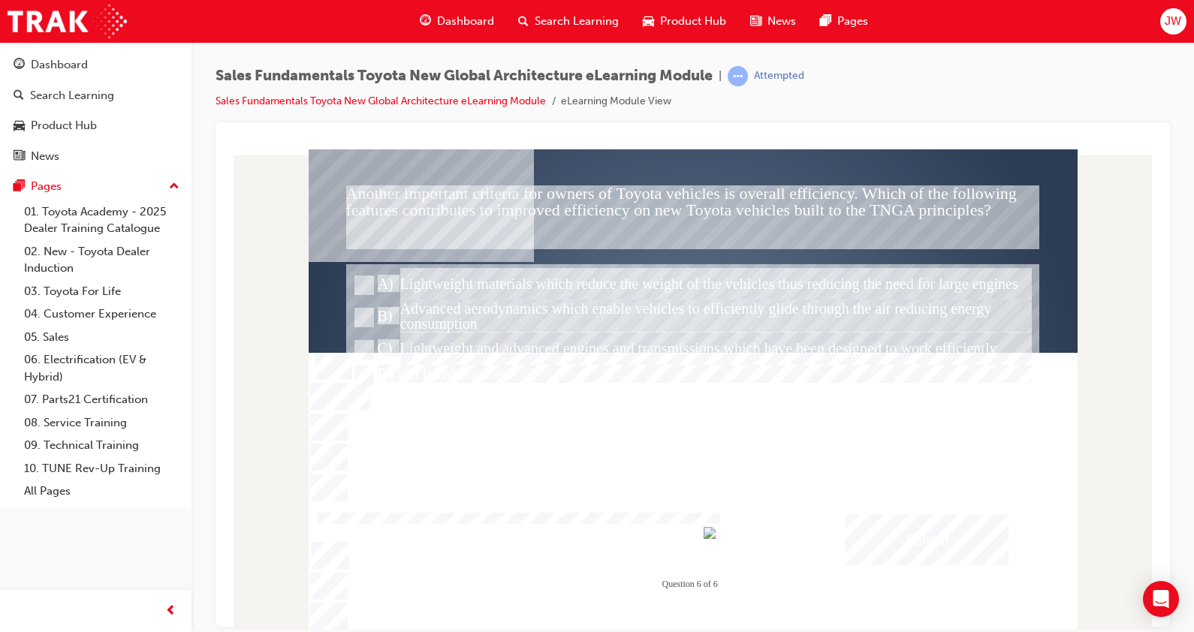
click at [905, 533] on div "Submit" at bounding box center [928, 539] width 164 height 51
click at [763, 487] on div at bounding box center [693, 401] width 769 height 505
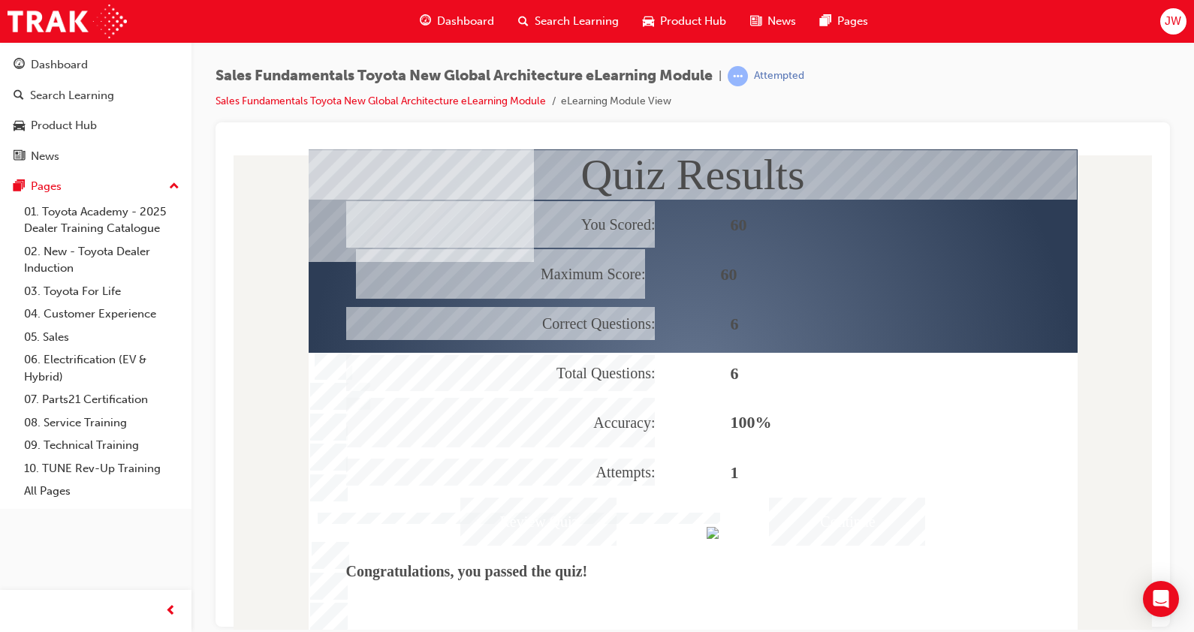
click at [823, 515] on div "Continue" at bounding box center [848, 521] width 156 height 48
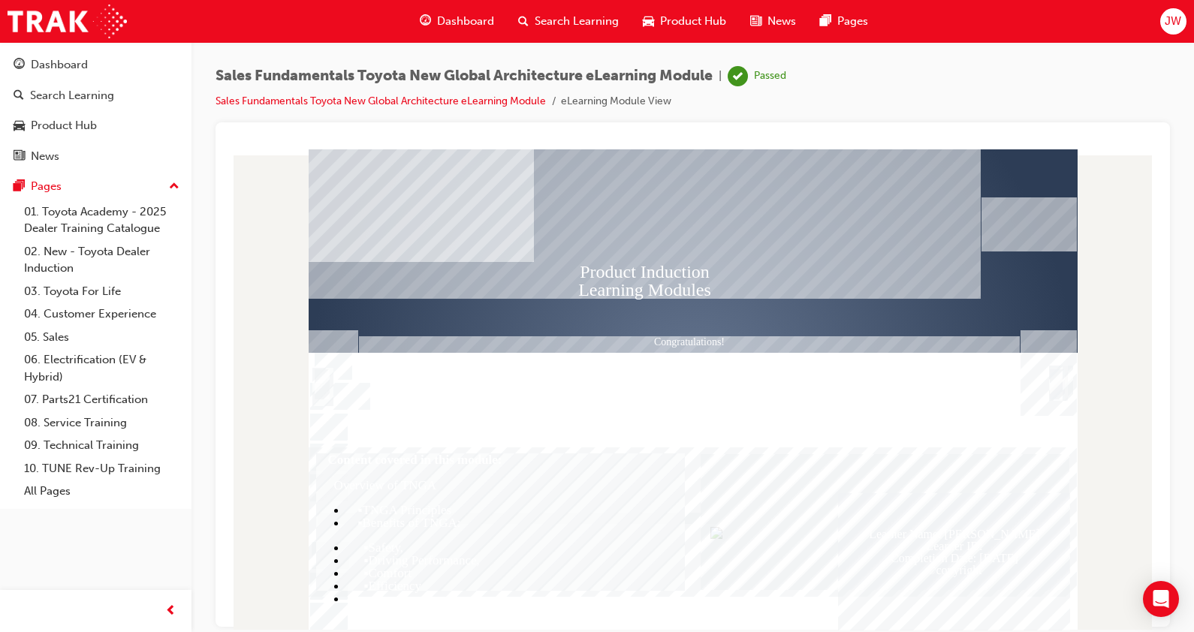
click at [1055, 385] on div "Trigger this button to exit" at bounding box center [1057, 401] width 15 height 32
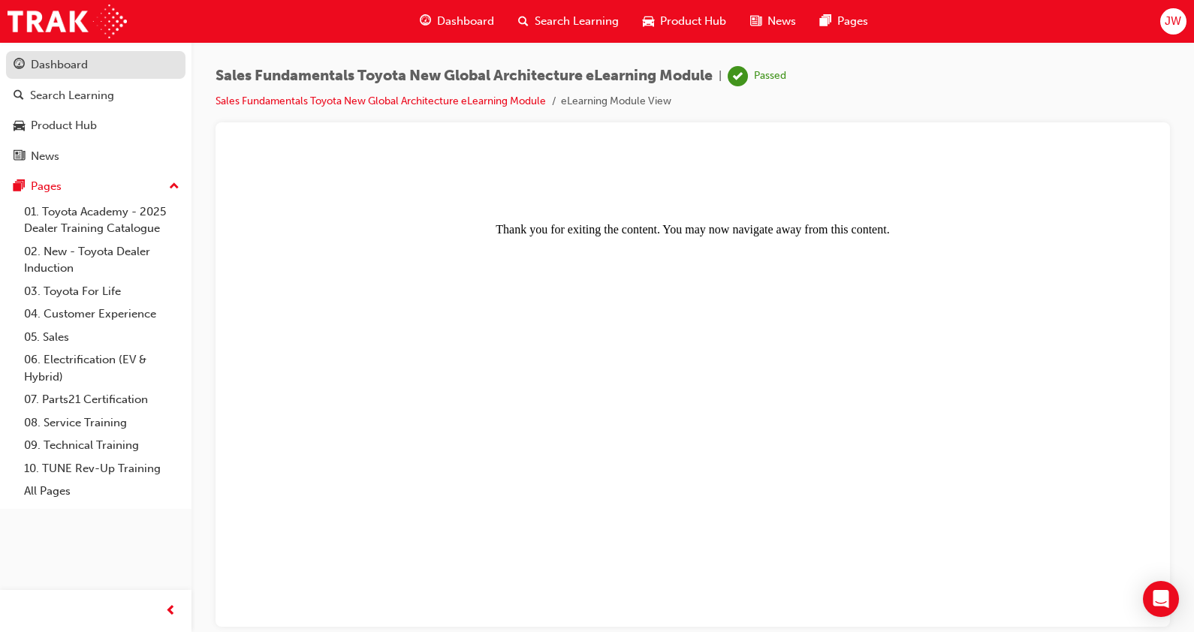
click at [91, 63] on div "Dashboard" at bounding box center [96, 65] width 165 height 19
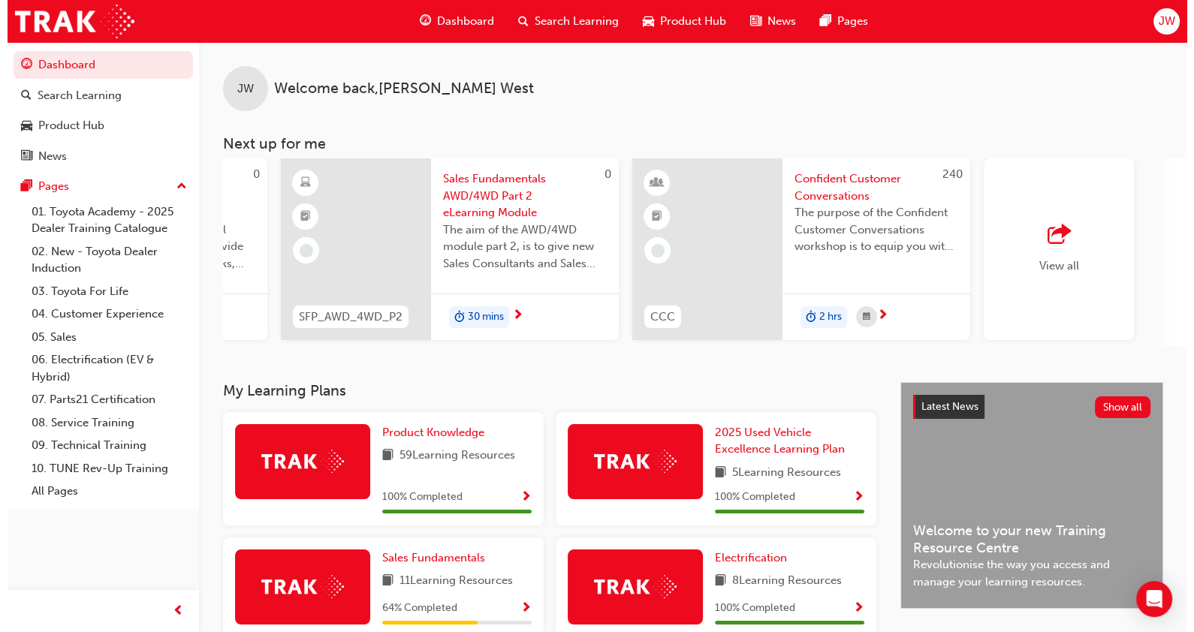
scroll to position [0, 1004]
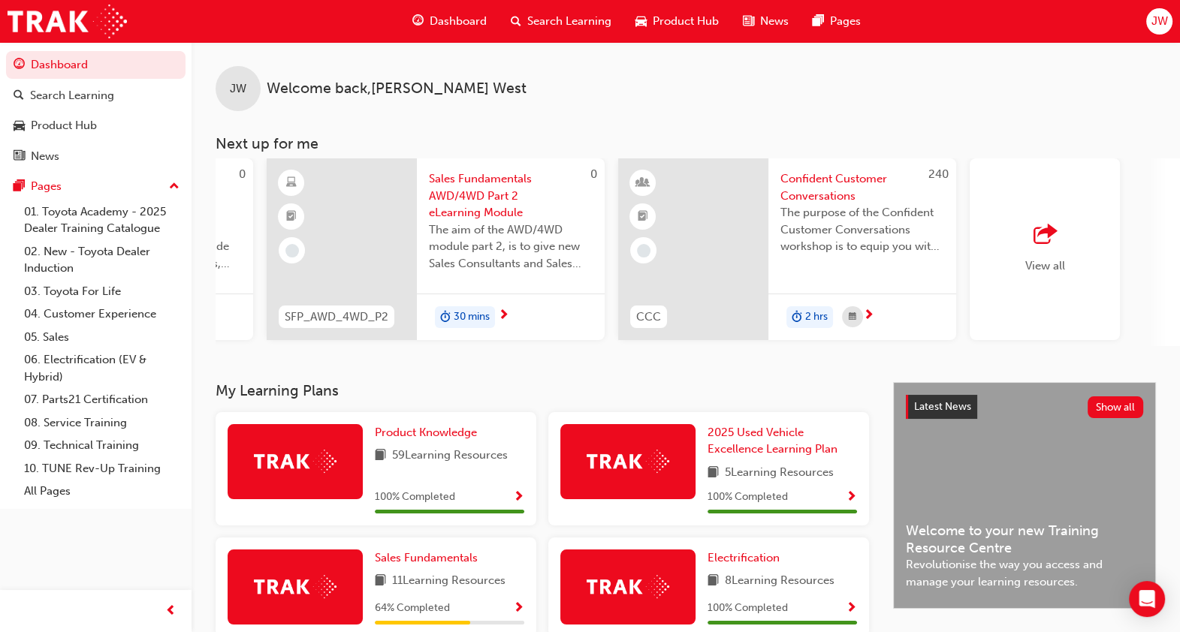
click at [816, 214] on span "The purpose of the Confident Customer Conversations workshop is to equip you wi…" at bounding box center [862, 229] width 164 height 51
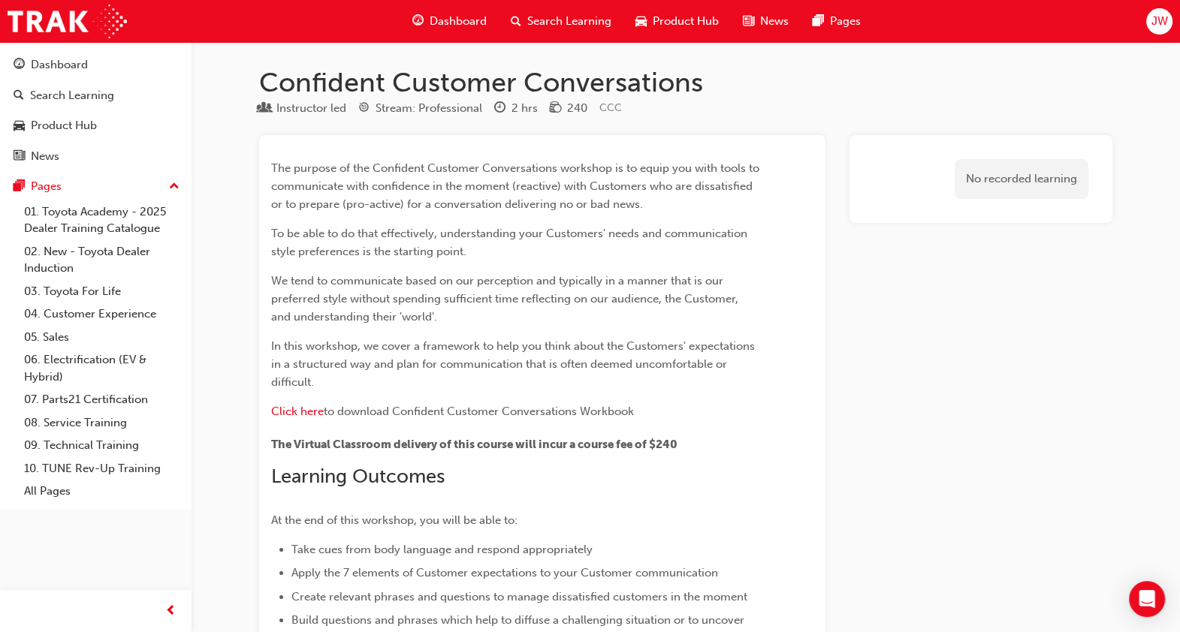
click at [56, 43] on div "Dashboard Search Learning Product Hub News Pages Pages 01. Toyota Academy - 202…" at bounding box center [96, 275] width 192 height 467
click at [59, 52] on link "Dashboard" at bounding box center [96, 65] width 180 height 28
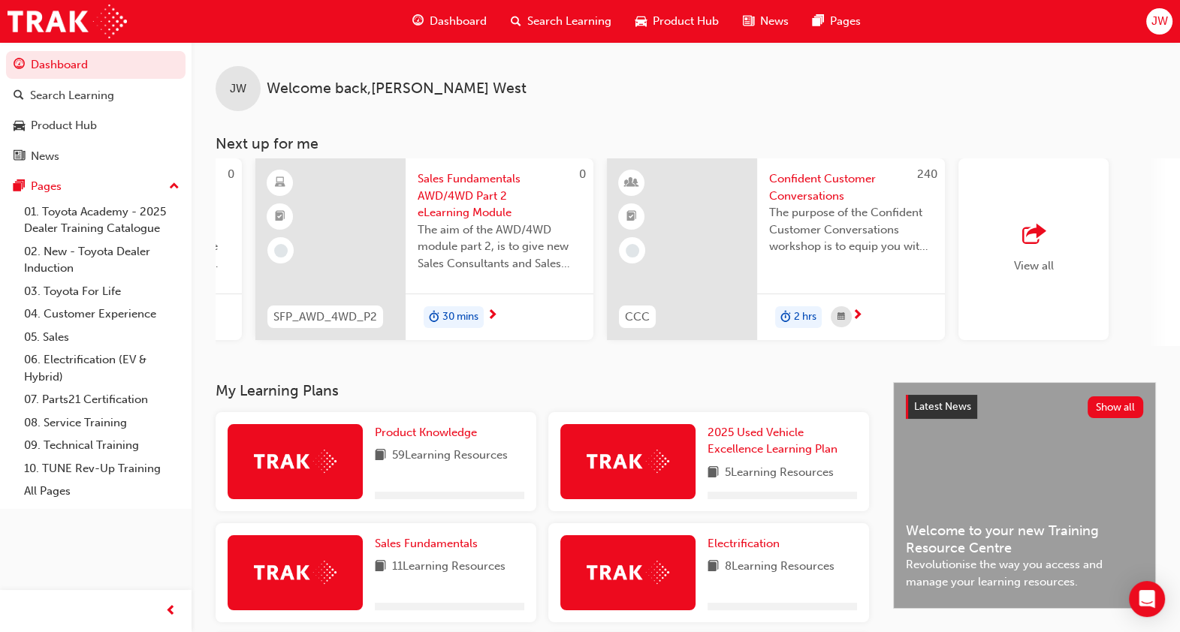
scroll to position [0, 1142]
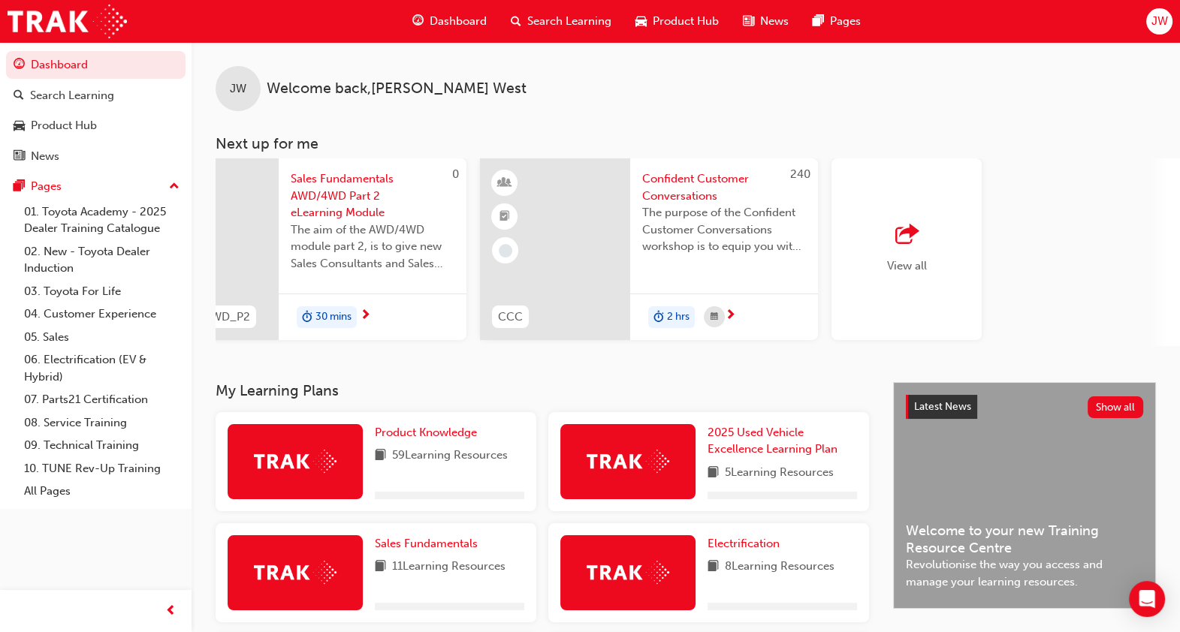
click at [916, 219] on div "View all" at bounding box center [907, 249] width 150 height 182
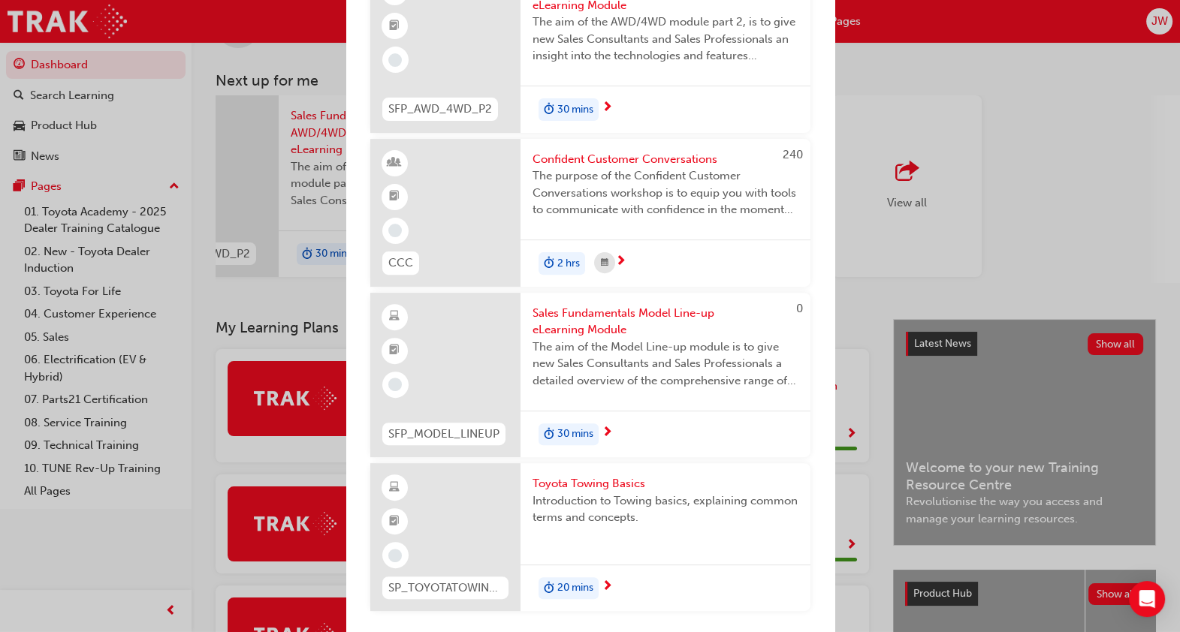
scroll to position [65, 0]
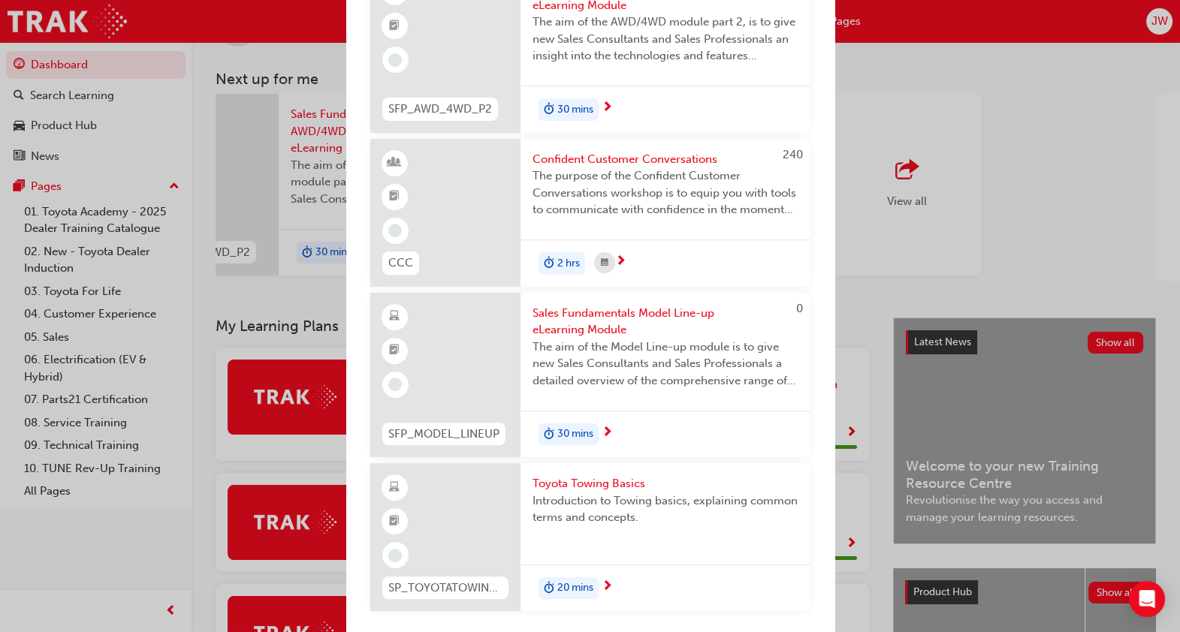
click at [595, 475] on span "Toyota Towing Basics" at bounding box center [666, 483] width 266 height 17
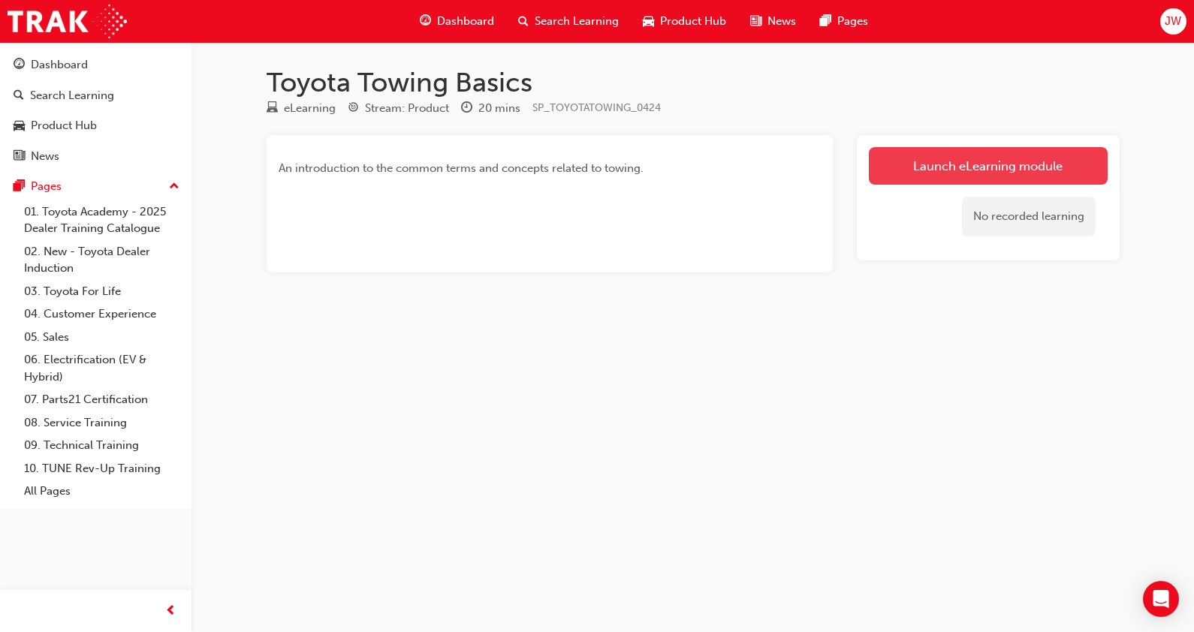
click at [989, 157] on link "Launch eLearning module" at bounding box center [988, 166] width 239 height 38
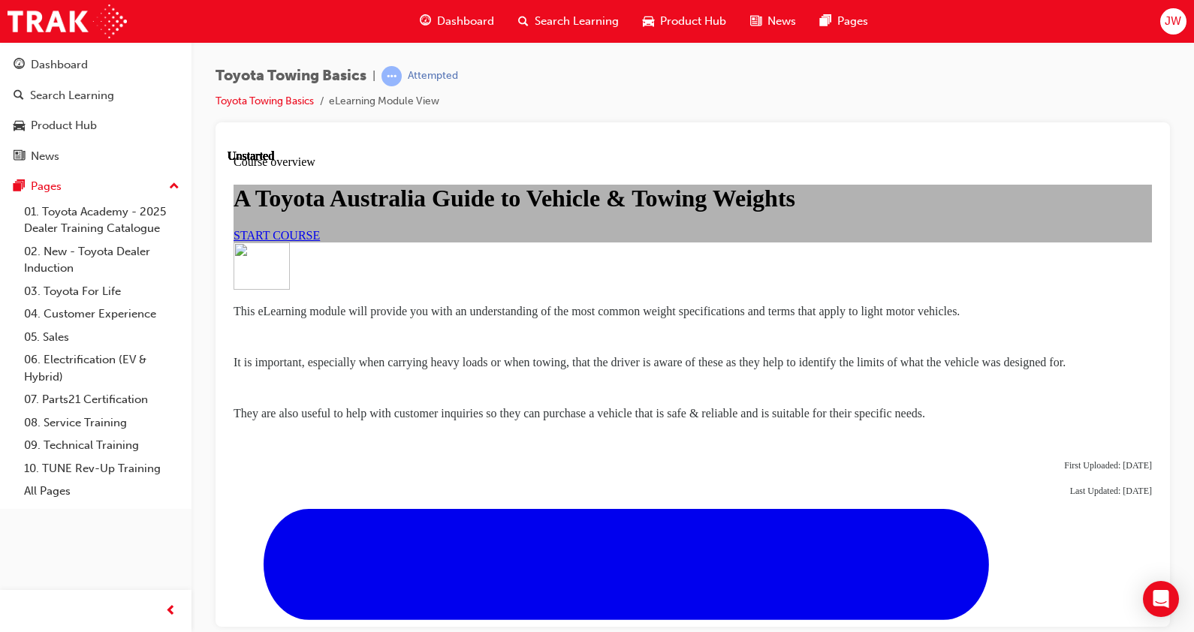
click at [320, 241] on link "START COURSE" at bounding box center [277, 234] width 86 height 13
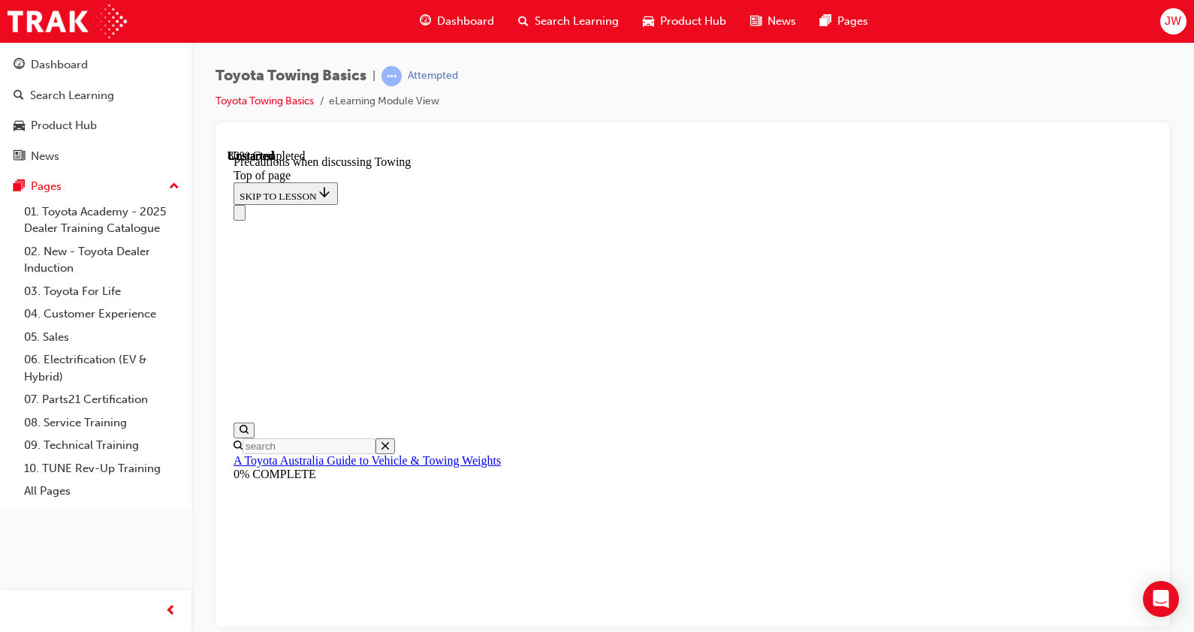
scroll to position [915, 0]
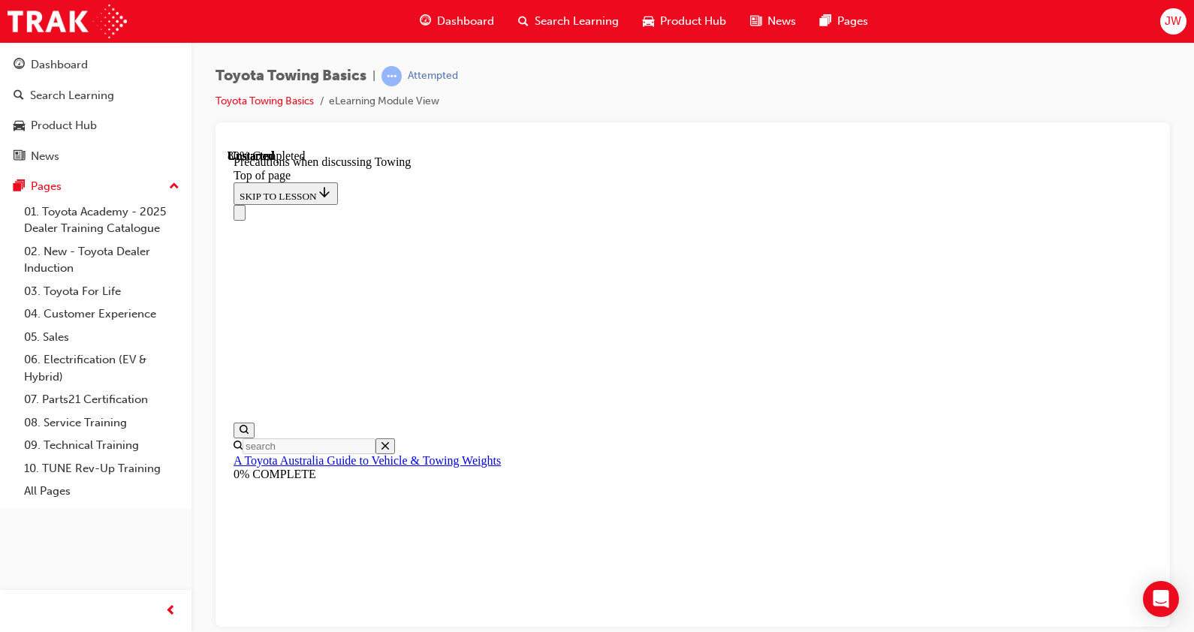
scroll to position [1281, 0]
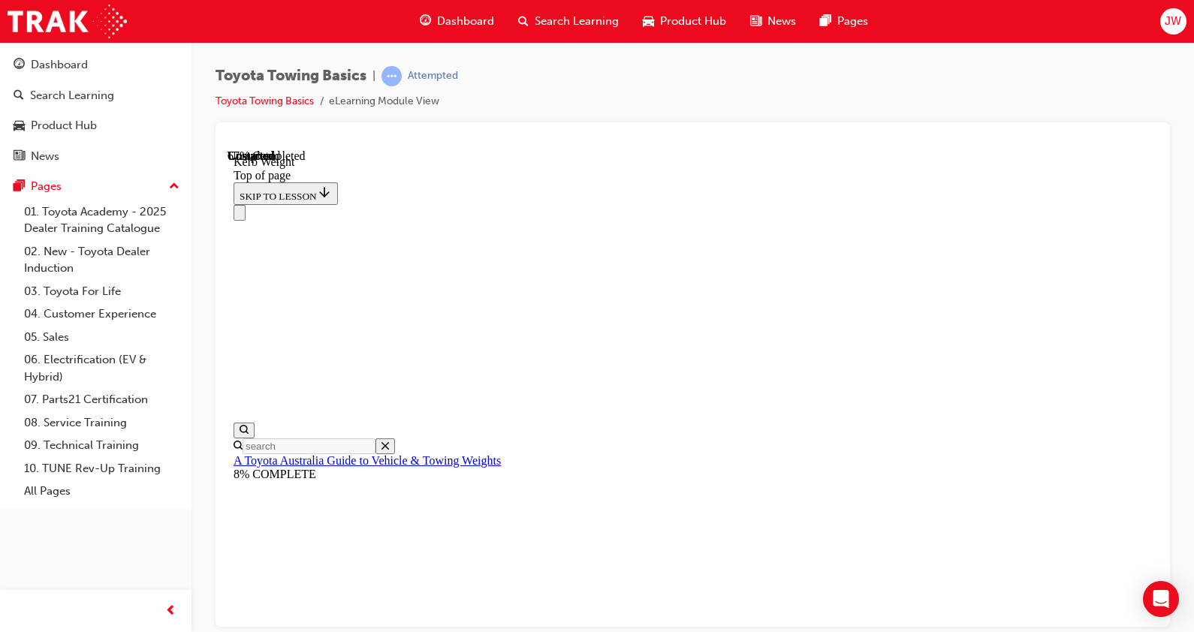
scroll to position [602, 0]
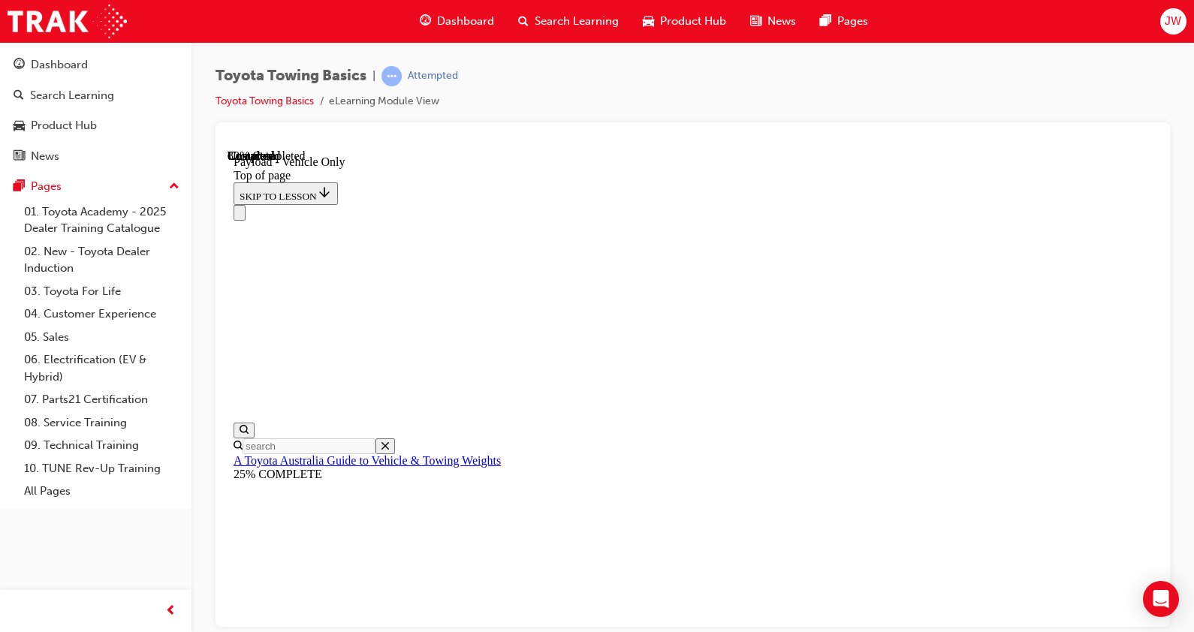
type input "1985"
type input "5"
type input "174"
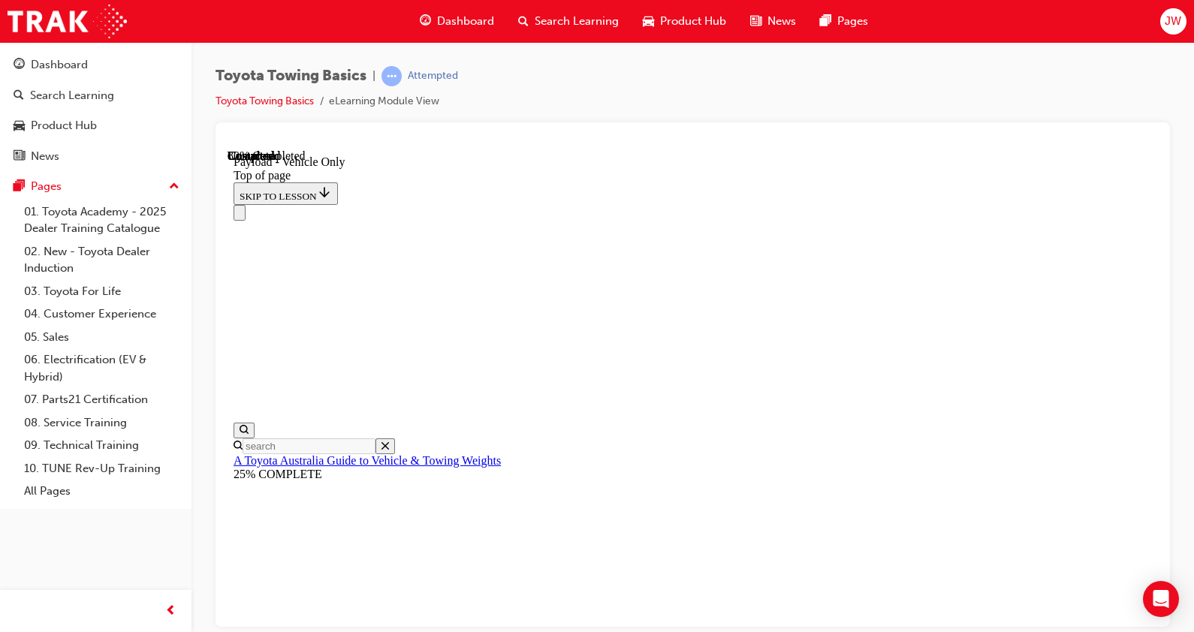
type input "0"
type input "75"
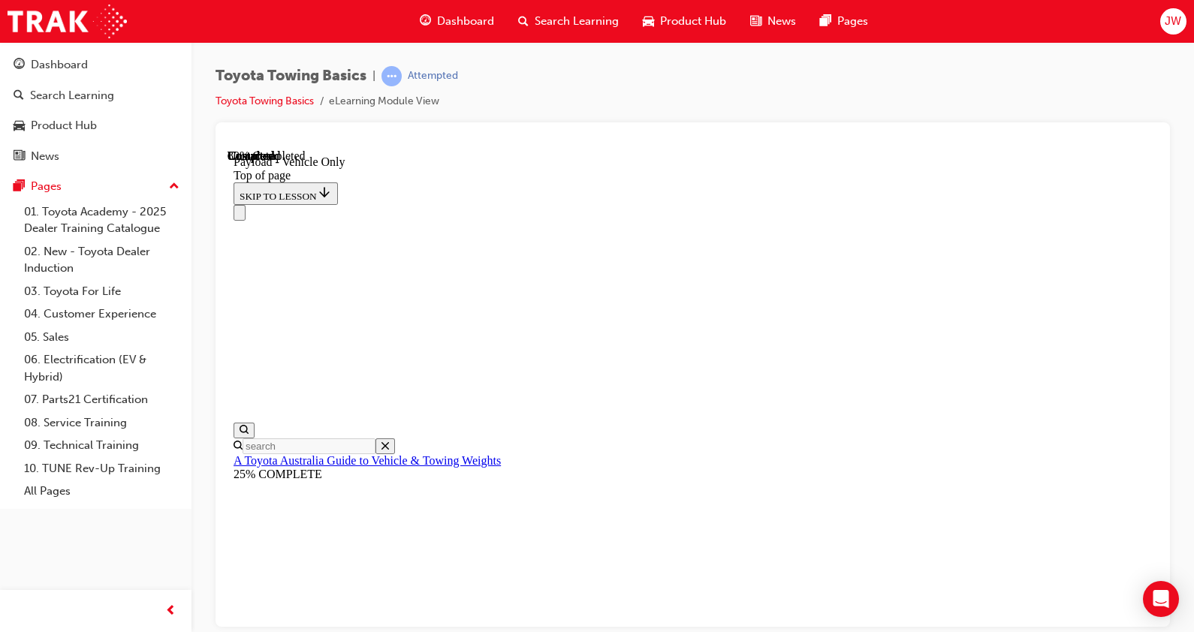
type input "90"
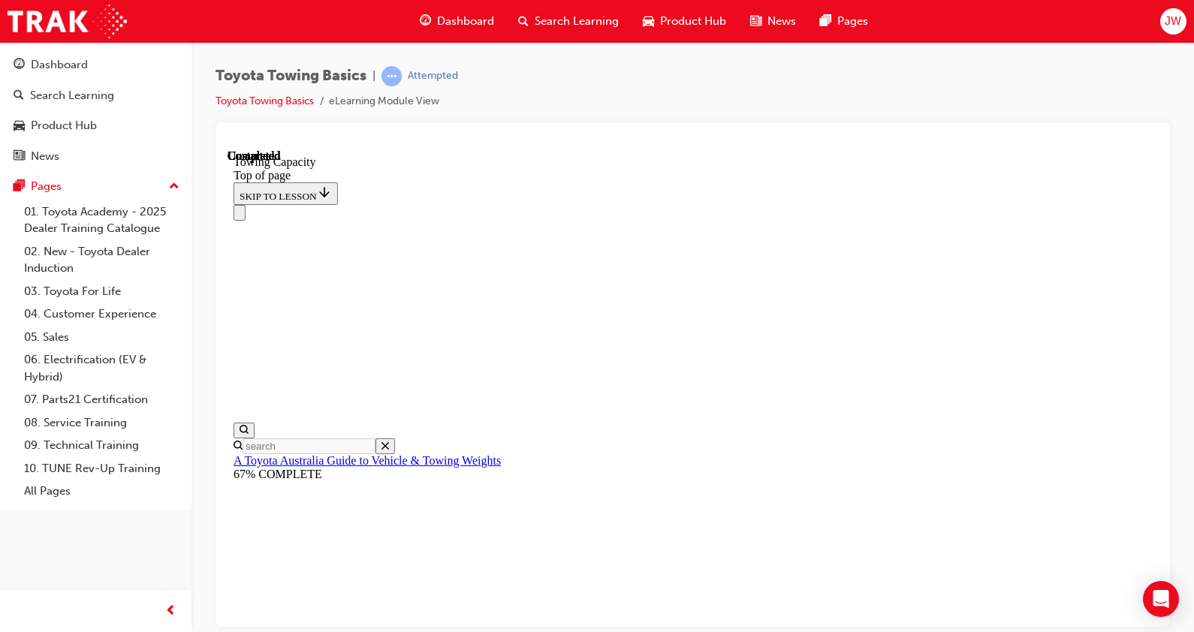
scroll to position [556, 0]
type input "110"
type input "550"
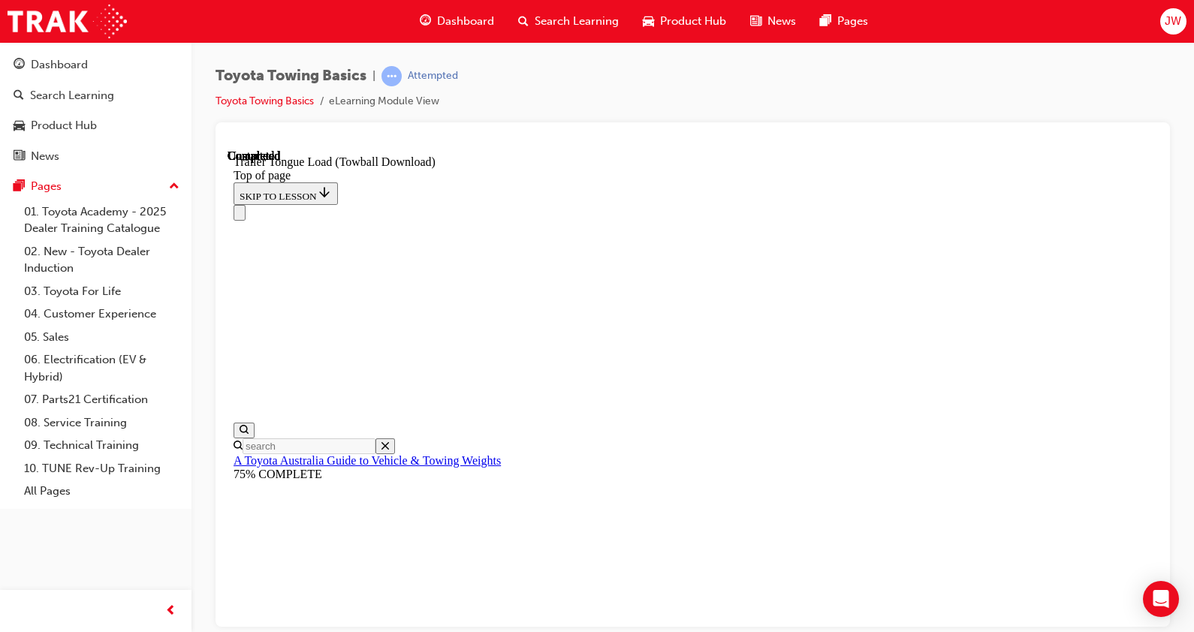
type input "75"
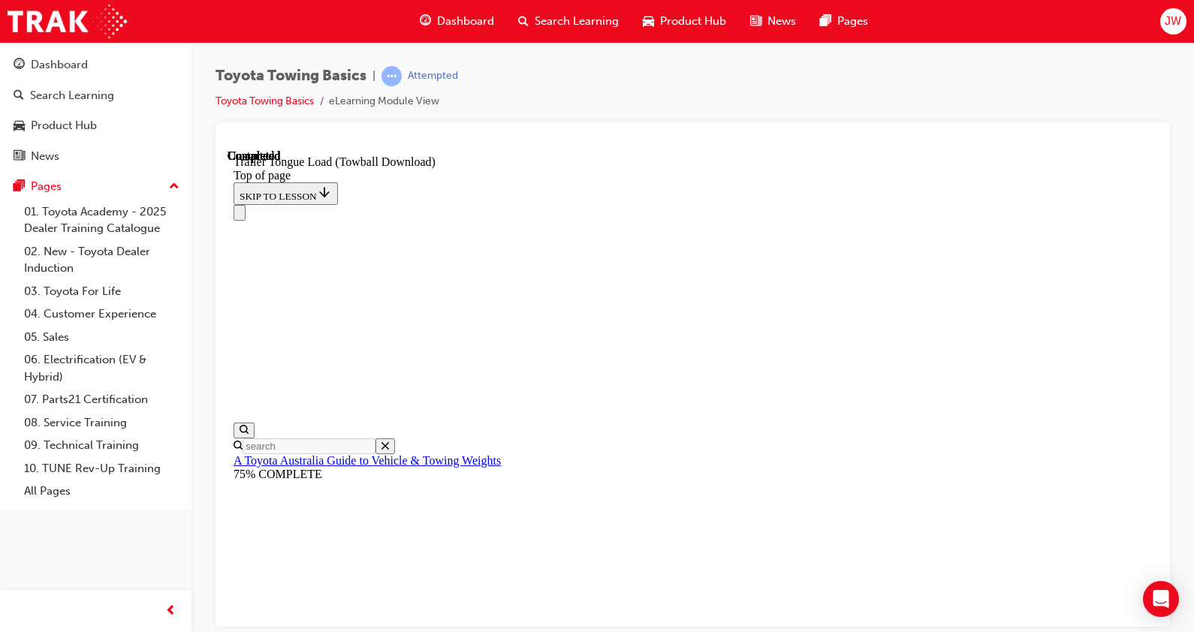
type input "4"
type input "350"
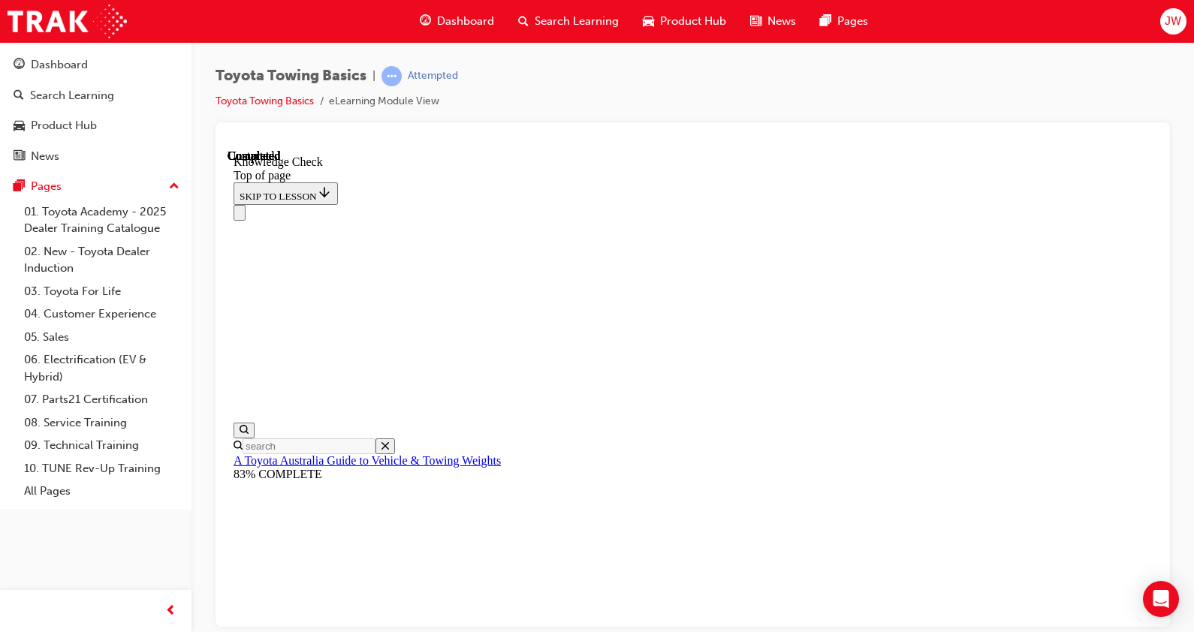
scroll to position [343, 0]
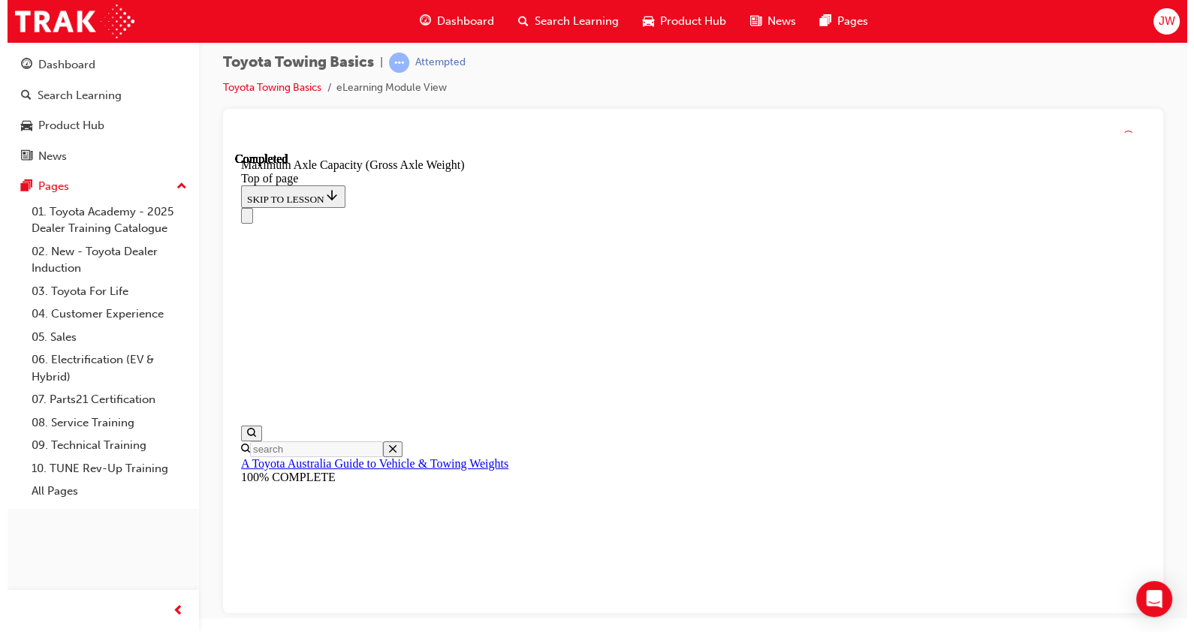
scroll to position [0, 0]
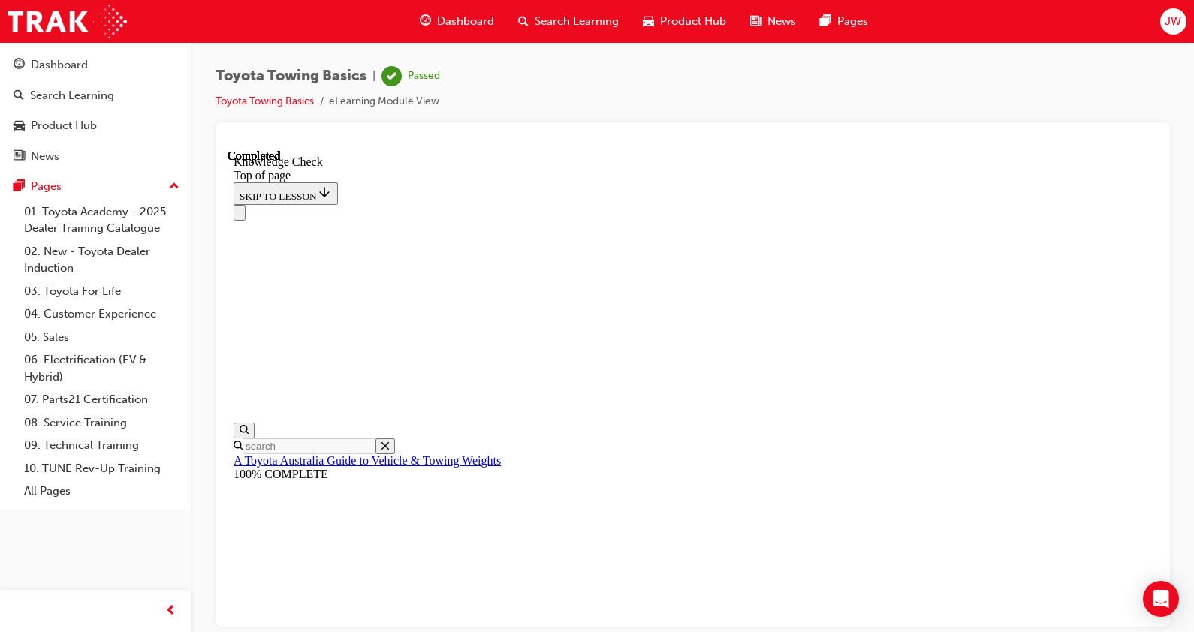
scroll to position [343, 0]
drag, startPoint x: 354, startPoint y: 12879, endPoint x: 374, endPoint y: 12879, distance: 20.3
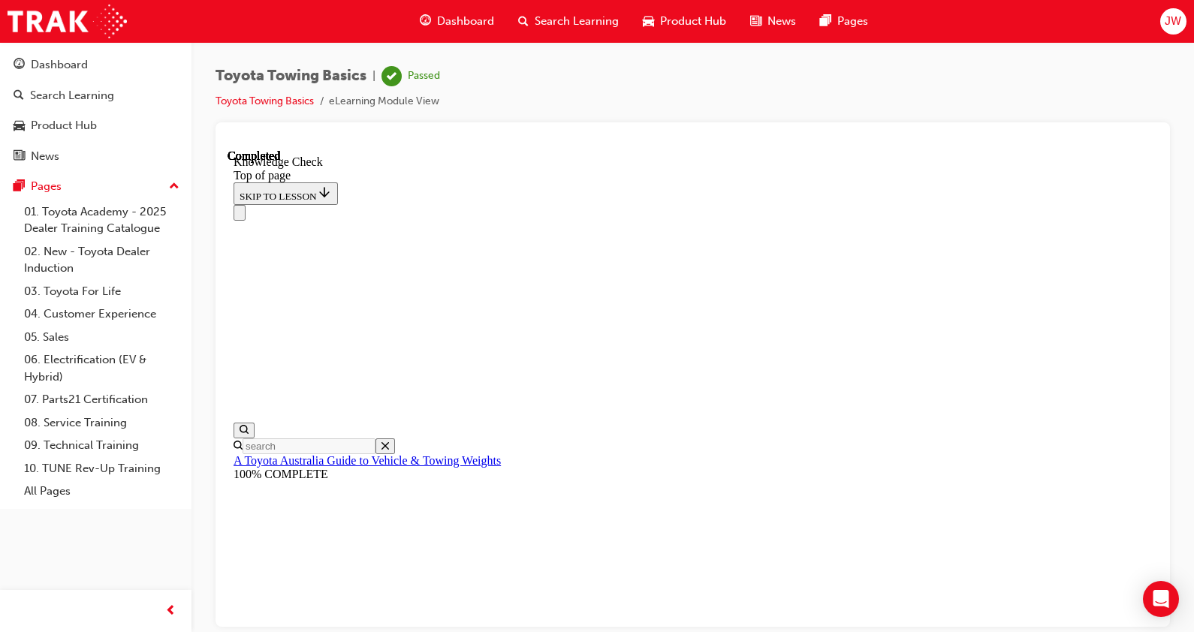
drag, startPoint x: 390, startPoint y: 12935, endPoint x: 741, endPoint y: 12862, distance: 359.0
drag, startPoint x: 734, startPoint y: 12860, endPoint x: 598, endPoint y: 12889, distance: 139.1
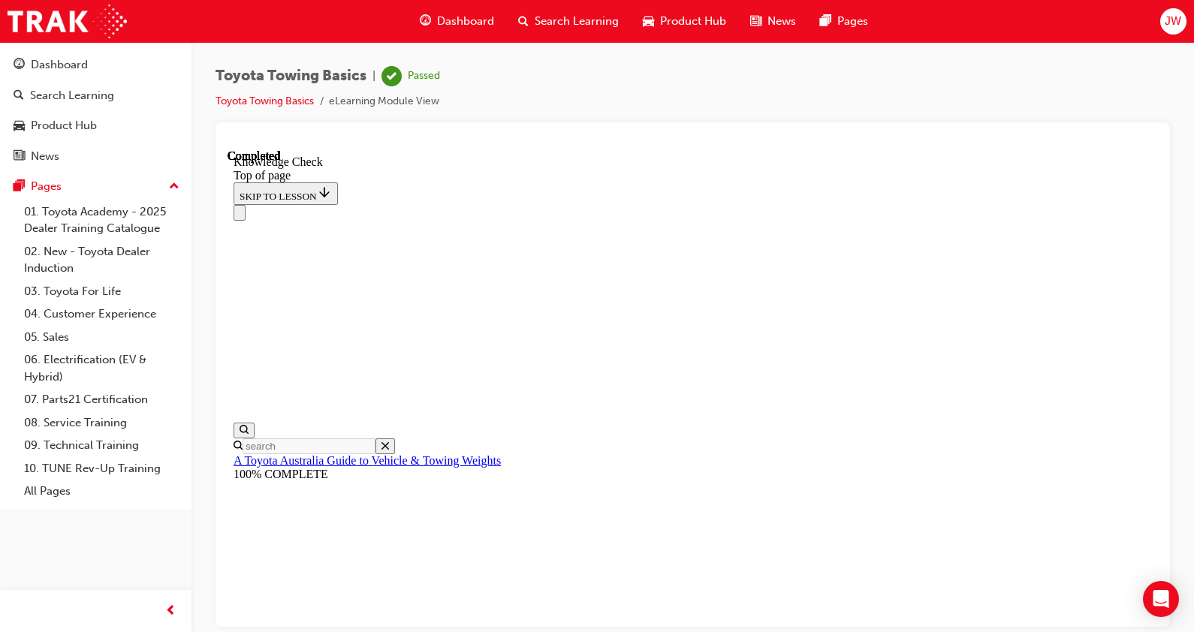
drag, startPoint x: 663, startPoint y: 12787, endPoint x: 671, endPoint y: 12818, distance: 32.4
drag, startPoint x: 370, startPoint y: 12933, endPoint x: 727, endPoint y: 12858, distance: 364.6
drag, startPoint x: 388, startPoint y: 12926, endPoint x: 363, endPoint y: 12877, distance: 54.8
drag, startPoint x: 385, startPoint y: 12930, endPoint x: 457, endPoint y: 12749, distance: 194.2
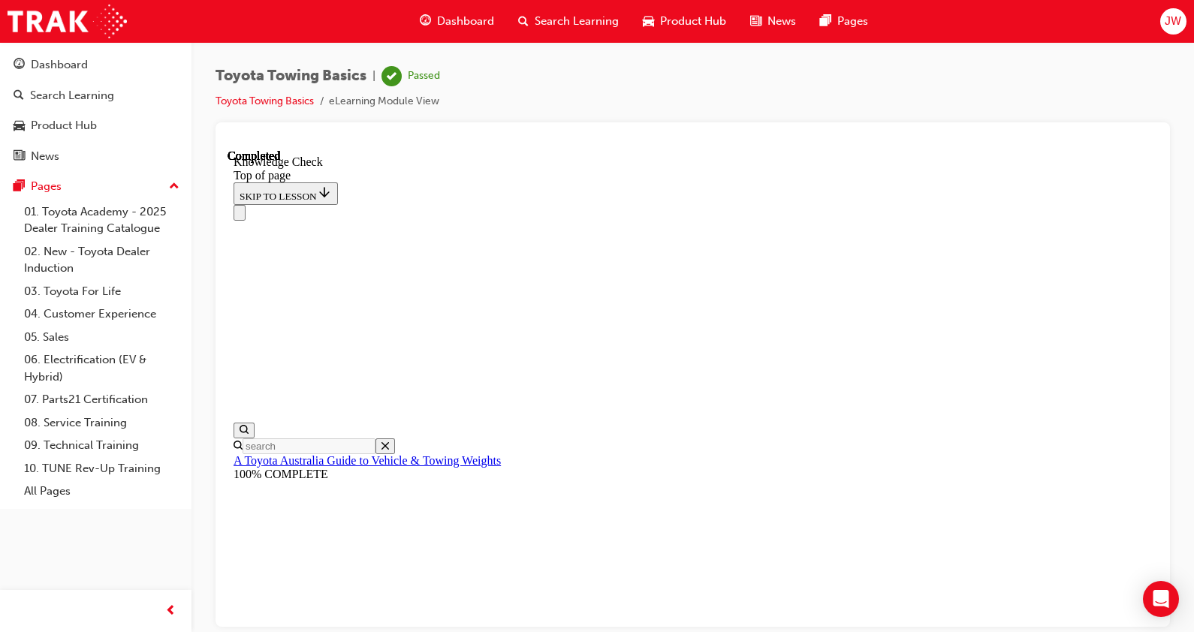
drag, startPoint x: 385, startPoint y: 12934, endPoint x: 463, endPoint y: 12653, distance: 291.4
drag, startPoint x: 384, startPoint y: 12933, endPoint x: 604, endPoint y: 12673, distance: 341.1
drag, startPoint x: 374, startPoint y: 12927, endPoint x: 514, endPoint y: 12822, distance: 174.9
drag, startPoint x: 374, startPoint y: 12936, endPoint x: 636, endPoint y: 12876, distance: 269.0
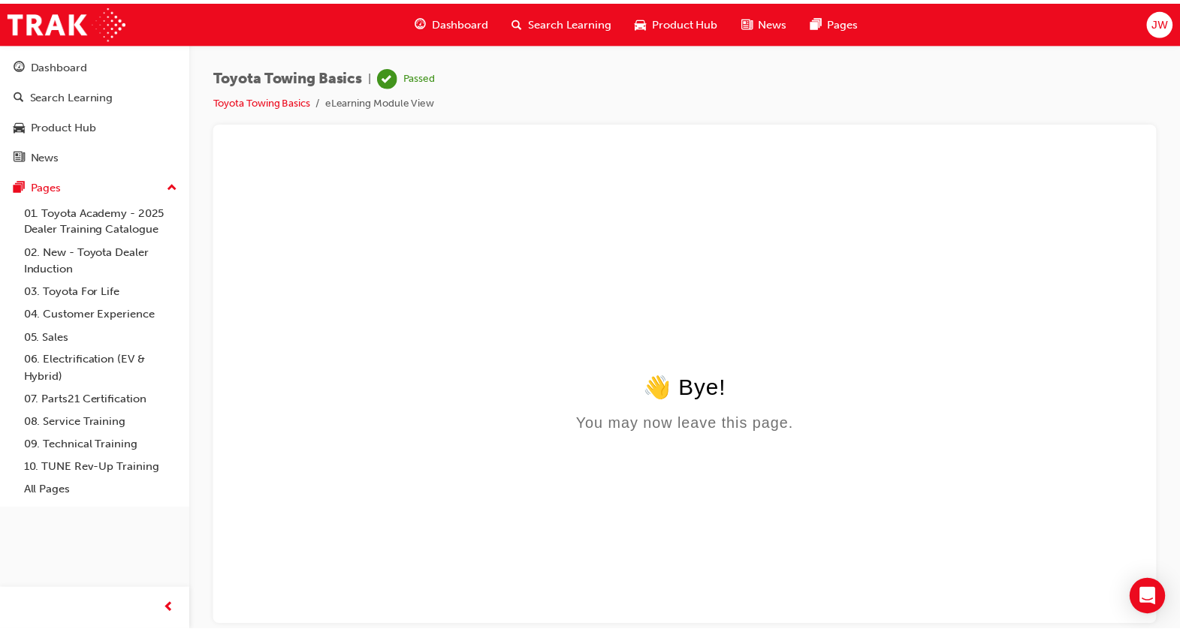
scroll to position [0, 0]
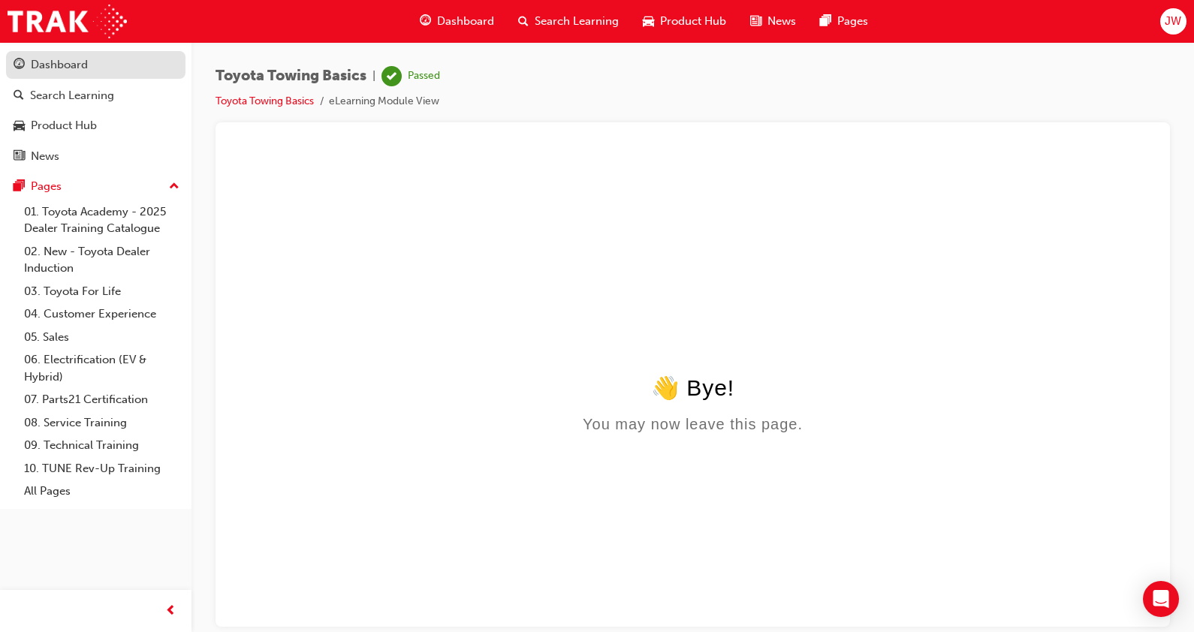
click at [87, 68] on div "Dashboard" at bounding box center [59, 64] width 57 height 17
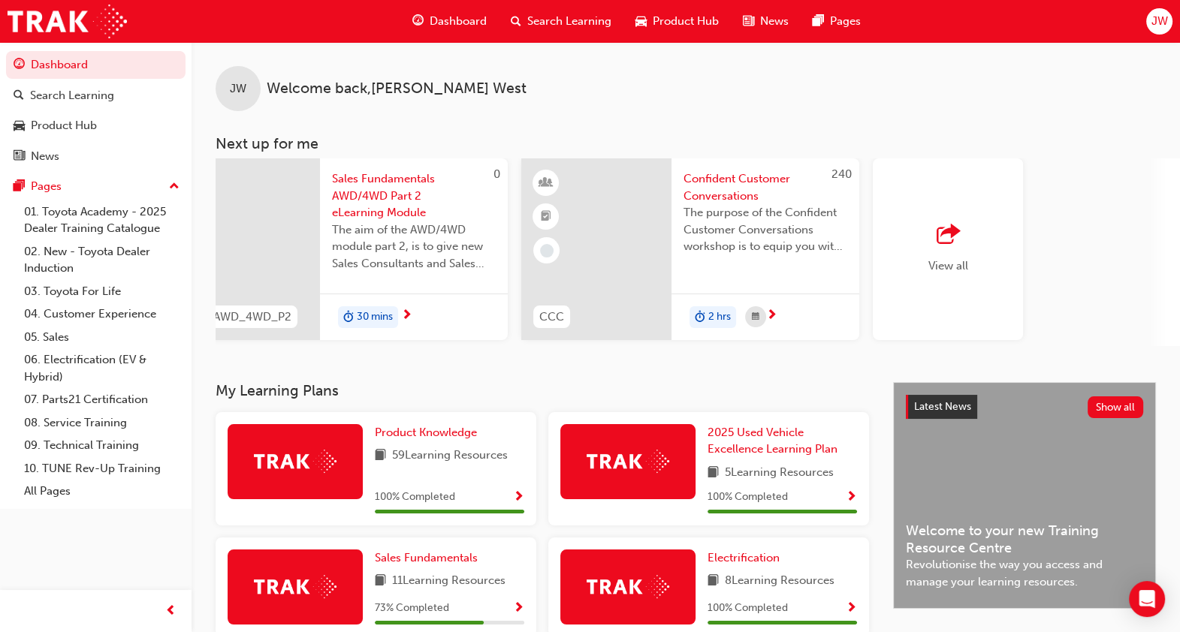
scroll to position [0, 1142]
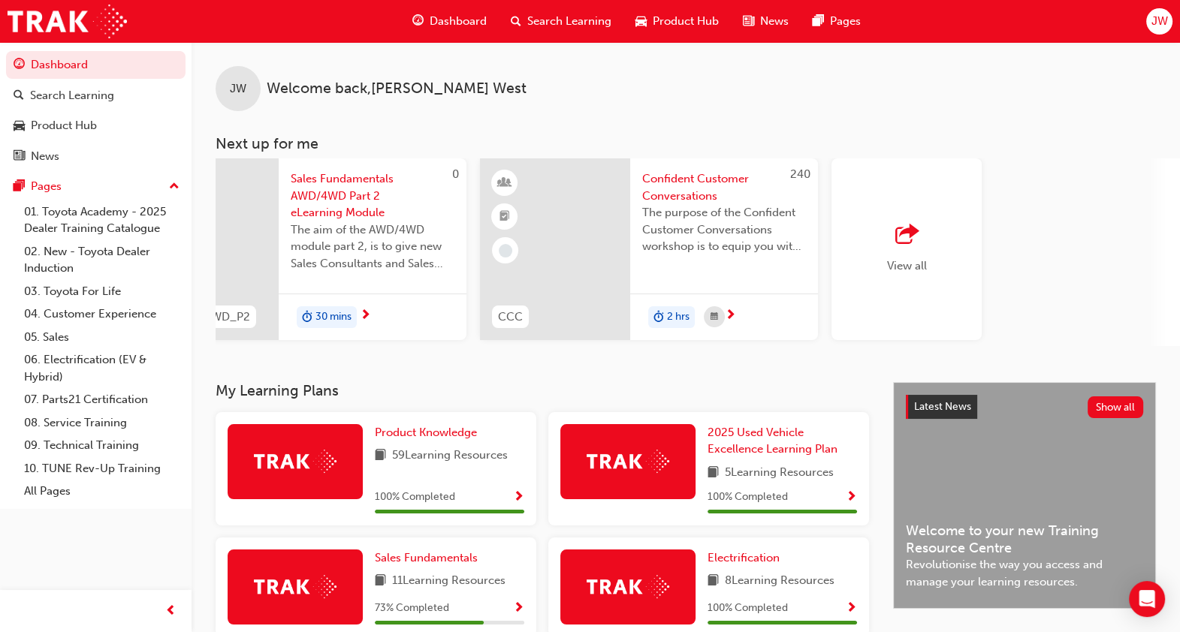
click at [906, 225] on span "outbound-icon" at bounding box center [906, 235] width 23 height 21
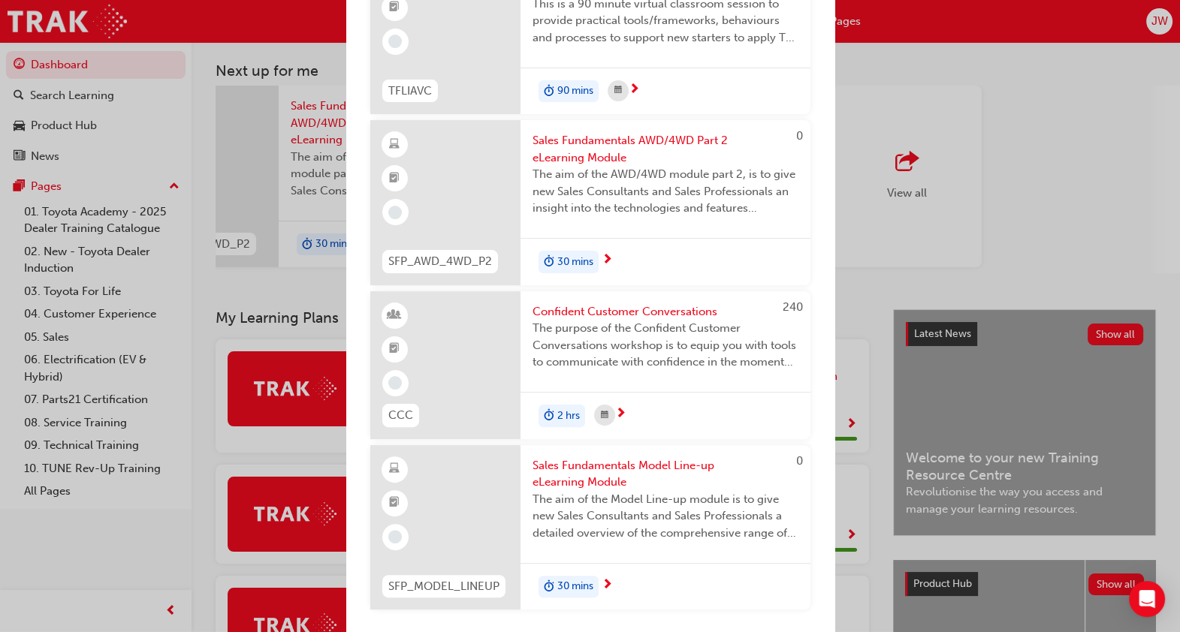
scroll to position [74, 0]
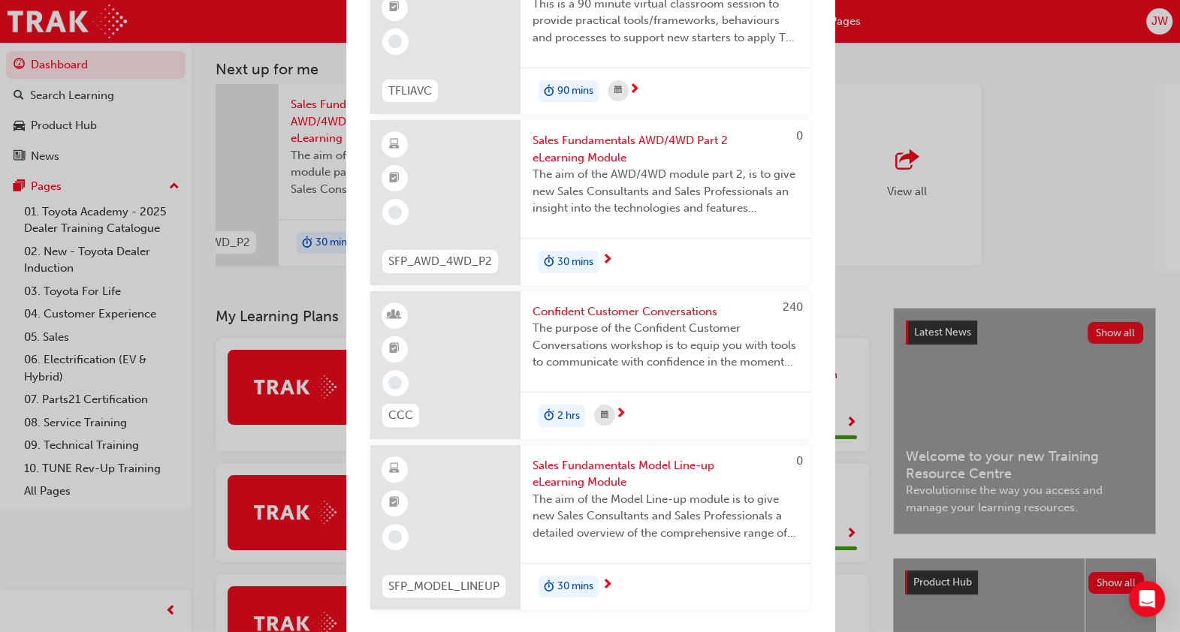
click at [614, 466] on span "Sales Fundamentals Model Line-up eLearning Module" at bounding box center [666, 474] width 266 height 34
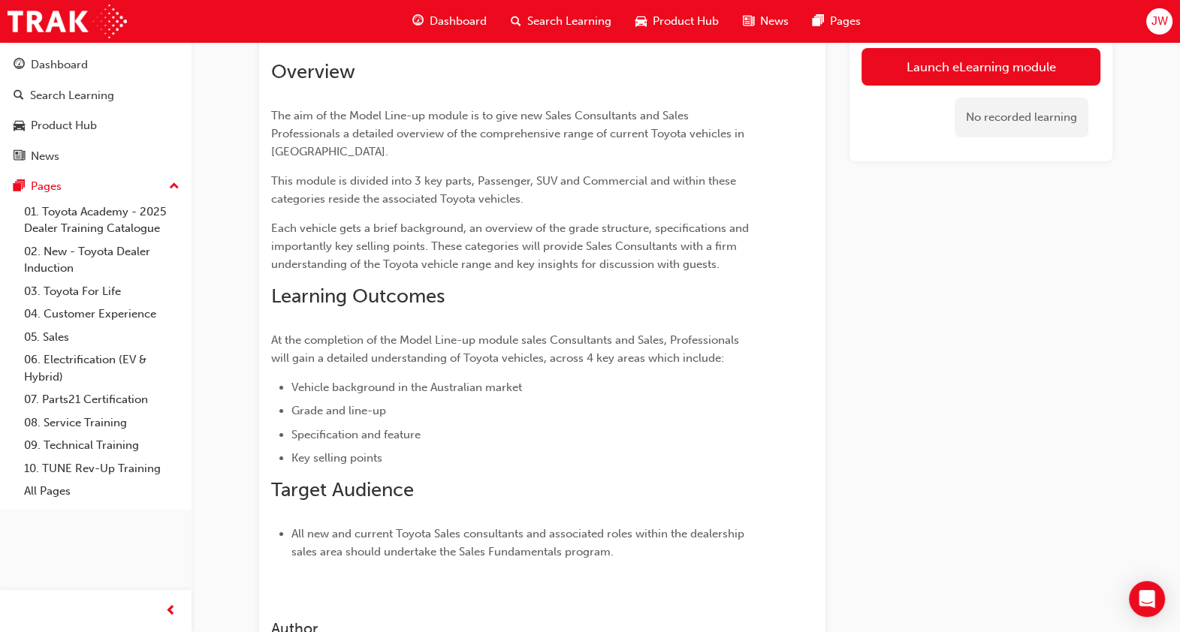
scroll to position [52, 0]
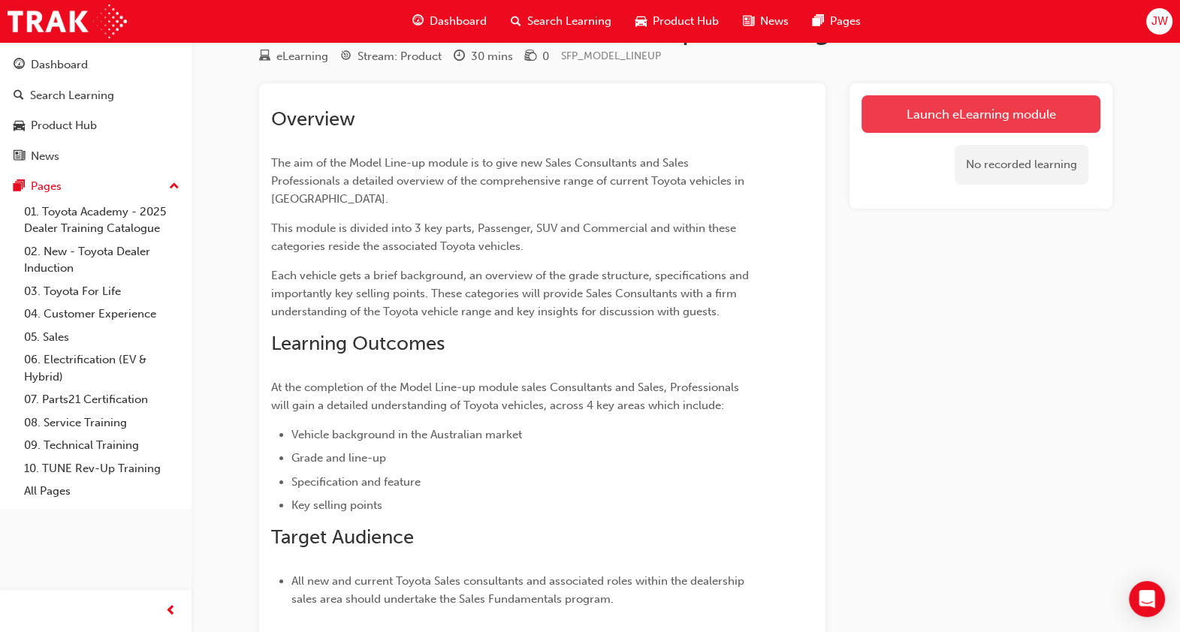
click at [955, 128] on link "Launch eLearning module" at bounding box center [981, 114] width 239 height 38
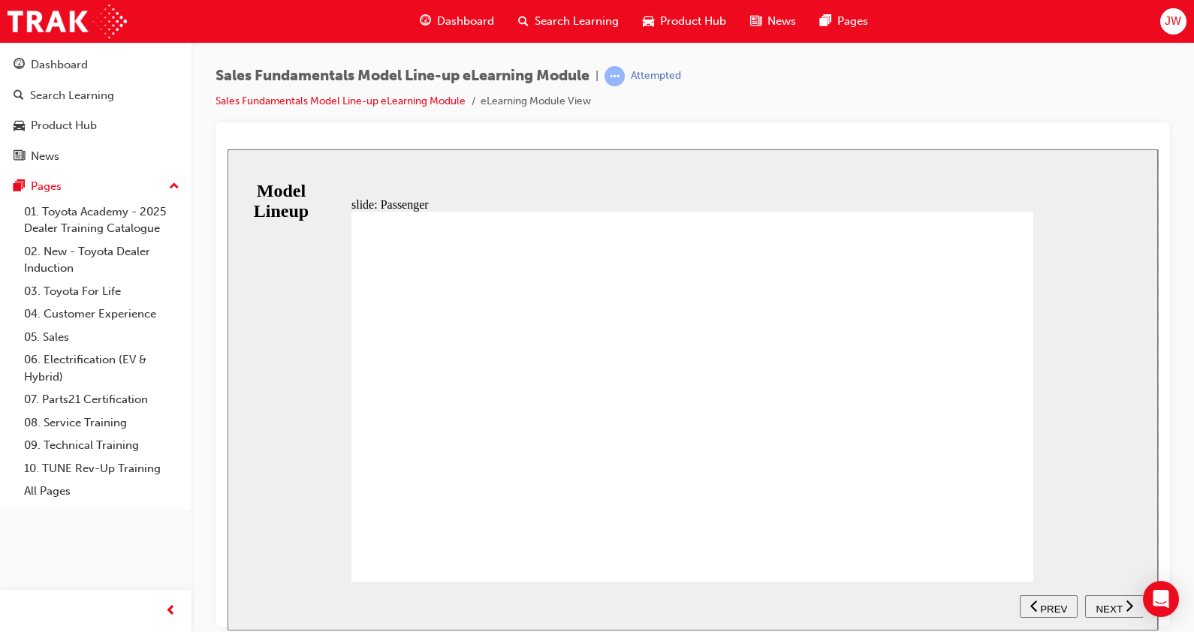
click at [1115, 605] on span "NEXT" at bounding box center [1109, 608] width 26 height 11
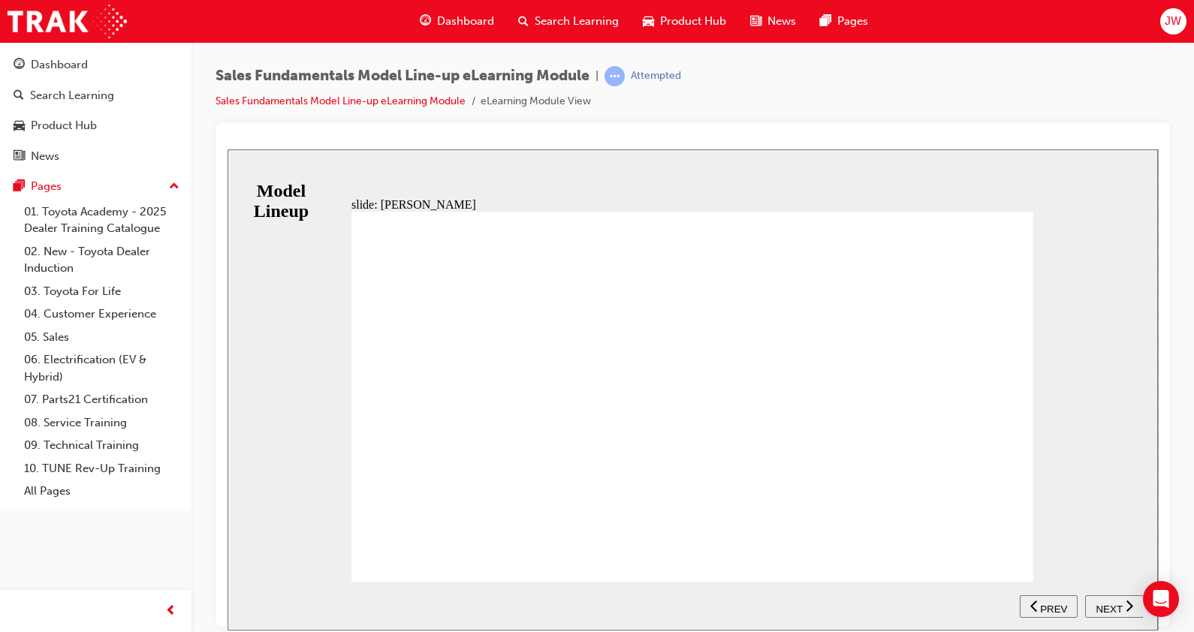
click at [1115, 605] on nav "SUBMIT NEXT PREV" at bounding box center [1081, 605] width 123 height 49
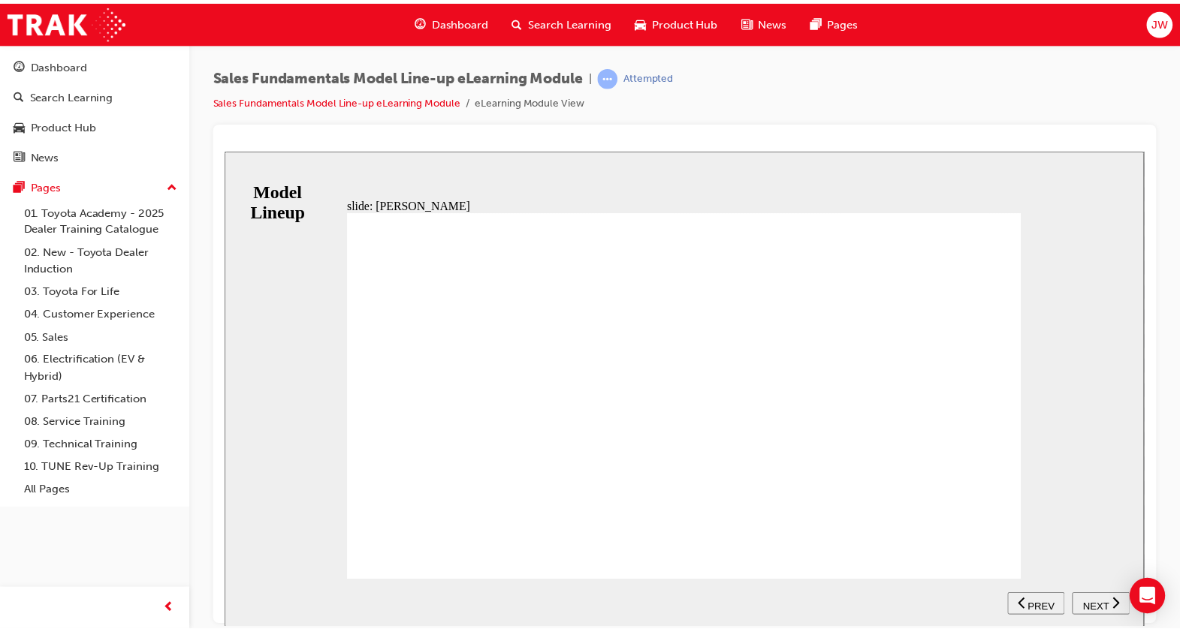
scroll to position [149, 0]
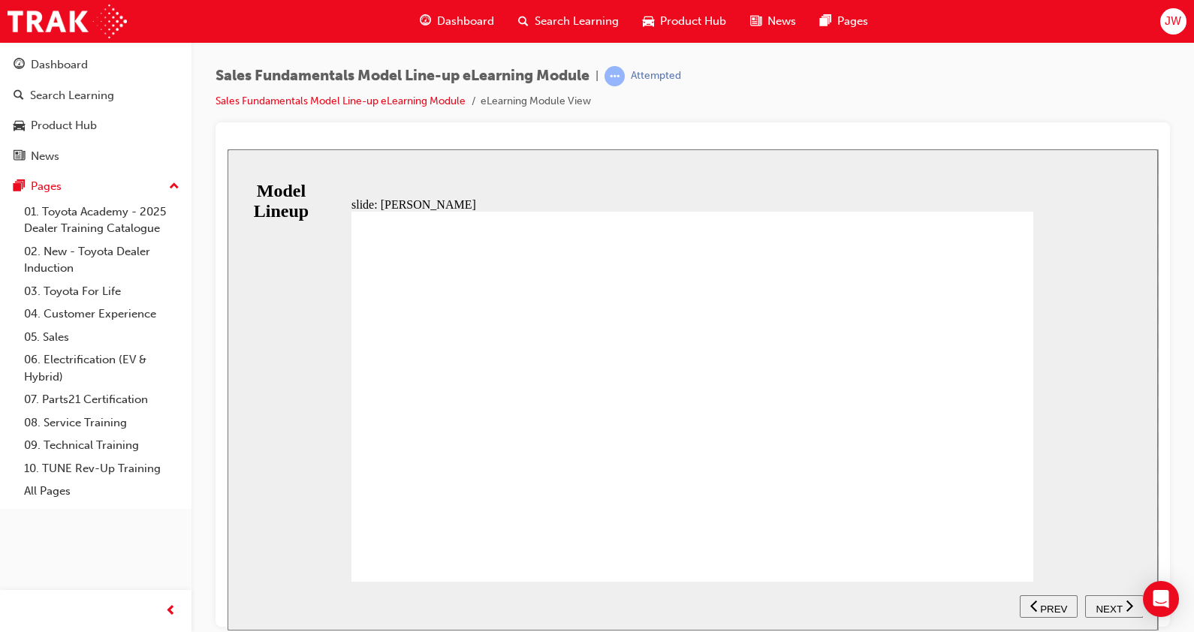
drag, startPoint x: 1010, startPoint y: 551, endPoint x: 579, endPoint y: 542, distance: 430.5
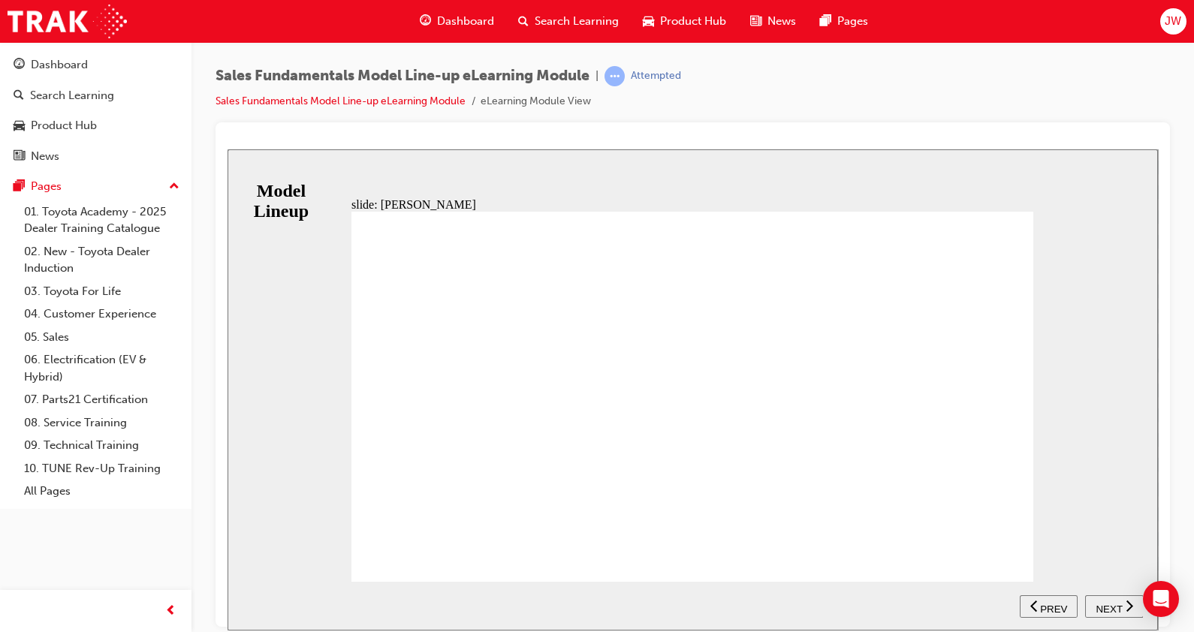
click at [1106, 603] on span "NEXT" at bounding box center [1109, 608] width 26 height 11
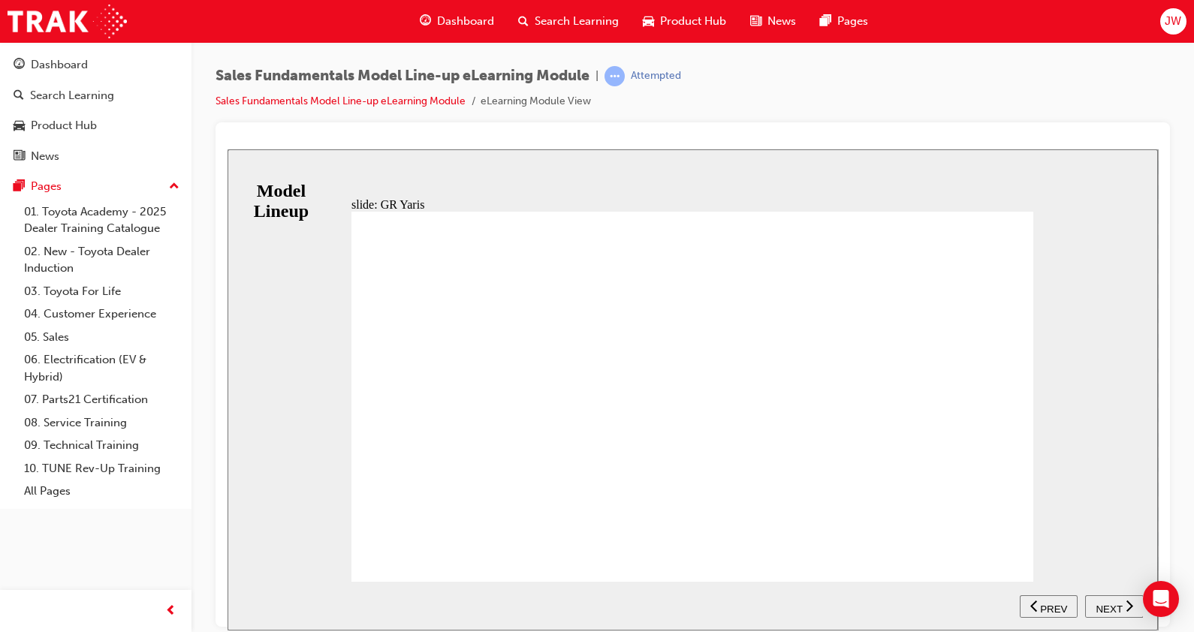
click at [1109, 604] on span "NEXT" at bounding box center [1109, 608] width 26 height 11
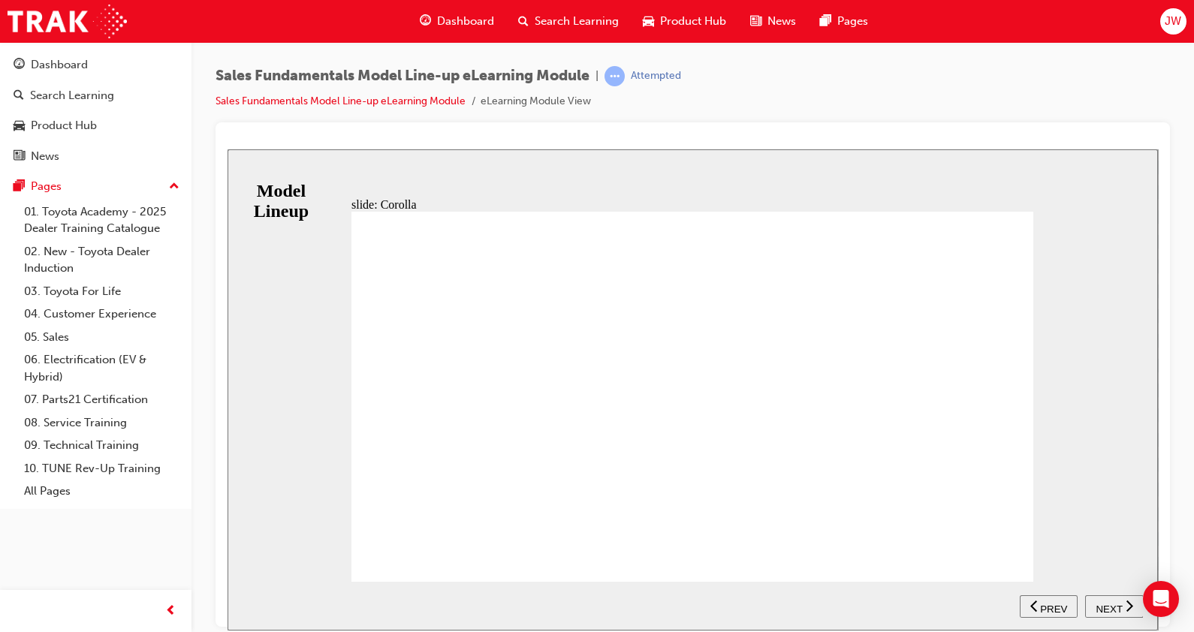
click at [1121, 604] on div "NEXT" at bounding box center [1114, 607] width 47 height 16
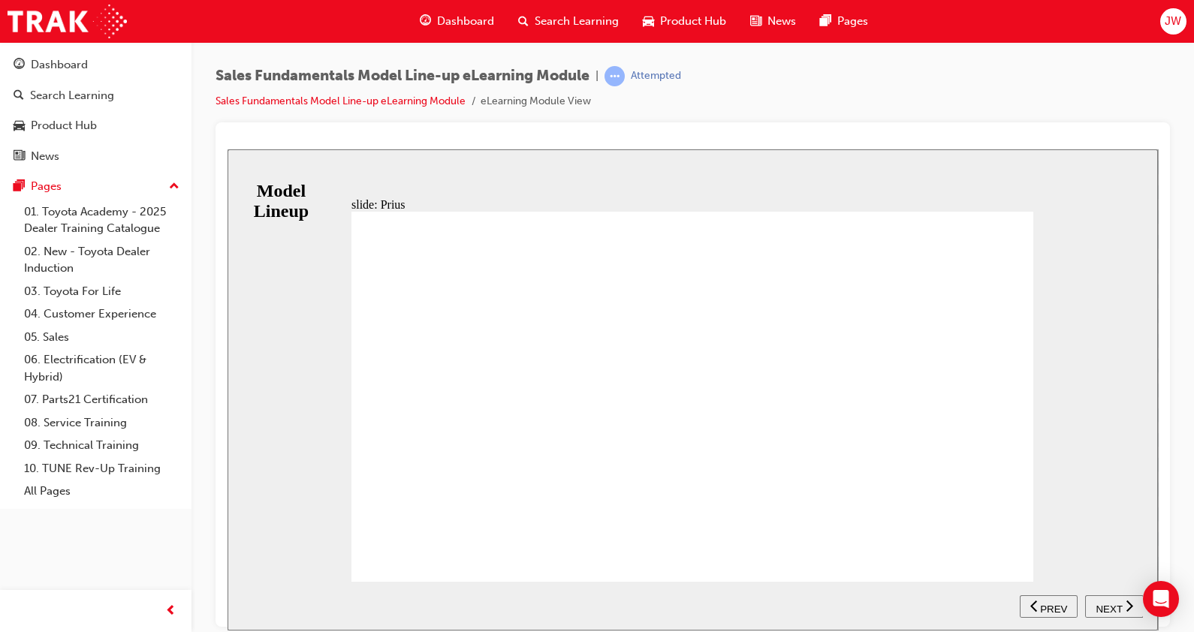
click at [1108, 607] on span "NEXT" at bounding box center [1109, 608] width 26 height 11
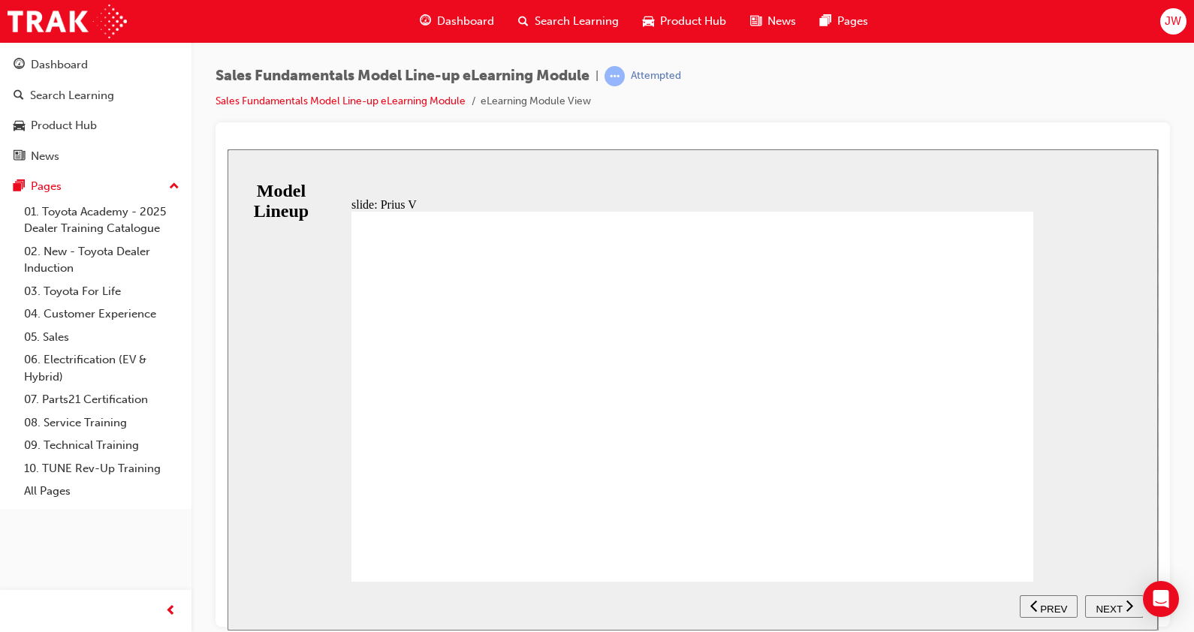
click at [1108, 605] on span "NEXT" at bounding box center [1109, 608] width 26 height 11
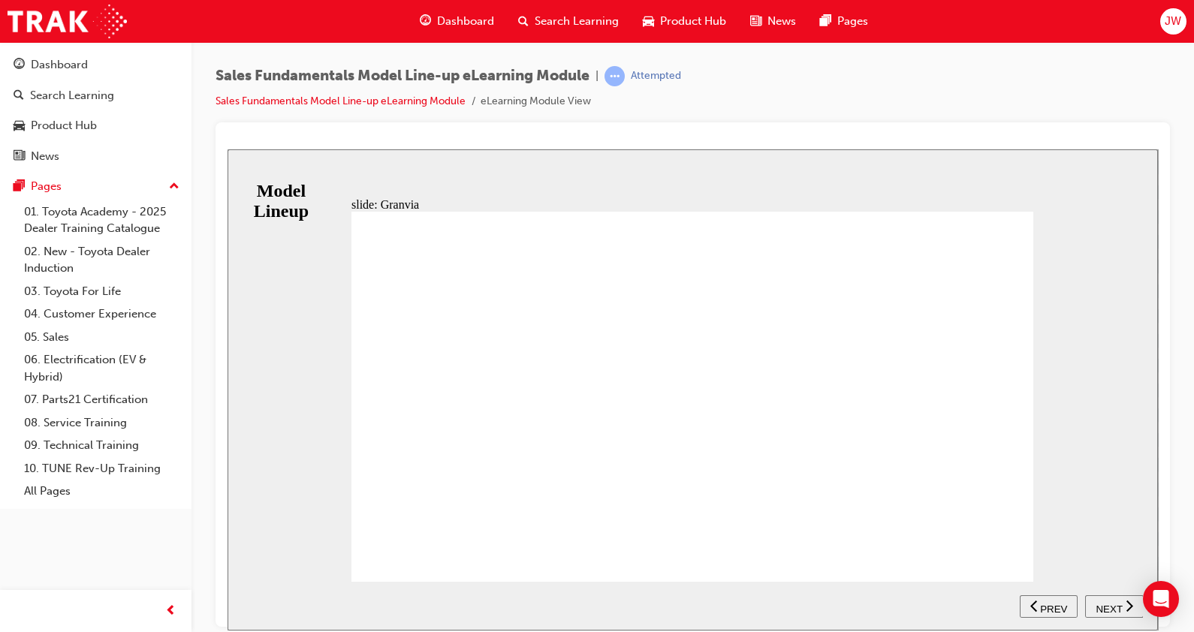
click at [1119, 599] on div "NEXT" at bounding box center [1114, 607] width 47 height 16
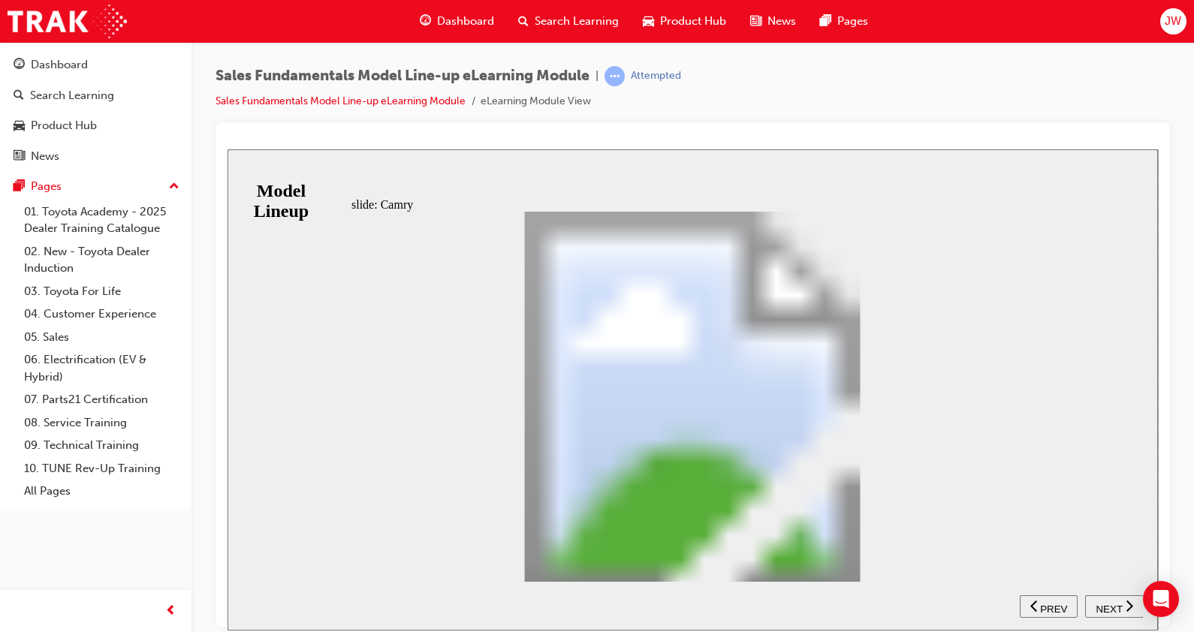
click at [1108, 606] on span "NEXT" at bounding box center [1109, 608] width 26 height 11
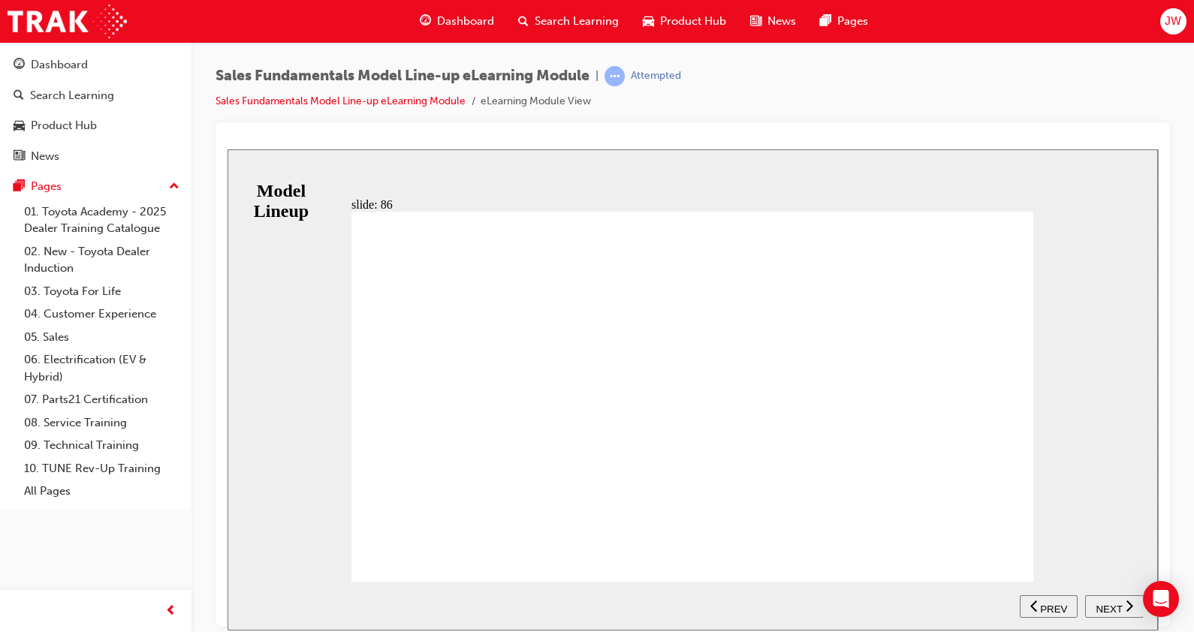
click at [1101, 607] on span "NEXT" at bounding box center [1109, 608] width 26 height 11
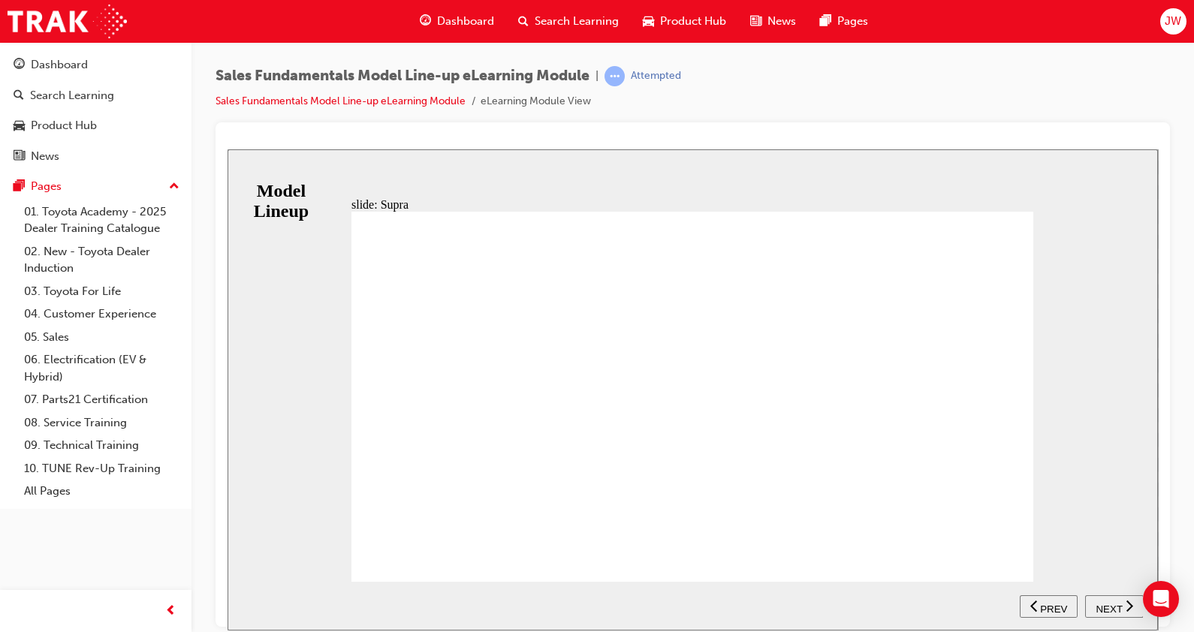
click at [1102, 607] on span "NEXT" at bounding box center [1109, 608] width 26 height 11
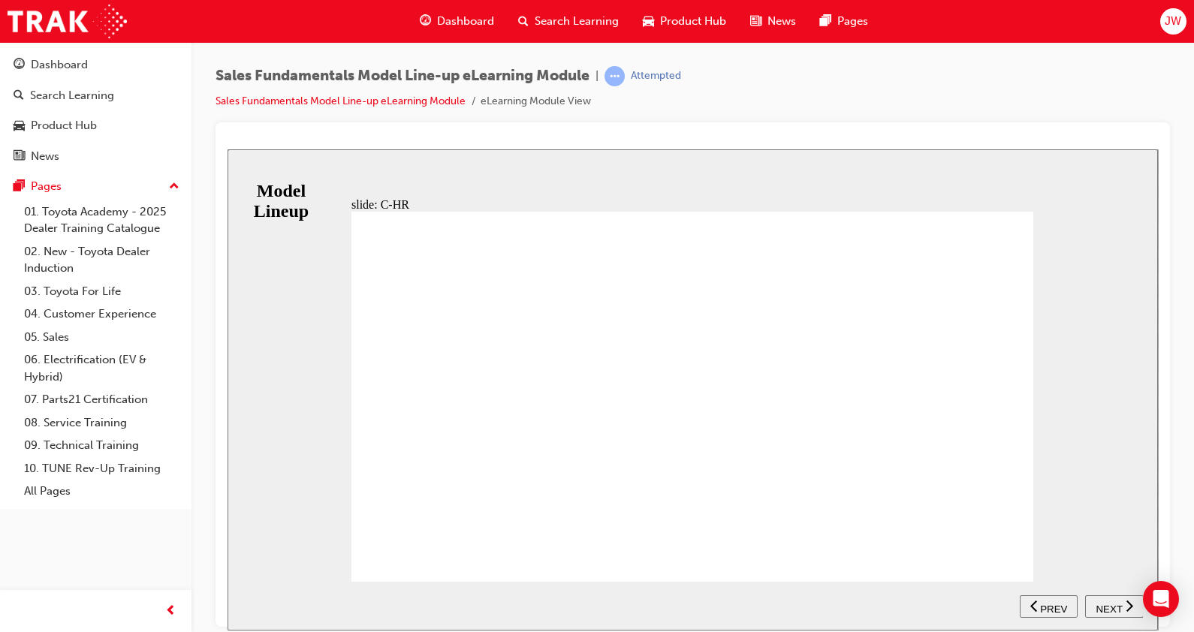
click at [1093, 609] on div "NEXT" at bounding box center [1114, 607] width 47 height 16
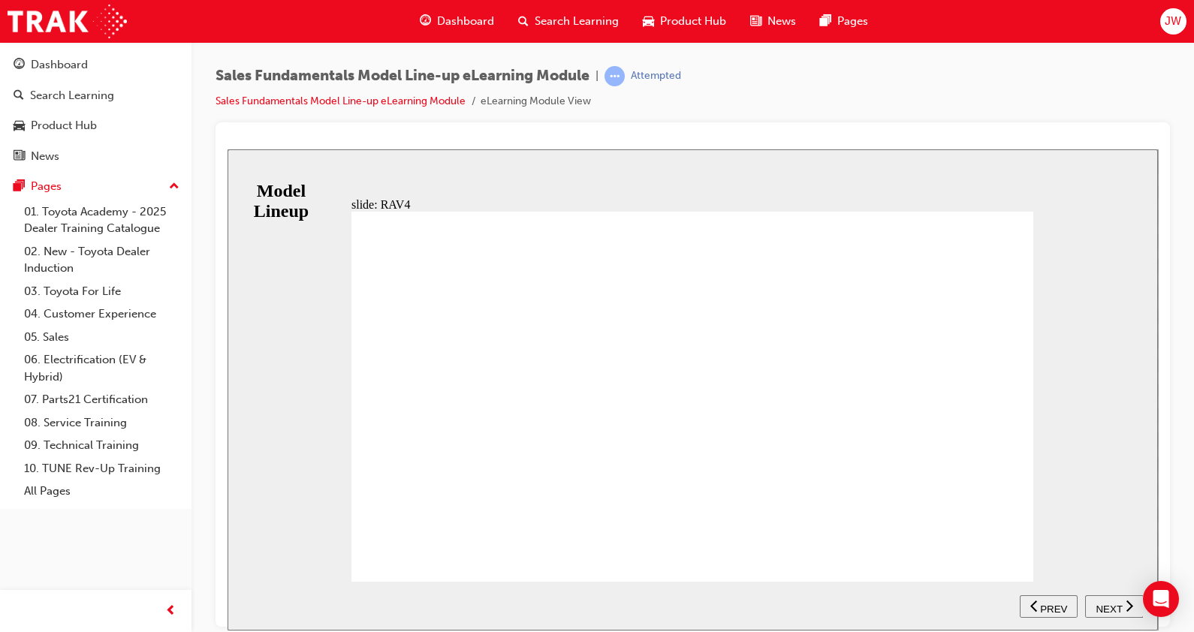
click at [1096, 603] on span "NEXT" at bounding box center [1109, 608] width 26 height 11
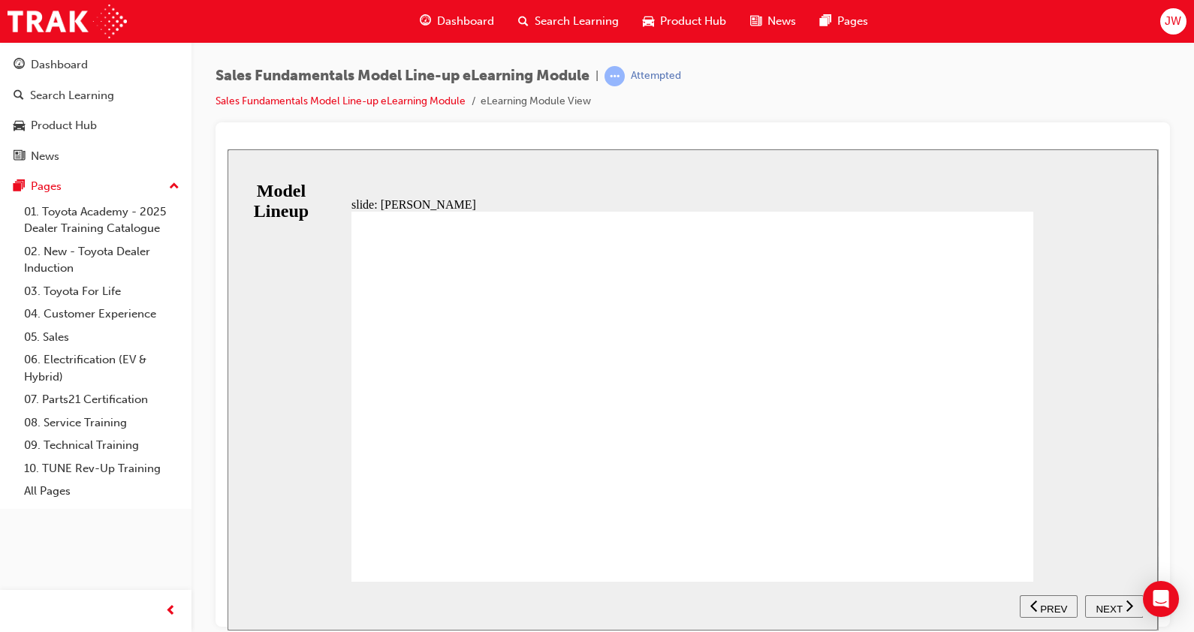
click at [1109, 604] on span "NEXT" at bounding box center [1109, 608] width 26 height 11
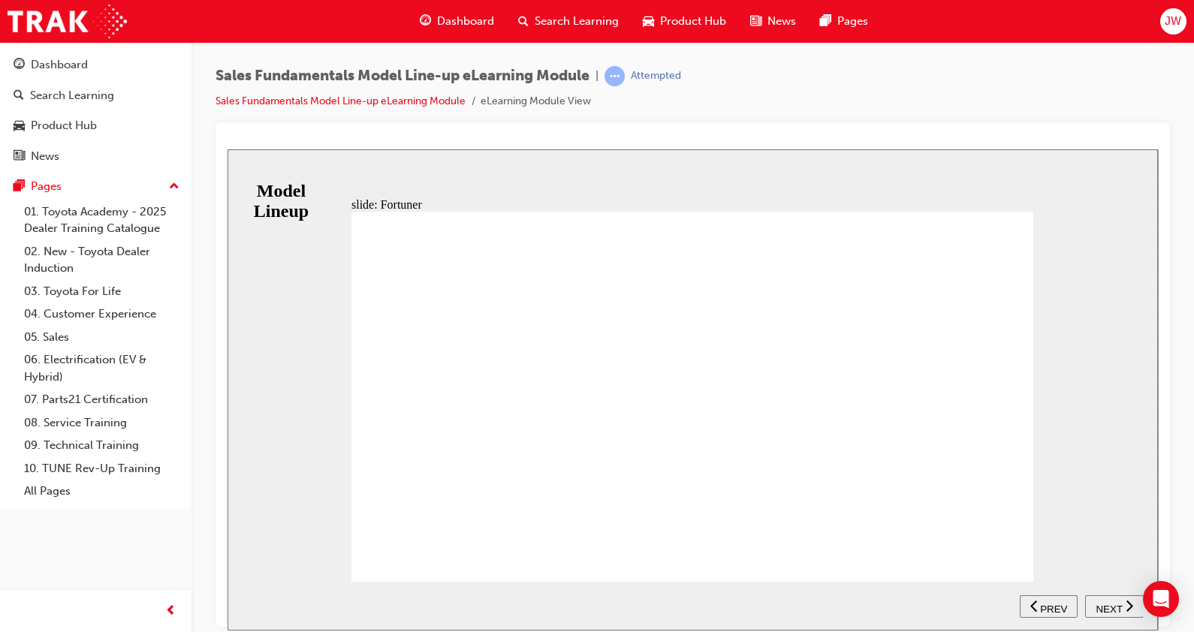
click at [1100, 603] on span "NEXT" at bounding box center [1109, 608] width 26 height 11
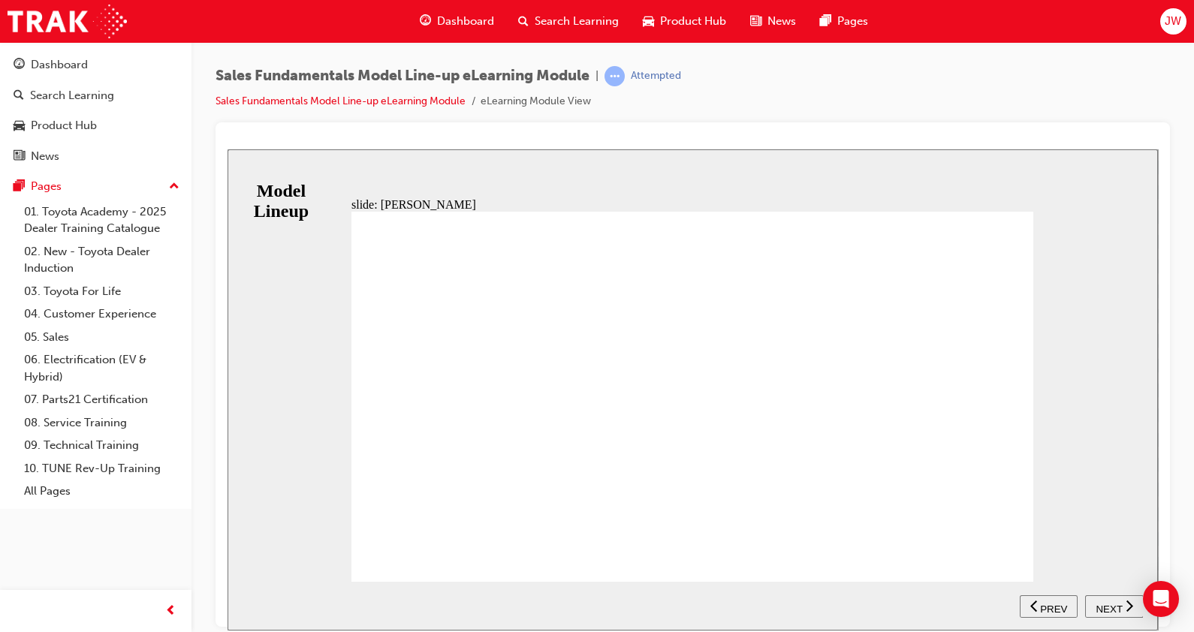
click at [1091, 608] on div "NEXT" at bounding box center [1114, 607] width 47 height 16
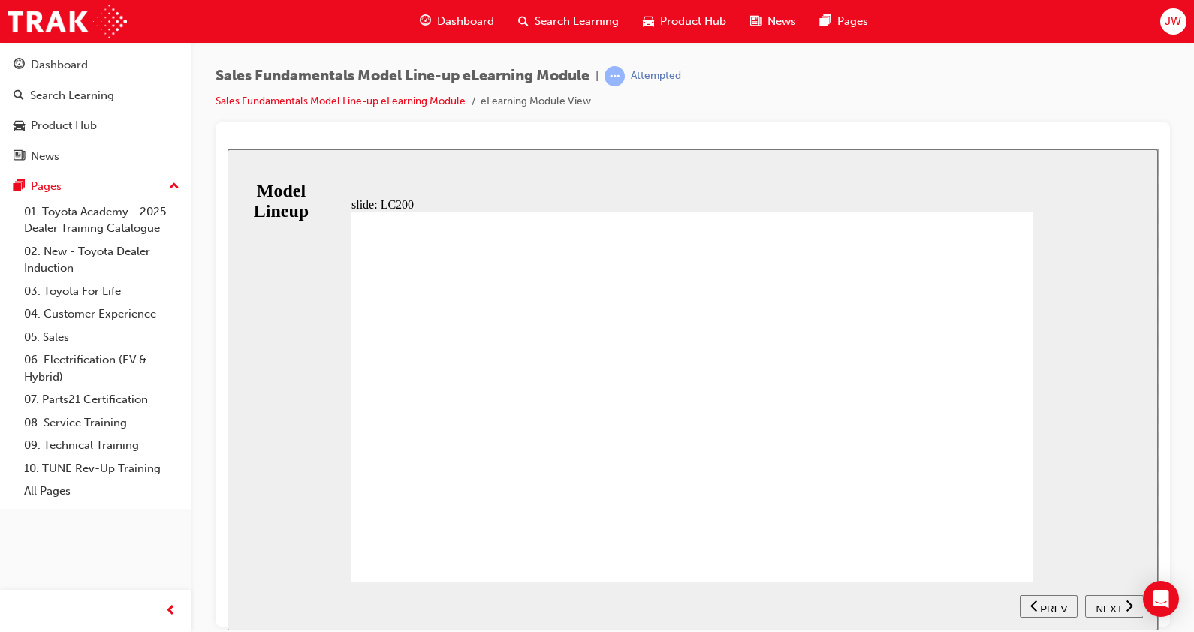
click at [1103, 604] on span "NEXT" at bounding box center [1109, 608] width 26 height 11
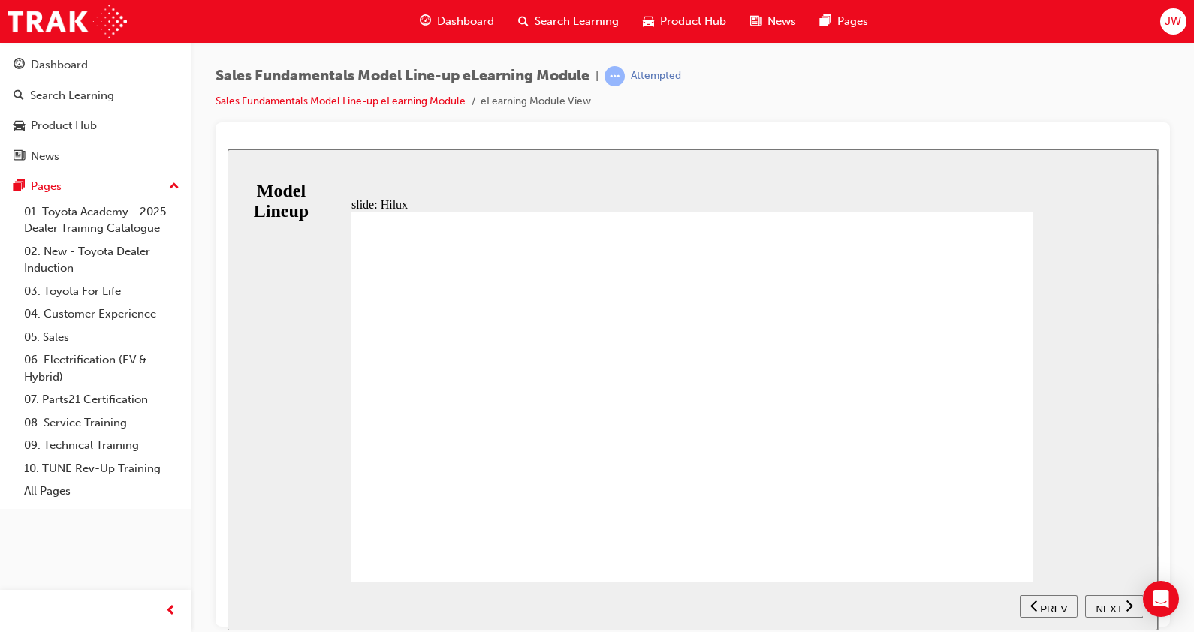
click at [1097, 596] on button "NEXT" at bounding box center [1114, 606] width 59 height 23
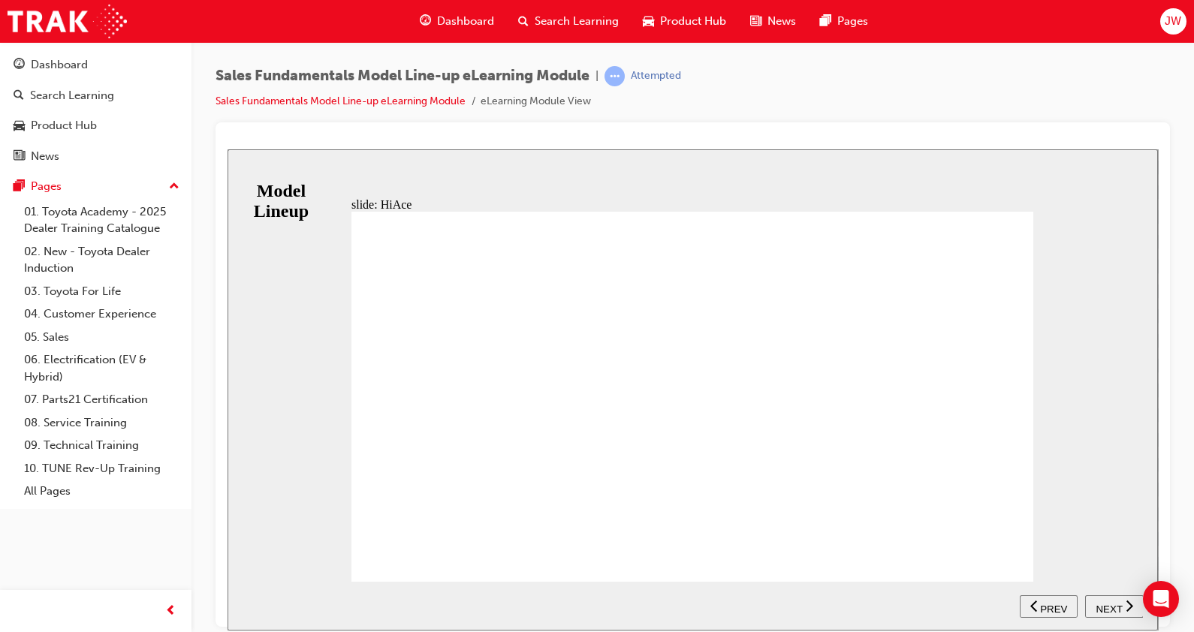
click at [1097, 608] on span "NEXT" at bounding box center [1109, 608] width 26 height 11
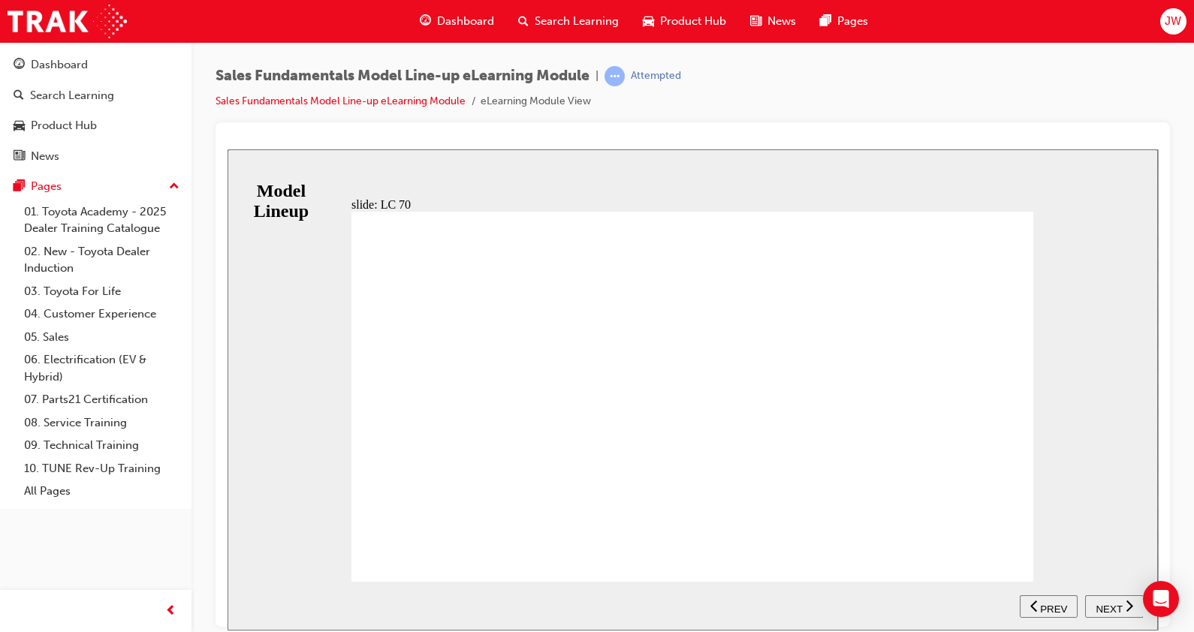
click at [1097, 603] on span "NEXT" at bounding box center [1109, 608] width 26 height 11
drag, startPoint x: 419, startPoint y: 557, endPoint x: 408, endPoint y: 538, distance: 21.9
drag, startPoint x: 412, startPoint y: 560, endPoint x: 408, endPoint y: 533, distance: 28.2
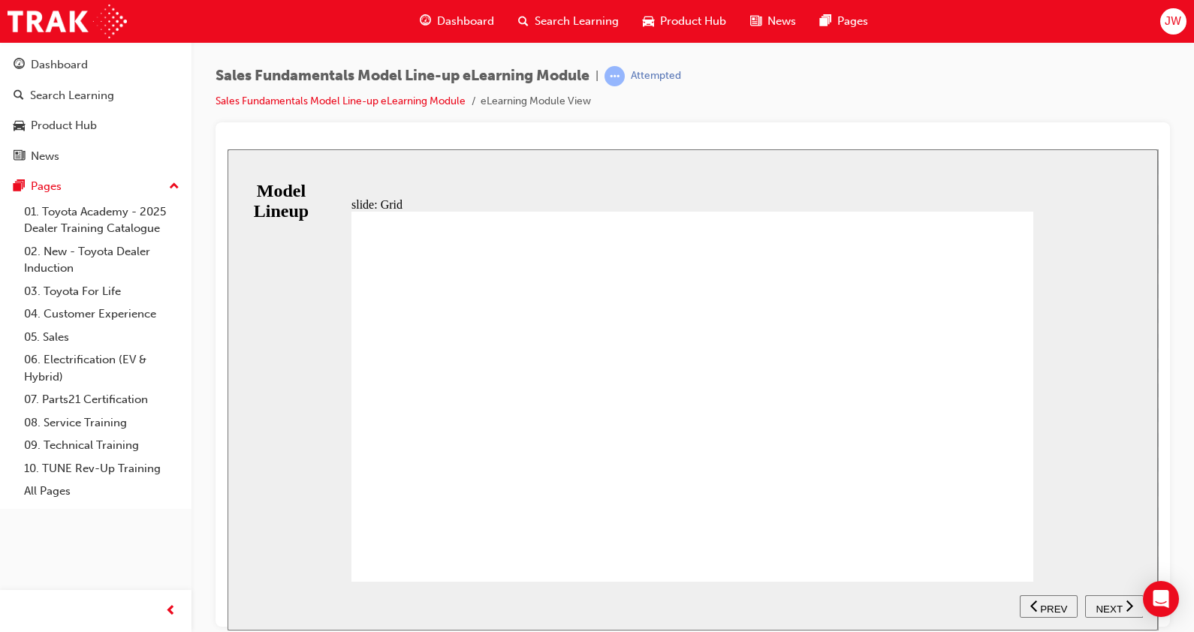
drag, startPoint x: 412, startPoint y: 552, endPoint x: 412, endPoint y: 536, distance: 16.5
drag, startPoint x: 421, startPoint y: 551, endPoint x: 443, endPoint y: 547, distance: 22.1
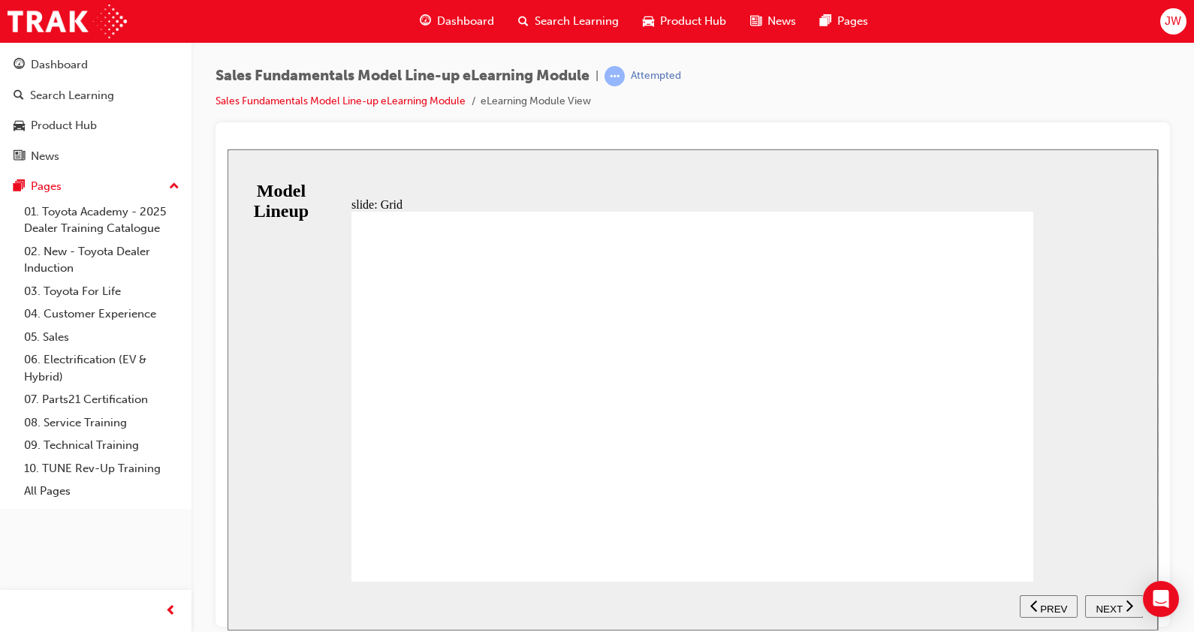
type input "12"
drag, startPoint x: 427, startPoint y: 552, endPoint x: 454, endPoint y: 581, distance: 39.3
click at [454, 581] on div "slide: Grid Table with 10 columns and 4 rows ADR81/02 4 5 6 7 8 9 10 11 Group 4…" at bounding box center [693, 389] width 931 height 481
click at [1103, 608] on span "NEXT" at bounding box center [1109, 608] width 26 height 11
click at [1106, 605] on span "NEXT" at bounding box center [1109, 608] width 26 height 11
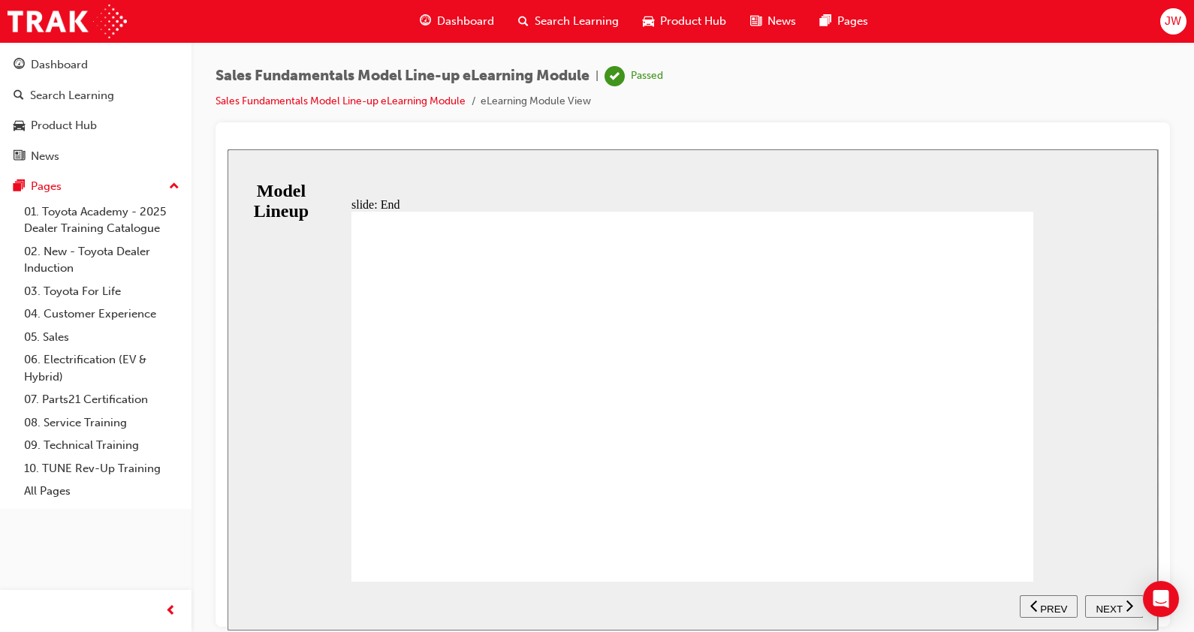
click at [1111, 606] on span "NEXT" at bounding box center [1109, 608] width 26 height 11
click at [1127, 606] on icon "next" at bounding box center [1130, 606] width 8 height 14
click at [134, 68] on div "Dashboard" at bounding box center [96, 65] width 165 height 19
